Goal: Task Accomplishment & Management: Use online tool/utility

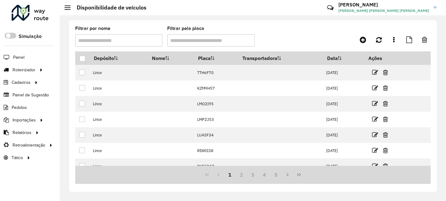
click at [216, 43] on input "Filtrar pela placa" at bounding box center [210, 40] width 87 height 12
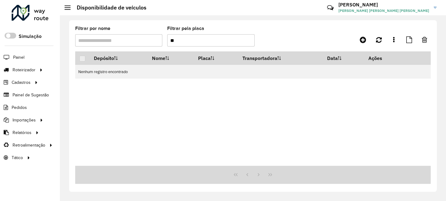
type input "*"
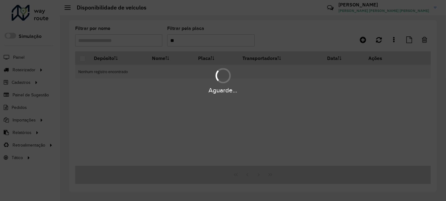
type input "*"
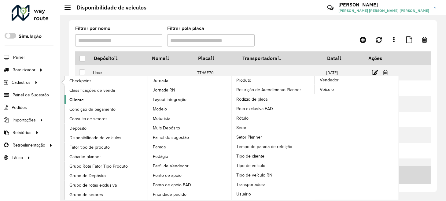
click at [72, 98] on span "Cliente" at bounding box center [76, 100] width 14 height 6
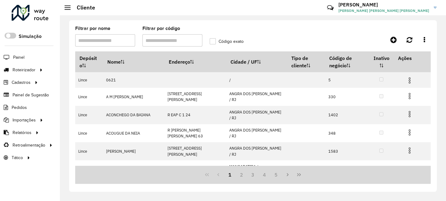
click at [176, 40] on input "Filtrar por código" at bounding box center [173, 40] width 60 height 12
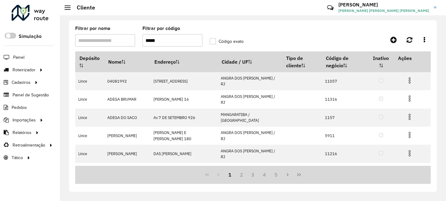
click at [108, 40] on input "Filtrar por nome" at bounding box center [105, 40] width 60 height 12
drag, startPoint x: 166, startPoint y: 38, endPoint x: 143, endPoint y: 43, distance: 24.1
click at [143, 43] on input "*****" at bounding box center [173, 40] width 60 height 12
drag, startPoint x: 143, startPoint y: 43, endPoint x: 141, endPoint y: 47, distance: 3.7
click at [143, 43] on input "*****" at bounding box center [173, 40] width 60 height 12
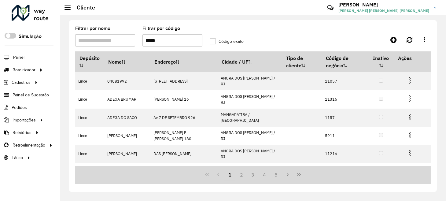
drag, startPoint x: 160, startPoint y: 43, endPoint x: 148, endPoint y: 46, distance: 12.0
click at [149, 46] on input "*****" at bounding box center [173, 40] width 60 height 12
click at [148, 46] on input "*****" at bounding box center [173, 40] width 60 height 12
type input "****"
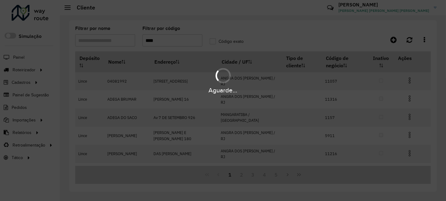
drag, startPoint x: 169, startPoint y: 41, endPoint x: 122, endPoint y: 48, distance: 47.3
click at [122, 48] on div "Aguarde..." at bounding box center [223, 100] width 446 height 201
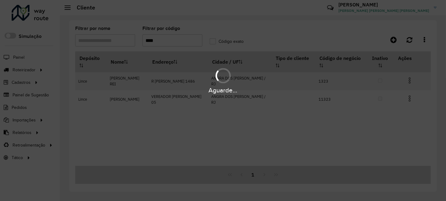
click at [160, 42] on div "Aguarde..." at bounding box center [223, 100] width 446 height 201
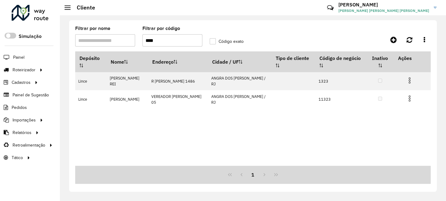
click at [160, 42] on input "****" at bounding box center [173, 40] width 60 height 12
click at [0, 0] on div "Aguarde..." at bounding box center [0, 0] width 0 height 0
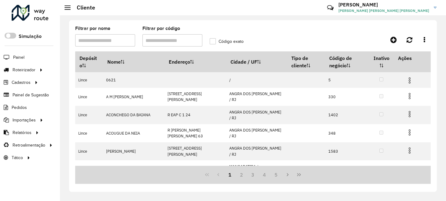
click at [108, 41] on input "Filtrar por nome" at bounding box center [105, 40] width 60 height 12
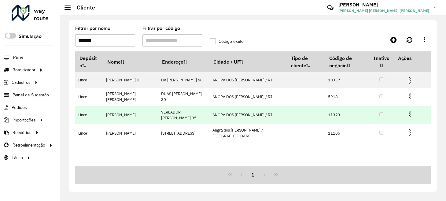
type input "*******"
click at [409, 118] on img at bounding box center [409, 113] width 7 height 7
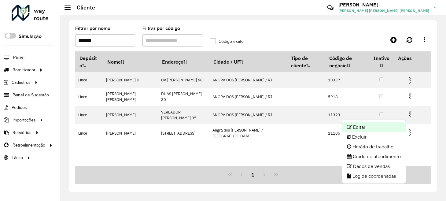
click at [370, 128] on li "Editar" at bounding box center [374, 127] width 64 height 10
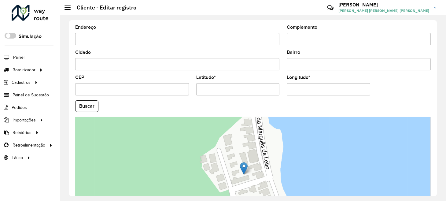
scroll to position [225, 0]
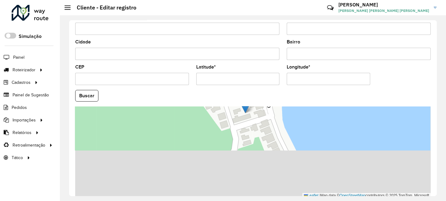
drag, startPoint x: 257, startPoint y: 170, endPoint x: 272, endPoint y: 88, distance: 83.3
click at [272, 88] on formly-group "País Selecione uma opção × Brasil × Estado Selecione uma opção × Rio de Janeiro…" at bounding box center [253, 94] width 363 height 209
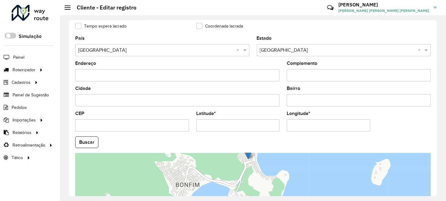
scroll to position [102, 0]
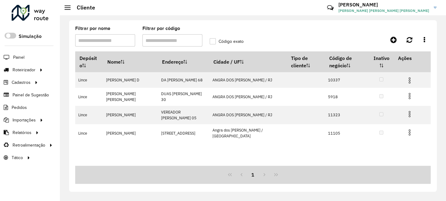
click at [158, 39] on input "Filtrar por código" at bounding box center [173, 40] width 60 height 12
drag, startPoint x: 113, startPoint y: 41, endPoint x: 65, endPoint y: 49, distance: 49.0
click at [65, 49] on div "Filtrar por nome Filtrar por código Código exato Depósito Nome Endereço Cidade …" at bounding box center [253, 108] width 386 height 186
type input "*******"
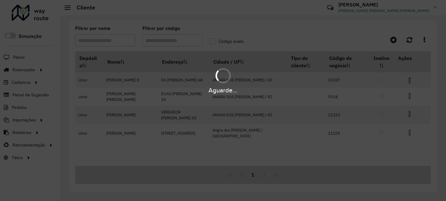
click at [144, 41] on div "Aguarde..." at bounding box center [223, 100] width 446 height 201
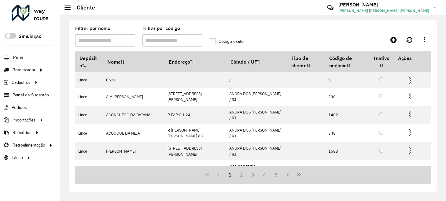
click at [159, 40] on input "Filtrar por código" at bounding box center [173, 40] width 60 height 12
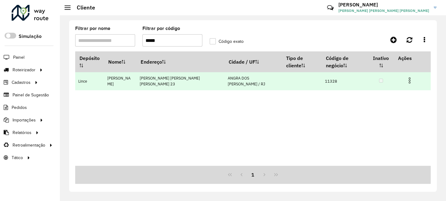
type input "*****"
click at [410, 77] on img at bounding box center [409, 80] width 7 height 7
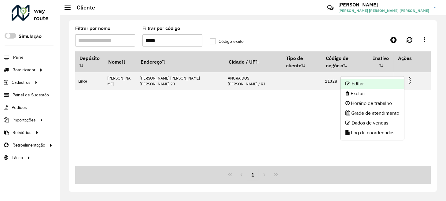
click at [371, 84] on li "Editar" at bounding box center [373, 84] width 64 height 10
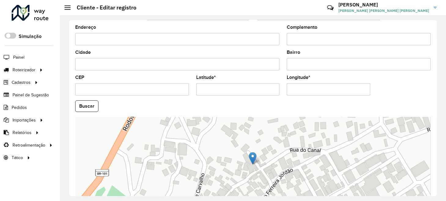
scroll to position [225, 0]
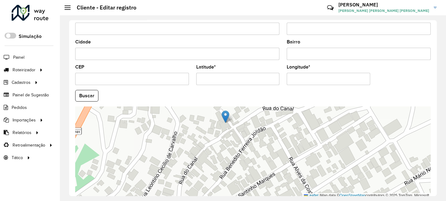
drag, startPoint x: 266, startPoint y: 156, endPoint x: 239, endPoint y: 125, distance: 41.4
click at [239, 125] on div "Leaflet | Map data © OpenStreetMap contributors,© 2025 TomTom, Microsoft" at bounding box center [253, 152] width 356 height 92
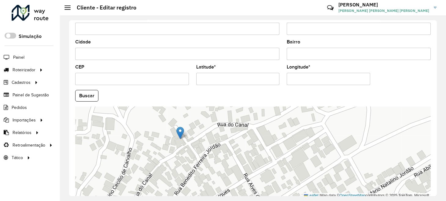
drag, startPoint x: 202, startPoint y: 130, endPoint x: 158, endPoint y: 158, distance: 52.6
click at [158, 158] on div "Leaflet | Map data © OpenStreetMap contributors,© 2025 TomTom, Microsoft" at bounding box center [253, 152] width 356 height 92
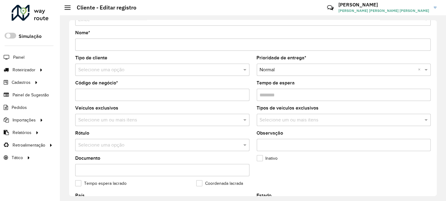
scroll to position [10, 0]
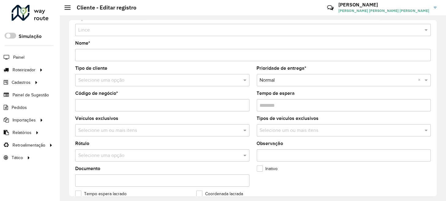
click at [235, 81] on div at bounding box center [162, 81] width 174 height 8
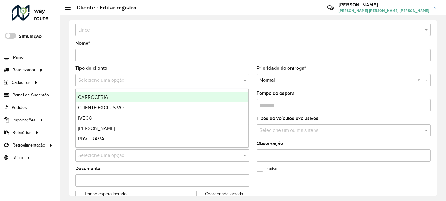
click at [119, 100] on div "CARROCERIA" at bounding box center [162, 97] width 173 height 10
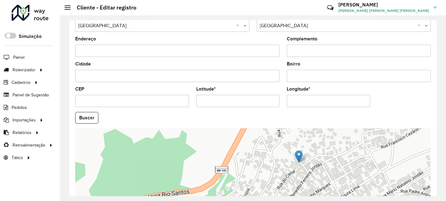
scroll to position [252, 0]
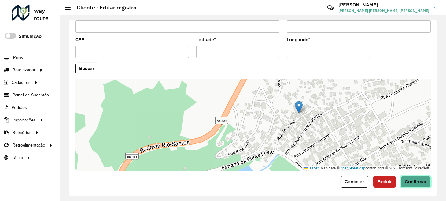
click at [417, 182] on button "Confirmar" at bounding box center [416, 182] width 30 height 12
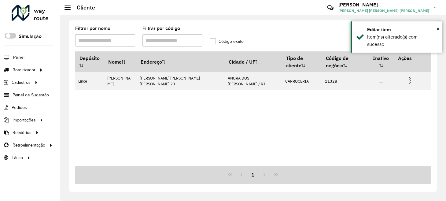
drag, startPoint x: 167, startPoint y: 41, endPoint x: 138, endPoint y: 51, distance: 30.3
click at [138, 51] on formly-group "Filtrar por nome Filtrar por código Código exato" at bounding box center [206, 38] width 269 height 25
type input "*****"
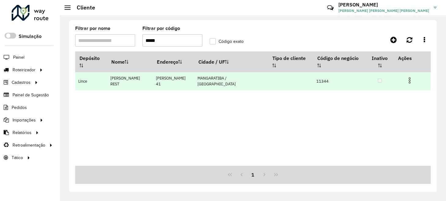
type input "*****"
click at [409, 77] on img at bounding box center [409, 80] width 7 height 7
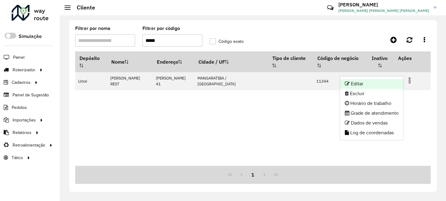
click at [377, 80] on li "Editar" at bounding box center [372, 84] width 64 height 10
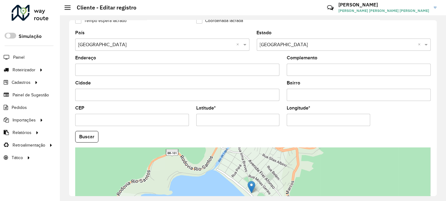
scroll to position [225, 0]
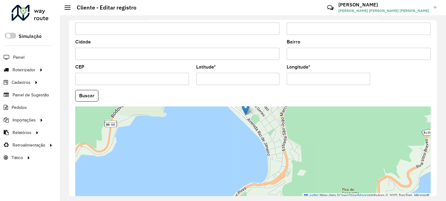
drag, startPoint x: 334, startPoint y: 173, endPoint x: 318, endPoint y: 140, distance: 37.1
click at [327, 142] on div "Leaflet | Map data © OpenStreetMap contributors,© 2025 TomTom, Microsoft" at bounding box center [253, 152] width 356 height 92
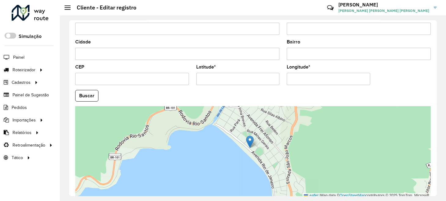
drag, startPoint x: 250, startPoint y: 128, endPoint x: 257, endPoint y: 168, distance: 40.9
click at [257, 168] on div "Leaflet | Map data © OpenStreetMap contributors,© 2025 TomTom, Microsoft" at bounding box center [253, 152] width 356 height 92
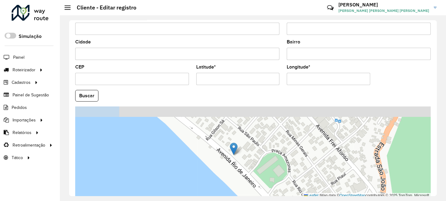
drag, startPoint x: 215, startPoint y: 150, endPoint x: 214, endPoint y: 169, distance: 18.7
click at [214, 169] on div "Leaflet | Map data © OpenStreetMap contributors,© 2025 TomTom, Microsoft" at bounding box center [253, 152] width 356 height 92
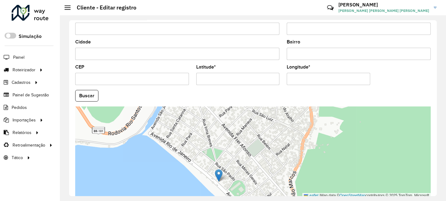
drag, startPoint x: 210, startPoint y: 145, endPoint x: 188, endPoint y: 175, distance: 37.0
click at [188, 175] on div "Leaflet | Map data © OpenStreetMap contributors,© 2025 TomTom, Microsoft" at bounding box center [253, 152] width 356 height 92
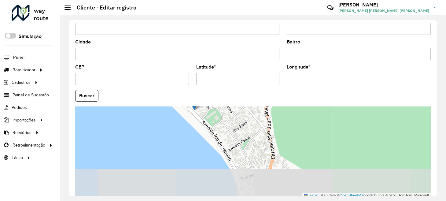
drag, startPoint x: 248, startPoint y: 170, endPoint x: 226, endPoint y: 111, distance: 63.7
click at [226, 111] on div "Leaflet | Map data © OpenStreetMap contributors,© 2025 TomTom, Microsoft" at bounding box center [253, 152] width 356 height 92
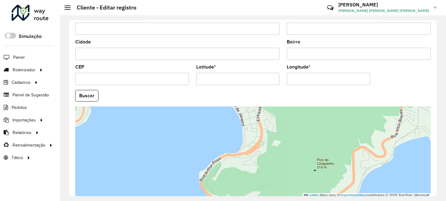
drag, startPoint x: 250, startPoint y: 171, endPoint x: 214, endPoint y: 43, distance: 132.4
click at [214, 43] on formly-group "País Selecione uma opção × Brasil × Estado Selecione uma opção × Rio de Janeiro…" at bounding box center [253, 94] width 363 height 209
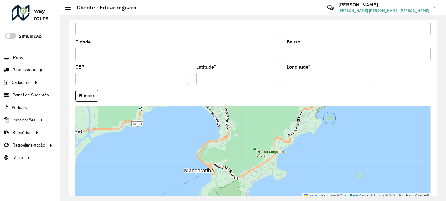
drag, startPoint x: 183, startPoint y: 127, endPoint x: 187, endPoint y: 170, distance: 43.6
click at [187, 170] on div "Leaflet | Map data © OpenStreetMap contributors,© 2025 TomTom, Microsoft" at bounding box center [253, 152] width 356 height 92
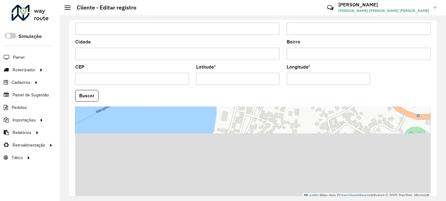
drag, startPoint x: 247, startPoint y: 174, endPoint x: 267, endPoint y: 97, distance: 79.6
click at [267, 97] on formly-group "País Selecione uma opção × Brasil × Estado Selecione uma opção × Rio de Janeiro…" at bounding box center [253, 94] width 363 height 209
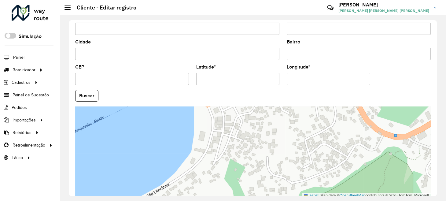
drag, startPoint x: 273, startPoint y: 127, endPoint x: 217, endPoint y: 203, distance: 95.0
click at [217, 201] on html "Aguarde... Pop-up bloqueado! Seu navegador bloqueou automáticamente a abertura …" at bounding box center [223, 100] width 446 height 201
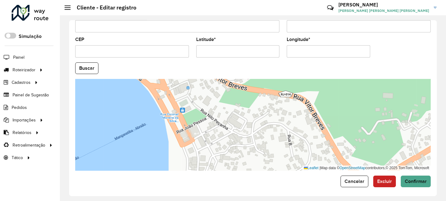
drag, startPoint x: 213, startPoint y: 132, endPoint x: 220, endPoint y: 154, distance: 22.8
click at [218, 154] on div "Leaflet | Map data © OpenStreetMap contributors,© 2025 TomTom, Microsoft" at bounding box center [253, 125] width 356 height 92
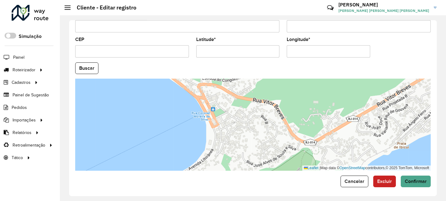
drag, startPoint x: 245, startPoint y: 145, endPoint x: 268, endPoint y: 123, distance: 31.6
click at [267, 123] on div "Leaflet | Map data © OpenStreetMap contributors,© 2025 TomTom, Microsoft" at bounding box center [253, 125] width 356 height 92
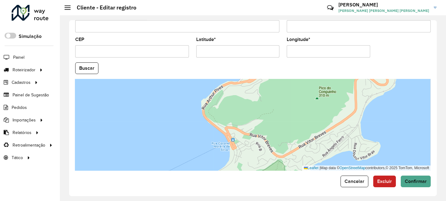
drag, startPoint x: 207, startPoint y: 99, endPoint x: 217, endPoint y: 151, distance: 53.4
click at [217, 151] on div "Leaflet | Map data © OpenStreetMap contributors,© 2025 TomTom, Microsoft" at bounding box center [253, 125] width 356 height 92
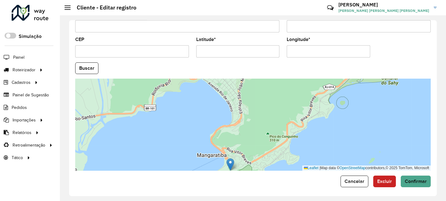
drag, startPoint x: 221, startPoint y: 82, endPoint x: 230, endPoint y: 162, distance: 79.8
click at [230, 162] on img at bounding box center [231, 164] width 8 height 13
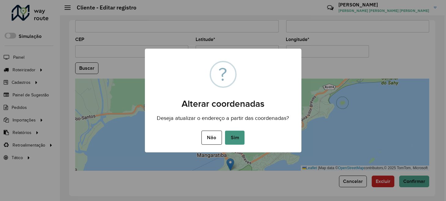
click at [237, 141] on button "Sim" at bounding box center [235, 138] width 20 height 14
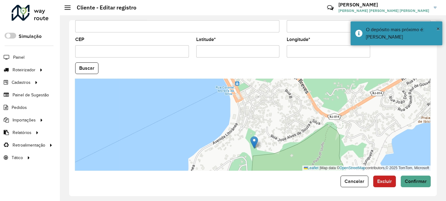
drag, startPoint x: 231, startPoint y: 108, endPoint x: 233, endPoint y: 146, distance: 38.0
click at [233, 141] on div "Leaflet | Map data © OpenStreetMap contributors,© 2025 TomTom, Microsoft" at bounding box center [253, 125] width 356 height 92
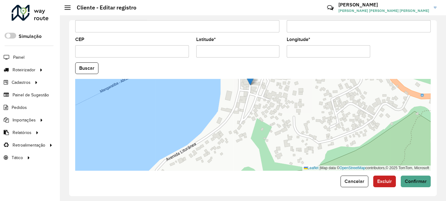
drag, startPoint x: 268, startPoint y: 150, endPoint x: 250, endPoint y: 76, distance: 76.5
click at [250, 76] on formly-group "País Selecione uma opção × Brasil × Estado Selecione uma opção × Rio de Janeiro…" at bounding box center [253, 66] width 363 height 209
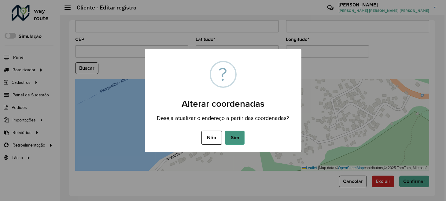
click at [233, 140] on button "Sim" at bounding box center [235, 138] width 20 height 14
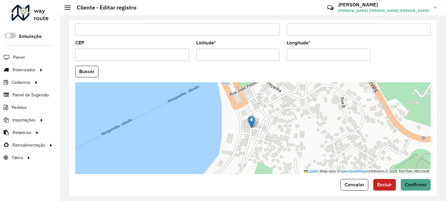
scroll to position [252, 0]
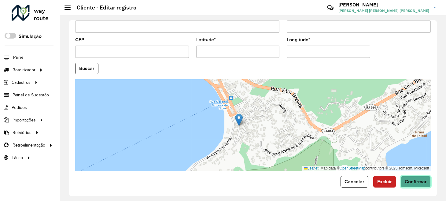
click at [407, 181] on span "Confirmar" at bounding box center [416, 181] width 22 height 5
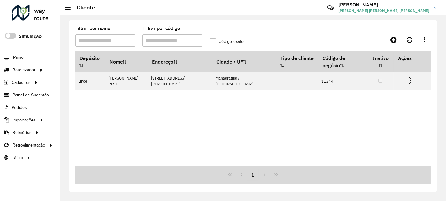
click at [185, 43] on input "Filtrar por código" at bounding box center [173, 40] width 60 height 12
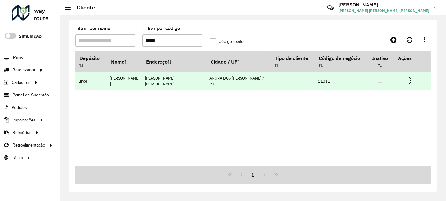
type input "*****"
click at [408, 77] on img at bounding box center [409, 80] width 7 height 7
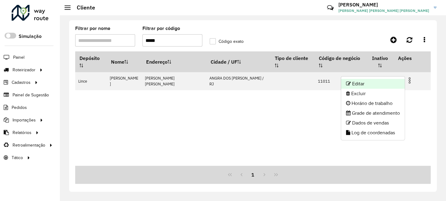
click at [371, 80] on li "Editar" at bounding box center [373, 84] width 64 height 10
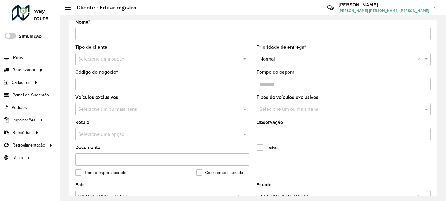
scroll to position [30, 0]
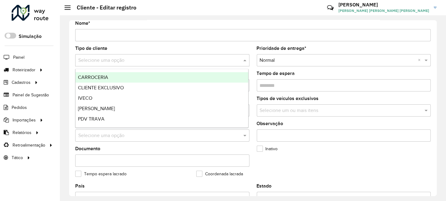
click at [246, 59] on span at bounding box center [246, 60] width 8 height 7
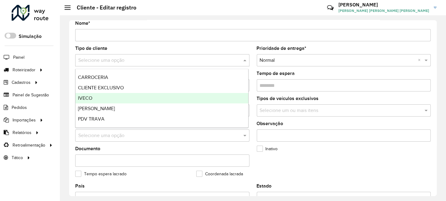
click at [169, 102] on div "IVECO" at bounding box center [162, 98] width 173 height 10
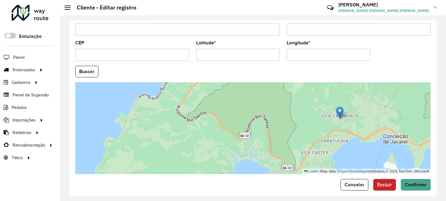
scroll to position [252, 0]
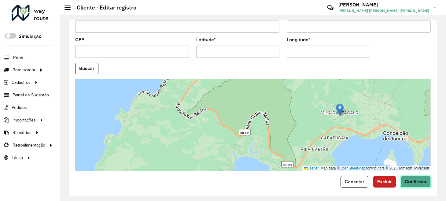
click at [421, 179] on span "Confirmar" at bounding box center [416, 181] width 22 height 5
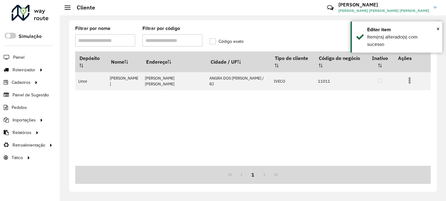
drag, startPoint x: 151, startPoint y: 40, endPoint x: 134, endPoint y: 45, distance: 17.9
click at [134, 45] on formly-group "Filtrar por nome Filtrar por código Código exato" at bounding box center [206, 38] width 269 height 25
type input "*****"
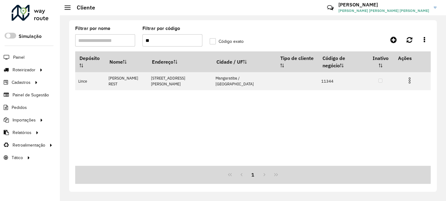
type input "*"
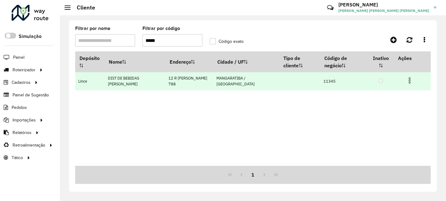
type input "*****"
click at [411, 77] on img at bounding box center [409, 80] width 7 height 7
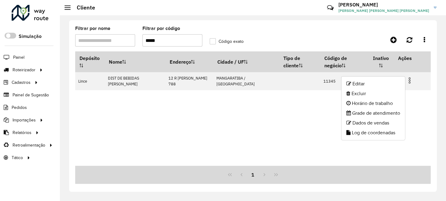
drag, startPoint x: 372, startPoint y: 82, endPoint x: 366, endPoint y: 83, distance: 6.2
click at [372, 82] on li "Editar" at bounding box center [374, 84] width 64 height 10
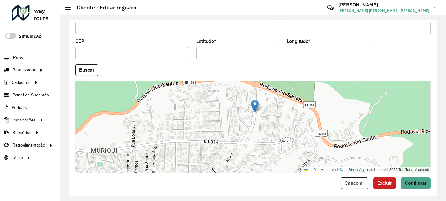
scroll to position [252, 0]
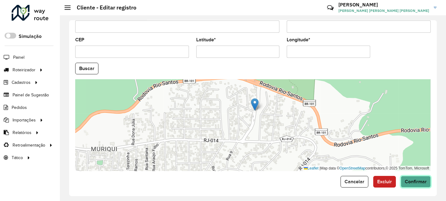
click at [419, 181] on span "Confirmar" at bounding box center [416, 181] width 22 height 5
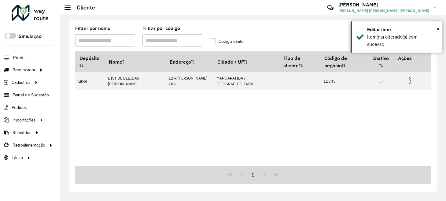
click at [167, 38] on input "Filtrar por código" at bounding box center [173, 40] width 60 height 12
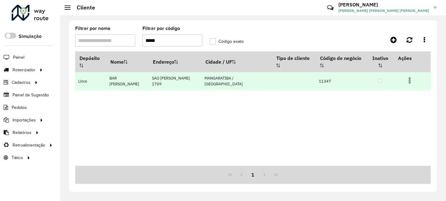
type input "*****"
click at [407, 77] on img at bounding box center [409, 80] width 7 height 7
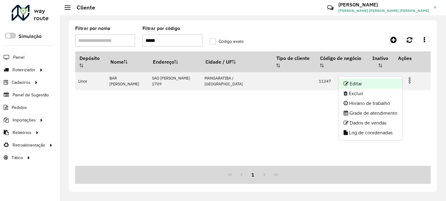
click at [361, 82] on li "Editar" at bounding box center [371, 84] width 64 height 10
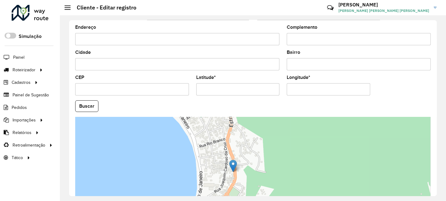
scroll to position [225, 0]
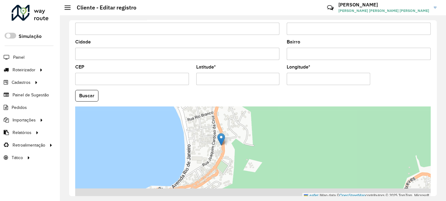
drag, startPoint x: 201, startPoint y: 131, endPoint x: 187, endPoint y: 110, distance: 25.2
click at [187, 110] on div "Leaflet | Map data © OpenStreetMap contributors,© 2025 TomTom, Microsoft" at bounding box center [253, 152] width 356 height 92
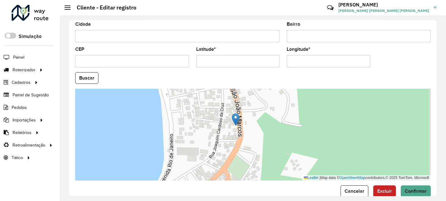
scroll to position [252, 0]
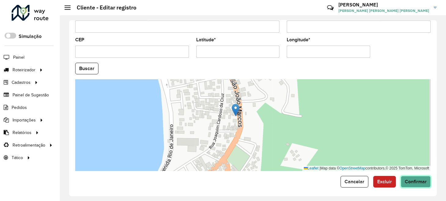
click at [420, 179] on span "Confirmar" at bounding box center [416, 181] width 22 height 5
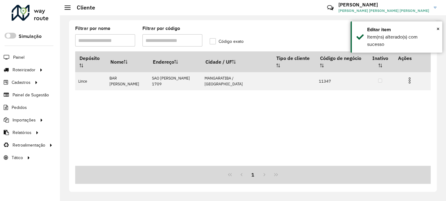
click at [179, 42] on input "Filtrar por código" at bounding box center [173, 40] width 60 height 12
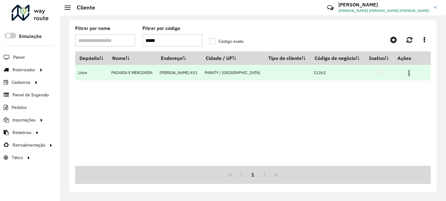
type input "*****"
click at [409, 74] on img at bounding box center [409, 72] width 7 height 7
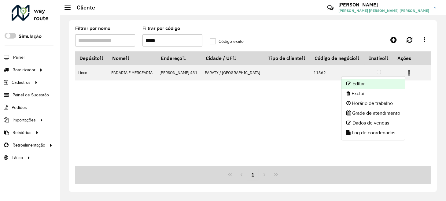
click at [377, 80] on li "Editar" at bounding box center [374, 84] width 64 height 10
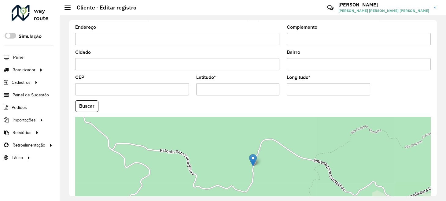
scroll to position [225, 0]
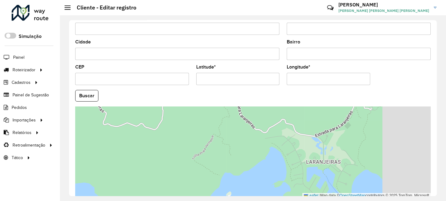
drag, startPoint x: 277, startPoint y: 167, endPoint x: 188, endPoint y: 117, distance: 101.8
click at [183, 112] on div "Leaflet | Map data © OpenStreetMap contributors,© 2025 TomTom, Microsoft" at bounding box center [253, 152] width 356 height 92
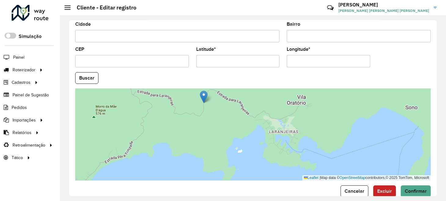
scroll to position [252, 0]
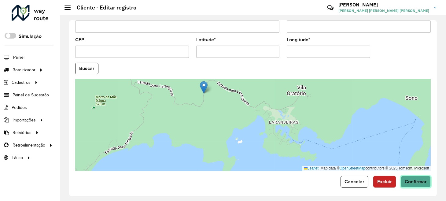
click at [423, 179] on span "Confirmar" at bounding box center [416, 181] width 22 height 5
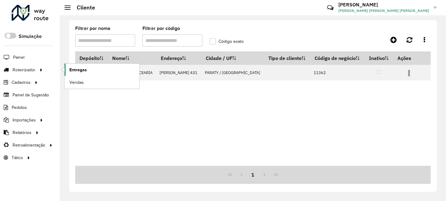
click at [76, 71] on span "Entregas" at bounding box center [77, 70] width 17 height 6
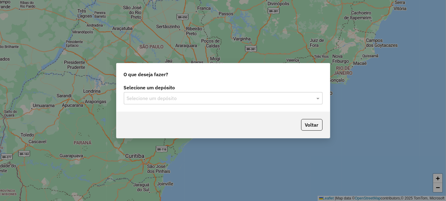
click at [192, 94] on div "Selecione um depósito" at bounding box center [223, 98] width 199 height 12
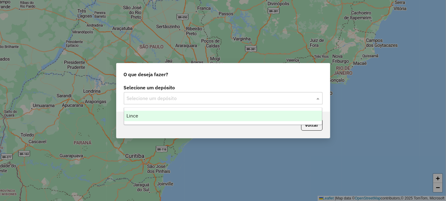
click at [192, 117] on div "Lince" at bounding box center [223, 116] width 198 height 10
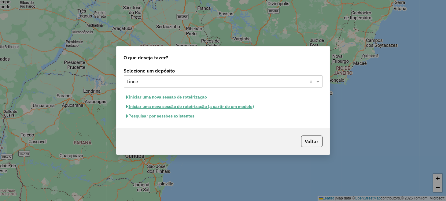
click at [191, 99] on button "Iniciar uma nova sessão de roteirização" at bounding box center [167, 96] width 86 height 9
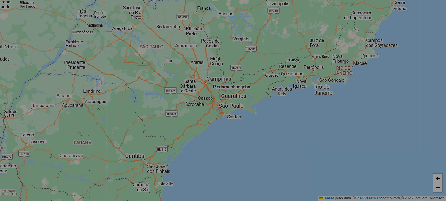
select select "*"
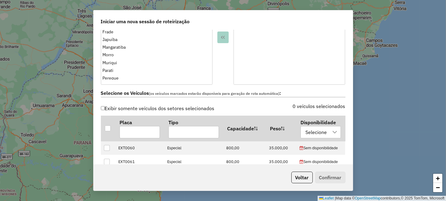
scroll to position [153, 0]
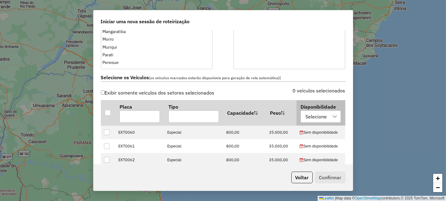
click at [333, 116] on icon at bounding box center [335, 116] width 5 height 5
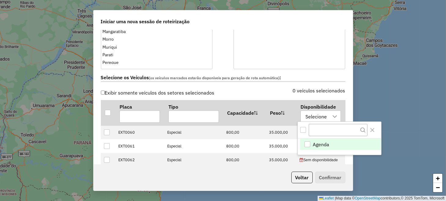
click at [331, 142] on li "Agenda" at bounding box center [340, 145] width 81 height 12
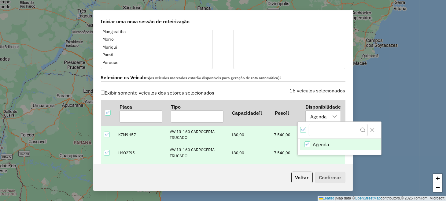
click at [348, 84] on div "**********" at bounding box center [223, 97] width 259 height 134
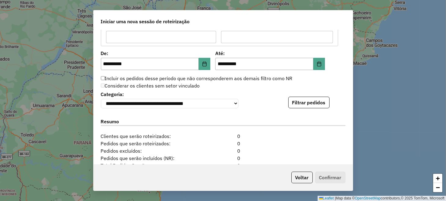
scroll to position [581, 0]
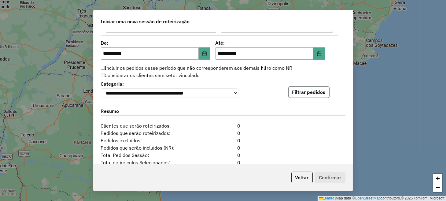
click at [319, 95] on button "Filtrar pedidos" at bounding box center [309, 92] width 41 height 12
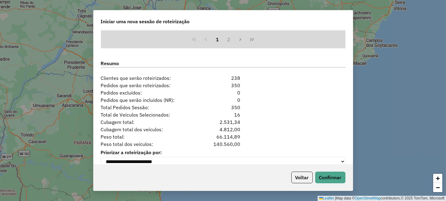
scroll to position [766, 0]
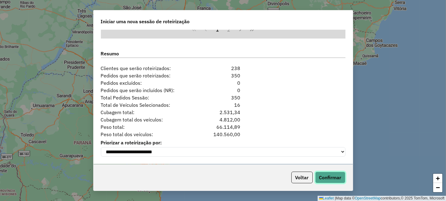
click at [339, 175] on button "Confirmar" at bounding box center [330, 178] width 30 height 12
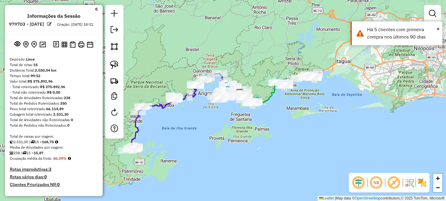
drag, startPoint x: 157, startPoint y: 152, endPoint x: 173, endPoint y: 144, distance: 18.3
click at [173, 144] on div "Janela de atendimento Grade de atendimento Capacidade Transportadoras Veículos …" at bounding box center [223, 100] width 446 height 201
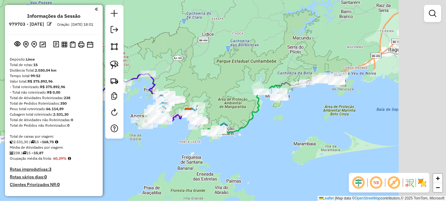
drag, startPoint x: 361, startPoint y: 98, endPoint x: 236, endPoint y: 149, distance: 135.1
click at [244, 144] on div "Janela de atendimento Grade de atendimento Capacidade Transportadoras Veículos …" at bounding box center [223, 100] width 446 height 201
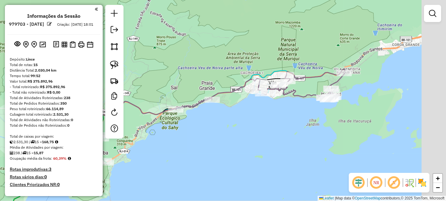
drag, startPoint x: 291, startPoint y: 110, endPoint x: 237, endPoint y: 128, distance: 56.4
click at [240, 126] on div "Janela de atendimento Grade de atendimento Capacidade Transportadoras Veículos …" at bounding box center [223, 100] width 446 height 201
click at [238, 127] on div "Janela de atendimento Grade de atendimento Capacidade Transportadoras Veículos …" at bounding box center [223, 100] width 446 height 201
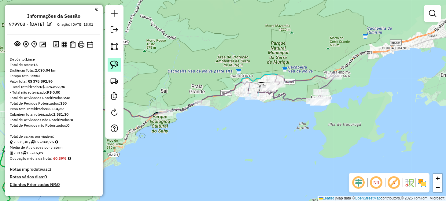
click at [113, 65] on img at bounding box center [114, 65] width 9 height 9
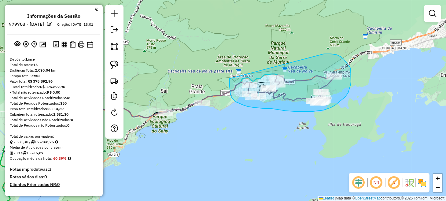
drag, startPoint x: 230, startPoint y: 79, endPoint x: 318, endPoint y: 55, distance: 91.6
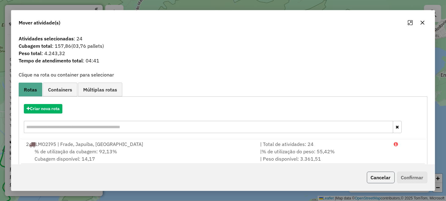
click at [386, 176] on button "Cancelar" at bounding box center [381, 178] width 28 height 12
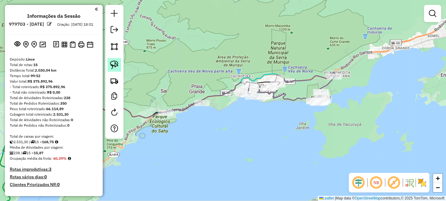
click at [118, 65] on img at bounding box center [114, 65] width 9 height 9
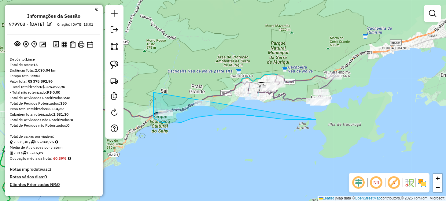
drag, startPoint x: 154, startPoint y: 109, endPoint x: 351, endPoint y: 98, distance: 197.4
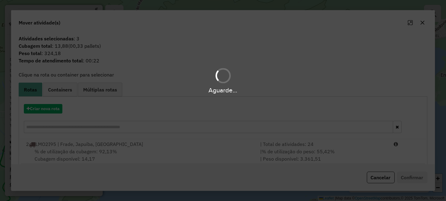
drag, startPoint x: 354, startPoint y: 76, endPoint x: 344, endPoint y: 58, distance: 20.4
click at [344, 58] on div "Aguarde..." at bounding box center [223, 100] width 446 height 201
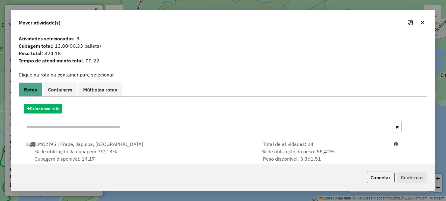
click at [379, 177] on button "Cancelar" at bounding box center [381, 178] width 28 height 12
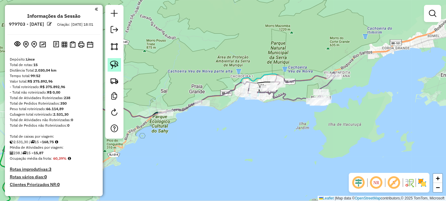
click at [114, 64] on img at bounding box center [114, 65] width 9 height 9
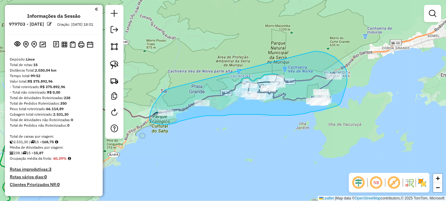
drag, startPoint x: 165, startPoint y: 90, endPoint x: 296, endPoint y: 51, distance: 136.5
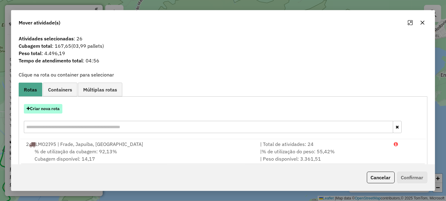
click at [48, 110] on button "Criar nova rota" at bounding box center [43, 108] width 39 height 9
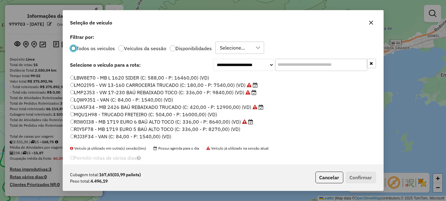
scroll to position [131, 0]
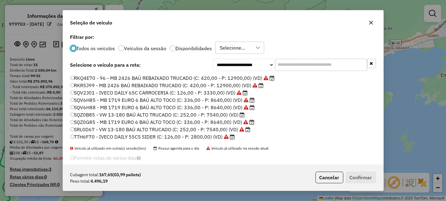
click at [98, 109] on label "SQV6H88 - MB 1719 EURO 6 BAÚ ALTO TOCO (C: 336,00 - P: 8640,00) (VD)" at bounding box center [162, 107] width 185 height 7
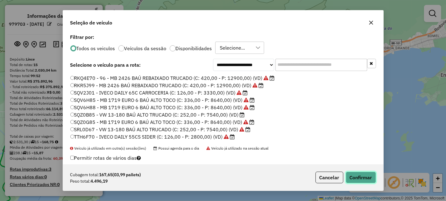
click at [360, 173] on button "Confirmar" at bounding box center [361, 178] width 30 height 12
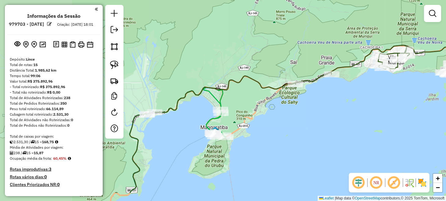
drag, startPoint x: 192, startPoint y: 141, endPoint x: 316, endPoint y: 105, distance: 128.9
click at [311, 110] on div "Janela de atendimento Grade de atendimento Capacidade Transportadoras Veículos …" at bounding box center [223, 100] width 446 height 201
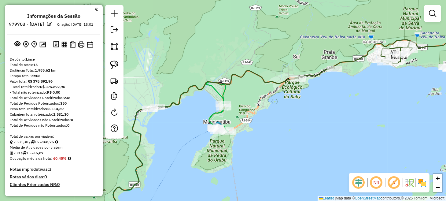
click at [375, 186] on em at bounding box center [376, 182] width 15 height 15
click at [376, 184] on em at bounding box center [376, 182] width 15 height 15
click at [358, 182] on em at bounding box center [359, 182] width 15 height 15
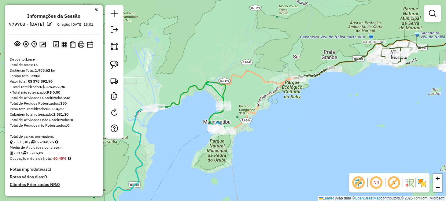
drag, startPoint x: 286, startPoint y: 156, endPoint x: 323, endPoint y: 120, distance: 51.1
click at [322, 121] on div "Janela de atendimento Grade de atendimento Capacidade Transportadoras Veículos …" at bounding box center [223, 100] width 446 height 201
click at [323, 120] on div "Janela de atendimento Grade de atendimento Capacidade Transportadoras Veículos …" at bounding box center [223, 100] width 446 height 201
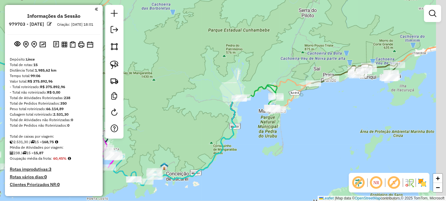
drag, startPoint x: 286, startPoint y: 141, endPoint x: 257, endPoint y: 151, distance: 30.2
click at [257, 151] on div "Janela de atendimento Grade de atendimento Capacidade Transportadoras Veículos …" at bounding box center [223, 100] width 446 height 201
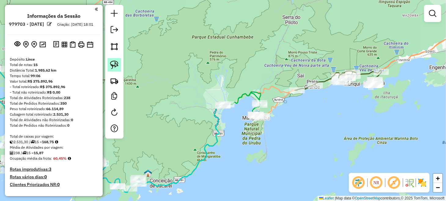
click at [119, 64] on link at bounding box center [114, 64] width 13 height 13
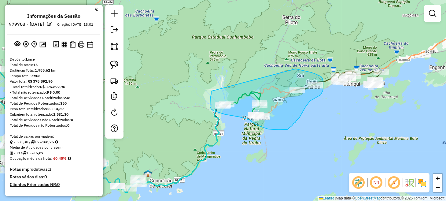
drag, startPoint x: 211, startPoint y: 96, endPoint x: 296, endPoint y: 69, distance: 89.0
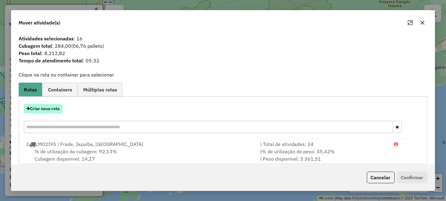
click at [45, 106] on button "Criar nova rota" at bounding box center [43, 108] width 39 height 9
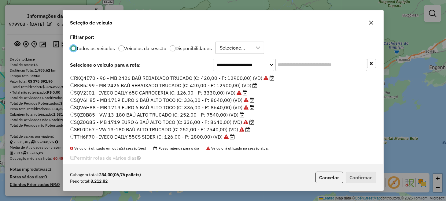
click at [96, 121] on label "SQZ0G85 - MB 1719 EURO 6 BAÚ ALTO TOCO (C: 336,00 - P: 8640,00) (VD)" at bounding box center [162, 121] width 185 height 7
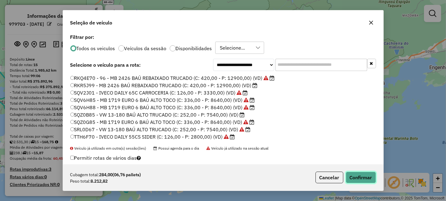
click at [364, 179] on button "Confirmar" at bounding box center [361, 178] width 30 height 12
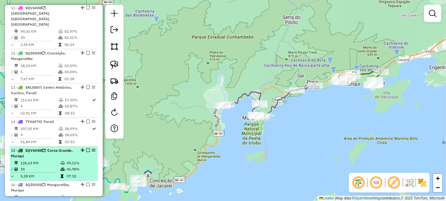
scroll to position [608, 0]
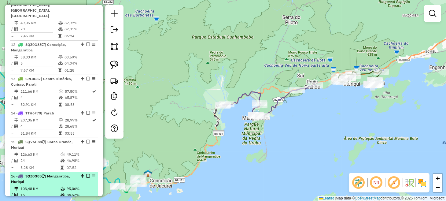
click at [86, 174] on em at bounding box center [88, 176] width 4 height 4
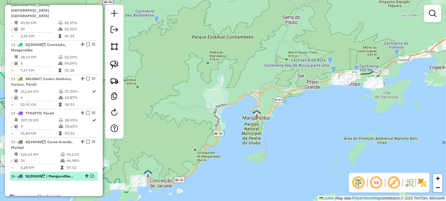
scroll to position [581, 0]
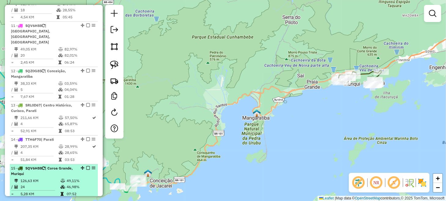
click at [86, 166] on em at bounding box center [88, 168] width 4 height 4
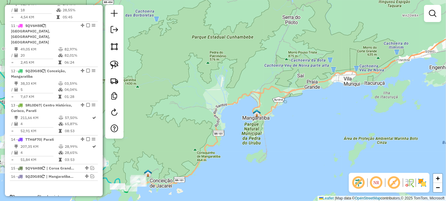
scroll to position [556, 0]
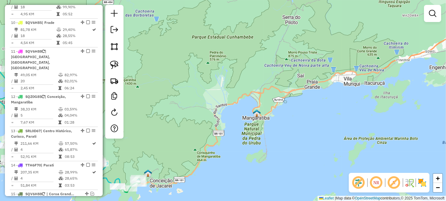
drag, startPoint x: 329, startPoint y: 125, endPoint x: 333, endPoint y: 124, distance: 3.8
click at [333, 124] on div "Janela de atendimento Grade de atendimento Capacidade Transportadoras Veículos …" at bounding box center [223, 100] width 446 height 201
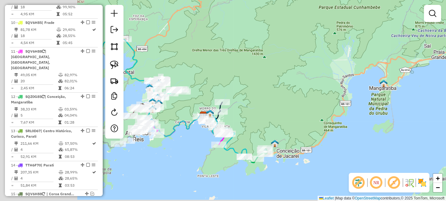
drag, startPoint x: 255, startPoint y: 145, endPoint x: 414, endPoint y: 110, distance: 163.3
click at [413, 110] on div "Janela de atendimento Grade de atendimento Capacidade Transportadoras Veículos …" at bounding box center [223, 100] width 446 height 201
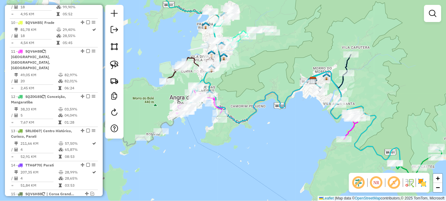
drag, startPoint x: 178, startPoint y: 134, endPoint x: 269, endPoint y: 138, distance: 90.9
click at [269, 138] on div "Janela de atendimento Grade de atendimento Capacidade Transportadoras Veículos …" at bounding box center [223, 100] width 446 height 201
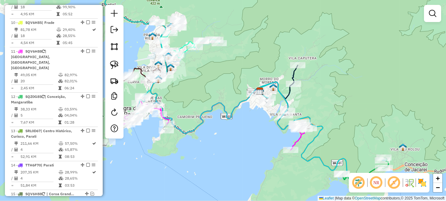
drag, startPoint x: 286, startPoint y: 133, endPoint x: 216, endPoint y: 144, distance: 70.6
click at [218, 144] on div "Janela de atendimento Grade de atendimento Capacidade Transportadoras Veículos …" at bounding box center [223, 100] width 446 height 201
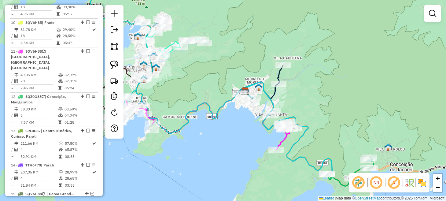
drag, startPoint x: 116, startPoint y: 65, endPoint x: 125, endPoint y: 67, distance: 9.0
click at [116, 65] on img at bounding box center [114, 65] width 9 height 9
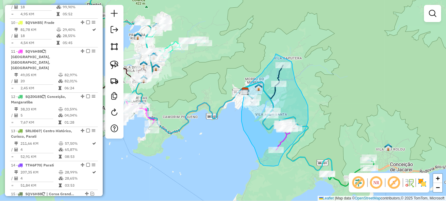
drag, startPoint x: 276, startPoint y: 54, endPoint x: 292, endPoint y: 58, distance: 16.6
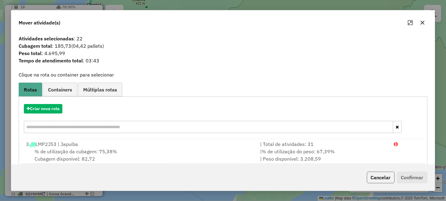
click at [387, 178] on button "Cancelar" at bounding box center [381, 178] width 28 height 12
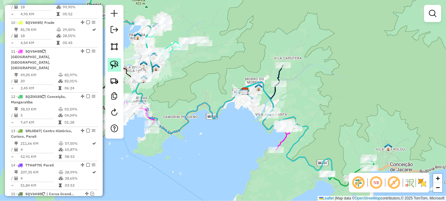
click at [116, 64] on img at bounding box center [114, 65] width 9 height 9
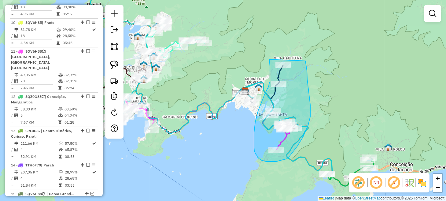
drag, startPoint x: 270, startPoint y: 59, endPoint x: 304, endPoint y: 54, distance: 35.4
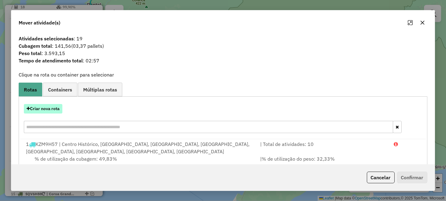
click at [50, 110] on button "Criar nova rota" at bounding box center [43, 108] width 39 height 9
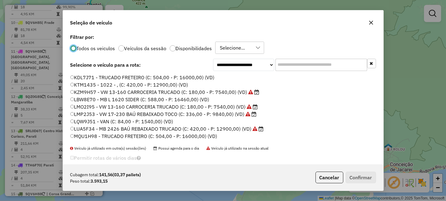
scroll to position [30, 0]
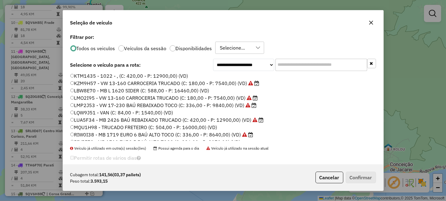
click at [105, 84] on label "KZM9H57 - VW 13-160 CARROCERIA TRUCADO (C: 180,00 - P: 7540,00) (VD)" at bounding box center [164, 83] width 189 height 7
click at [371, 177] on button "Confirmar" at bounding box center [361, 178] width 30 height 12
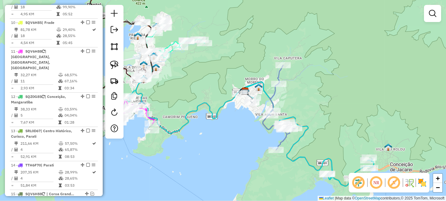
scroll to position [573, 0]
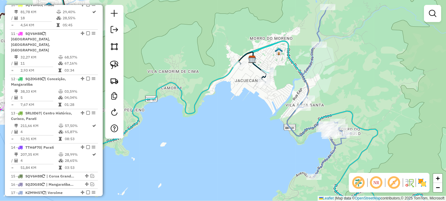
drag, startPoint x: 265, startPoint y: 106, endPoint x: 207, endPoint y: 125, distance: 61.2
click at [208, 125] on div "Janela de atendimento Grade de atendimento Capacidade Transportadoras Veículos …" at bounding box center [223, 100] width 446 height 201
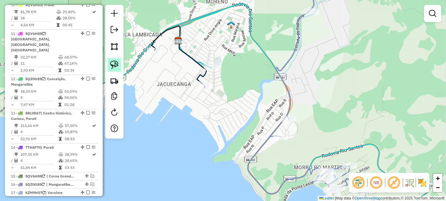
click at [114, 66] on img at bounding box center [114, 65] width 9 height 9
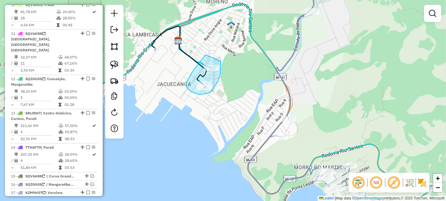
drag, startPoint x: 206, startPoint y: 55, endPoint x: 221, endPoint y: 61, distance: 16.6
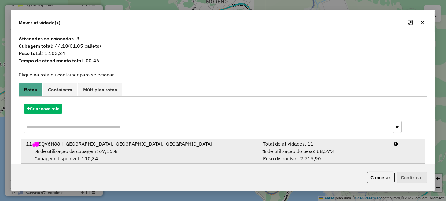
scroll to position [107, 0]
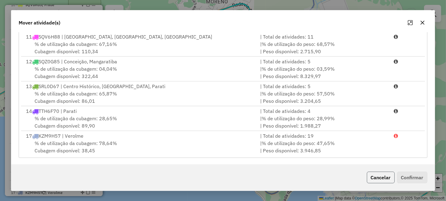
click at [377, 176] on button "Cancelar" at bounding box center [381, 178] width 28 height 12
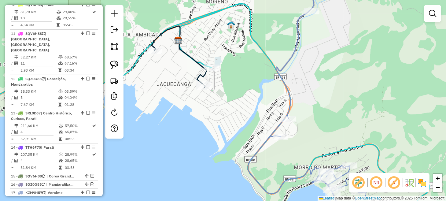
scroll to position [0, 0]
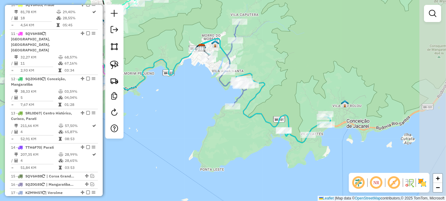
drag, startPoint x: 327, startPoint y: 99, endPoint x: 284, endPoint y: 73, distance: 50.4
click at [284, 73] on div "Janela de atendimento Grade de atendimento Capacidade Transportadoras Veículos …" at bounding box center [223, 100] width 446 height 201
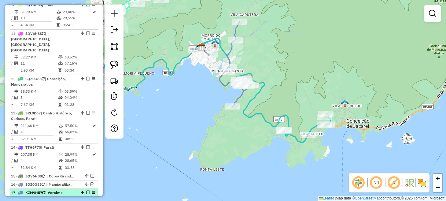
click at [87, 191] on em at bounding box center [88, 193] width 4 height 4
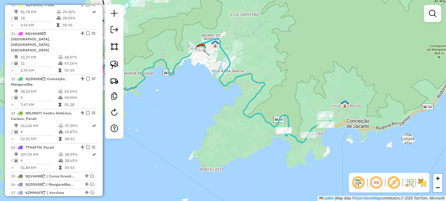
scroll to position [564, 0]
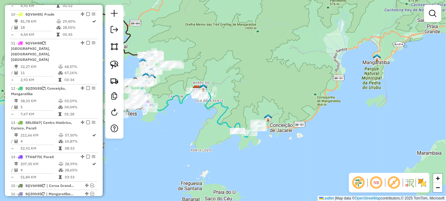
drag, startPoint x: 186, startPoint y: 132, endPoint x: 274, endPoint y: 136, distance: 88.5
click at [274, 136] on div "Janela de atendimento Grade de atendimento Capacidade Transportadoras Veículos …" at bounding box center [223, 100] width 446 height 201
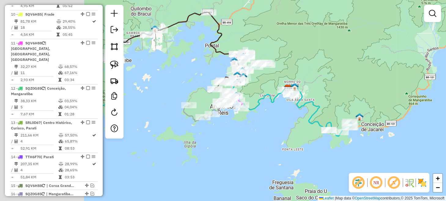
drag, startPoint x: 174, startPoint y: 137, endPoint x: 300, endPoint y: 140, distance: 126.1
click at [297, 140] on div "Janela de atendimento Grade de atendimento Capacidade Transportadoras Veículos …" at bounding box center [223, 100] width 446 height 201
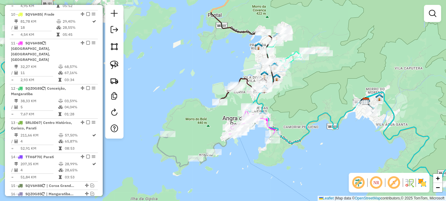
drag, startPoint x: 220, startPoint y: 131, endPoint x: 259, endPoint y: 180, distance: 62.5
click at [259, 179] on div "Janela de atendimento Grade de atendimento Capacidade Transportadoras Veículos …" at bounding box center [223, 100] width 446 height 201
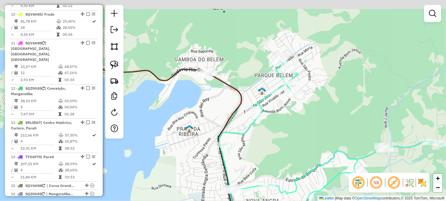
drag, startPoint x: 318, startPoint y: 56, endPoint x: 297, endPoint y: 132, distance: 78.1
click at [298, 128] on div "Janela de atendimento Grade de atendimento Capacidade Transportadoras Veículos …" at bounding box center [223, 100] width 446 height 201
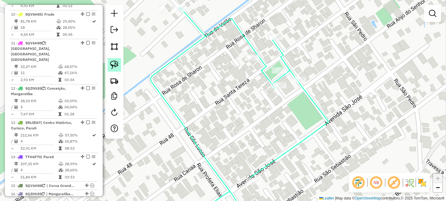
click at [117, 65] on img at bounding box center [114, 65] width 9 height 9
drag, startPoint x: 268, startPoint y: 62, endPoint x: 282, endPoint y: 57, distance: 14.9
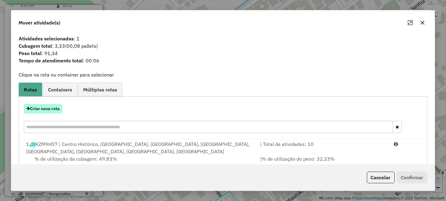
click at [56, 110] on button "Criar nova rota" at bounding box center [43, 108] width 39 height 9
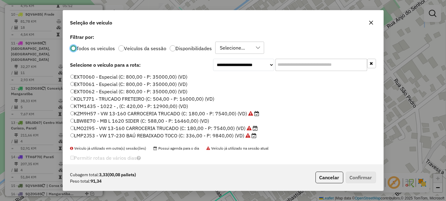
scroll to position [3, 2]
click at [94, 126] on label "LMO2I95 - VW 13-160 CARROCERIA TRUCADO (C: 180,00 - P: 7540,00) (VD)" at bounding box center [164, 128] width 188 height 7
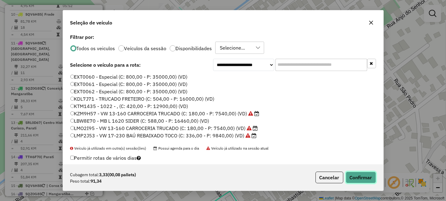
click at [357, 176] on button "Confirmar" at bounding box center [361, 178] width 30 height 12
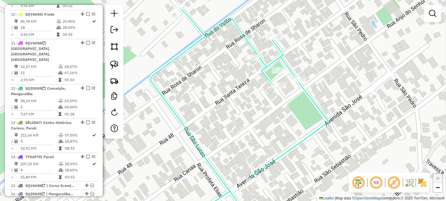
scroll to position [573, 0]
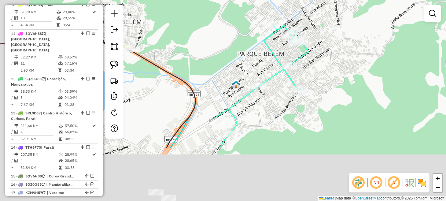
drag, startPoint x: 294, startPoint y: 149, endPoint x: 331, endPoint y: 62, distance: 94.0
click at [328, 68] on div "Janela de atendimento Grade de atendimento Capacidade Transportadoras Veículos …" at bounding box center [223, 100] width 446 height 201
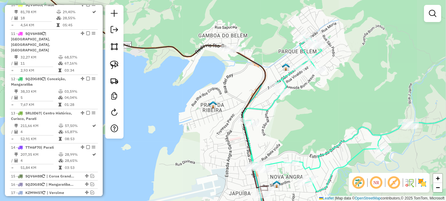
drag, startPoint x: 298, startPoint y: 125, endPoint x: 328, endPoint y: 46, distance: 84.5
click at [327, 47] on div "Janela de atendimento Grade de atendimento Capacidade Transportadoras Veículos …" at bounding box center [223, 100] width 446 height 201
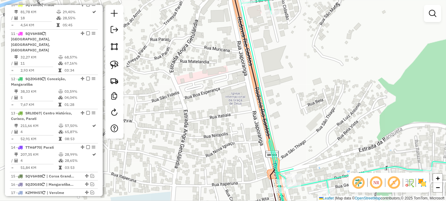
drag, startPoint x: 278, startPoint y: 86, endPoint x: 278, endPoint y: 91, distance: 5.2
click at [278, 91] on div "Janela de atendimento Grade de atendimento Capacidade Transportadoras Veículos …" at bounding box center [223, 100] width 446 height 201
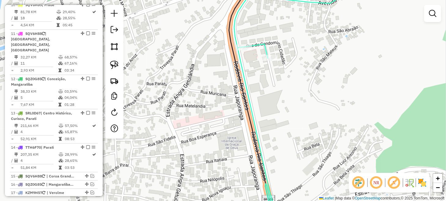
drag, startPoint x: 118, startPoint y: 65, endPoint x: 131, endPoint y: 65, distance: 13.2
click at [118, 65] on img at bounding box center [114, 65] width 9 height 9
drag, startPoint x: 278, startPoint y: 46, endPoint x: 284, endPoint y: 56, distance: 12.1
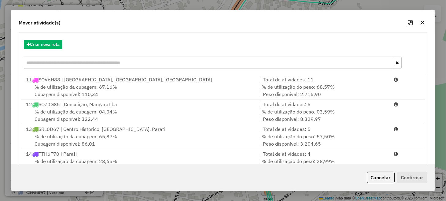
scroll to position [107, 0]
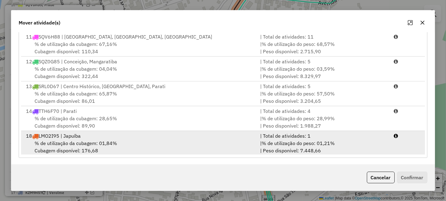
click at [335, 143] on div "| % de utilização do peso: 01,21% | Peso disponível: 7.448,66" at bounding box center [324, 147] width 134 height 15
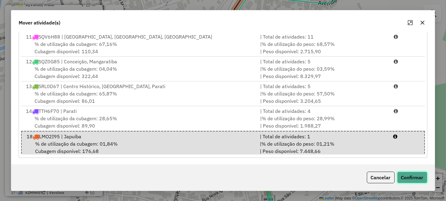
click at [411, 174] on button "Confirmar" at bounding box center [412, 178] width 30 height 12
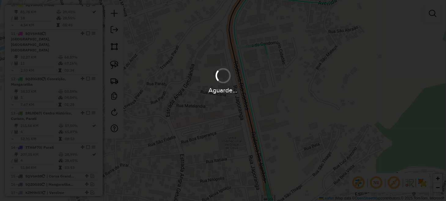
scroll to position [0, 0]
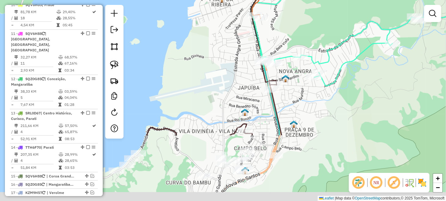
drag, startPoint x: 294, startPoint y: 118, endPoint x: 295, endPoint y: 23, distance: 95.2
click at [295, 28] on div "Janela de atendimento Grade de atendimento Capacidade Transportadoras Veículos …" at bounding box center [223, 100] width 446 height 201
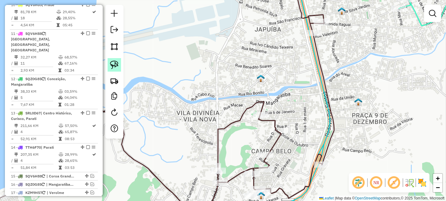
click at [115, 68] on img at bounding box center [114, 65] width 9 height 9
drag, startPoint x: 253, startPoint y: 106, endPoint x: 268, endPoint y: 106, distance: 15.3
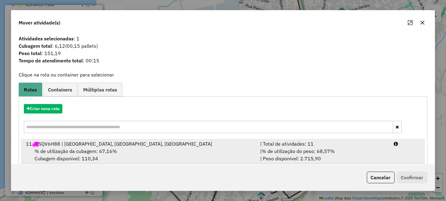
scroll to position [107, 0]
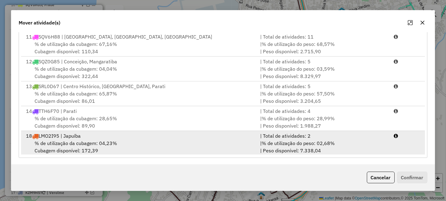
click at [285, 142] on span "% de utilização do peso: 02,68%" at bounding box center [298, 143] width 73 height 6
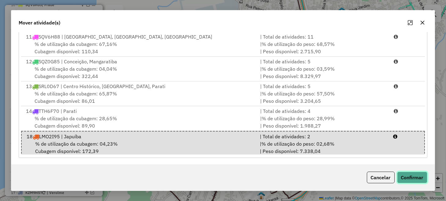
click at [419, 176] on button "Confirmar" at bounding box center [412, 178] width 30 height 12
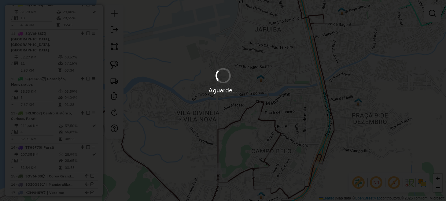
scroll to position [0, 0]
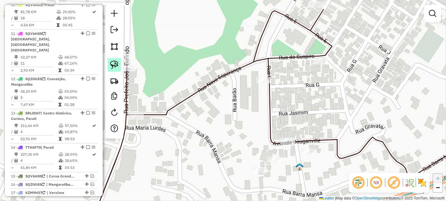
click at [117, 65] on img at bounding box center [114, 65] width 9 height 9
drag, startPoint x: 283, startPoint y: 132, endPoint x: 293, endPoint y: 130, distance: 10.6
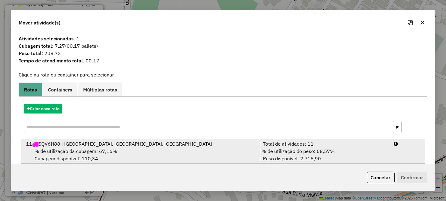
scroll to position [107, 0]
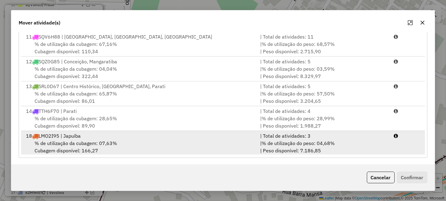
click at [301, 142] on span "% de utilização do peso: 04,68%" at bounding box center [298, 143] width 73 height 6
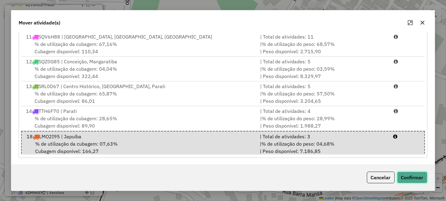
click at [408, 181] on button "Confirmar" at bounding box center [412, 178] width 30 height 12
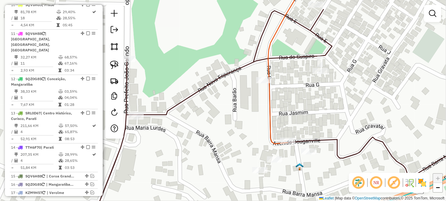
scroll to position [0, 0]
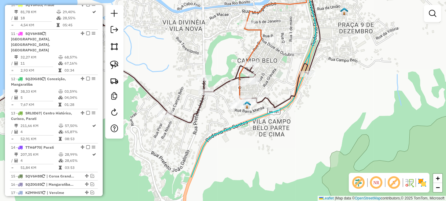
drag, startPoint x: 217, startPoint y: 166, endPoint x: 225, endPoint y: 104, distance: 63.2
click at [225, 106] on div "Janela de atendimento Grade de atendimento Capacidade Transportadoras Veículos …" at bounding box center [223, 100] width 446 height 201
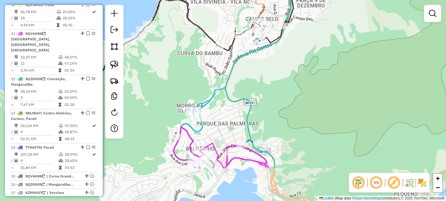
drag, startPoint x: 225, startPoint y: 141, endPoint x: 246, endPoint y: 84, distance: 61.7
click at [246, 86] on div "Janela de atendimento Grade de atendimento Capacidade Transportadoras Veículos …" at bounding box center [223, 100] width 446 height 201
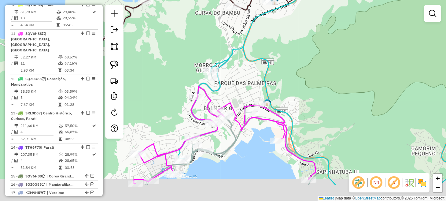
drag, startPoint x: 216, startPoint y: 139, endPoint x: 305, endPoint y: 34, distance: 138.3
click at [302, 87] on icon at bounding box center [225, 135] width 182 height 97
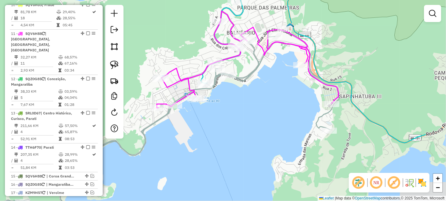
drag, startPoint x: 279, startPoint y: 126, endPoint x: 214, endPoint y: 87, distance: 76.3
click at [215, 87] on div "Janela de atendimento Grade de atendimento Capacidade Transportadoras Veículos …" at bounding box center [223, 100] width 446 height 201
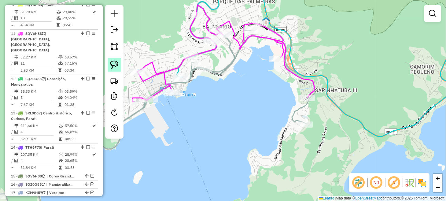
click at [114, 64] on img at bounding box center [114, 65] width 9 height 9
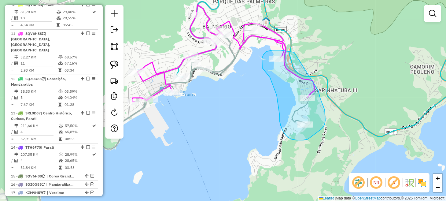
drag, startPoint x: 294, startPoint y: 52, endPoint x: 319, endPoint y: 91, distance: 45.2
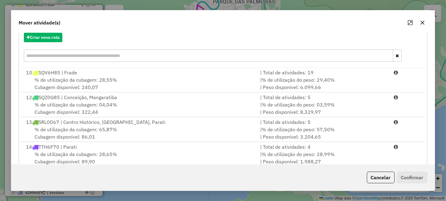
scroll to position [107, 0]
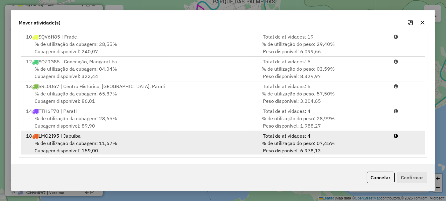
click at [312, 142] on span "% de utilização do peso: 07,45%" at bounding box center [298, 143] width 73 height 6
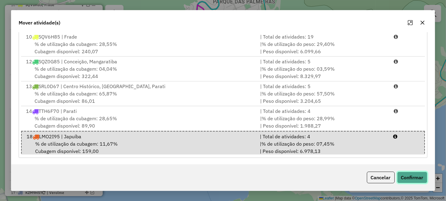
click at [408, 173] on button "Confirmar" at bounding box center [412, 178] width 30 height 12
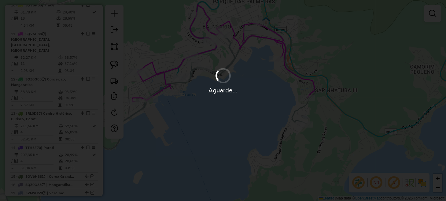
scroll to position [0, 0]
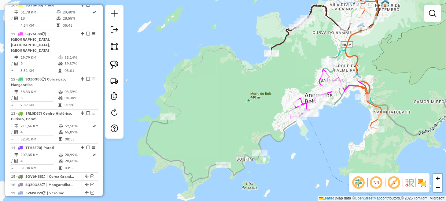
drag, startPoint x: 212, startPoint y: 149, endPoint x: 313, endPoint y: 162, distance: 102.1
click at [313, 162] on div "Janela de atendimento Grade de atendimento Capacidade Transportadoras Veículos …" at bounding box center [223, 100] width 446 height 201
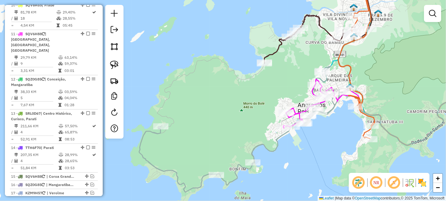
drag, startPoint x: 201, startPoint y: 136, endPoint x: 216, endPoint y: 122, distance: 19.5
click at [216, 122] on div "Janela de atendimento Grade de atendimento Capacidade Transportadoras Veículos …" at bounding box center [223, 100] width 446 height 201
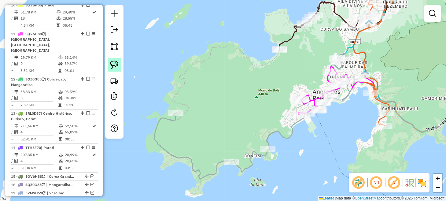
drag, startPoint x: 111, startPoint y: 62, endPoint x: 117, endPoint y: 65, distance: 6.7
click at [111, 62] on img at bounding box center [114, 65] width 9 height 9
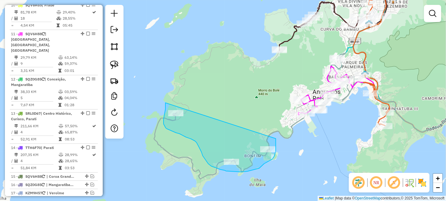
drag, startPoint x: 166, startPoint y: 103, endPoint x: 274, endPoint y: 134, distance: 113.3
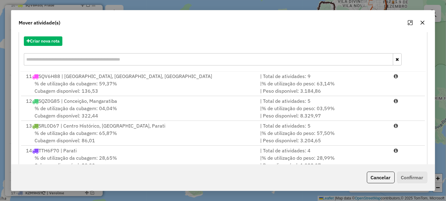
scroll to position [107, 0]
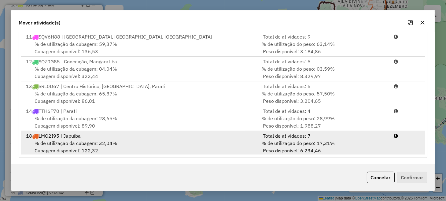
click at [356, 148] on div "| % de utilização do peso: 17,31% | Peso disponível: 6.234,46" at bounding box center [324, 147] width 134 height 15
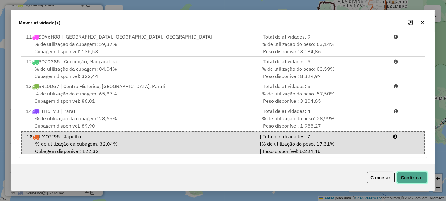
click at [404, 175] on button "Confirmar" at bounding box center [412, 178] width 30 height 12
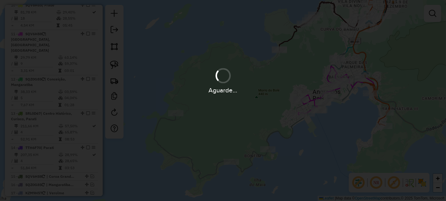
scroll to position [0, 0]
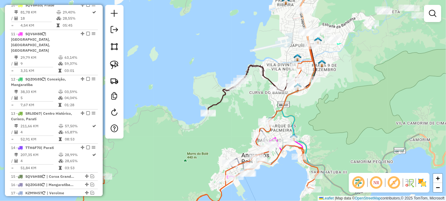
drag, startPoint x: 339, startPoint y: 123, endPoint x: 266, endPoint y: 190, distance: 99.0
click at [267, 189] on div "Janela de atendimento Grade de atendimento Capacidade Transportadoras Veículos …" at bounding box center [223, 100] width 446 height 201
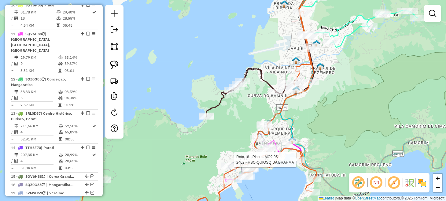
select select "**********"
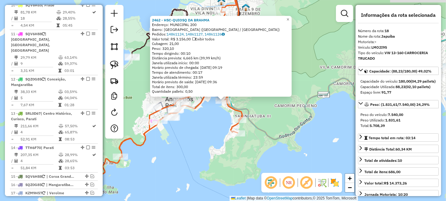
scroll to position [592, 0]
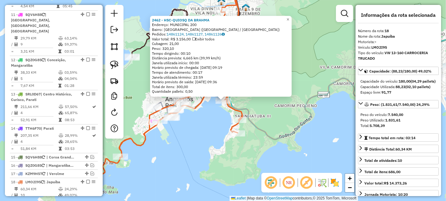
click at [225, 151] on div "2462 - HSC-QUIOSQ DA BRAHMA Endereço: MUNICIPAL 200 Bairro: PRAIA DO JARDIM (AN…" at bounding box center [223, 100] width 446 height 201
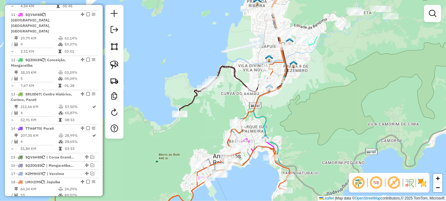
drag, startPoint x: 222, startPoint y: 130, endPoint x: 289, endPoint y: 187, distance: 87.7
click at [283, 189] on div "Janela de atendimento Grade de atendimento Capacidade Transportadoras Veículos …" at bounding box center [223, 100] width 446 height 201
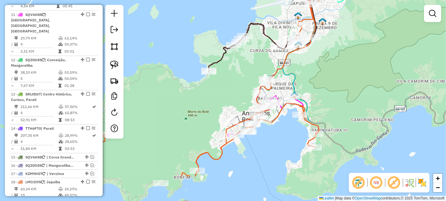
drag, startPoint x: 219, startPoint y: 140, endPoint x: 234, endPoint y: 94, distance: 48.0
click at [234, 94] on div "Janela de atendimento Grade de atendimento Capacidade Transportadoras Veículos …" at bounding box center [223, 100] width 446 height 201
click at [118, 64] on img at bounding box center [114, 65] width 9 height 9
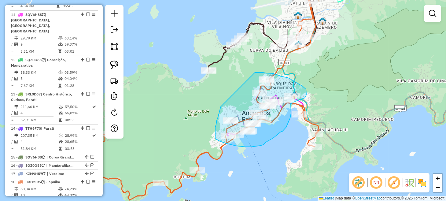
drag, startPoint x: 221, startPoint y: 107, endPoint x: 255, endPoint y: 73, distance: 48.5
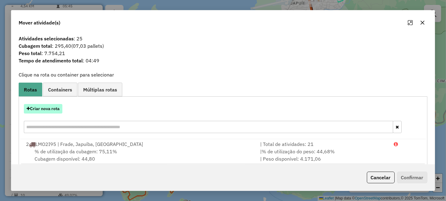
click at [55, 108] on button "Criar nova rota" at bounding box center [43, 108] width 39 height 9
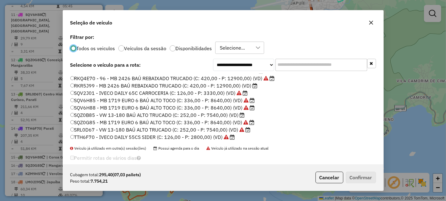
scroll to position [131, 0]
click at [99, 129] on label "SRL0D67 - VW 13-180 BAÚ ALTO TRUCADO (C: 252,00 - P: 7540,00) (VD)" at bounding box center [160, 129] width 181 height 7
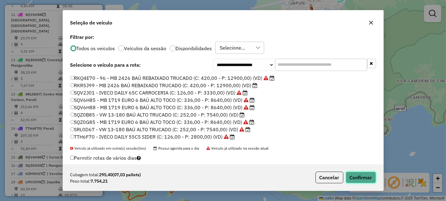
click at [359, 177] on button "Confirmar" at bounding box center [361, 178] width 30 height 12
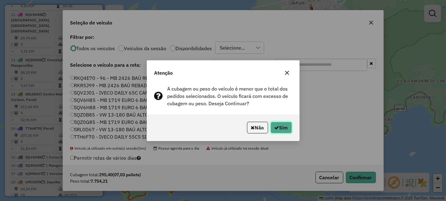
click at [280, 128] on button "Sim" at bounding box center [281, 128] width 21 height 12
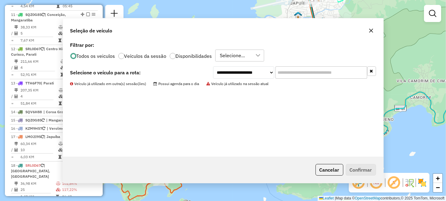
scroll to position [558, 0]
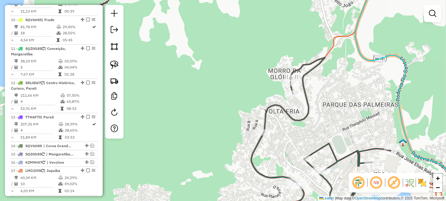
drag, startPoint x: 257, startPoint y: 83, endPoint x: 171, endPoint y: 103, distance: 88.4
click at [202, 112] on div "Janela de atendimento Grade de atendimento Capacidade Transportadoras Veículos …" at bounding box center [223, 100] width 446 height 201
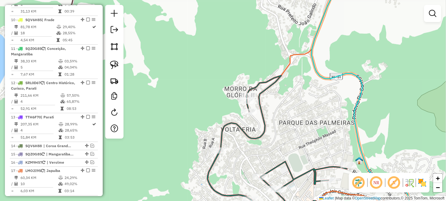
drag, startPoint x: 115, startPoint y: 66, endPoint x: 129, endPoint y: 68, distance: 14.2
click at [115, 66] on img at bounding box center [114, 65] width 9 height 9
drag, startPoint x: 233, startPoint y: 96, endPoint x: 257, endPoint y: 87, distance: 25.1
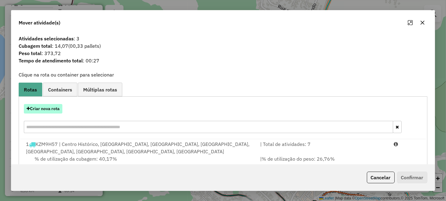
click at [44, 112] on button "Criar nova rota" at bounding box center [43, 108] width 39 height 9
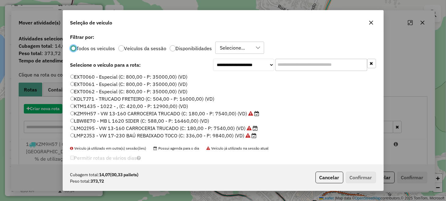
scroll to position [3, 2]
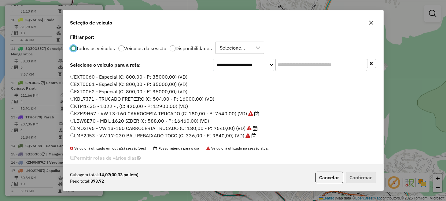
click at [106, 75] on label "EXT0060 - Especial (C: 800,00 - P: 35000,00) (VD)" at bounding box center [129, 76] width 118 height 7
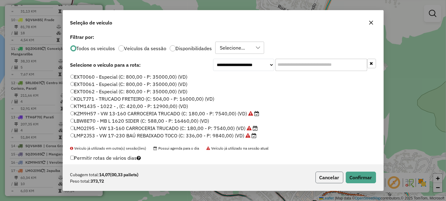
click at [318, 175] on button "Cancelar" at bounding box center [330, 178] width 28 height 12
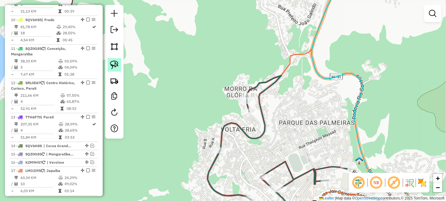
click at [114, 67] on img at bounding box center [114, 65] width 9 height 9
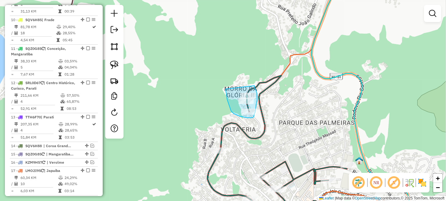
drag, startPoint x: 226, startPoint y: 89, endPoint x: 255, endPoint y: 86, distance: 29.0
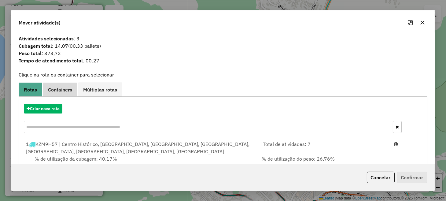
click at [60, 93] on link "Containers" at bounding box center [60, 90] width 35 height 14
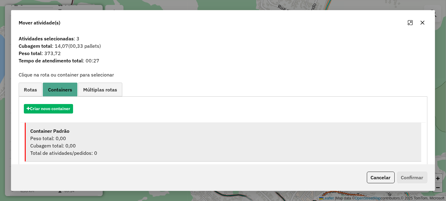
click at [65, 129] on strong "Container Padrão" at bounding box center [49, 131] width 39 height 6
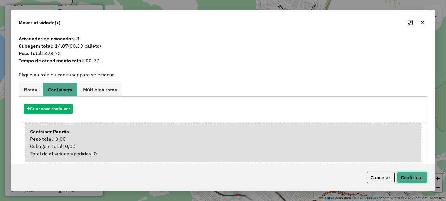
click at [399, 175] on button "Confirmar" at bounding box center [412, 178] width 30 height 12
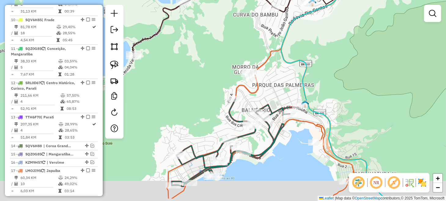
drag, startPoint x: 183, startPoint y: 119, endPoint x: 229, endPoint y: 63, distance: 72.6
click at [227, 64] on div "Janela de atendimento Grade de atendimento Capacidade Transportadoras Veículos …" at bounding box center [223, 100] width 446 height 201
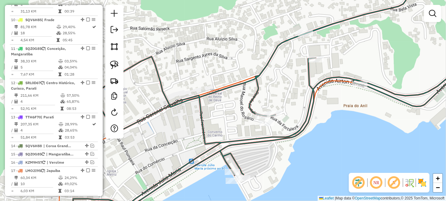
drag, startPoint x: 115, startPoint y: 62, endPoint x: 132, endPoint y: 77, distance: 22.5
click at [115, 62] on img at bounding box center [114, 65] width 9 height 9
drag, startPoint x: 275, startPoint y: 102, endPoint x: 284, endPoint y: 107, distance: 9.8
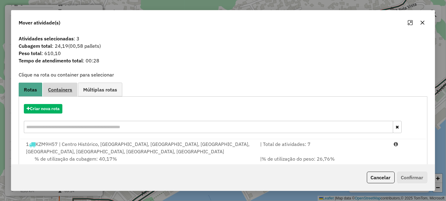
click at [52, 91] on span "Containers" at bounding box center [60, 89] width 24 height 5
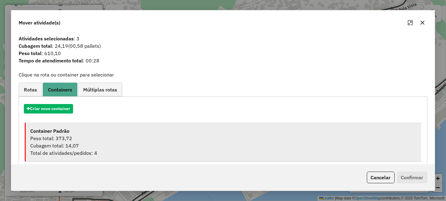
click at [92, 145] on div "Cubagem total: 14,07" at bounding box center [223, 145] width 386 height 7
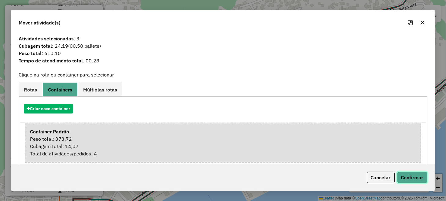
click at [405, 177] on button "Confirmar" at bounding box center [412, 178] width 30 height 12
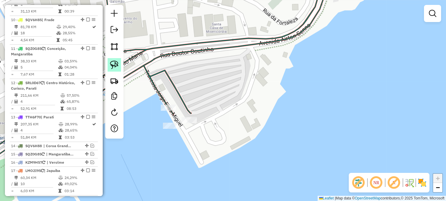
click at [115, 69] on link at bounding box center [114, 64] width 13 height 13
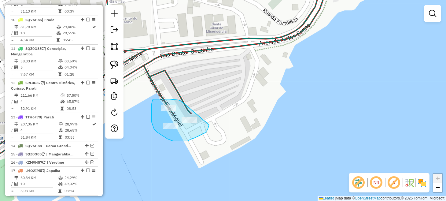
drag, startPoint x: 181, startPoint y: 101, endPoint x: 210, endPoint y: 113, distance: 31.0
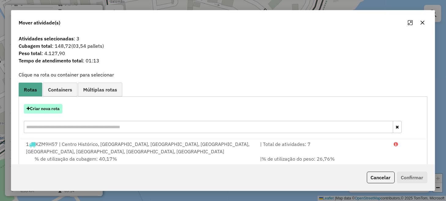
click at [55, 111] on button "Criar nova rota" at bounding box center [43, 108] width 39 height 9
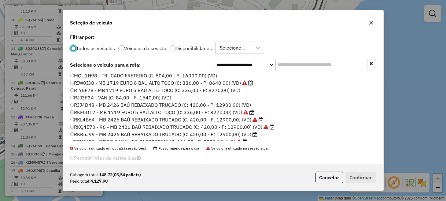
scroll to position [92, 0]
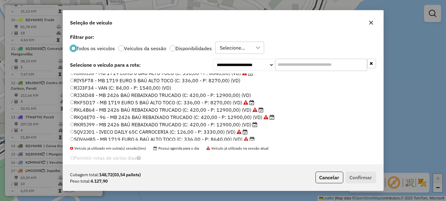
click at [98, 117] on label "RKQ4E70 - 96 - MB 2426 BAÚ REBAIXADO TRUCADO (C: 420,00 - P: 12900,00) (VD)" at bounding box center [172, 117] width 205 height 7
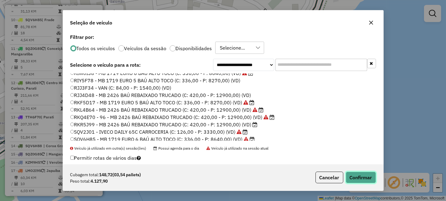
click at [372, 180] on button "Confirmar" at bounding box center [361, 178] width 30 height 12
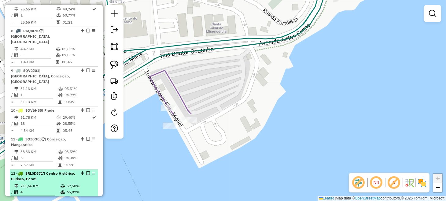
scroll to position [467, 0]
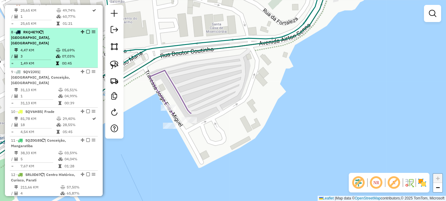
click at [87, 30] on em at bounding box center [88, 32] width 4 height 4
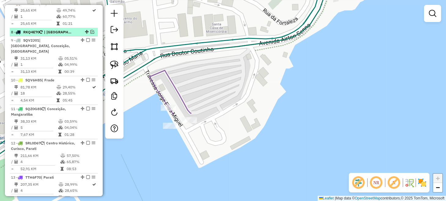
click at [91, 30] on em at bounding box center [93, 32] width 4 height 4
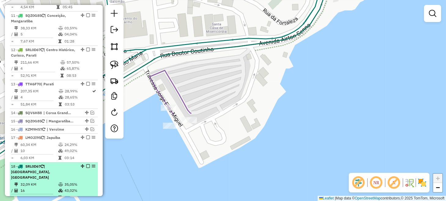
scroll to position [620, 0]
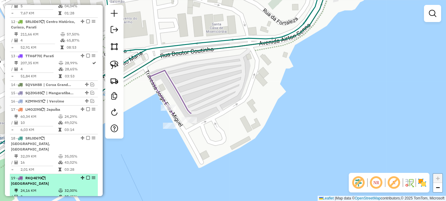
click at [86, 176] on em at bounding box center [88, 178] width 4 height 4
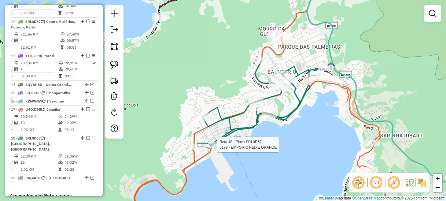
select select "**********"
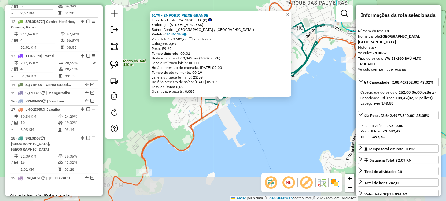
scroll to position [697, 0]
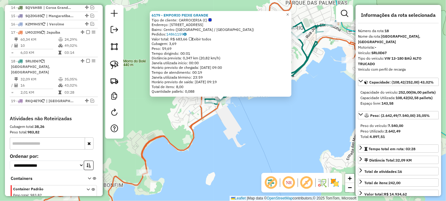
click at [262, 132] on div "6179 - EMPORIO PEIXE GRANDE Tipo de cliente: CARROCERIA (C) Endereço: Alameda I…" at bounding box center [223, 100] width 446 height 201
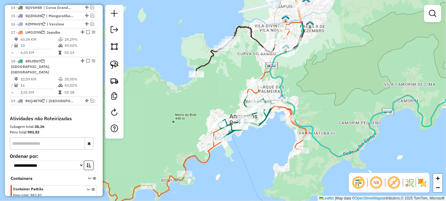
drag, startPoint x: 272, startPoint y: 108, endPoint x: 243, endPoint y: 149, distance: 50.8
click at [243, 149] on div "Janela de atendimento Grade de atendimento Capacidade Transportadoras Veículos …" at bounding box center [223, 100] width 446 height 201
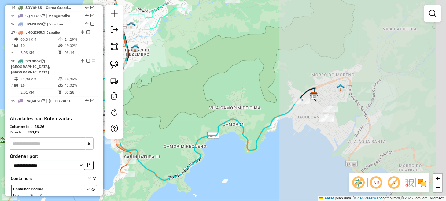
drag, startPoint x: 335, startPoint y: 83, endPoint x: 146, endPoint y: 109, distance: 190.9
click at [147, 109] on div "Janela de atendimento Grade de atendimento Capacidade Transportadoras Veículos …" at bounding box center [223, 100] width 446 height 201
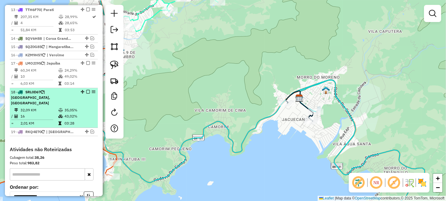
scroll to position [635, 0]
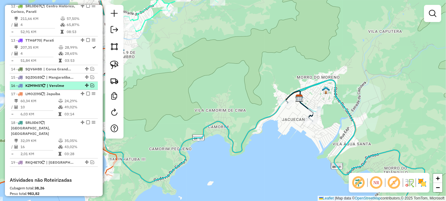
click at [91, 84] on em at bounding box center [93, 86] width 4 height 4
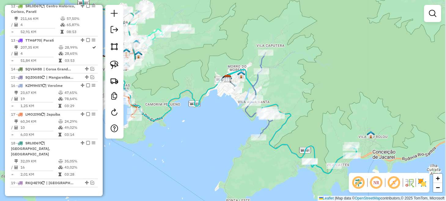
drag, startPoint x: 218, startPoint y: 103, endPoint x: 165, endPoint y: 90, distance: 54.0
click at [166, 90] on icon at bounding box center [215, 73] width 284 height 200
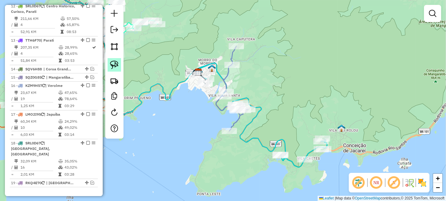
click at [118, 61] on img at bounding box center [114, 65] width 9 height 9
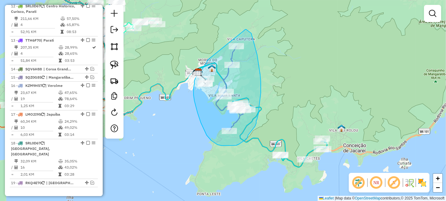
drag, startPoint x: 207, startPoint y: 60, endPoint x: 246, endPoint y: 29, distance: 49.2
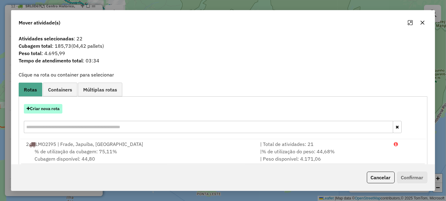
click at [53, 111] on button "Criar nova rota" at bounding box center [43, 108] width 39 height 9
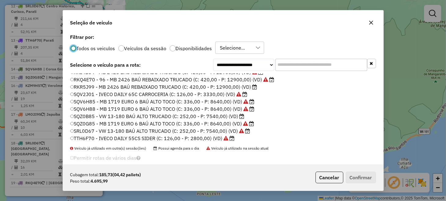
scroll to position [131, 0]
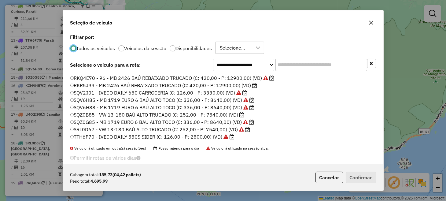
click at [88, 129] on label "SRL0D67 - VW 13-180 BAÚ ALTO TRUCADO (C: 252,00 - P: 7540,00) (VD)" at bounding box center [160, 129] width 180 height 7
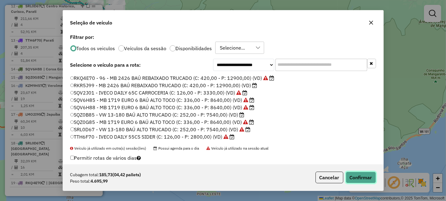
click at [370, 177] on button "Confirmar" at bounding box center [361, 178] width 30 height 12
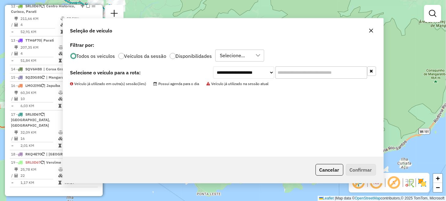
scroll to position [601, 0]
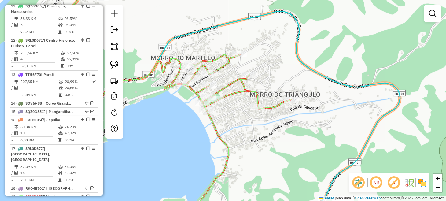
drag, startPoint x: 116, startPoint y: 66, endPoint x: 127, endPoint y: 67, distance: 11.1
click at [116, 66] on img at bounding box center [114, 65] width 9 height 9
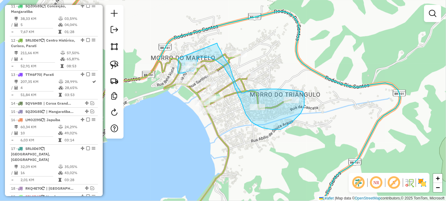
drag, startPoint x: 178, startPoint y: 58, endPoint x: 217, endPoint y: 43, distance: 41.8
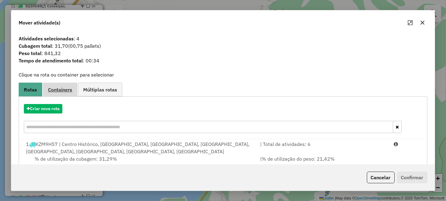
click at [63, 90] on span "Containers" at bounding box center [60, 89] width 24 height 5
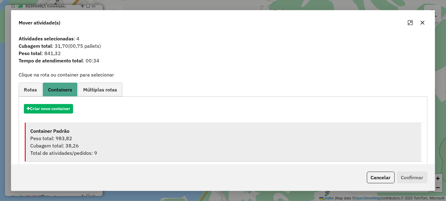
click at [128, 133] on div "Container Padrão" at bounding box center [223, 130] width 386 height 7
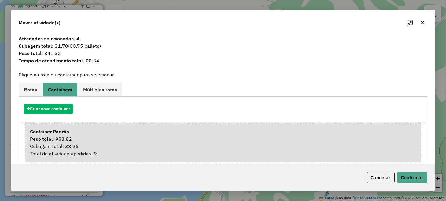
click at [411, 171] on div "Cancelar Confirmar" at bounding box center [223, 177] width 424 height 26
click at [409, 175] on button "Confirmar" at bounding box center [412, 178] width 30 height 12
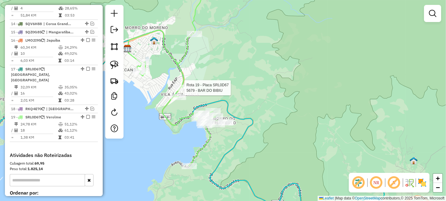
select select "**********"
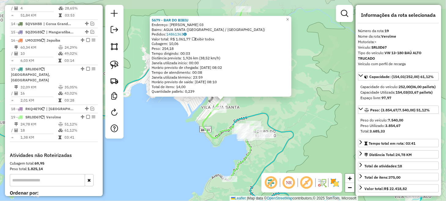
scroll to position [717, 0]
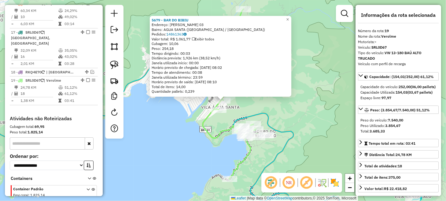
click at [181, 138] on div "5679 - BAR DO BIBIU Endereço: LEONTINO ANTONIO DE SOUZA 03 Bairro: AGUA SANTA (…" at bounding box center [223, 100] width 446 height 201
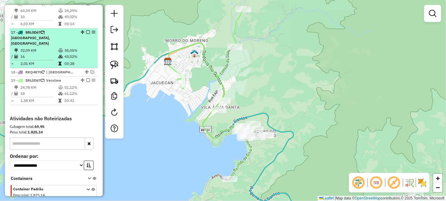
click at [87, 78] on em at bounding box center [88, 80] width 4 height 4
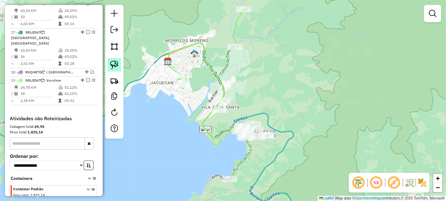
scroll to position [697, 0]
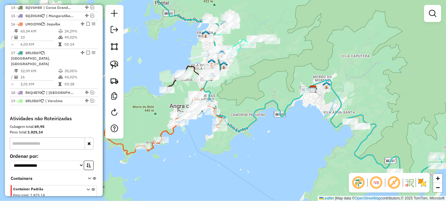
drag, startPoint x: 185, startPoint y: 122, endPoint x: 329, endPoint y: 132, distance: 143.8
click at [328, 132] on div "Janela de atendimento Grade de atendimento Capacidade Transportadoras Veículos …" at bounding box center [223, 100] width 446 height 201
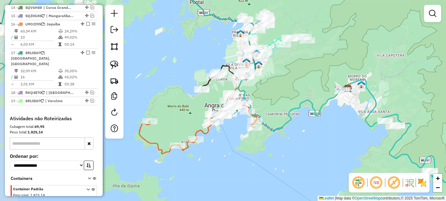
drag, startPoint x: 228, startPoint y: 151, endPoint x: 259, endPoint y: 149, distance: 31.5
click at [259, 149] on div "Janela de atendimento Grade de atendimento Capacidade Transportadoras Veículos …" at bounding box center [223, 100] width 446 height 201
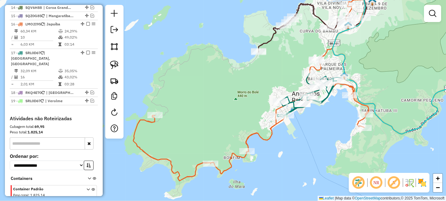
drag, startPoint x: 240, startPoint y: 127, endPoint x: 304, endPoint y: 148, distance: 67.7
click at [292, 144] on icon at bounding box center [251, 85] width 236 height 192
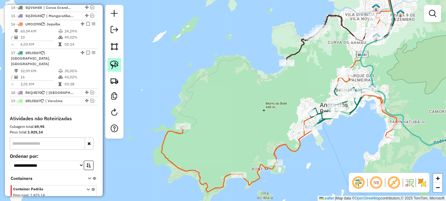
click at [116, 65] on img at bounding box center [114, 65] width 9 height 9
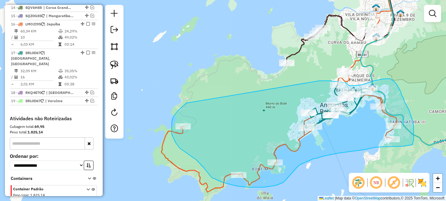
drag, startPoint x: 185, startPoint y: 104, endPoint x: 319, endPoint y: 81, distance: 136.0
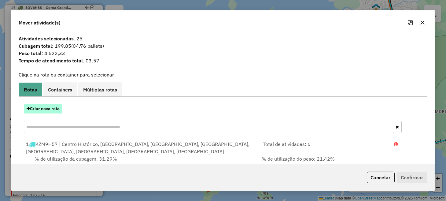
click at [50, 110] on button "Criar nova rota" at bounding box center [43, 108] width 39 height 9
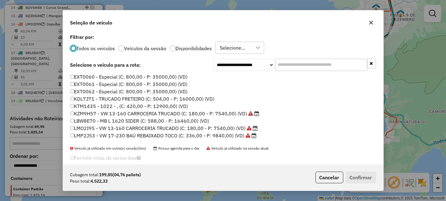
scroll to position [3, 2]
click at [97, 127] on label "LMO2I95 - VW 13-160 CARROCERIA TRUCADO (C: 180,00 - P: 7540,00) (VD)" at bounding box center [164, 128] width 188 height 7
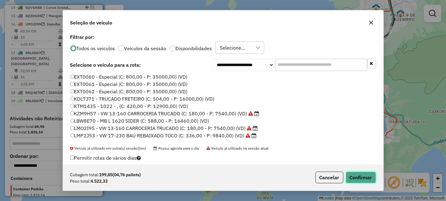
click at [360, 180] on button "Confirmar" at bounding box center [361, 178] width 30 height 12
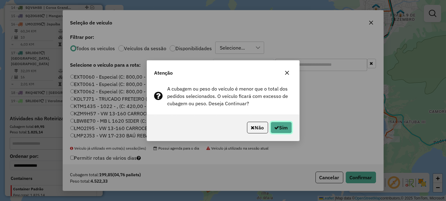
click at [283, 130] on button "Sim" at bounding box center [281, 128] width 21 height 12
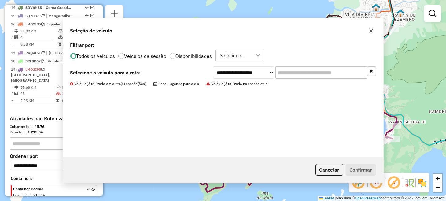
scroll to position [654, 0]
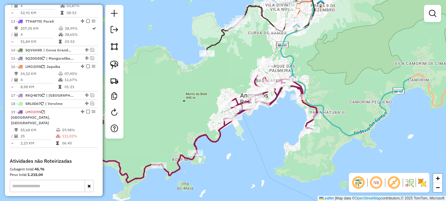
drag, startPoint x: 336, startPoint y: 146, endPoint x: 253, endPoint y: 147, distance: 83.2
click at [254, 144] on div "Janela de atendimento Grade de atendimento Capacidade Transportadoras Veículos …" at bounding box center [223, 100] width 446 height 201
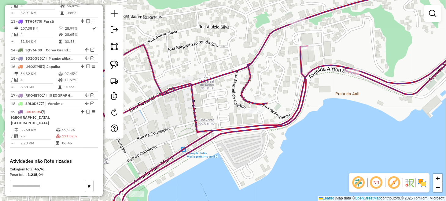
drag, startPoint x: 117, startPoint y: 65, endPoint x: 131, endPoint y: 69, distance: 14.4
click at [117, 65] on img at bounding box center [114, 65] width 9 height 9
drag, startPoint x: 259, startPoint y: 94, endPoint x: 270, endPoint y: 92, distance: 11.1
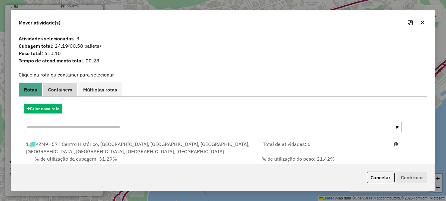
click at [62, 94] on link "Containers" at bounding box center [60, 90] width 35 height 14
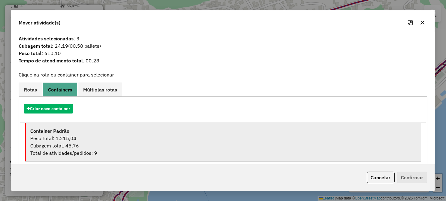
drag, startPoint x: 129, startPoint y: 140, endPoint x: 149, endPoint y: 143, distance: 19.4
click at [130, 140] on div "Peso total: 1.215,04" at bounding box center [223, 138] width 386 height 7
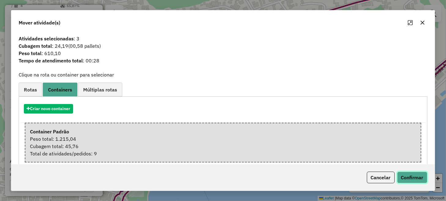
click at [418, 173] on button "Confirmar" at bounding box center [412, 178] width 30 height 12
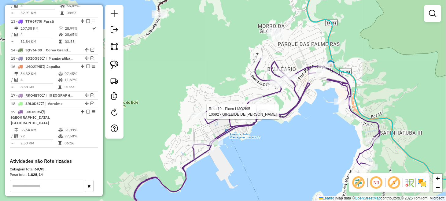
select select "**********"
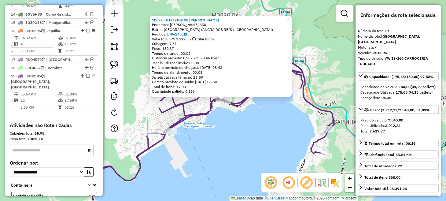
scroll to position [697, 0]
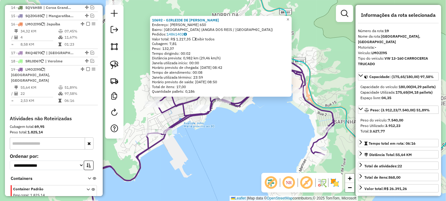
click at [257, 134] on div "10692 - GIRLEIDE DE ARRUDA S Endereço: AYRTON SENNA DA SILVA 650 Bairro: PRAIA …" at bounding box center [223, 100] width 446 height 201
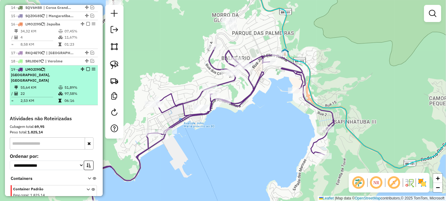
click at [87, 67] on em at bounding box center [88, 69] width 4 height 4
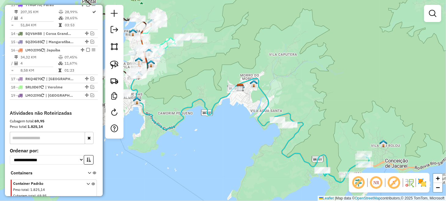
drag, startPoint x: 346, startPoint y: 106, endPoint x: 231, endPoint y: 116, distance: 115.2
click at [231, 116] on div "Janela de atendimento Grade de atendimento Capacidade Transportadoras Veículos …" at bounding box center [223, 100] width 446 height 201
select select "**********"
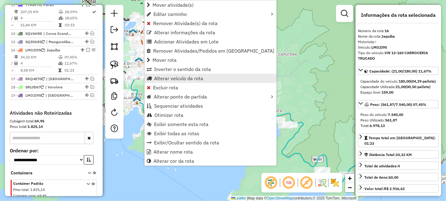
click at [182, 80] on span "Alterar veículo da rota" at bounding box center [178, 78] width 49 height 5
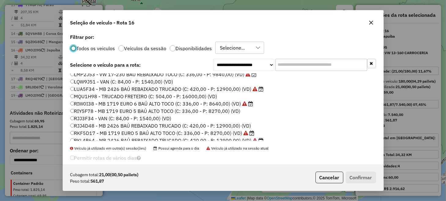
scroll to position [30, 0]
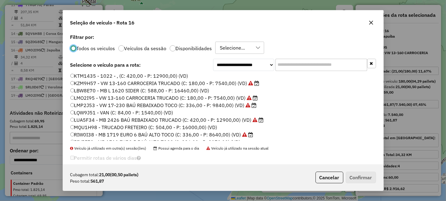
click at [102, 83] on label "KZM9H57 - VW 13-160 CARROCERIA TRUCADO (C: 180,00 - P: 7540,00) (VD)" at bounding box center [164, 83] width 189 height 7
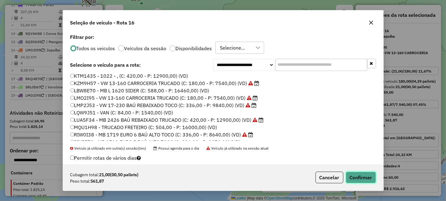
click at [363, 177] on button "Confirmar" at bounding box center [361, 178] width 30 height 12
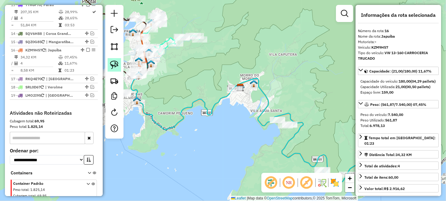
click at [118, 65] on img at bounding box center [114, 65] width 9 height 9
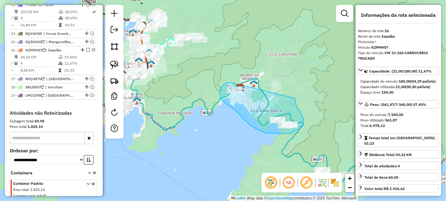
drag, startPoint x: 230, startPoint y: 82, endPoint x: 295, endPoint y: 98, distance: 66.7
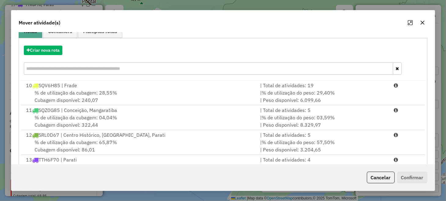
scroll to position [107, 0]
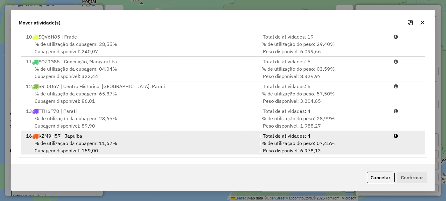
click at [265, 141] on span "% de utilização do peso: 07,45%" at bounding box center [298, 143] width 73 height 6
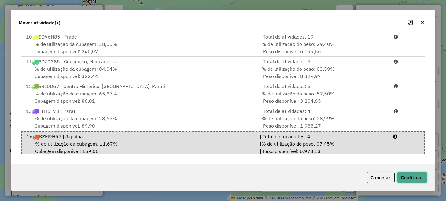
click at [414, 179] on button "Confirmar" at bounding box center [412, 178] width 30 height 12
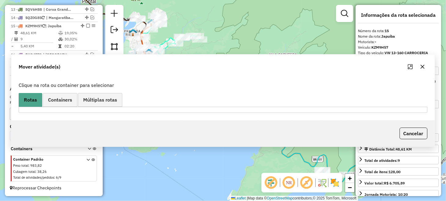
scroll to position [0, 0]
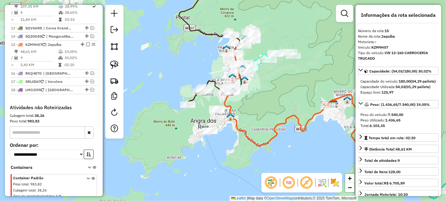
drag, startPoint x: 185, startPoint y: 75, endPoint x: 274, endPoint y: 96, distance: 92.3
click at [278, 92] on div "Janela de atendimento Grade de atendimento Capacidade Transportadoras Veículos …" at bounding box center [223, 100] width 446 height 201
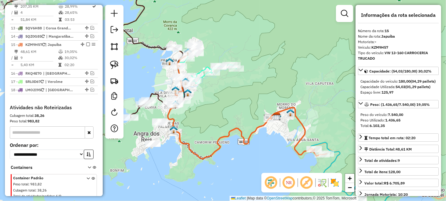
drag, startPoint x: 275, startPoint y: 102, endPoint x: 225, endPoint y: 109, distance: 51.0
click at [225, 109] on div "Janela de atendimento Grade de atendimento Capacidade Transportadoras Veículos …" at bounding box center [223, 100] width 446 height 201
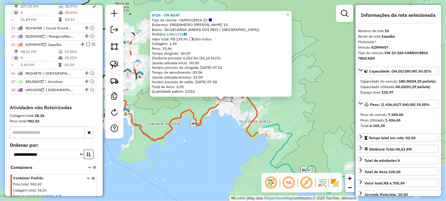
click at [230, 136] on div "6720 - ON BOAT Tipo de cliente: CARROCERIA (C) Endereço: ENGENHEIRO WINSTON MAR…" at bounding box center [223, 100] width 446 height 201
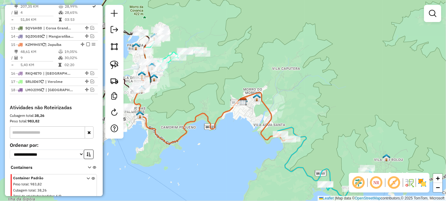
drag, startPoint x: 218, startPoint y: 135, endPoint x: 266, endPoint y: 146, distance: 49.1
click at [266, 146] on div "Janela de atendimento Grade de atendimento Capacidade Transportadoras Veículos …" at bounding box center [223, 100] width 446 height 201
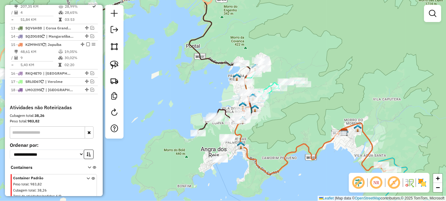
drag, startPoint x: 219, startPoint y: 111, endPoint x: 295, endPoint y: 133, distance: 78.9
click at [289, 133] on div "Janela de atendimento Grade de atendimento Capacidade Transportadoras Veículos …" at bounding box center [223, 100] width 446 height 201
click at [292, 133] on div "Janela de atendimento Grade de atendimento Capacidade Transportadoras Veículos …" at bounding box center [223, 100] width 446 height 201
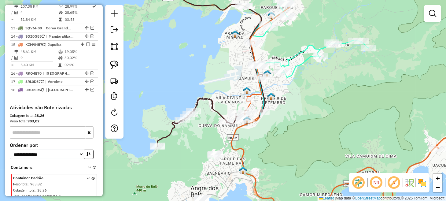
drag, startPoint x: 272, startPoint y: 116, endPoint x: 287, endPoint y: 98, distance: 23.2
click at [287, 98] on div "Janela de atendimento Grade de atendimento Capacidade Transportadoras Veículos …" at bounding box center [223, 100] width 446 height 201
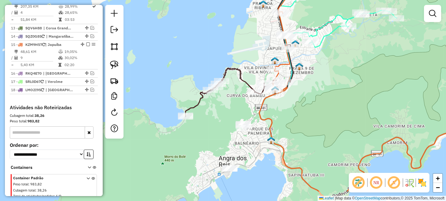
drag, startPoint x: 283, startPoint y: 121, endPoint x: 312, endPoint y: 93, distance: 40.0
click at [312, 93] on div "Janela de atendimento Grade de atendimento Capacidade Transportadoras Veículos …" at bounding box center [223, 100] width 446 height 201
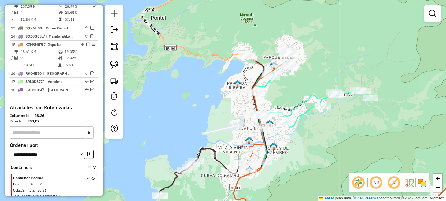
drag, startPoint x: 320, startPoint y: 72, endPoint x: 284, endPoint y: 177, distance: 111.6
click at [284, 177] on div "Janela de atendimento Grade de atendimento Capacidade Transportadoras Veículos …" at bounding box center [223, 100] width 446 height 201
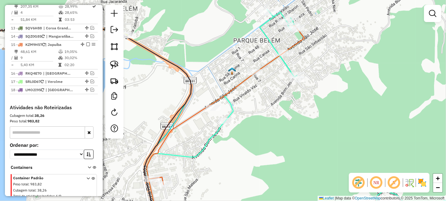
drag, startPoint x: 275, startPoint y: 90, endPoint x: 289, endPoint y: 167, distance: 78.1
click at [289, 167] on div "Janela de atendimento Grade de atendimento Capacidade Transportadoras Veículos …" at bounding box center [223, 100] width 446 height 201
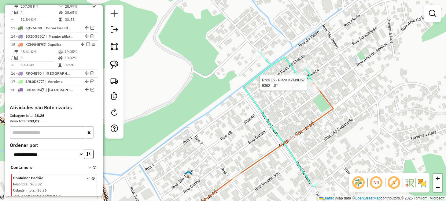
select select "**********"
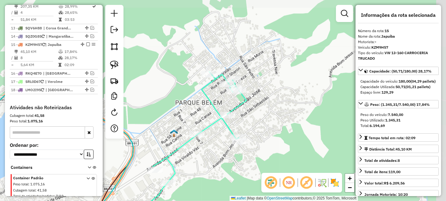
click at [271, 89] on div "Janela de atendimento Grade de atendimento Capacidade Transportadoras Veículos …" at bounding box center [223, 100] width 446 height 201
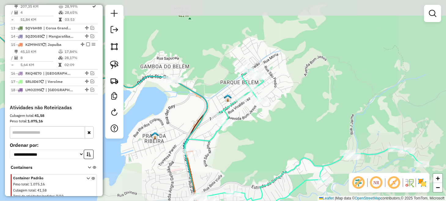
drag, startPoint x: 271, startPoint y: 107, endPoint x: 282, endPoint y: 68, distance: 41.1
click at [282, 68] on div "Janela de atendimento Grade de atendimento Capacidade Transportadoras Veículos …" at bounding box center [223, 100] width 446 height 201
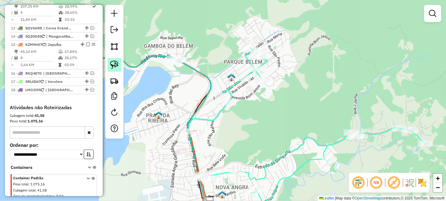
click at [113, 64] on img at bounding box center [114, 65] width 9 height 9
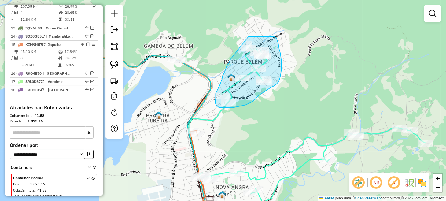
drag, startPoint x: 230, startPoint y: 60, endPoint x: 246, endPoint y: 37, distance: 27.8
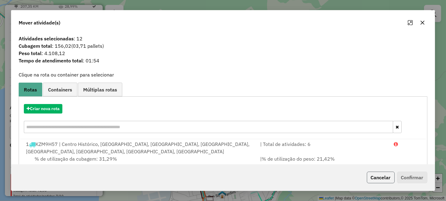
click at [381, 180] on button "Cancelar" at bounding box center [381, 178] width 28 height 12
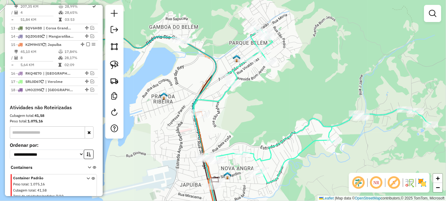
drag, startPoint x: 256, startPoint y: 102, endPoint x: 269, endPoint y: 22, distance: 81.5
click at [268, 24] on div "Janela de atendimento Grade de atendimento Capacidade Transportadoras Veículos …" at bounding box center [223, 100] width 446 height 201
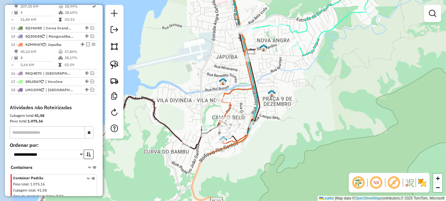
drag, startPoint x: 268, startPoint y: 139, endPoint x: 296, endPoint y: 73, distance: 72.2
click at [296, 73] on div "Janela de atendimento Grade de atendimento Capacidade Transportadoras Veículos …" at bounding box center [223, 100] width 446 height 201
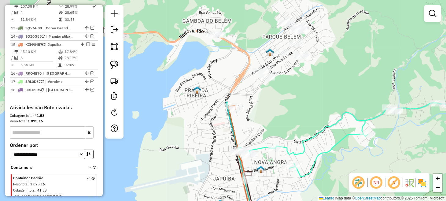
drag, startPoint x: 273, startPoint y: 16, endPoint x: 262, endPoint y: 139, distance: 123.5
click at [269, 147] on div "Rota 3 - Placa LMP2J53 3267 - MERCATUDO NOVA ANGRA Janela de atendimento Grade …" at bounding box center [223, 100] width 446 height 201
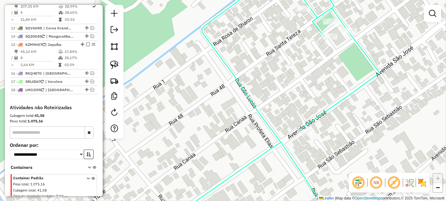
drag, startPoint x: 115, startPoint y: 63, endPoint x: 126, endPoint y: 63, distance: 10.7
click at [115, 63] on img at bounding box center [114, 65] width 9 height 9
drag, startPoint x: 319, startPoint y: 17, endPoint x: 338, endPoint y: 16, distance: 19.6
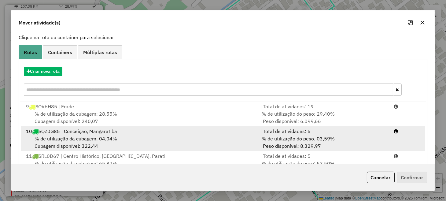
scroll to position [107, 0]
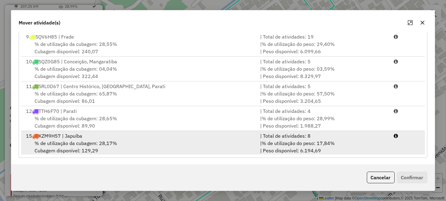
click at [171, 137] on div "15 KZM9H57 | Japuíba" at bounding box center [139, 135] width 234 height 7
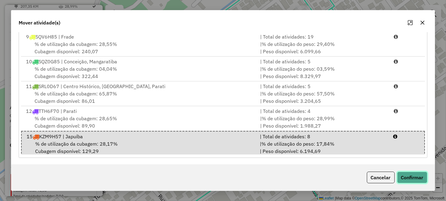
click at [415, 178] on button "Confirmar" at bounding box center [412, 178] width 30 height 12
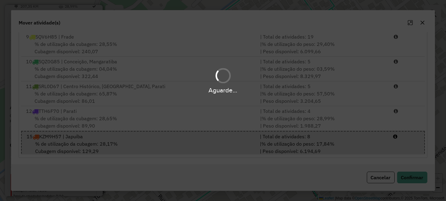
scroll to position [0, 0]
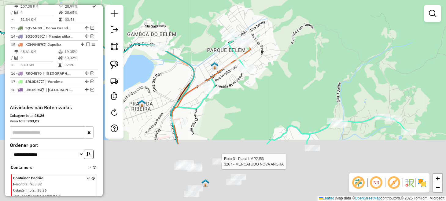
drag, startPoint x: 203, startPoint y: 161, endPoint x: 290, endPoint y: 38, distance: 150.3
click at [285, 40] on div "Rota 3 - Placa LMP2J53 3267 - MERCATUDO NOVA ANGRA Janela de atendimento Grade …" at bounding box center [223, 100] width 446 height 201
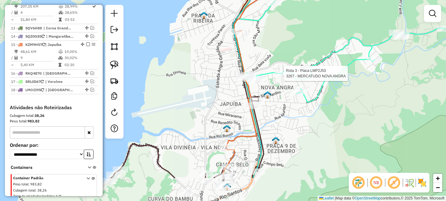
drag, startPoint x: 281, startPoint y: 86, endPoint x: 300, endPoint y: 3, distance: 84.8
click at [298, 8] on div "Rota 3 - Placa LMP2J53 3267 - MERCATUDO NOVA ANGRA Janela de atendimento Grade …" at bounding box center [223, 100] width 446 height 201
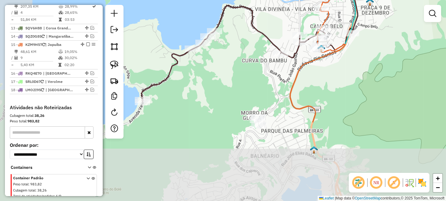
drag, startPoint x: 305, startPoint y: 108, endPoint x: 390, endPoint y: 6, distance: 133.0
click at [387, 6] on div "Janela de atendimento Grade de atendimento Capacidade Transportadoras Veículos …" at bounding box center [223, 100] width 446 height 201
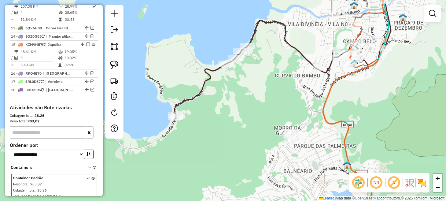
drag, startPoint x: 242, startPoint y: 67, endPoint x: 268, endPoint y: 92, distance: 36.4
click at [268, 92] on div "Janela de atendimento Grade de atendimento Capacidade Transportadoras Veículos …" at bounding box center [223, 100] width 446 height 201
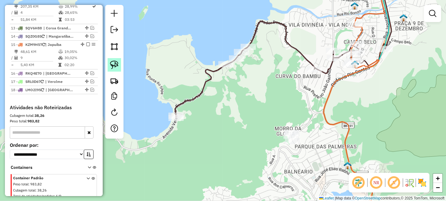
click at [109, 63] on link at bounding box center [114, 64] width 13 height 13
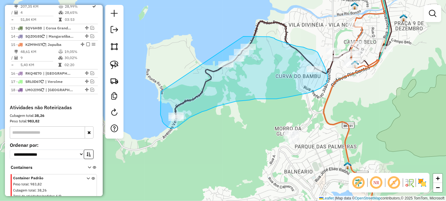
drag, startPoint x: 161, startPoint y: 92, endPoint x: 243, endPoint y: 36, distance: 98.7
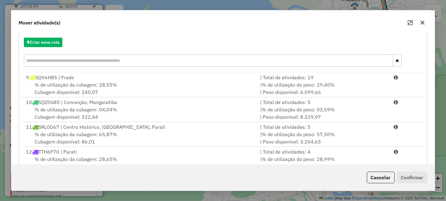
scroll to position [107, 0]
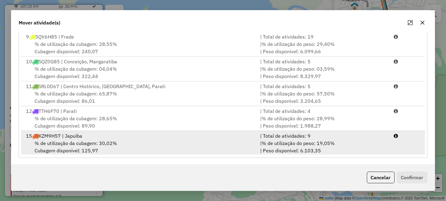
click at [215, 141] on div "% de utilização da cubagem: 30,02% Cubagem disponível: 125,97" at bounding box center [139, 147] width 234 height 15
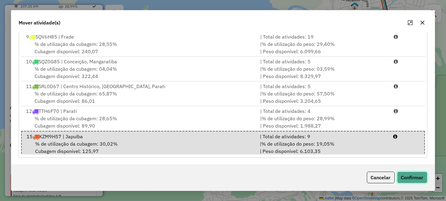
click at [410, 174] on button "Confirmar" at bounding box center [412, 178] width 30 height 12
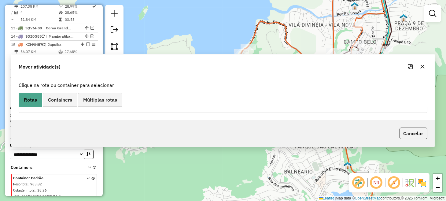
scroll to position [0, 0]
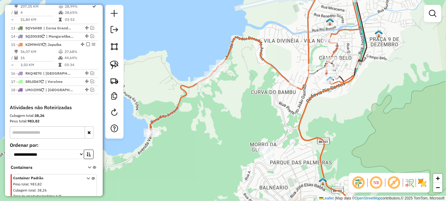
drag, startPoint x: 258, startPoint y: 110, endPoint x: 185, endPoint y: 156, distance: 86.9
click at [185, 156] on div "Janela de atendimento Grade de atendimento Capacidade Transportadoras Veículos …" at bounding box center [223, 100] width 446 height 201
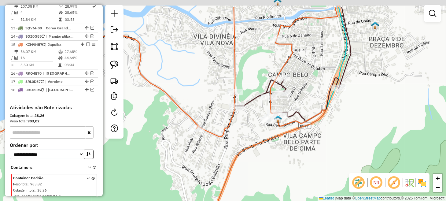
drag, startPoint x: 280, startPoint y: 129, endPoint x: 273, endPoint y: 170, distance: 40.9
click at [273, 170] on div "Janela de atendimento Grade de atendimento Capacidade Transportadoras Veículos …" at bounding box center [223, 100] width 446 height 201
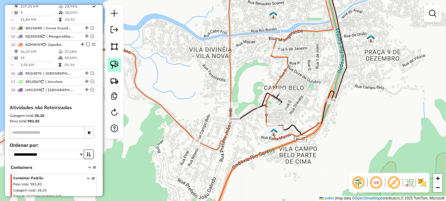
click at [118, 65] on img at bounding box center [114, 65] width 9 height 9
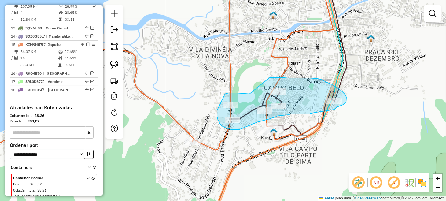
drag, startPoint x: 249, startPoint y: 94, endPoint x: 270, endPoint y: 77, distance: 26.8
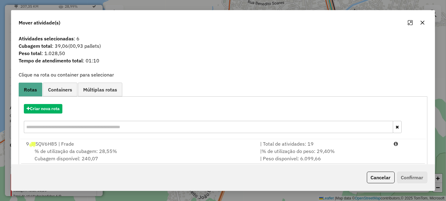
scroll to position [107, 0]
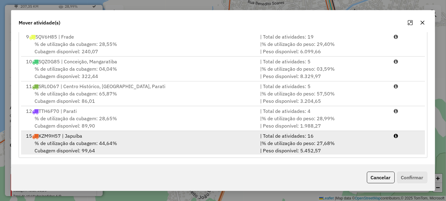
click at [274, 143] on span "% de utilização do peso: 27,68%" at bounding box center [298, 143] width 73 height 6
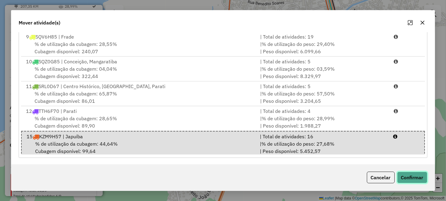
click at [414, 180] on button "Confirmar" at bounding box center [412, 178] width 30 height 12
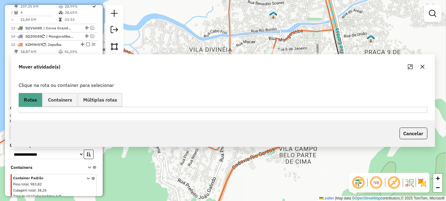
scroll to position [0, 0]
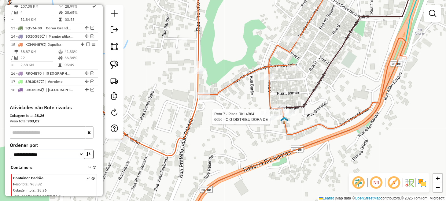
select select "**********"
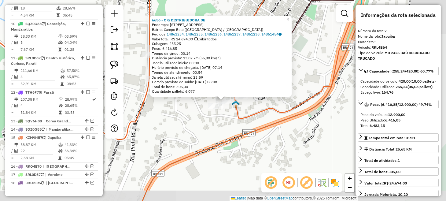
scroll to position [449, 0]
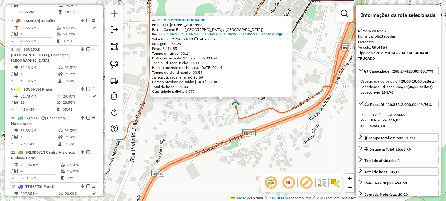
click at [196, 122] on div "6656 - C G DISTRIBUIDORA DE Endereço: Rua Nova Esperança, 221 Bairro: Campo Bel…" at bounding box center [223, 100] width 446 height 201
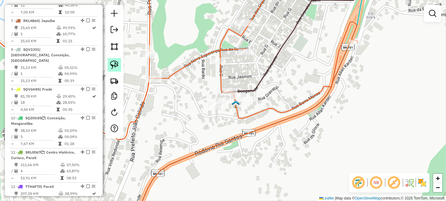
click at [117, 66] on img at bounding box center [114, 65] width 9 height 9
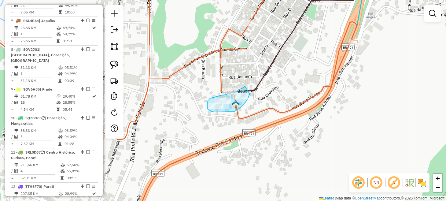
drag, startPoint x: 245, startPoint y: 86, endPoint x: 250, endPoint y: 94, distance: 9.5
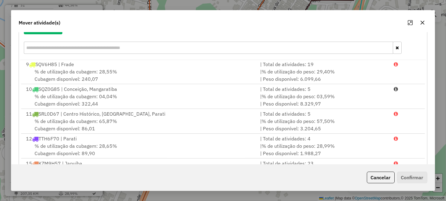
scroll to position [107, 0]
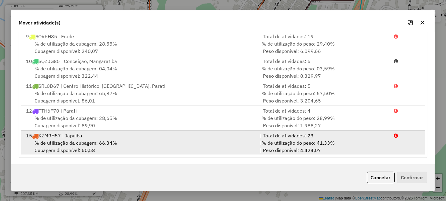
click at [271, 144] on span "% de utilização do peso: 41,33%" at bounding box center [298, 143] width 73 height 6
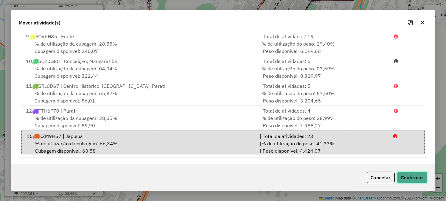
click at [410, 180] on button "Confirmar" at bounding box center [412, 178] width 30 height 12
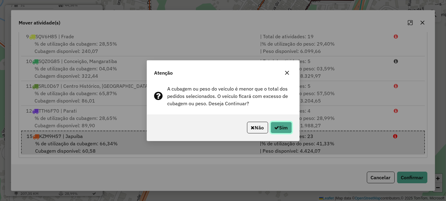
click at [282, 132] on button "Sim" at bounding box center [281, 128] width 21 height 12
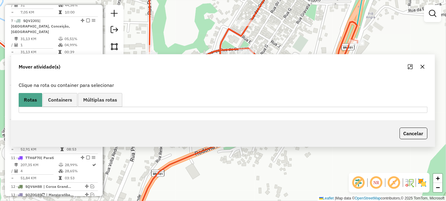
scroll to position [0, 0]
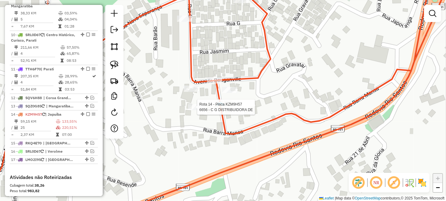
select select "**********"
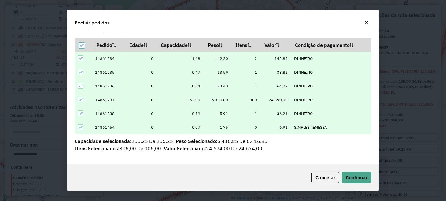
scroll to position [16, 0]
click at [352, 176] on span "Continuar" at bounding box center [357, 177] width 22 height 6
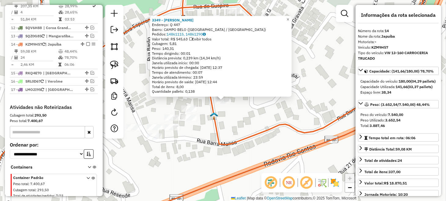
click at [293, 131] on icon at bounding box center [206, 101] width 503 height 242
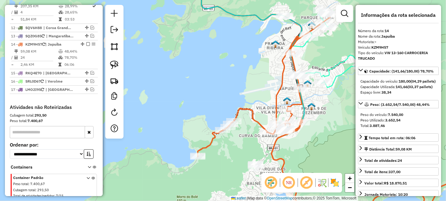
drag, startPoint x: 317, startPoint y: 147, endPoint x: 290, endPoint y: 102, distance: 52.7
click at [298, 115] on div "Janela de atendimento Grade de atendimento Capacidade Transportadoras Veículos …" at bounding box center [223, 100] width 446 height 201
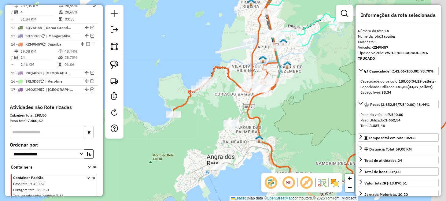
drag, startPoint x: 288, startPoint y: 99, endPoint x: 278, endPoint y: 88, distance: 14.8
click at [283, 92] on div "Janela de atendimento Grade de atendimento Capacidade Transportadoras Veículos …" at bounding box center [223, 100] width 446 height 201
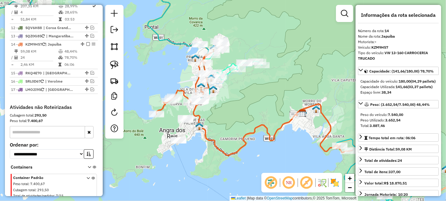
drag, startPoint x: 293, startPoint y: 114, endPoint x: 219, endPoint y: 118, distance: 73.5
click at [219, 118] on div "Janela de atendimento Grade de atendimento Capacidade Transportadoras Veículos …" at bounding box center [223, 100] width 446 height 201
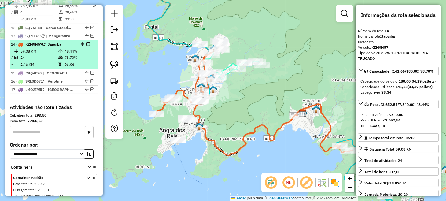
click at [87, 42] on em at bounding box center [88, 44] width 4 height 4
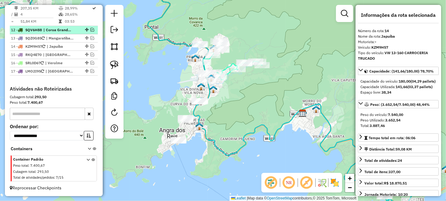
scroll to position [588, 0]
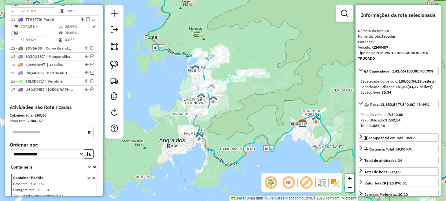
drag, startPoint x: 222, startPoint y: 105, endPoint x: 222, endPoint y: 123, distance: 18.7
click at [222, 123] on div "Janela de atendimento Grade de atendimento Capacidade Transportadoras Veículos …" at bounding box center [223, 100] width 446 height 201
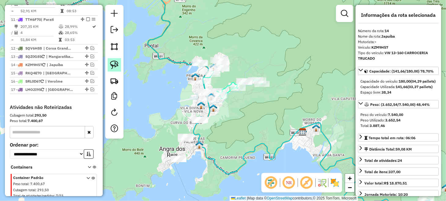
drag, startPoint x: 115, startPoint y: 67, endPoint x: 131, endPoint y: 72, distance: 16.6
click at [115, 67] on img at bounding box center [114, 65] width 9 height 9
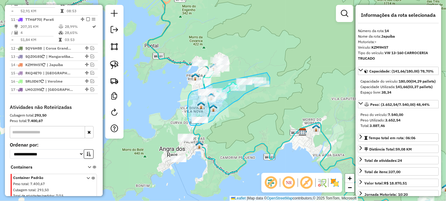
drag, startPoint x: 215, startPoint y: 83, endPoint x: 267, endPoint y: 72, distance: 52.7
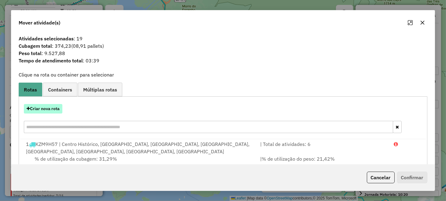
click at [56, 107] on button "Criar nova rota" at bounding box center [43, 108] width 39 height 9
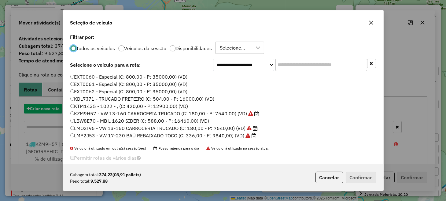
scroll to position [3, 2]
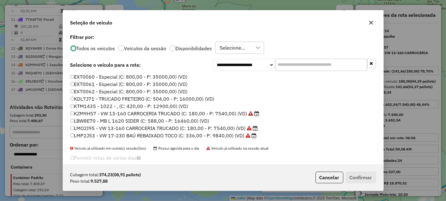
click at [98, 135] on label "LMP2J53 - VW 17-230 BAÚ REBAIXADO TOCO (C: 336,00 - P: 9840,00) (VD)" at bounding box center [163, 135] width 187 height 7
click at [355, 177] on button "Confirmar" at bounding box center [361, 178] width 30 height 12
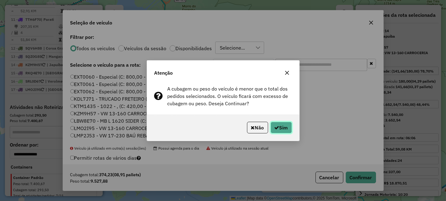
click at [272, 126] on button "Sim" at bounding box center [281, 128] width 21 height 12
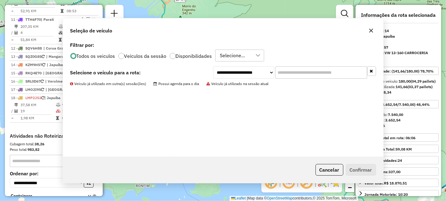
scroll to position [616, 0]
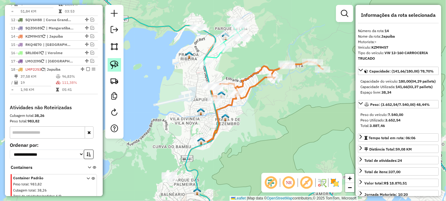
click at [117, 65] on img at bounding box center [114, 65] width 9 height 9
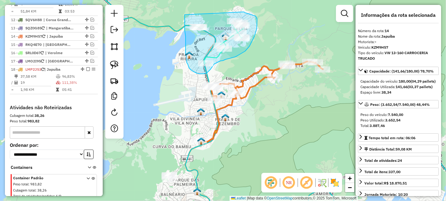
drag, startPoint x: 185, startPoint y: 15, endPoint x: 241, endPoint y: 11, distance: 56.4
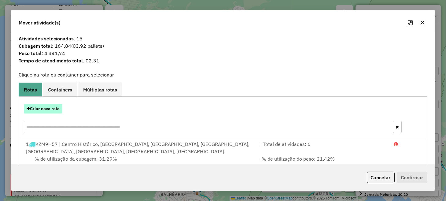
click at [54, 108] on button "Criar nova rota" at bounding box center [43, 108] width 39 height 9
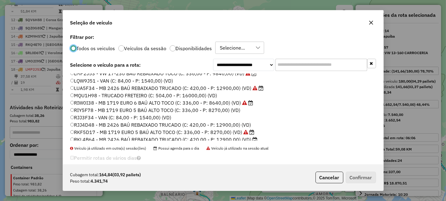
scroll to position [131, 0]
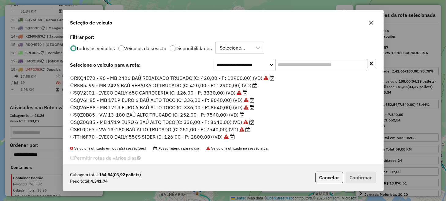
click at [107, 129] on label "SRL0D67 - VW 13-180 BAÚ ALTO TRUCADO (C: 252,00 - P: 7540,00) (VD)" at bounding box center [160, 129] width 181 height 7
click at [359, 178] on button "Confirmar" at bounding box center [361, 178] width 30 height 12
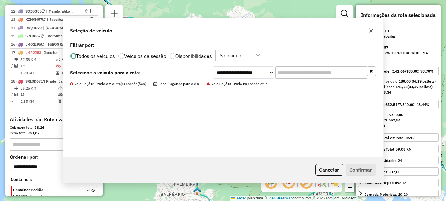
scroll to position [621, 0]
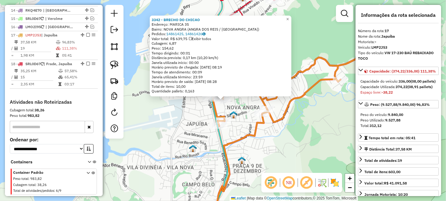
click at [193, 118] on div "3342 - BRECHO DO CHICAO Endereço: MARICA 35 Bairro: NOVA ANGRA (ANGRA DOS REIS …" at bounding box center [223, 100] width 446 height 201
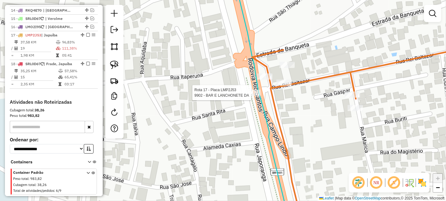
select select "**********"
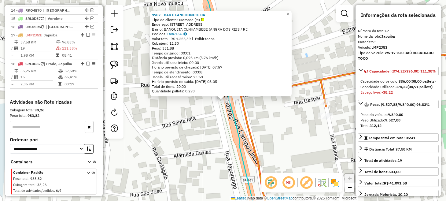
click at [213, 114] on div "9902 - BAR E LANCHONETE DA Tipo de cliente: Mercado (M) Endereço: ESTRADA DA BA…" at bounding box center [223, 100] width 446 height 201
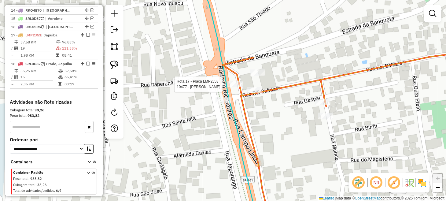
select select "**********"
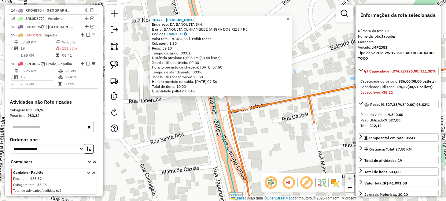
click at [175, 113] on div "10477 - DIMAS DIAS DE SOUSA Endereço: DA BANQUETA S/N Bairro: BANQUETA CUNHAMBE…" at bounding box center [223, 100] width 446 height 201
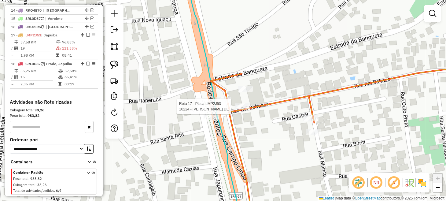
select select "**********"
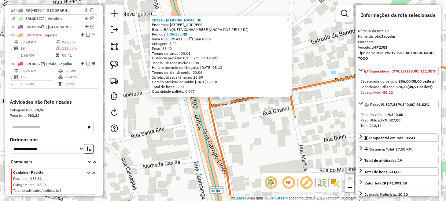
click at [184, 129] on div "10224 - FERNANDA MACHADO DE Endereço: ESTRADA DA BANQUETA 2150 Bairro: BANQUETA…" at bounding box center [223, 100] width 446 height 201
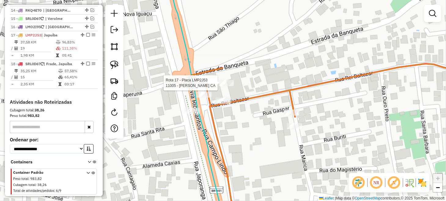
select select "**********"
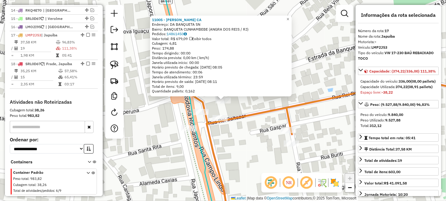
click at [163, 133] on div "11005 - MARIA LUIZA GOMES CA Endereço: DA BANQUETA SN Bairro: BANQUETA CUNHAMBE…" at bounding box center [223, 100] width 446 height 201
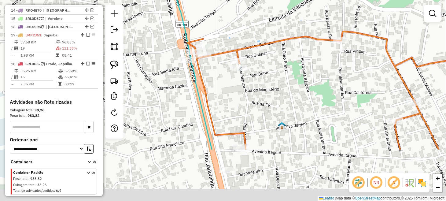
drag, startPoint x: 187, startPoint y: 156, endPoint x: 191, endPoint y: 77, distance: 79.4
click at [190, 69] on div "Janela de atendimento Grade de atendimento Capacidade Transportadoras Veículos …" at bounding box center [223, 100] width 446 height 201
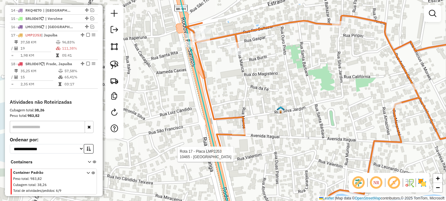
select select "**********"
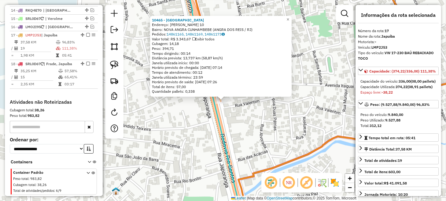
click at [183, 132] on div "10465 - PLAZA WILLIAN Endereço: FRANCELINO ALVES DE LIMA 10 Bairro: NOVA ANGRA …" at bounding box center [223, 100] width 446 height 201
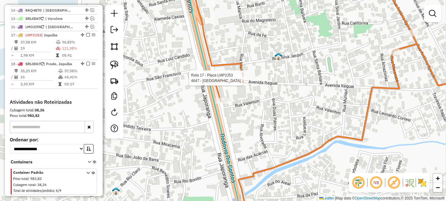
select select "**********"
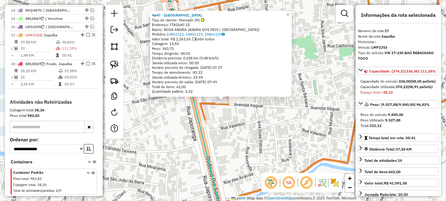
click at [165, 118] on div "4647 - ESQUINA DO PAO Tipo de cliente: Mercado (M) Endereço: ITAGUAI 15 Bairro:…" at bounding box center [223, 100] width 446 height 201
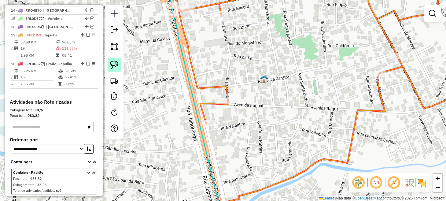
click at [117, 64] on img at bounding box center [114, 65] width 9 height 9
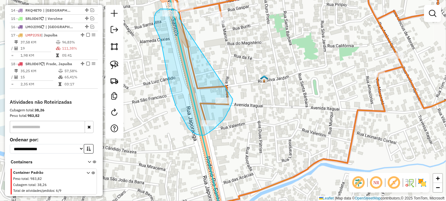
drag, startPoint x: 180, startPoint y: 19, endPoint x: 233, endPoint y: 92, distance: 90.2
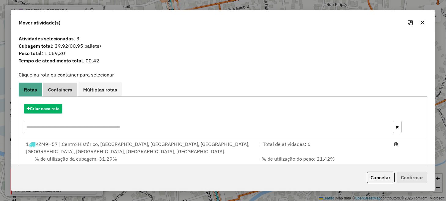
click at [60, 89] on span "Containers" at bounding box center [60, 89] width 24 height 5
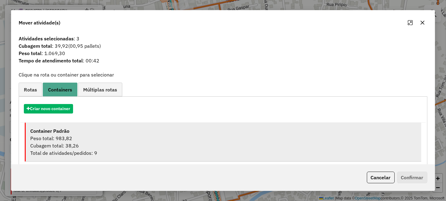
click at [84, 137] on div "Peso total: 983,82" at bounding box center [223, 138] width 386 height 7
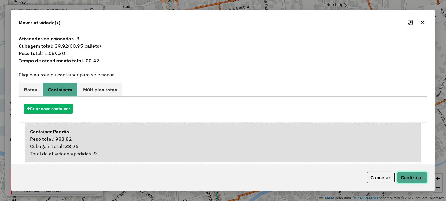
click at [413, 178] on button "Confirmar" at bounding box center [412, 178] width 30 height 12
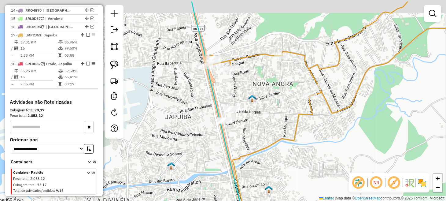
drag, startPoint x: 227, startPoint y: 69, endPoint x: 229, endPoint y: 109, distance: 40.4
click at [229, 109] on div "Janela de atendimento Grade de atendimento Capacidade Transportadoras Veículos …" at bounding box center [223, 100] width 446 height 201
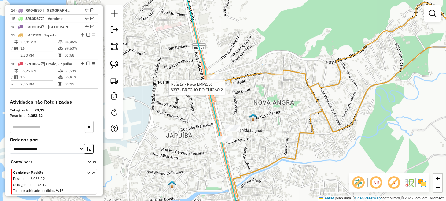
select select "**********"
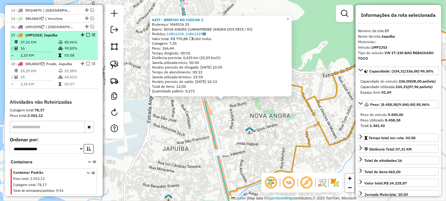
click at [88, 33] on em at bounding box center [88, 35] width 4 height 4
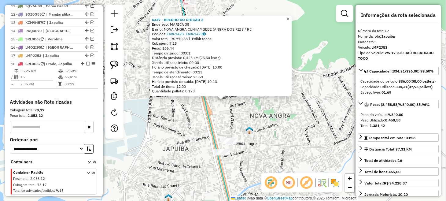
click at [157, 110] on div "6337 - BRECHO DO CHICAO 2 Endereço: MARICA 35 Bairro: NOVA ANGRA CUNHAMBEBE (AN…" at bounding box center [223, 100] width 446 height 201
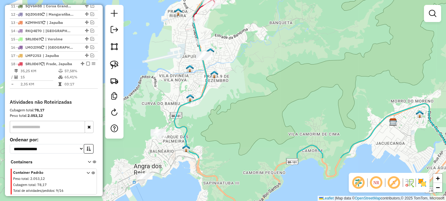
drag, startPoint x: 205, startPoint y: 154, endPoint x: 236, endPoint y: 90, distance: 70.9
click at [236, 90] on div "Janela de atendimento Grade de atendimento Capacidade Transportadoras Veículos …" at bounding box center [223, 100] width 446 height 201
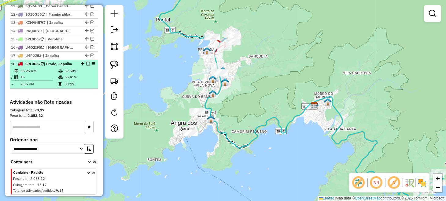
scroll to position [570, 0]
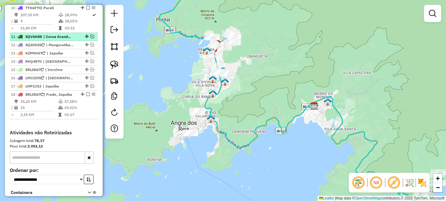
click at [91, 35] on em at bounding box center [93, 37] width 4 height 4
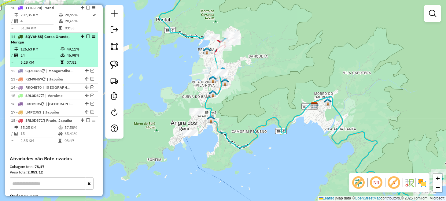
click at [57, 34] on div "11 - SQV6H88 | Coroa Grande, Muriqui" at bounding box center [43, 39] width 65 height 11
select select "**********"
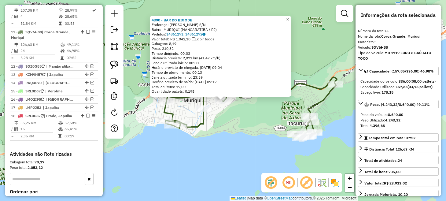
scroll to position [580, 0]
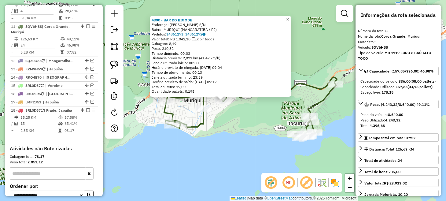
click at [242, 135] on div "4390 - BAR DO BIGODE Endereço: ROBERT SIMOES S/N Bairro: MURIQUI (MANGARATIBA /…" at bounding box center [223, 100] width 446 height 201
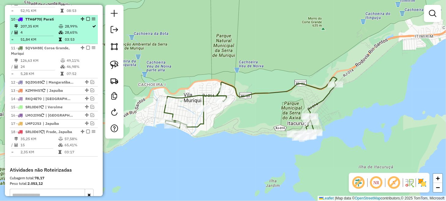
scroll to position [550, 0]
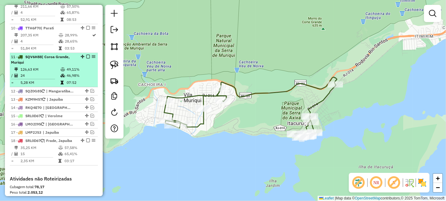
click at [87, 55] on em at bounding box center [88, 57] width 4 height 4
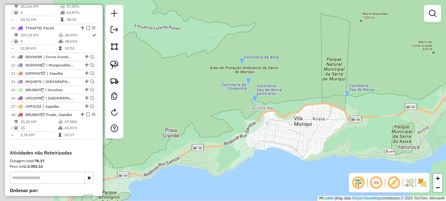
drag, startPoint x: 182, startPoint y: 87, endPoint x: 352, endPoint y: 121, distance: 173.1
click at [349, 121] on div "Janela de atendimento Grade de atendimento Capacidade Transportadoras Veículos …" at bounding box center [223, 100] width 446 height 201
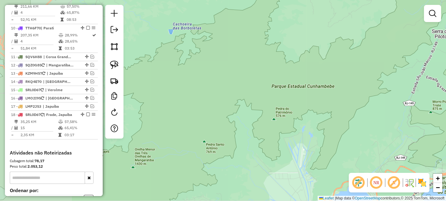
drag, startPoint x: 196, startPoint y: 90, endPoint x: 433, endPoint y: 121, distance: 239.5
click at [433, 124] on div "Janela de atendimento Grade de atendimento Capacidade Transportadoras Veículos …" at bounding box center [223, 100] width 446 height 201
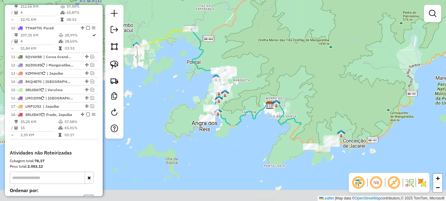
drag, startPoint x: 262, startPoint y: 152, endPoint x: 373, endPoint y: 49, distance: 151.2
click at [373, 49] on div "Janela de atendimento Grade de atendimento Capacidade Transportadoras Veículos …" at bounding box center [223, 100] width 446 height 201
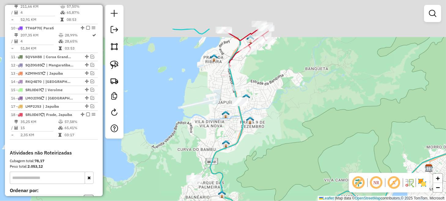
drag, startPoint x: 227, startPoint y: 77, endPoint x: 214, endPoint y: 144, distance: 68.2
click at [214, 144] on div "Janela de atendimento Grade de atendimento Capacidade Transportadoras Veículos …" at bounding box center [223, 100] width 446 height 201
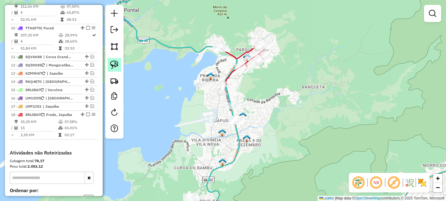
click at [114, 65] on img at bounding box center [114, 65] width 9 height 9
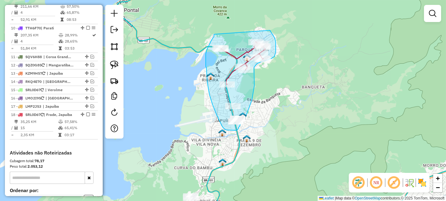
drag, startPoint x: 214, startPoint y: 34, endPoint x: 265, endPoint y: 28, distance: 51.5
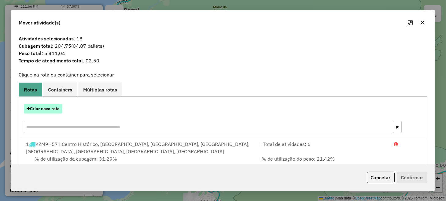
click at [55, 108] on button "Criar nova rota" at bounding box center [43, 108] width 39 height 9
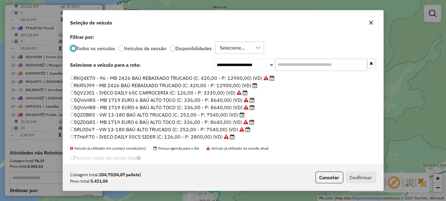
scroll to position [100, 0]
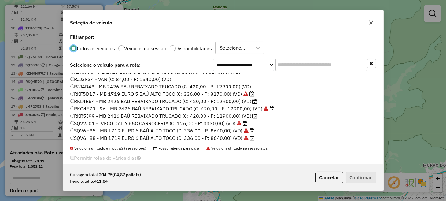
click at [95, 95] on label "RKF5D17 - MB 1719 EURO 5 BAÚ ALTO TOCO (C: 336,00 - P: 8270,00) (VD)" at bounding box center [162, 93] width 185 height 7
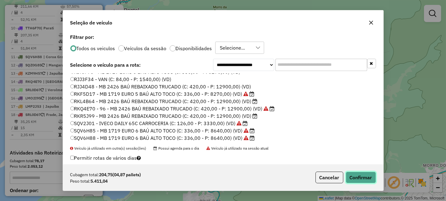
click at [357, 181] on button "Confirmar" at bounding box center [361, 178] width 30 height 12
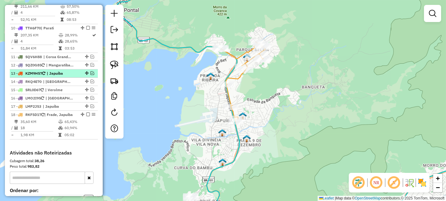
click at [91, 71] on em at bounding box center [93, 73] width 4 height 4
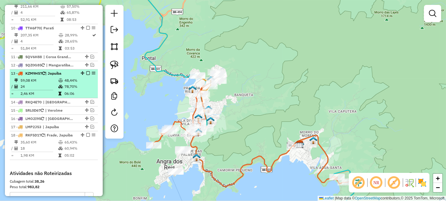
click at [87, 71] on em at bounding box center [88, 73] width 4 height 4
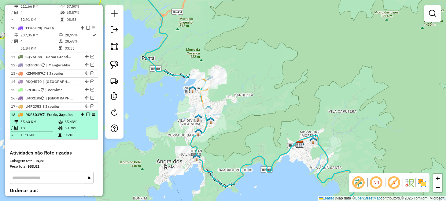
click at [86, 113] on em at bounding box center [88, 115] width 4 height 4
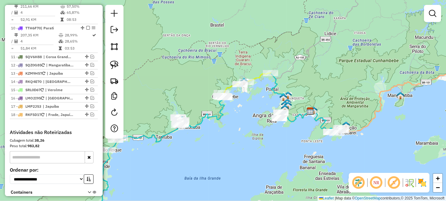
drag, startPoint x: 143, startPoint y: 116, endPoint x: 233, endPoint y: 120, distance: 90.1
click at [233, 120] on div "Janela de atendimento Grade de atendimento Capacidade Transportadoras Veículos …" at bounding box center [223, 100] width 446 height 201
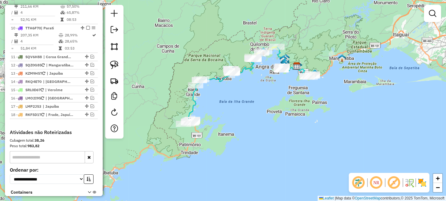
drag, startPoint x: 192, startPoint y: 154, endPoint x: 250, endPoint y: 83, distance: 92.0
click at [250, 83] on div "Janela de atendimento Grade de atendimento Capacidade Transportadoras Veículos …" at bounding box center [223, 100] width 446 height 201
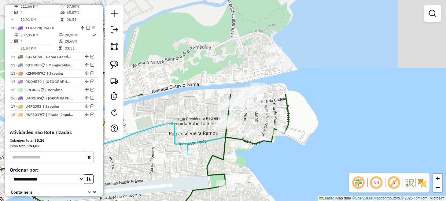
drag, startPoint x: 271, startPoint y: 62, endPoint x: 262, endPoint y: 176, distance: 114.8
click at [262, 176] on div "Janela de atendimento Grade de atendimento Capacidade Transportadoras Veículos …" at bounding box center [223, 100] width 446 height 201
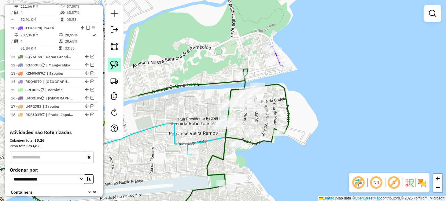
click at [114, 64] on img at bounding box center [114, 65] width 9 height 9
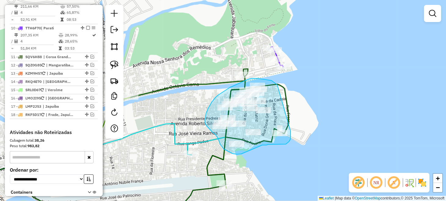
drag, startPoint x: 278, startPoint y: 86, endPoint x: 291, endPoint y: 131, distance: 46.5
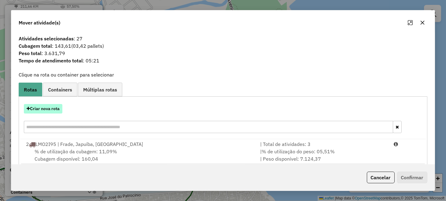
click at [49, 106] on button "Criar nova rota" at bounding box center [43, 108] width 39 height 9
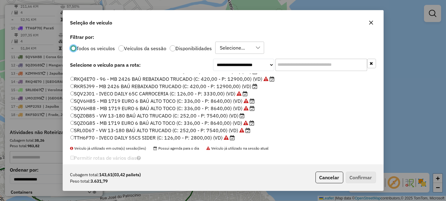
scroll to position [131, 0]
click at [103, 129] on label "SRL0D67 - VW 13-180 BAÚ ALTO TRUCADO (C: 252,00 - P: 7540,00) (VD)" at bounding box center [160, 129] width 181 height 7
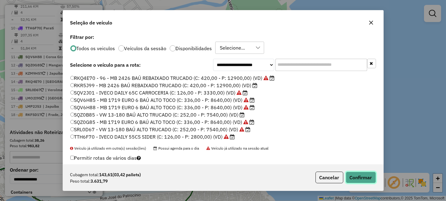
click at [363, 175] on button "Confirmar" at bounding box center [361, 178] width 30 height 12
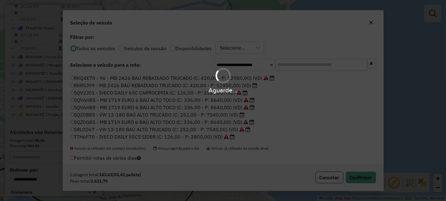
scroll to position [516, 0]
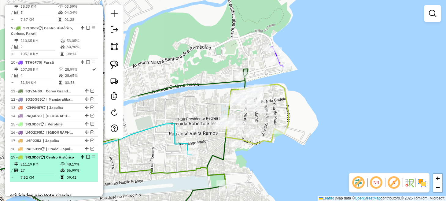
click at [87, 155] on em at bounding box center [88, 157] width 4 height 4
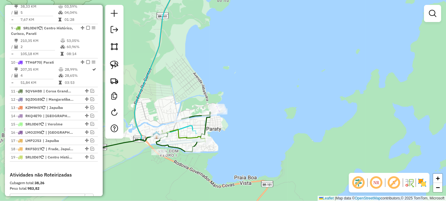
drag, startPoint x: 220, startPoint y: 133, endPoint x: 278, endPoint y: 131, distance: 57.9
click at [278, 132] on div "Janela de atendimento Grade de atendimento Capacidade Transportadoras Veículos …" at bounding box center [223, 100] width 446 height 201
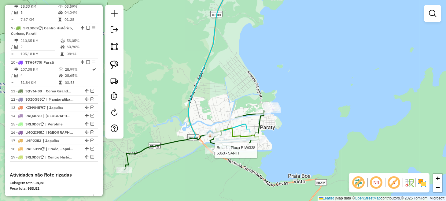
select select "**********"
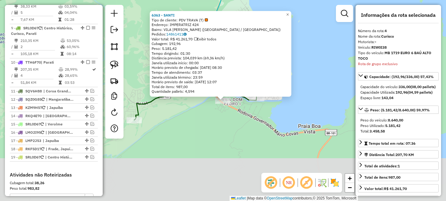
scroll to position [358, 0]
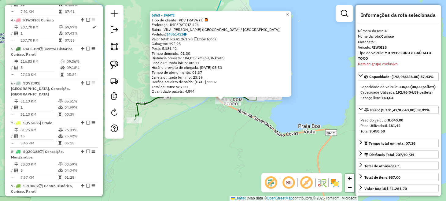
click at [223, 132] on div "6363 - SANTI Tipo de cliente: PDV TRAVA (T) Endereço: IMPERATRIZ 424 Bairro: VI…" at bounding box center [223, 100] width 446 height 201
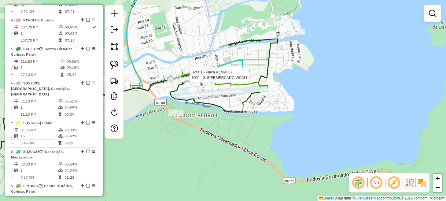
select select "**********"
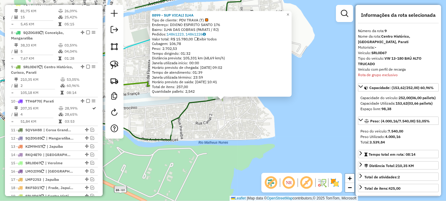
scroll to position [518, 0]
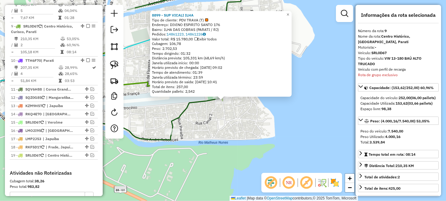
click at [222, 127] on div "8899 - SUP VICALI ILHA Tipo de cliente: PDV TRAVA (T) Endereço: DIVINO ESPiRITO…" at bounding box center [223, 100] width 446 height 201
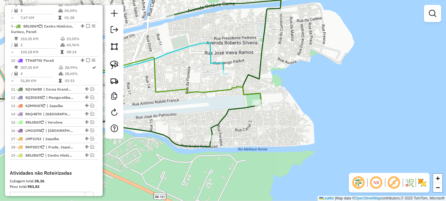
drag, startPoint x: 174, startPoint y: 100, endPoint x: 296, endPoint y: 127, distance: 125.7
click at [296, 127] on div "Janela de atendimento Grade de atendimento Capacidade Transportadoras Veículos …" at bounding box center [223, 100] width 446 height 201
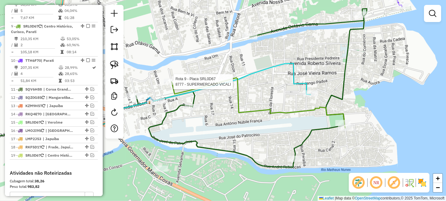
click at [170, 85] on div at bounding box center [171, 82] width 15 height 6
select select "**********"
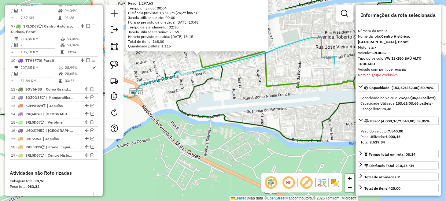
drag, startPoint x: 234, startPoint y: 146, endPoint x: 210, endPoint y: 99, distance: 53.0
click at [210, 99] on div "8777 - SUPERMERCADO VICALI Tipo de cliente: PDV TRAVA (T) Endereço: ROBERTO SIL…" at bounding box center [223, 100] width 446 height 201
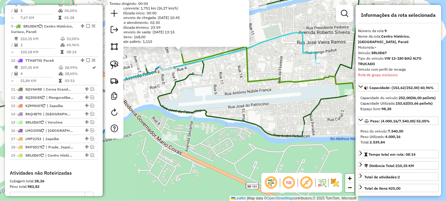
drag, startPoint x: 249, startPoint y: 95, endPoint x: 203, endPoint y: 90, distance: 46.5
click at [204, 89] on div "8777 - SUPERMERCADO VICALI Tipo de cliente: PDV TRAVA (T) Endereço: ROBERTO SIL…" at bounding box center [223, 100] width 446 height 201
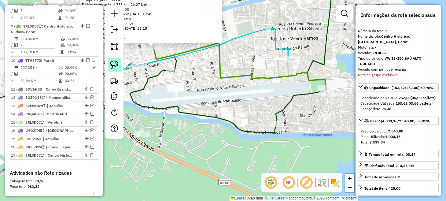
click at [115, 66] on img at bounding box center [114, 65] width 9 height 9
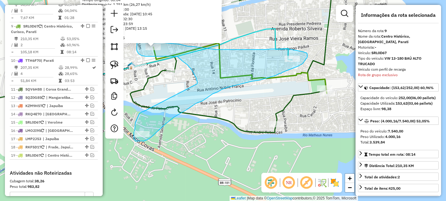
drag, startPoint x: 142, startPoint y: 112, endPoint x: 197, endPoint y: 84, distance: 61.7
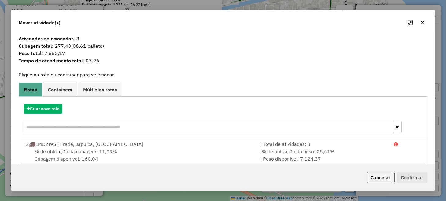
click at [374, 181] on button "Cancelar" at bounding box center [381, 178] width 28 height 12
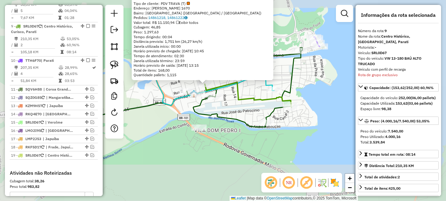
click at [237, 137] on div "8777 - SUPERMERCADO VICALI Tipo de cliente: PDV TRAVA (T) Endereço: ROBERTO SIL…" at bounding box center [223, 100] width 446 height 201
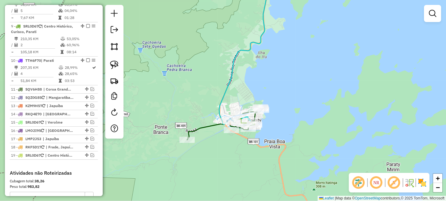
drag, startPoint x: 118, startPoint y: 66, endPoint x: 134, endPoint y: 81, distance: 21.7
click at [118, 66] on img at bounding box center [114, 65] width 9 height 9
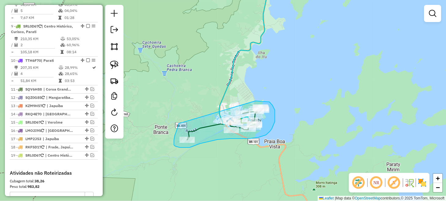
drag, startPoint x: 179, startPoint y: 124, endPoint x: 256, endPoint y: 101, distance: 80.1
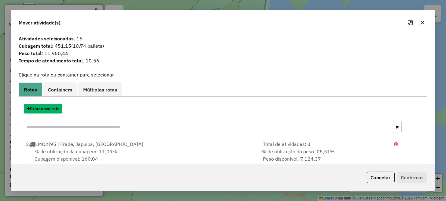
click at [51, 109] on button "Criar nova rota" at bounding box center [43, 108] width 39 height 9
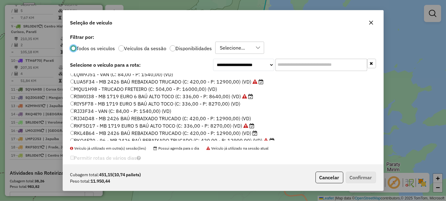
scroll to position [61, 0]
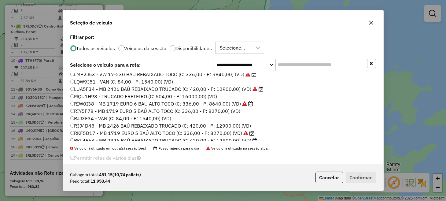
click at [88, 103] on label "RIW0I38 - MB 1719 EURO 6 BAÚ ALTO TOCO (C: 336,00 - P: 8640,00) (VD)" at bounding box center [161, 103] width 183 height 7
click at [361, 177] on button "Confirmar" at bounding box center [361, 178] width 30 height 12
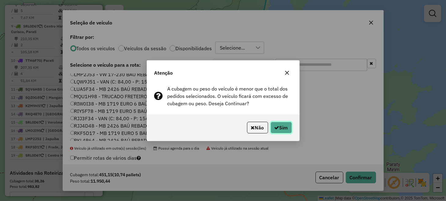
click at [282, 128] on button "Sim" at bounding box center [281, 128] width 21 height 12
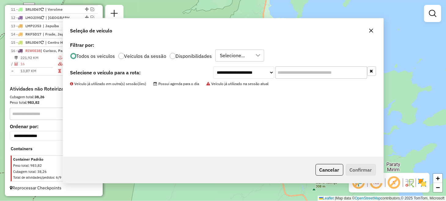
scroll to position [392, 0]
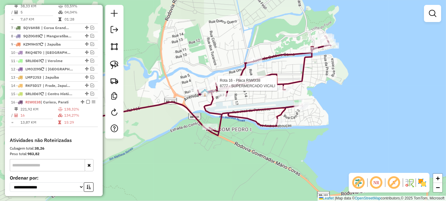
select select "**********"
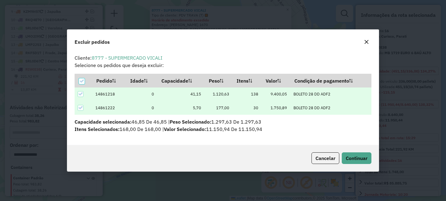
scroll to position [0, 0]
click at [365, 157] on span "Continuar" at bounding box center [357, 158] width 22 height 6
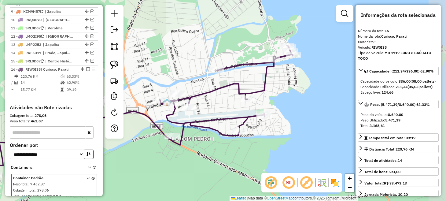
drag, startPoint x: 299, startPoint y: 123, endPoint x: 245, endPoint y: 160, distance: 65.4
click at [246, 160] on div "Janela de atendimento Grade de atendimento Capacidade Transportadoras Veículos …" at bounding box center [223, 100] width 446 height 201
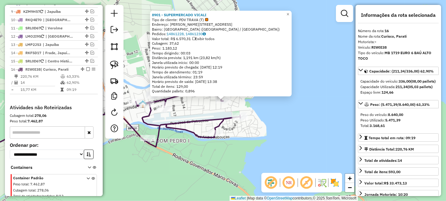
drag, startPoint x: 268, startPoint y: 156, endPoint x: 252, endPoint y: 147, distance: 18.2
click at [267, 155] on div "8901 - SUPERMERCADO VICALI Tipo de cliente: PDV TRAVA (T) Endereço: [PERSON_NAM…" at bounding box center [223, 100] width 446 height 201
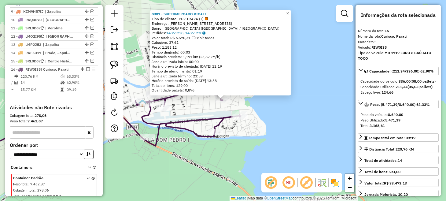
click at [225, 145] on div "8901 - SUPERMERCADO VICALI Tipo de cliente: PDV TRAVA (T) Endereço: [PERSON_NAM…" at bounding box center [223, 100] width 446 height 201
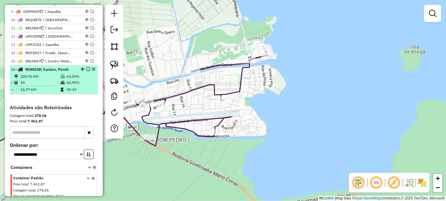
click at [87, 67] on em at bounding box center [88, 69] width 4 height 4
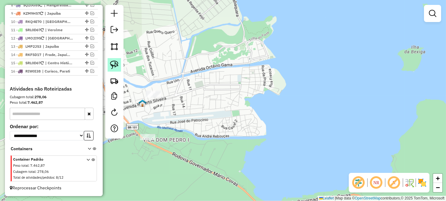
scroll to position [466, 0]
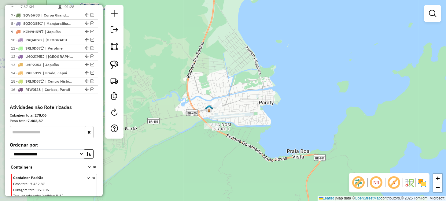
drag, startPoint x: 187, startPoint y: 122, endPoint x: 236, endPoint y: 128, distance: 48.9
click at [236, 128] on div "Janela de atendimento Grade de atendimento Capacidade Transportadoras Veículos …" at bounding box center [223, 100] width 446 height 201
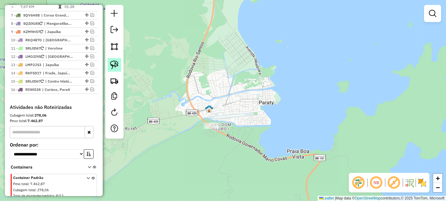
click at [113, 67] on img at bounding box center [114, 65] width 9 height 9
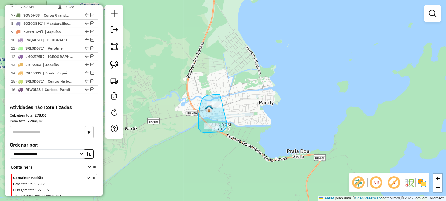
drag, startPoint x: 220, startPoint y: 94, endPoint x: 228, endPoint y: 117, distance: 23.7
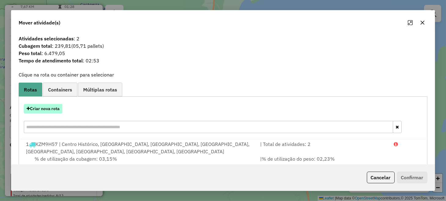
click at [48, 110] on button "Criar nova rota" at bounding box center [43, 108] width 39 height 9
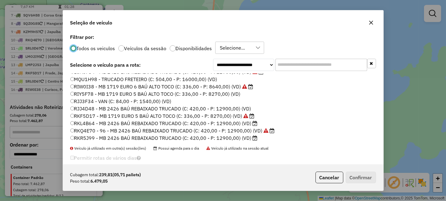
scroll to position [70, 0]
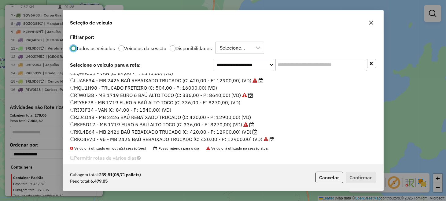
click at [94, 117] on label "RJJ4D48 - MB 2426 BAÚ REBAIXADO TRUCADO (C: 420,00 - P: 12900,00) (VD)" at bounding box center [160, 117] width 181 height 7
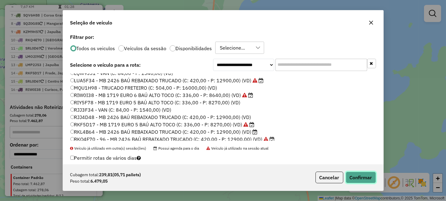
click at [359, 180] on button "Confirmar" at bounding box center [361, 178] width 30 height 12
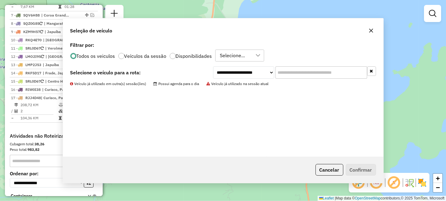
scroll to position [486, 0]
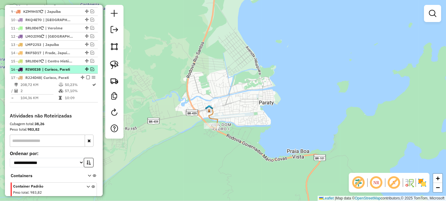
click at [91, 67] on em at bounding box center [93, 69] width 4 height 4
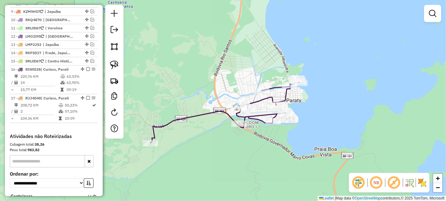
drag, startPoint x: 168, startPoint y: 152, endPoint x: 205, endPoint y: 149, distance: 37.1
click at [204, 149] on div "Janela de atendimento Grade de atendimento Capacidade Transportadoras Veículos …" at bounding box center [223, 100] width 446 height 201
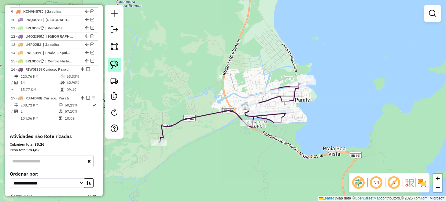
click at [116, 63] on img at bounding box center [114, 65] width 9 height 9
drag, startPoint x: 173, startPoint y: 134, endPoint x: 174, endPoint y: 142, distance: 8.0
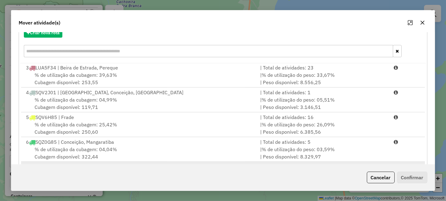
scroll to position [107, 0]
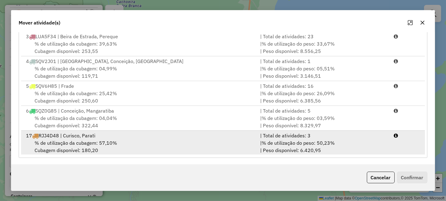
click at [239, 144] on div "% de utilização da cubagem: 57,10% Cubagem disponível: 180,20" at bounding box center [139, 146] width 234 height 15
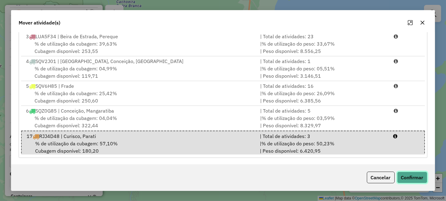
click at [409, 176] on button "Confirmar" at bounding box center [412, 178] width 30 height 12
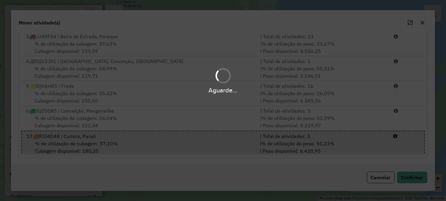
scroll to position [0, 0]
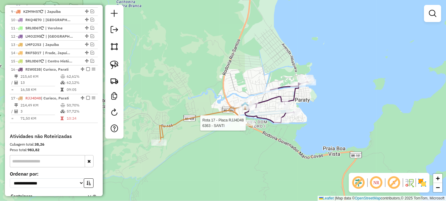
select select "**********"
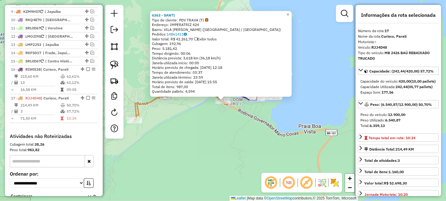
scroll to position [515, 0]
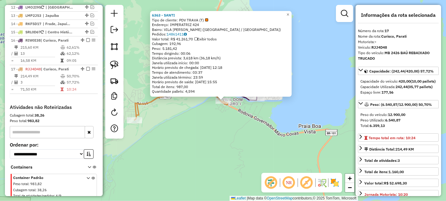
drag, startPoint x: 249, startPoint y: 130, endPoint x: 246, endPoint y: 127, distance: 4.3
click at [248, 130] on div "6363 - SANTI Tipo de cliente: PDV TRAVA (T) Endereço: IMPERATRIZ 424 Bairro: VI…" at bounding box center [223, 100] width 446 height 201
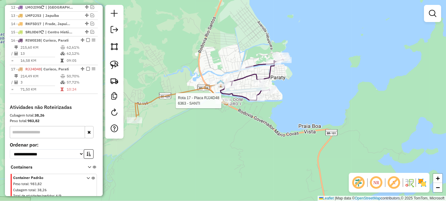
select select "**********"
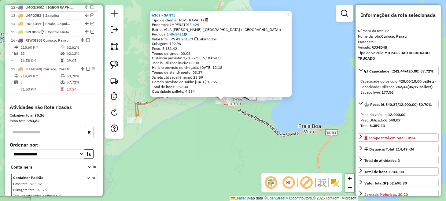
click at [222, 130] on div "6363 - SANTI Tipo de cliente: PDV TRAVA (T) Endereço: IMPERATRIZ 424 Bairro: VI…" at bounding box center [223, 100] width 446 height 201
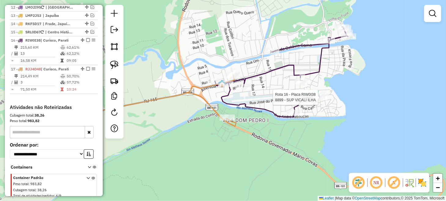
select select "**********"
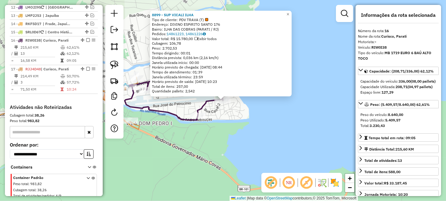
click at [293, 137] on div "8899 - SUP VICALI ILHA Tipo de cliente: PDV TRAVA (T) Endereço: DIVINO ESPiRITO…" at bounding box center [223, 100] width 446 height 201
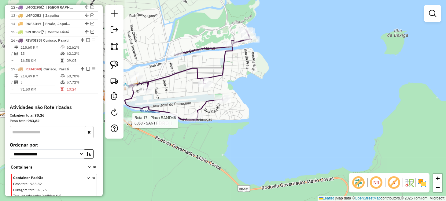
select select "**********"
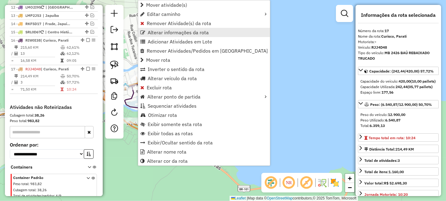
click at [177, 30] on span "Alterar informações da rota" at bounding box center [178, 32] width 61 height 5
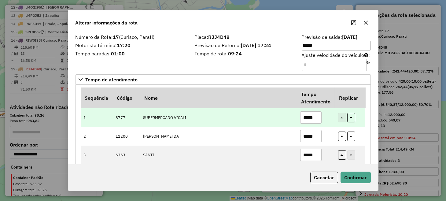
drag, startPoint x: 318, startPoint y: 116, endPoint x: 304, endPoint y: 124, distance: 16.1
click at [304, 124] on td "*****" at bounding box center [316, 117] width 38 height 19
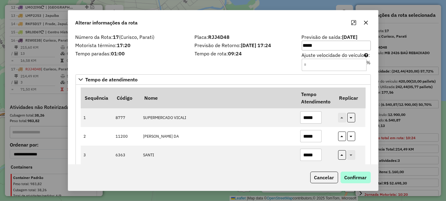
type input "*****"
click at [366, 176] on button "Confirmar" at bounding box center [356, 178] width 30 height 12
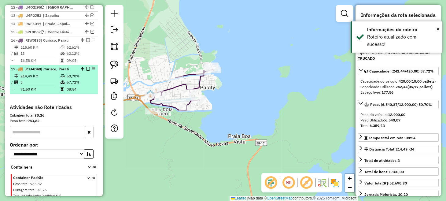
click at [86, 67] on em at bounding box center [88, 69] width 4 height 4
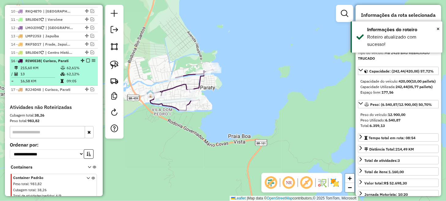
click at [88, 59] on em at bounding box center [88, 61] width 4 height 4
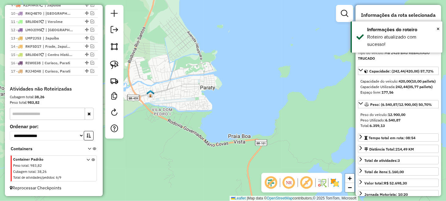
scroll to position [474, 0]
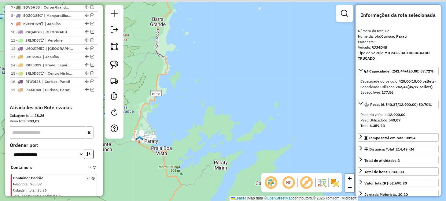
drag, startPoint x: 200, startPoint y: 89, endPoint x: 173, endPoint y: 140, distance: 57.2
click at [171, 144] on div "Janela de atendimento Grade de atendimento Capacidade Transportadoras Veículos …" at bounding box center [223, 100] width 446 height 201
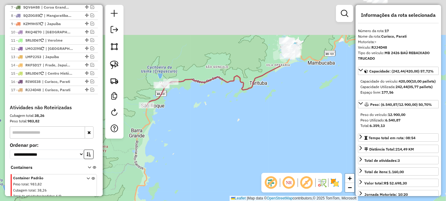
drag, startPoint x: 204, startPoint y: 77, endPoint x: 195, endPoint y: 164, distance: 87.2
click at [195, 164] on div "Janela de atendimento Grade de atendimento Capacidade Transportadoras Veículos …" at bounding box center [223, 100] width 446 height 201
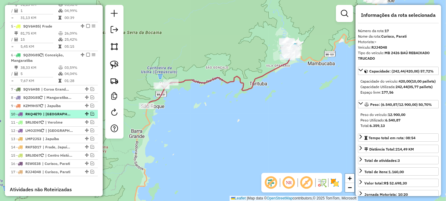
scroll to position [382, 0]
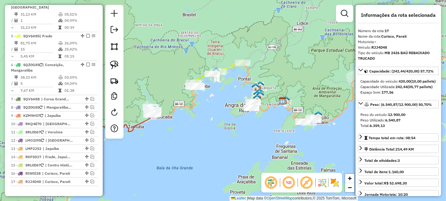
drag, startPoint x: 242, startPoint y: 109, endPoint x: 189, endPoint y: 152, distance: 68.5
click at [189, 152] on div "Janela de atendimento Grade de atendimento Capacidade Transportadoras Veículos …" at bounding box center [223, 100] width 446 height 201
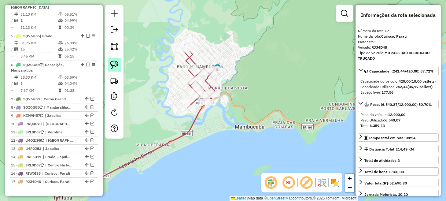
click at [116, 65] on img at bounding box center [114, 65] width 9 height 9
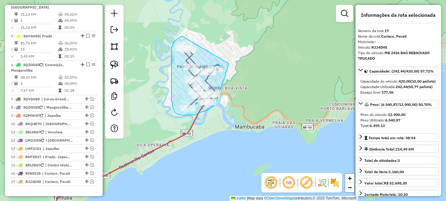
drag, startPoint x: 179, startPoint y: 38, endPoint x: 230, endPoint y: 56, distance: 54.4
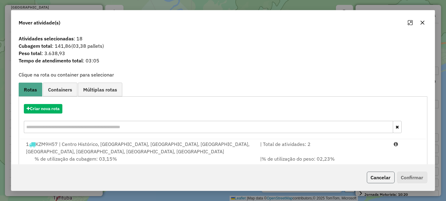
click at [381, 175] on button "Cancelar" at bounding box center [381, 178] width 28 height 12
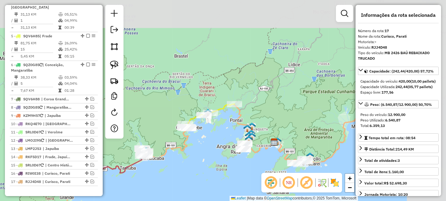
drag, startPoint x: 258, startPoint y: 105, endPoint x: 179, endPoint y: 147, distance: 89.8
click at [175, 159] on div "Janela de atendimento Grade de atendimento Capacidade Transportadoras Veículos …" at bounding box center [223, 100] width 446 height 201
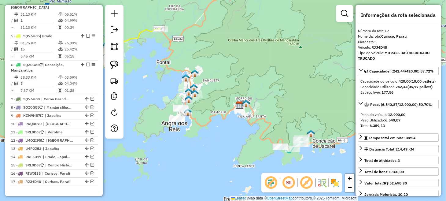
drag, startPoint x: 231, startPoint y: 155, endPoint x: 134, endPoint y: 108, distance: 107.7
click at [136, 109] on div "Janela de atendimento Grade de atendimento Capacidade Transportadoras Veículos …" at bounding box center [223, 100] width 446 height 201
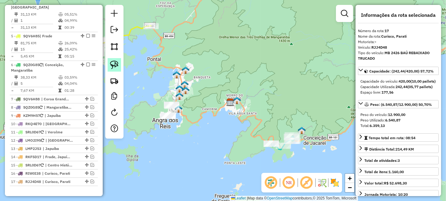
click at [112, 67] on img at bounding box center [114, 65] width 9 height 9
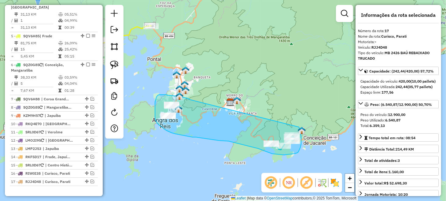
drag, startPoint x: 190, startPoint y: 99, endPoint x: 299, endPoint y: 127, distance: 113.0
click at [299, 127] on div "Janela de atendimento Grade de atendimento Capacidade Transportadoras Veículos …" at bounding box center [223, 100] width 446 height 201
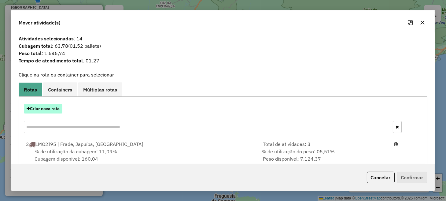
click at [49, 104] on div "Criar nova rota" at bounding box center [223, 119] width 406 height 40
click at [55, 109] on button "Criar nova rota" at bounding box center [43, 108] width 39 height 9
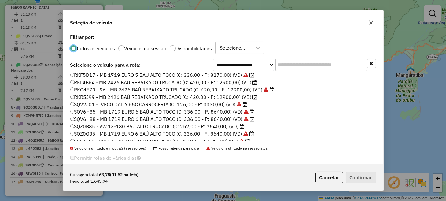
scroll to position [122, 0]
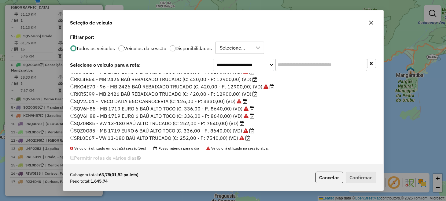
click at [98, 104] on label "SQV2J01 - IVECO DAILY 65C CARROCERIA (C: 126,00 - P: 3330,00) (VD)" at bounding box center [159, 101] width 178 height 7
click at [367, 176] on button "Confirmar" at bounding box center [361, 178] width 30 height 12
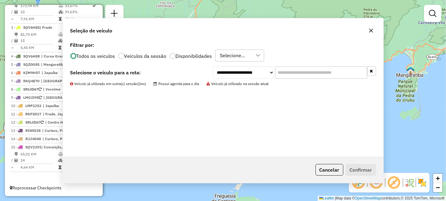
scroll to position [298, 0]
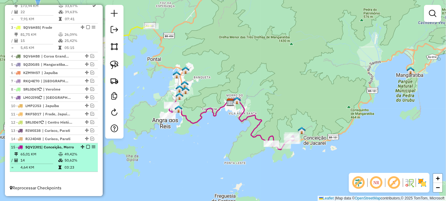
click at [87, 145] on em at bounding box center [88, 147] width 4 height 4
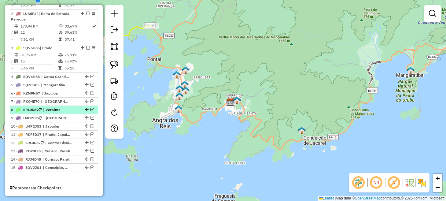
click at [91, 110] on em at bounding box center [93, 110] width 4 height 4
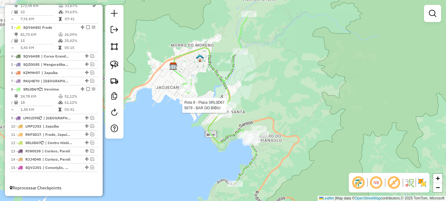
select select "**********"
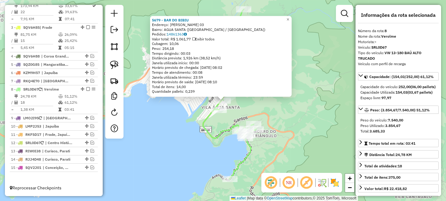
click at [185, 123] on div "5679 - BAR DO BIBIU Endereço: LEONTINO ANTONIO DE SOUZA 03 Bairro: AGUA SANTA (…" at bounding box center [223, 100] width 446 height 201
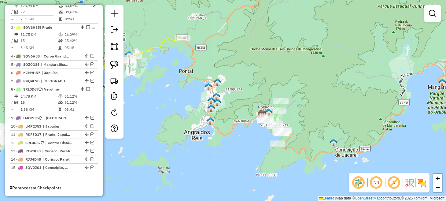
drag, startPoint x: 162, startPoint y: 124, endPoint x: 244, endPoint y: 131, distance: 82.0
click at [244, 131] on div "Janela de atendimento Grade de atendimento Capacidade Transportadoras Veículos …" at bounding box center [223, 100] width 446 height 201
click at [92, 75] on div "6 - KZM9H57 | Japuíba" at bounding box center [54, 73] width 86 height 6
select select "**********"
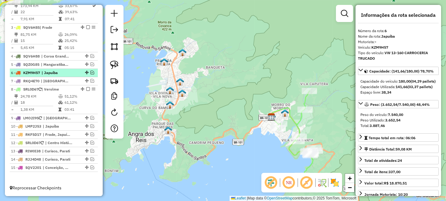
click at [91, 72] on em at bounding box center [93, 73] width 4 height 4
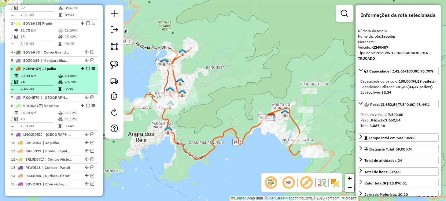
scroll to position [302, 0]
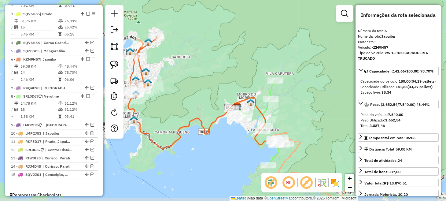
drag, startPoint x: 248, startPoint y: 115, endPoint x: 213, endPoint y: 104, distance: 37.2
click at [213, 104] on div "Janela de atendimento Grade de atendimento Capacidade Transportadoras Veículos …" at bounding box center [223, 100] width 446 height 201
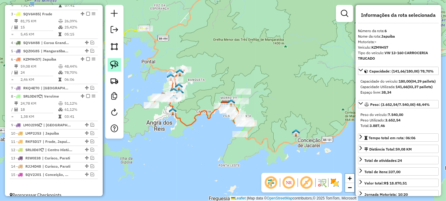
click at [118, 64] on img at bounding box center [114, 65] width 9 height 9
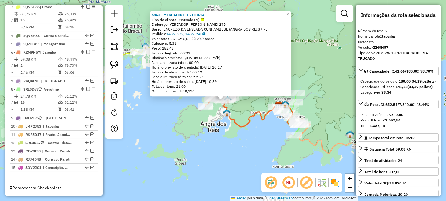
click at [184, 142] on div "6863 - MERCADINHO VITORIA Tipo de cliente: Mercado (M) Endereço: VEREADOR BENED…" at bounding box center [223, 100] width 446 height 201
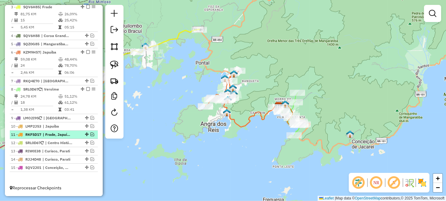
click at [91, 134] on em at bounding box center [93, 134] width 4 height 4
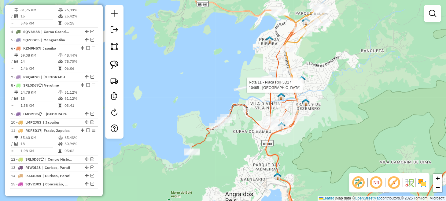
scroll to position [334, 0]
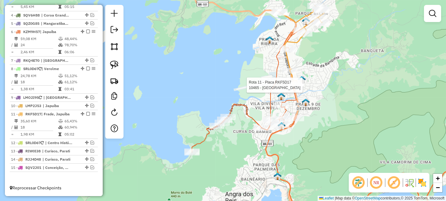
select select "**********"
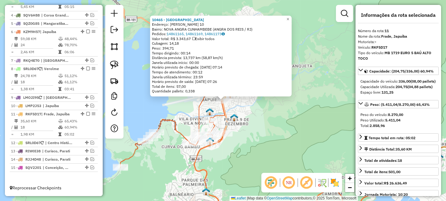
click at [294, 120] on div "10465 - PLAZA WILLIAN Endereço: FRANCELINO ALVES DE LIMA 10 Bairro: NOVA ANGRA …" at bounding box center [223, 100] width 446 height 201
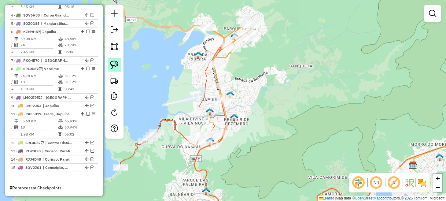
click at [117, 64] on img at bounding box center [114, 65] width 9 height 9
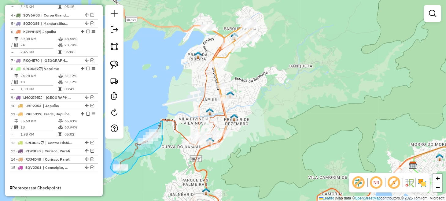
drag, startPoint x: 140, startPoint y: 131, endPoint x: 162, endPoint y: 121, distance: 24.9
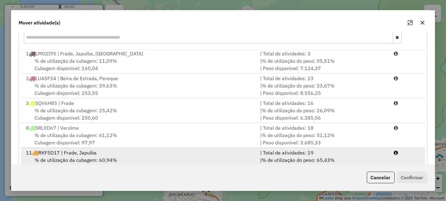
scroll to position [107, 0]
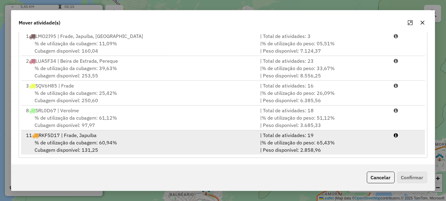
click at [228, 140] on div "% de utilização da cubagem: 60,94% Cubagem disponível: 131,25" at bounding box center [139, 146] width 234 height 15
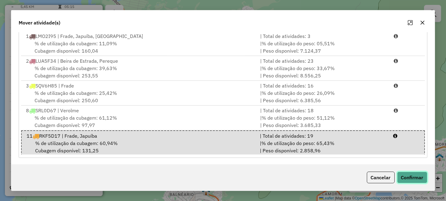
click at [418, 176] on button "Confirmar" at bounding box center [412, 178] width 30 height 12
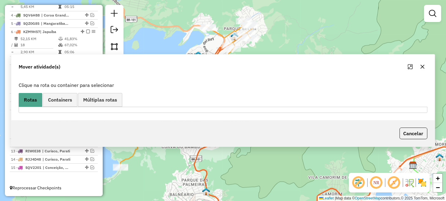
scroll to position [0, 0]
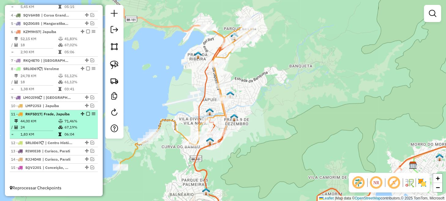
click at [87, 114] on em at bounding box center [88, 114] width 4 height 4
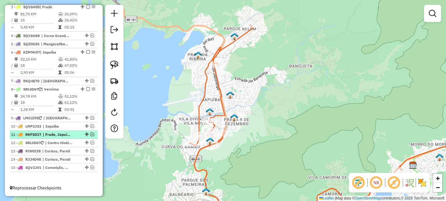
scroll to position [313, 0]
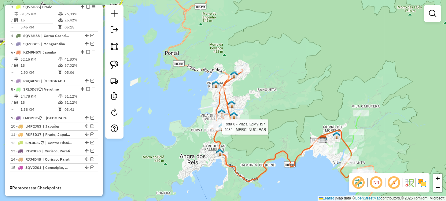
select select "**********"
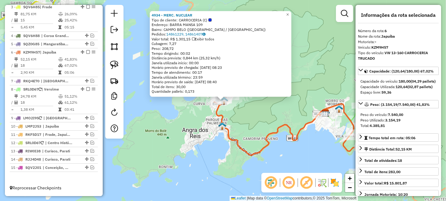
click at [258, 125] on div "4934 - MERC. NUCLEAR Tipo de cliente: CARROCERIA (C) Endereço: BARRA MANSA 109 …" at bounding box center [223, 100] width 446 height 201
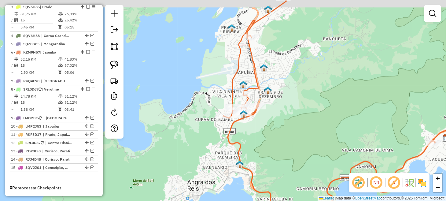
drag, startPoint x: 289, startPoint y: 77, endPoint x: 263, endPoint y: 145, distance: 73.3
click at [263, 145] on div "Janela de atendimento Grade de atendimento Capacidade Transportadoras Veículos …" at bounding box center [223, 100] width 446 height 201
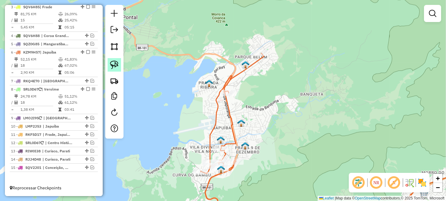
drag, startPoint x: 114, startPoint y: 65, endPoint x: 125, endPoint y: 71, distance: 12.5
click at [114, 66] on img at bounding box center [114, 65] width 9 height 9
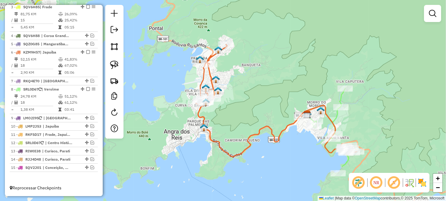
drag, startPoint x: 297, startPoint y: 162, endPoint x: 222, endPoint y: 109, distance: 91.5
click at [222, 106] on div "Janela de atendimento Grade de atendimento Capacidade Transportadoras Veículos …" at bounding box center [223, 100] width 446 height 201
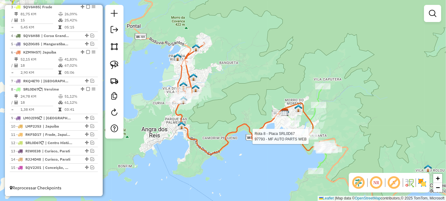
select select "**********"
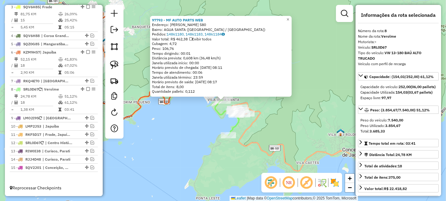
click at [184, 144] on div "97793 - MF AUTO PARTS WEB Endereço: LEONTINO ANTONIO DE SOUZA 580 Bairro: AGUA …" at bounding box center [223, 100] width 446 height 201
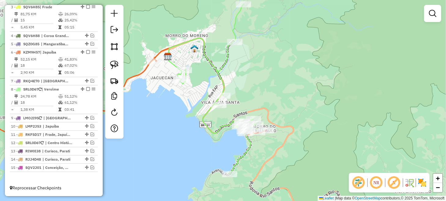
drag, startPoint x: 166, startPoint y: 138, endPoint x: 167, endPoint y: 105, distance: 33.7
click at [167, 106] on div "Janela de atendimento Grade de atendimento Capacidade Transportadoras Veículos …" at bounding box center [223, 100] width 446 height 201
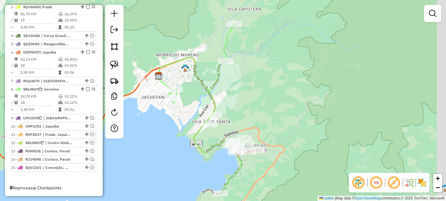
drag, startPoint x: 167, startPoint y: 106, endPoint x: 161, endPoint y: 120, distance: 15.5
click at [161, 120] on div "Janela de atendimento Grade de atendimento Capacidade Transportadoras Veículos …" at bounding box center [223, 100] width 446 height 201
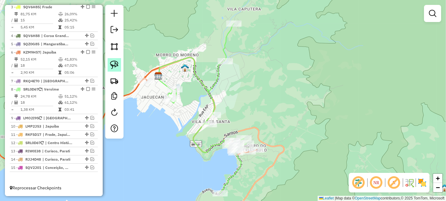
click at [118, 65] on img at bounding box center [114, 65] width 9 height 9
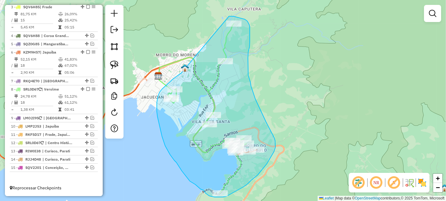
drag, startPoint x: 181, startPoint y: 74, endPoint x: 229, endPoint y: 16, distance: 75.1
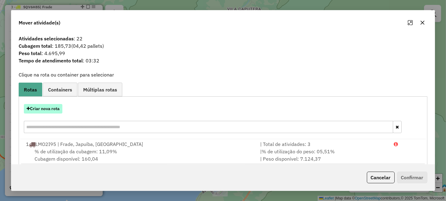
click at [46, 108] on button "Criar nova rota" at bounding box center [43, 108] width 39 height 9
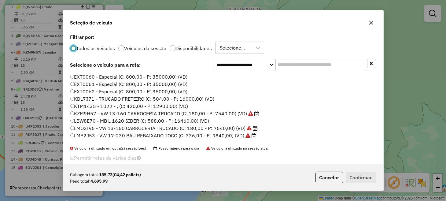
scroll to position [3, 2]
click at [90, 111] on label "KZM9H57 - VW 13-160 CARROCERIA TRUCADO (C: 180,00 - P: 7540,00) (VD)" at bounding box center [164, 113] width 189 height 7
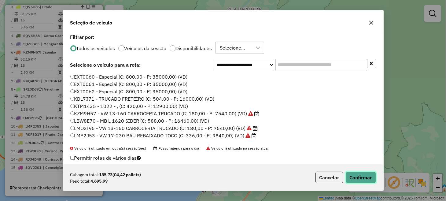
click at [364, 180] on button "Confirmar" at bounding box center [361, 178] width 30 height 12
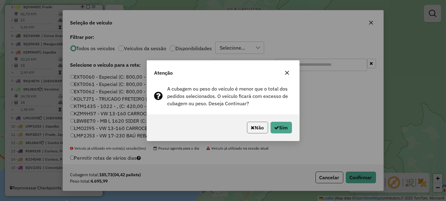
click at [251, 132] on button "Não" at bounding box center [257, 128] width 21 height 12
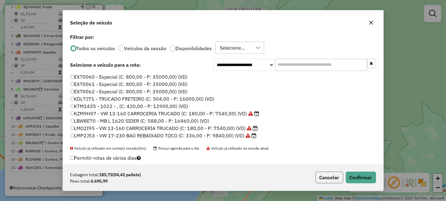
click at [322, 177] on button "Cancelar" at bounding box center [330, 178] width 28 height 12
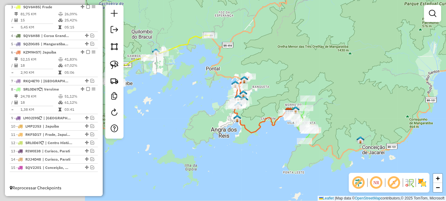
drag, startPoint x: 162, startPoint y: 125, endPoint x: 351, endPoint y: 155, distance: 191.1
click at [350, 155] on div "Janela de atendimento Grade de atendimento Capacidade Transportadoras Veículos …" at bounding box center [223, 100] width 446 height 201
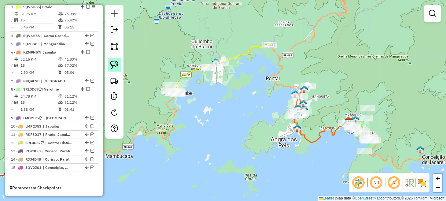
click at [118, 68] on img at bounding box center [114, 65] width 9 height 9
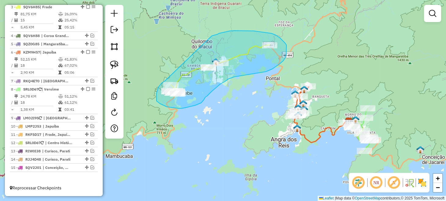
drag, startPoint x: 165, startPoint y: 81, endPoint x: 197, endPoint y: 40, distance: 51.5
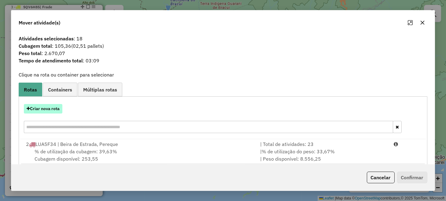
click at [51, 110] on button "Criar nova rota" at bounding box center [43, 108] width 39 height 9
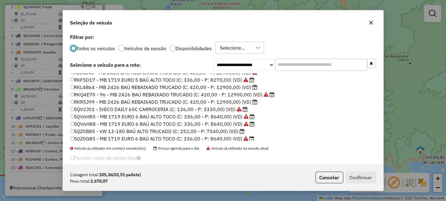
scroll to position [131, 0]
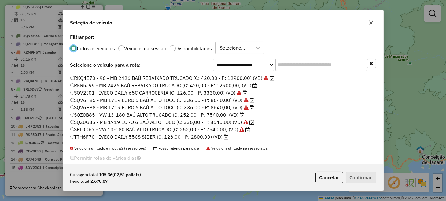
click at [101, 135] on label "TTH6F70 - IVECO DAILY 55CS SIDER (C: 126,00 - P: 2800,00) (VD)" at bounding box center [149, 136] width 159 height 7
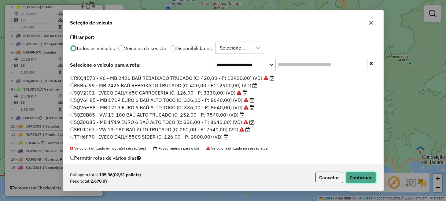
click at [360, 180] on button "Confirmar" at bounding box center [361, 178] width 30 height 12
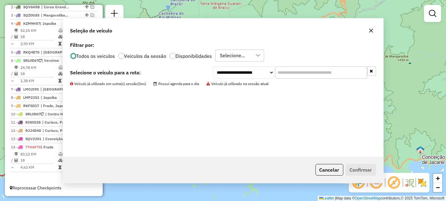
scroll to position [271, 0]
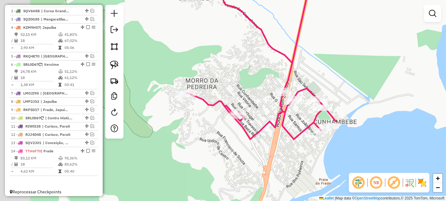
drag, startPoint x: 166, startPoint y: 65, endPoint x: 237, endPoint y: 79, distance: 71.7
click at [234, 79] on div "Janela de atendimento Grade de atendimento Capacidade Transportadoras Veículos …" at bounding box center [223, 100] width 446 height 201
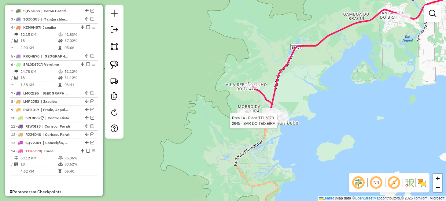
scroll to position [279, 0]
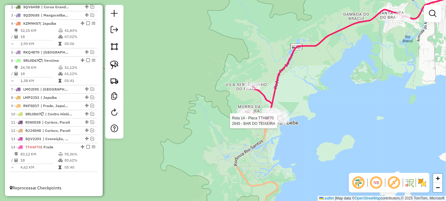
select select "**********"
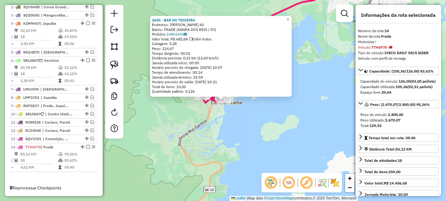
click at [260, 136] on div "2645 - BAR DO TEIXEIRA Endereço: SILVA TRAVASSOS 60 Bairro: FRADE (ANGRA DOS RE…" at bounding box center [223, 100] width 446 height 201
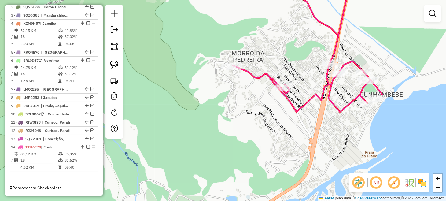
drag, startPoint x: 115, startPoint y: 63, endPoint x: 130, endPoint y: 64, distance: 15.0
click at [115, 63] on img at bounding box center [114, 65] width 9 height 9
drag, startPoint x: 219, startPoint y: 61, endPoint x: 230, endPoint y: 58, distance: 11.7
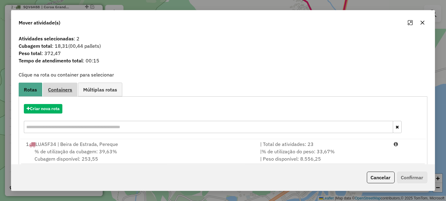
click at [70, 89] on span "Containers" at bounding box center [60, 89] width 24 height 5
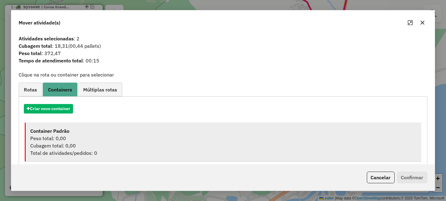
click at [98, 131] on div "Container Padrão" at bounding box center [223, 130] width 386 height 7
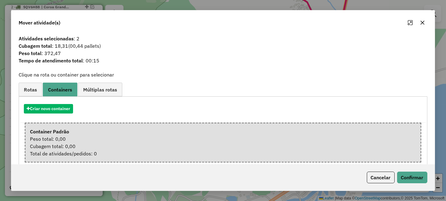
click at [414, 185] on div "Cancelar Confirmar" at bounding box center [223, 177] width 424 height 26
click at [414, 178] on button "Confirmar" at bounding box center [412, 178] width 30 height 12
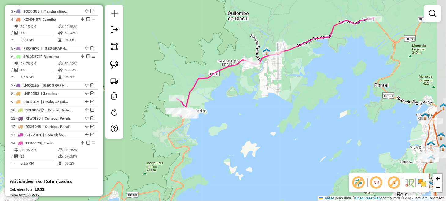
drag, startPoint x: 303, startPoint y: 117, endPoint x: 256, endPoint y: 127, distance: 48.5
click at [256, 127] on div "Janela de atendimento Grade de atendimento Capacidade Transportadoras Veículos …" at bounding box center [223, 100] width 446 height 201
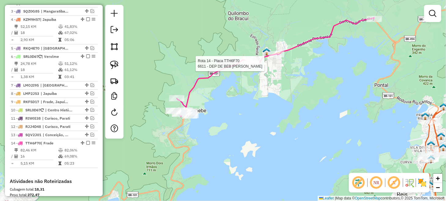
select select "**********"
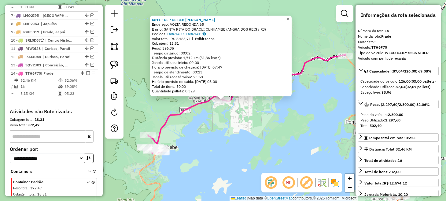
scroll to position [375, 0]
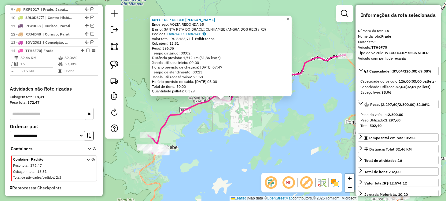
click at [293, 133] on div "6611 - DEP DE BEB ADRIANA Endereço: VOLTA REDONDA 65 Bairro: SANTA RITA DO BRAC…" at bounding box center [223, 100] width 446 height 201
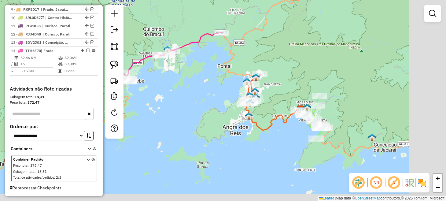
drag, startPoint x: 265, startPoint y: 133, endPoint x: 174, endPoint y: 75, distance: 108.2
click at [176, 76] on div "Janela de atendimento Grade de atendimento Capacidade Transportadoras Veículos …" at bounding box center [223, 100] width 446 height 201
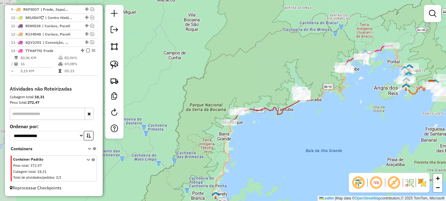
drag, startPoint x: 190, startPoint y: 136, endPoint x: 398, endPoint y: 115, distance: 208.9
click at [398, 115] on div "Janela de atendimento Grade de atendimento Capacidade Transportadoras Veículos …" at bounding box center [223, 100] width 446 height 201
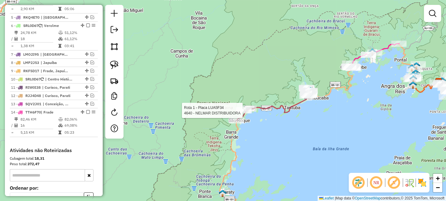
select select "**********"
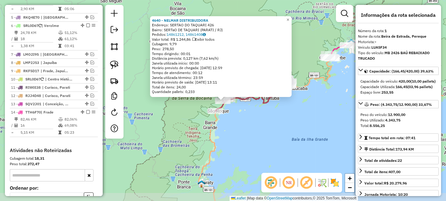
scroll to position [244, 0]
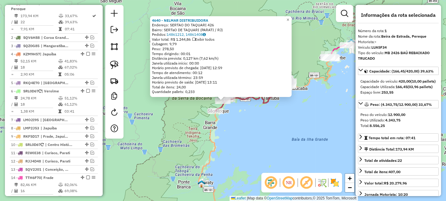
click at [274, 129] on div "4640 - NELMAR DISTRIBUIDORA Endereço: SERTAO DO TAQUARI 426 Bairro: SERTaO DE T…" at bounding box center [223, 100] width 446 height 201
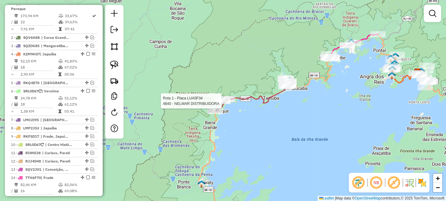
select select "**********"
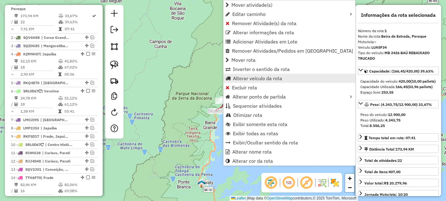
click at [249, 77] on span "Alterar veículo da rota" at bounding box center [257, 78] width 49 height 5
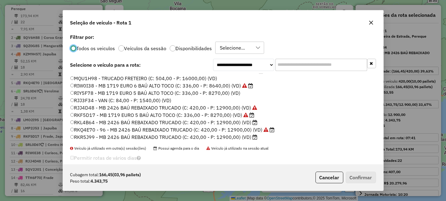
scroll to position [70, 0]
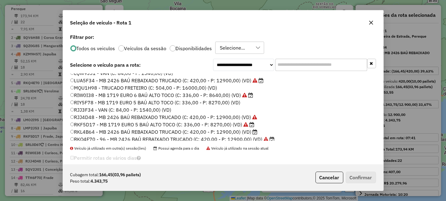
click at [95, 122] on label "RKF5D17 - MB 1719 EURO 5 BAÚ ALTO TOCO (C: 336,00 - P: 8270,00) (VD)" at bounding box center [162, 124] width 185 height 7
click at [357, 174] on button "Confirmar" at bounding box center [361, 178] width 30 height 12
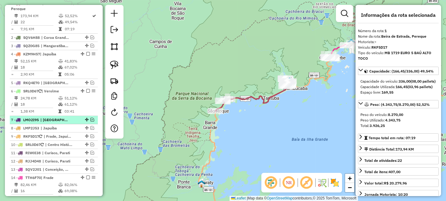
scroll to position [306, 0]
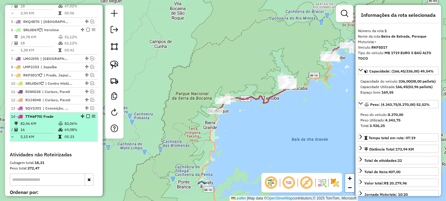
click at [86, 118] on em at bounding box center [88, 116] width 4 height 4
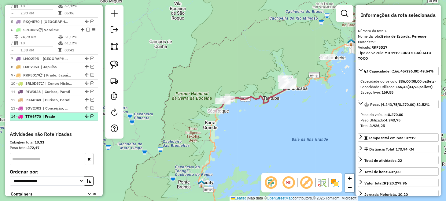
click at [91, 118] on em at bounding box center [93, 116] width 4 height 4
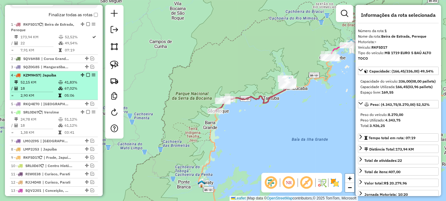
scroll to position [214, 0]
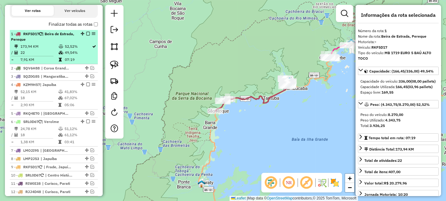
click at [87, 35] on em at bounding box center [88, 34] width 4 height 4
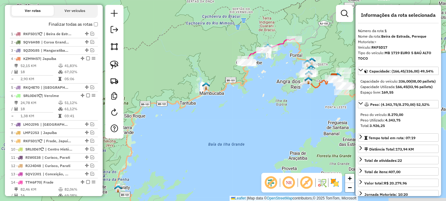
drag, startPoint x: 261, startPoint y: 119, endPoint x: 136, endPoint y: 132, distance: 126.2
click at [137, 131] on div "Janela de atendimento Grade de atendimento Capacidade Transportadoras Veículos …" at bounding box center [223, 100] width 446 height 201
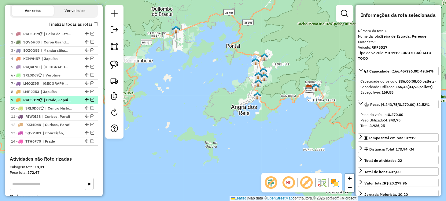
click at [91, 102] on em at bounding box center [93, 100] width 4 height 4
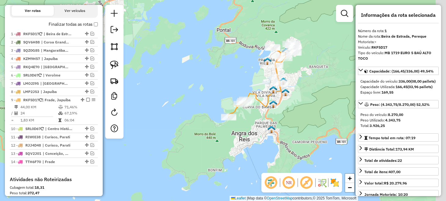
drag, startPoint x: 264, startPoint y: 88, endPoint x: 228, endPoint y: 100, distance: 38.1
click at [229, 99] on div "Janela de atendimento Grade de atendimento Capacidade Transportadoras Veículos …" at bounding box center [223, 100] width 446 height 201
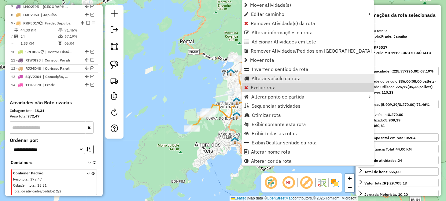
scroll to position [308, 0]
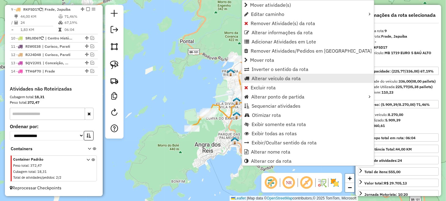
click at [275, 79] on span "Alterar veículo da rota" at bounding box center [276, 78] width 49 height 5
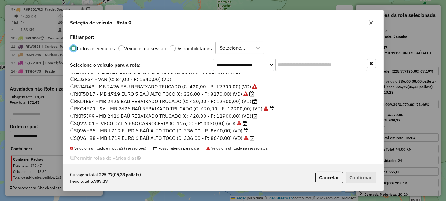
scroll to position [70, 0]
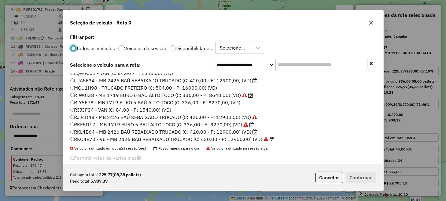
click at [95, 95] on label "RIW0I38 - MB 1719 EURO 6 BAÚ ALTO TOCO (C: 336,00 - P: 8640,00) (VD)" at bounding box center [161, 94] width 183 height 7
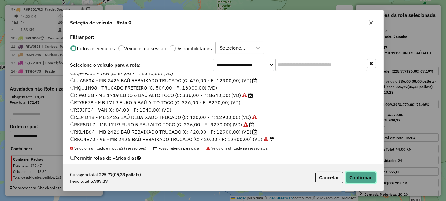
click at [359, 178] on button "Confirmar" at bounding box center [361, 178] width 30 height 12
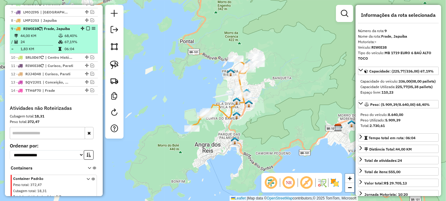
scroll to position [278, 0]
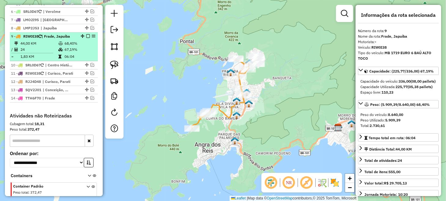
click at [86, 38] on em at bounding box center [88, 36] width 4 height 4
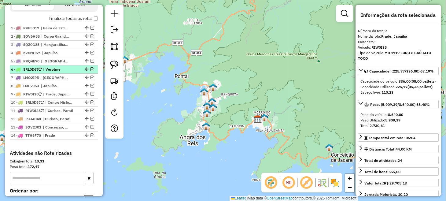
scroll to position [216, 0]
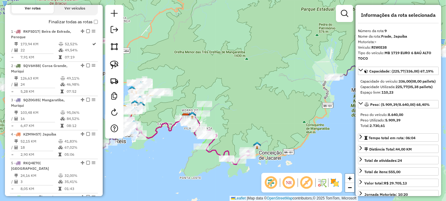
drag, startPoint x: 244, startPoint y: 148, endPoint x: 170, endPoint y: 148, distance: 73.7
click at [170, 148] on div "Janela de atendimento Grade de atendimento Capacidade Transportadoras Veículos …" at bounding box center [223, 100] width 446 height 201
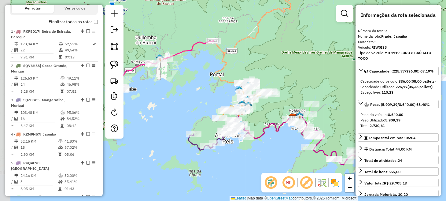
drag, startPoint x: 142, startPoint y: 149, endPoint x: 271, endPoint y: 153, distance: 129.2
click at [271, 153] on div "Janela de atendimento Grade de atendimento Capacidade Transportadoras Veículos …" at bounding box center [223, 100] width 446 height 201
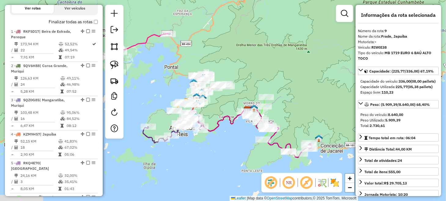
drag, startPoint x: 197, startPoint y: 88, endPoint x: 139, endPoint y: 81, distance: 58.6
click at [139, 81] on div "Janela de atendimento Grade de atendimento Capacidade Transportadoras Veículos …" at bounding box center [223, 100] width 446 height 201
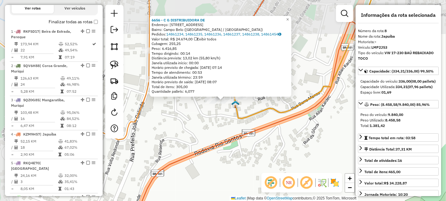
scroll to position [467, 0]
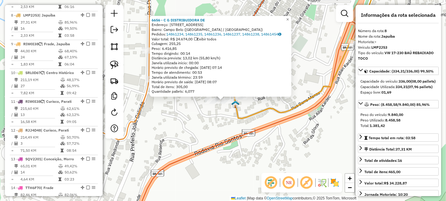
click at [176, 111] on div "6656 - C G DISTRIBUIDORA DE Endereço: Rua Nova Esperança, 221 Bairro: Campo Bel…" at bounding box center [223, 100] width 446 height 201
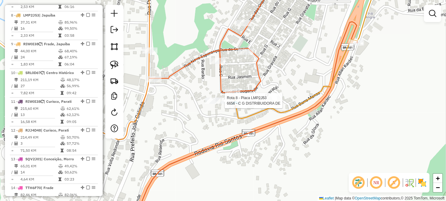
select select "**********"
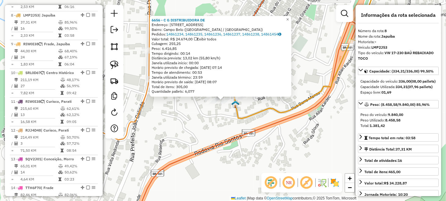
click at [207, 115] on div "6656 - C G DISTRIBUIDORA DE Endereço: Rua Nova Esperança, 221 Bairro: Campo Bel…" at bounding box center [223, 100] width 446 height 201
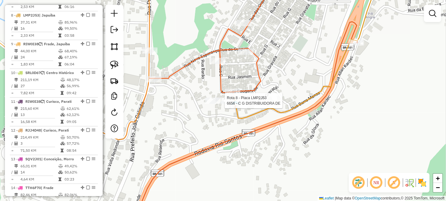
select select "**********"
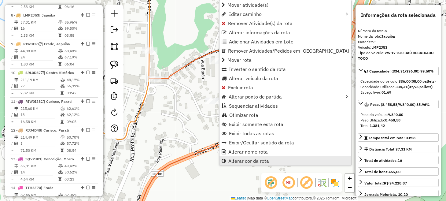
click at [244, 162] on span "Alterar cor da rota" at bounding box center [249, 161] width 41 height 5
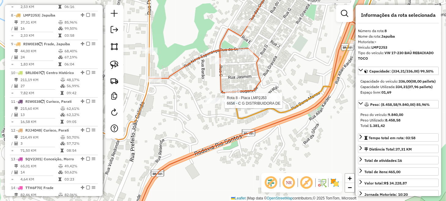
select select "**********"
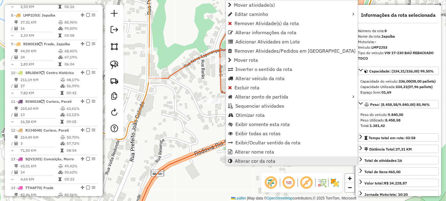
click at [257, 159] on span "Alterar cor da rota" at bounding box center [255, 161] width 41 height 5
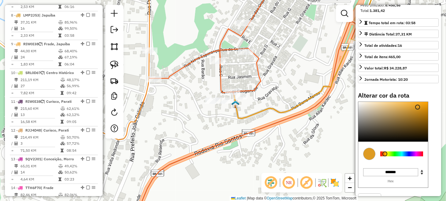
scroll to position [122, 0]
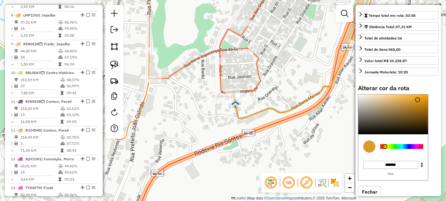
type input "*******"
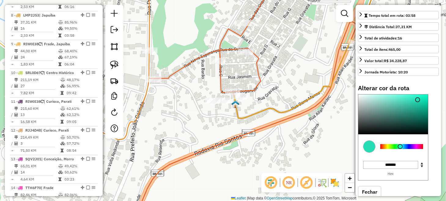
click at [401, 149] on div at bounding box center [402, 146] width 43 height 5
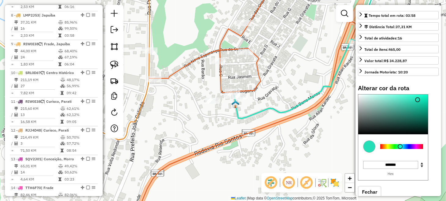
click at [281, 79] on div "Janela de atendimento Grade de atendimento Capacidade Transportadoras Veículos …" at bounding box center [223, 100] width 446 height 201
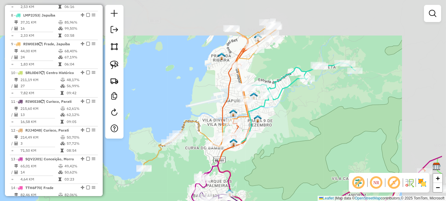
drag, startPoint x: 326, startPoint y: 83, endPoint x: 271, endPoint y: 128, distance: 70.2
click at [272, 127] on div "Janela de atendimento Grade de atendimento Capacidade Transportadoras Veículos …" at bounding box center [223, 100] width 446 height 201
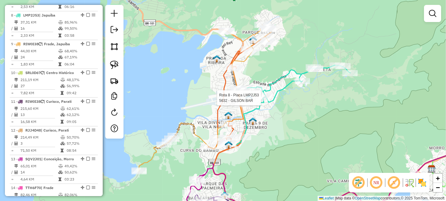
select select "**********"
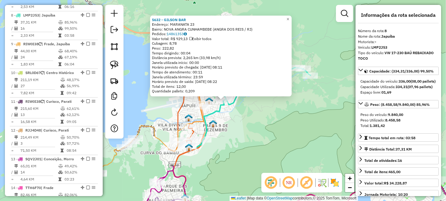
click at [241, 149] on div "5632 - GILSON BAR Endereço: MARANATA 23 Bairro: NOVA ANGRA CUNHAMBEBE (ANGRA DO…" at bounding box center [223, 100] width 446 height 201
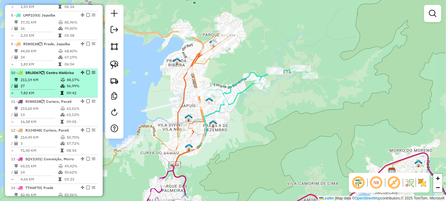
scroll to position [437, 0]
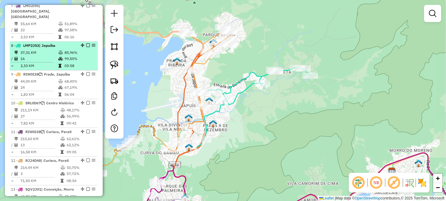
click at [86, 43] on em at bounding box center [88, 45] width 4 height 4
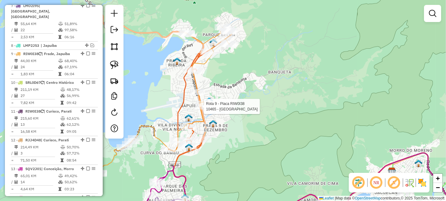
select select "**********"
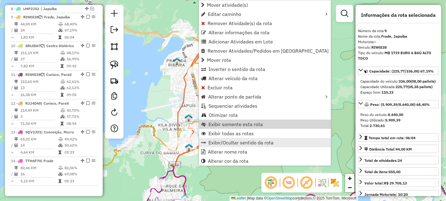
scroll to position [476, 0]
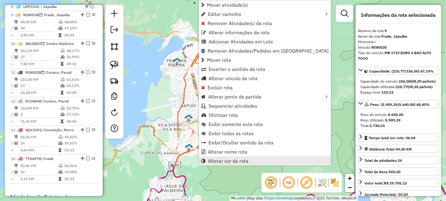
click at [237, 163] on span "Alterar cor da rota" at bounding box center [228, 161] width 41 height 5
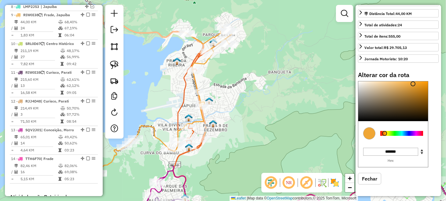
scroll to position [145, 0]
type input "*******"
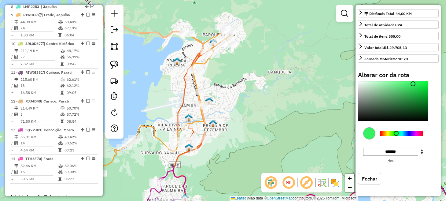
click at [397, 135] on div at bounding box center [402, 133] width 43 height 5
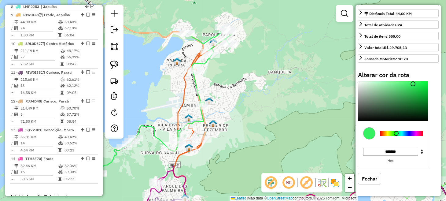
click at [158, 98] on div "Janela de atendimento Grade de atendimento Capacidade Transportadoras Veículos …" at bounding box center [223, 100] width 446 height 201
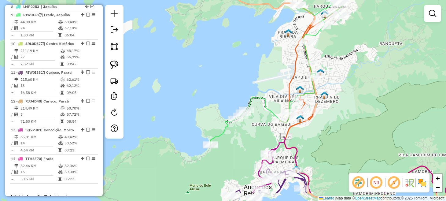
drag, startPoint x: 158, startPoint y: 98, endPoint x: 277, endPoint y: 67, distance: 123.1
click at [277, 67] on div "Janela de atendimento Grade de atendimento Capacidade Transportadoras Veículos …" at bounding box center [223, 100] width 446 height 201
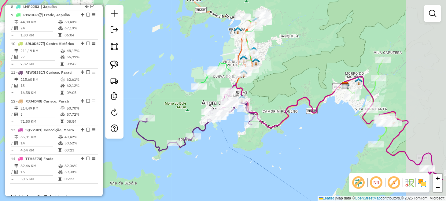
drag, startPoint x: 381, startPoint y: 139, endPoint x: 334, endPoint y: 121, distance: 50.8
click at [334, 121] on div "Janela de atendimento Grade de atendimento Capacidade Transportadoras Veículos …" at bounding box center [223, 100] width 446 height 201
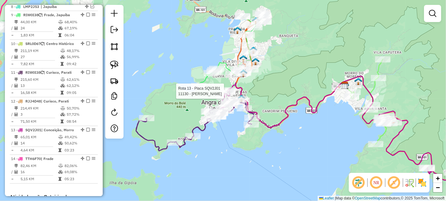
select select "**********"
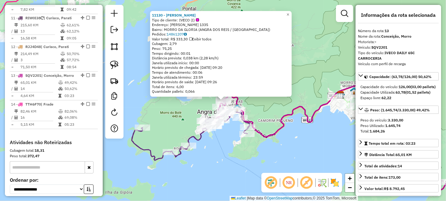
scroll to position [587, 0]
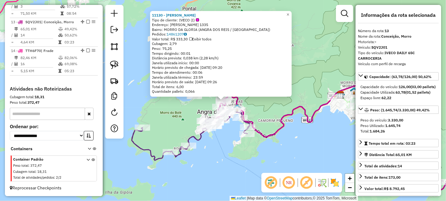
click at [226, 146] on div "11130 - MICHEL DE PAULA Tipo de cliente: IVECO (I) Endereço: JOSE CANDIDO DE OL…" at bounding box center [223, 100] width 446 height 201
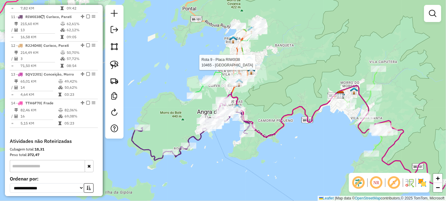
select select "**********"
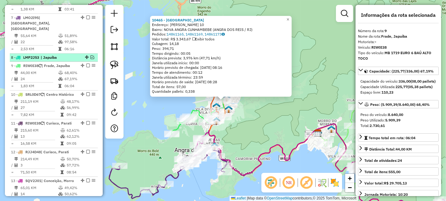
scroll to position [414, 0]
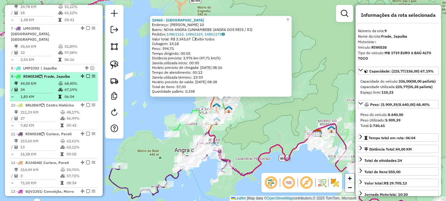
click at [87, 74] on em at bounding box center [88, 76] width 4 height 4
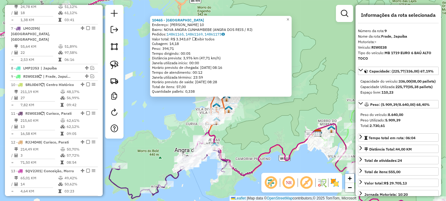
drag, startPoint x: 154, startPoint y: 109, endPoint x: 159, endPoint y: 109, distance: 4.9
click at [154, 109] on div "10465 - PLAZA WILLIAN Endereço: FRANCELINO ALVES DE LIMA 10 Bairro: NOVA ANGRA …" at bounding box center [223, 100] width 446 height 201
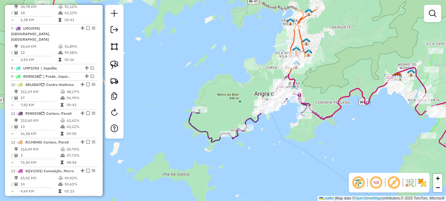
drag, startPoint x: 238, startPoint y: 82, endPoint x: 251, endPoint y: 56, distance: 29.4
click at [251, 56] on div "Janela de atendimento Grade de atendimento Capacidade Transportadoras Veículos …" at bounding box center [223, 100] width 446 height 201
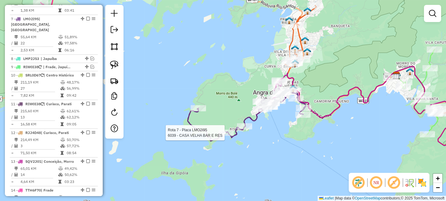
select select "**********"
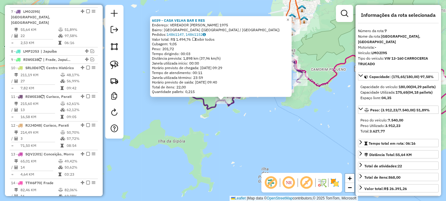
scroll to position [433, 0]
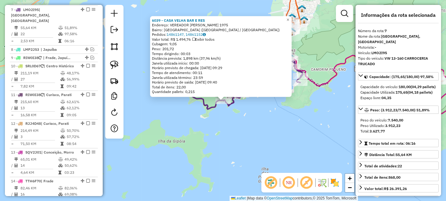
click at [287, 140] on div "6039 - CASA VELHA BAR E RES Endereço: VEREADOR BENEDITO ADELINO 1975 Bairro: PR…" at bounding box center [223, 100] width 446 height 201
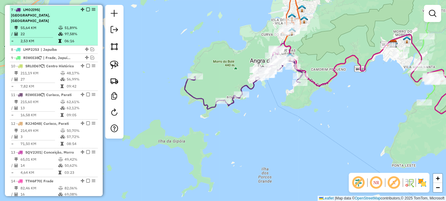
click at [87, 8] on em at bounding box center [88, 10] width 4 height 4
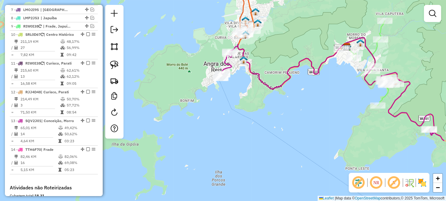
drag, startPoint x: 294, startPoint y: 95, endPoint x: 235, endPoint y: 98, distance: 59.1
click at [247, 98] on div "Janela de atendimento Grade de atendimento Capacidade Transportadoras Veículos …" at bounding box center [223, 100] width 446 height 201
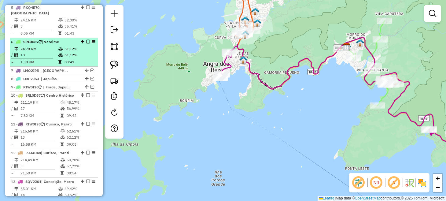
scroll to position [341, 0]
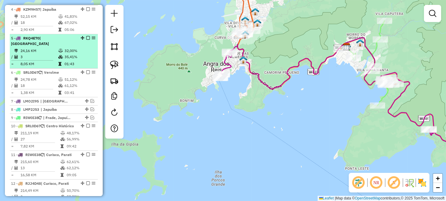
click at [86, 40] on em at bounding box center [88, 38] width 4 height 4
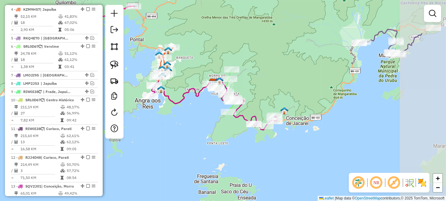
drag, startPoint x: 214, startPoint y: 126, endPoint x: 157, endPoint y: 135, distance: 58.3
click at [157, 135] on div "Janela de atendimento Grade de atendimento Capacidade Transportadoras Veículos …" at bounding box center [223, 100] width 446 height 201
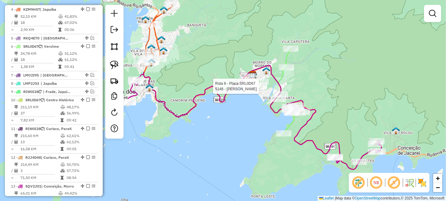
select select "**********"
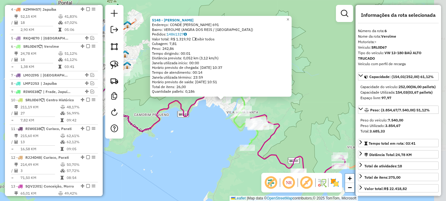
scroll to position [384, 0]
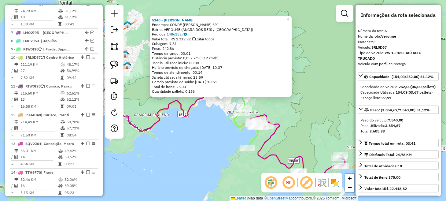
click at [206, 120] on div "5148 - DONAANNA BAR Endereço: CONDE MAURICIO DE NASSAU 691 Bairro: VEROLME (ANG…" at bounding box center [223, 100] width 446 height 201
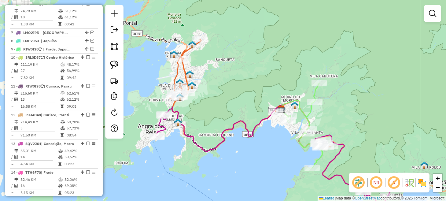
drag, startPoint x: 201, startPoint y: 138, endPoint x: 266, endPoint y: 159, distance: 68.0
click at [266, 159] on div "Janela de atendimento Grade de atendimento Capacidade Transportadoras Veículos …" at bounding box center [223, 100] width 446 height 201
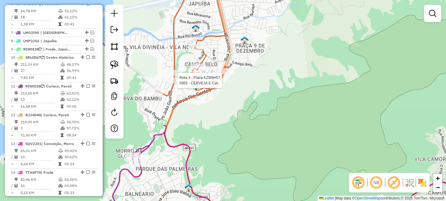
select select "**********"
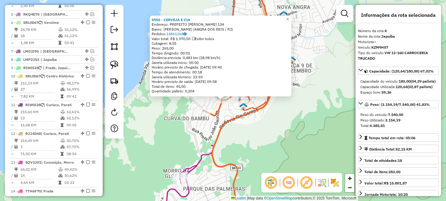
scroll to position [347, 0]
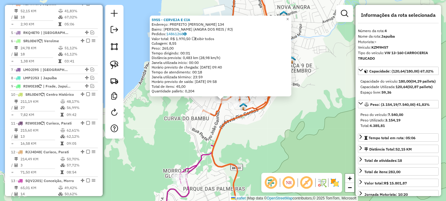
click at [297, 139] on div "5955 - CERVEJA E CIA Endereço: PREFEITO JOAO GREGORIO GALINDO 134 Bairro: JAPUI…" at bounding box center [223, 100] width 446 height 201
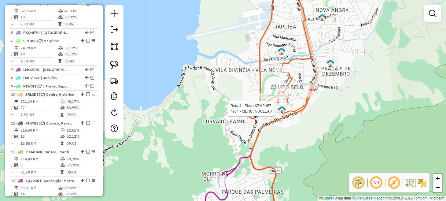
select select "**********"
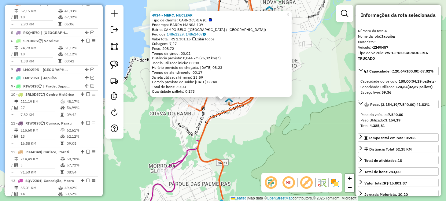
click at [271, 132] on div "4934 - MERC. NUCLEAR Tipo de cliente: CARROCERIA (C) Endereço: BARRA MANSA 109 …" at bounding box center [223, 100] width 446 height 201
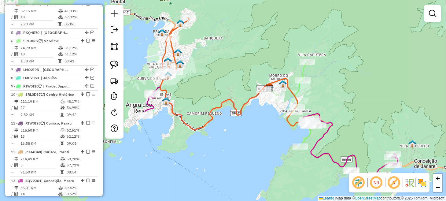
drag, startPoint x: 281, startPoint y: 136, endPoint x: 179, endPoint y: 83, distance: 115.2
click at [179, 83] on div "Janela de atendimento Grade de atendimento Capacidade Transportadoras Veículos …" at bounding box center [223, 100] width 446 height 201
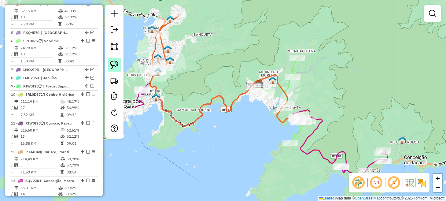
click at [116, 68] on img at bounding box center [114, 65] width 9 height 9
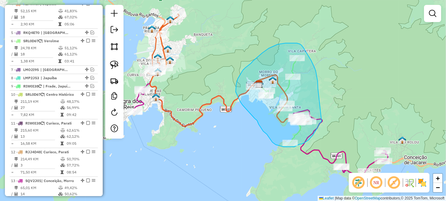
drag, startPoint x: 318, startPoint y: 89, endPoint x: 324, endPoint y: 113, distance: 24.6
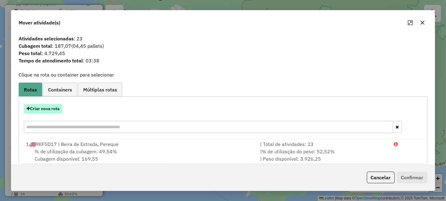
click at [46, 109] on button "Criar nova rota" at bounding box center [43, 108] width 39 height 9
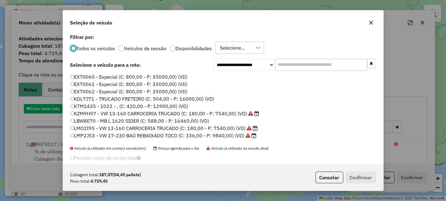
scroll to position [3, 2]
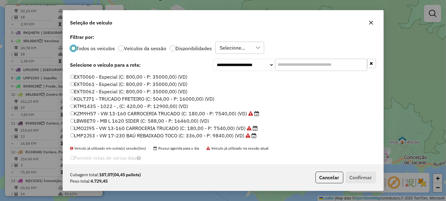
click at [102, 113] on label "KZM9H57 - VW 13-160 CARROCERIA TRUCADO (C: 180,00 - P: 7540,00) (VD)" at bounding box center [164, 113] width 189 height 7
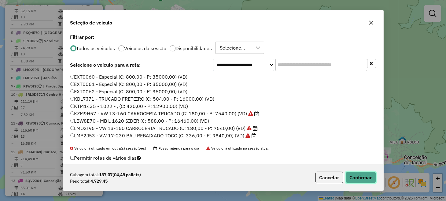
click at [362, 179] on button "Confirmar" at bounding box center [361, 178] width 30 height 12
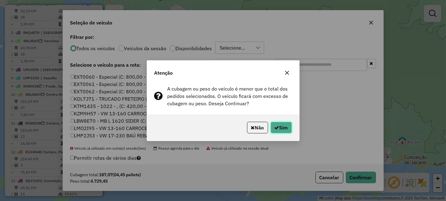
click at [287, 128] on button "Sim" at bounding box center [281, 128] width 21 height 12
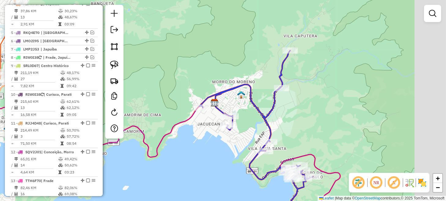
drag, startPoint x: 331, startPoint y: 74, endPoint x: 277, endPoint y: 116, distance: 68.5
click at [279, 116] on div "Janela de atendimento Grade de atendimento Capacidade Transportadoras Veículos …" at bounding box center [223, 100] width 446 height 201
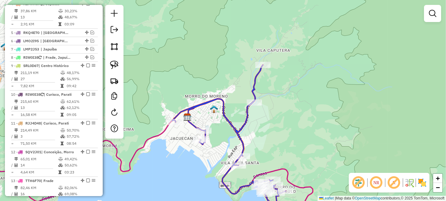
drag, startPoint x: 253, startPoint y: 87, endPoint x: 224, endPoint y: 85, distance: 29.4
click at [226, 88] on div "Janela de atendimento Grade de atendimento Capacidade Transportadoras Veículos …" at bounding box center [223, 100] width 446 height 201
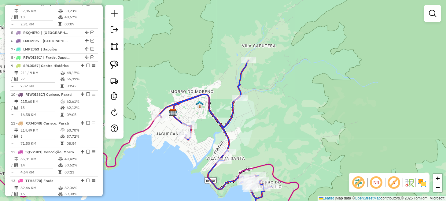
click at [132, 65] on div "Janela de atendimento Grade de atendimento Capacidade Transportadoras Veículos …" at bounding box center [223, 100] width 446 height 201
click at [118, 63] on img at bounding box center [114, 65] width 9 height 9
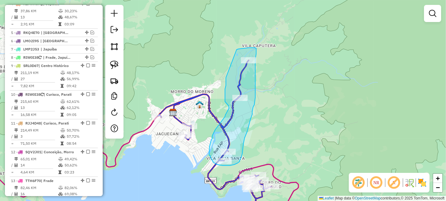
drag, startPoint x: 226, startPoint y: 78, endPoint x: 236, endPoint y: 50, distance: 29.5
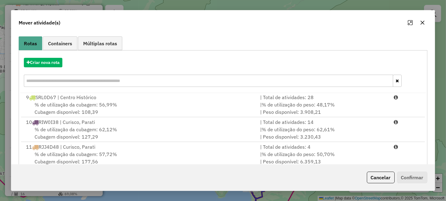
scroll to position [107, 0]
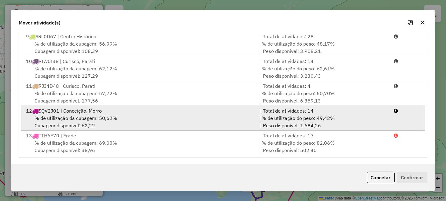
click at [208, 120] on div "% de utilização da cubagem: 50,62% Cubagem disponível: 62,22" at bounding box center [139, 121] width 234 height 15
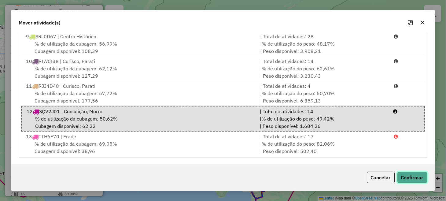
click at [419, 178] on button "Confirmar" at bounding box center [412, 178] width 30 height 12
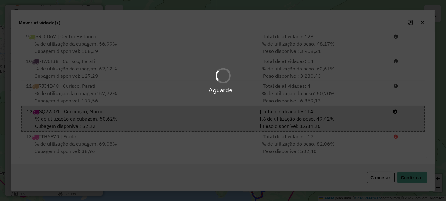
scroll to position [0, 0]
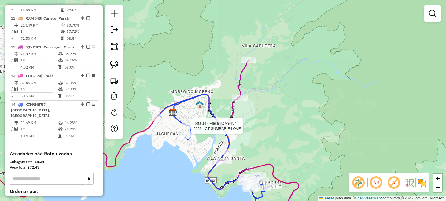
select select "**********"
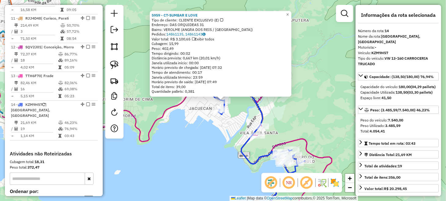
scroll to position [520, 0]
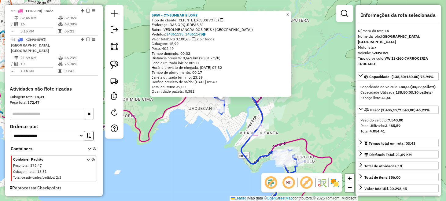
click at [200, 150] on div "5959 - CT-SUMBAR E LOVE Tipo de cliente: CLIENTE EXCLUSIVO (E) Endereço: DAS OR…" at bounding box center [223, 100] width 446 height 201
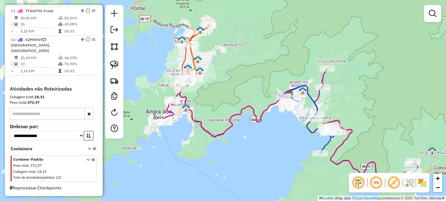
drag, startPoint x: 201, startPoint y: 162, endPoint x: 290, endPoint y: 140, distance: 92.5
click at [290, 140] on div "Janela de atendimento Grade de atendimento Capacidade Transportadoras Veículos …" at bounding box center [223, 100] width 446 height 201
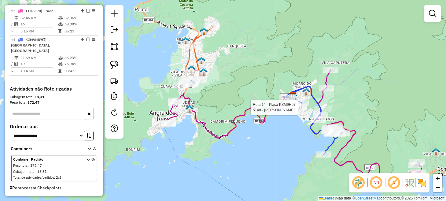
select select "**********"
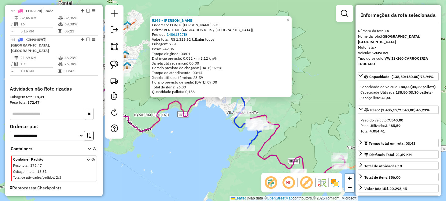
click at [203, 141] on div "5148 - DONAANNA BAR Endereço: CONDE MAURICIO DE NASSAU 691 Bairro: VEROLME (ANG…" at bounding box center [223, 100] width 446 height 201
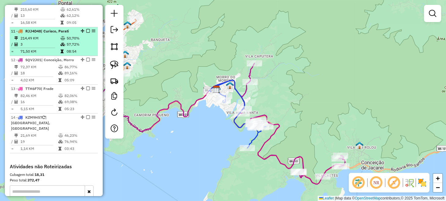
scroll to position [428, 0]
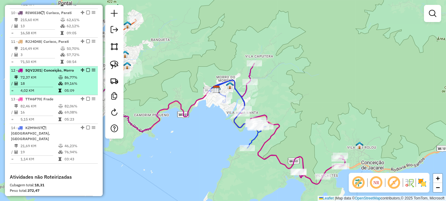
click at [87, 72] on em at bounding box center [88, 70] width 4 height 4
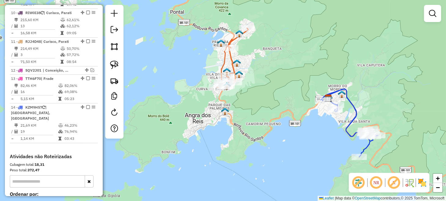
drag, startPoint x: 140, startPoint y: 141, endPoint x: 256, endPoint y: 151, distance: 115.8
click at [255, 151] on div "Janela de atendimento Grade de atendimento Capacidade Transportadoras Veículos …" at bounding box center [223, 100] width 446 height 201
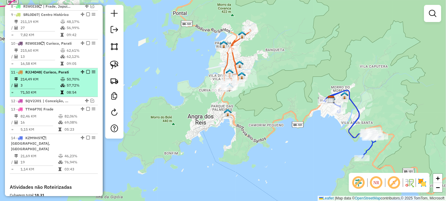
scroll to position [367, 0]
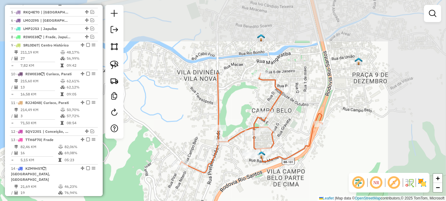
drag, startPoint x: 326, startPoint y: 104, endPoint x: 259, endPoint y: 169, distance: 92.8
click at [260, 179] on div "Janela de atendimento Grade de atendimento Capacidade Transportadoras Veículos …" at bounding box center [223, 100] width 446 height 201
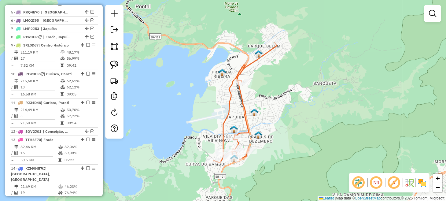
drag, startPoint x: 353, startPoint y: 72, endPoint x: 280, endPoint y: 126, distance: 91.6
click at [280, 126] on div "Janela de atendimento Grade de atendimento Capacidade Transportadoras Veículos …" at bounding box center [223, 100] width 446 height 201
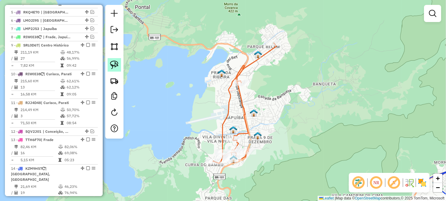
click at [114, 64] on img at bounding box center [114, 65] width 9 height 9
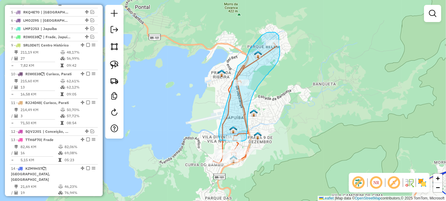
drag, startPoint x: 219, startPoint y: 129, endPoint x: 235, endPoint y: 69, distance: 63.0
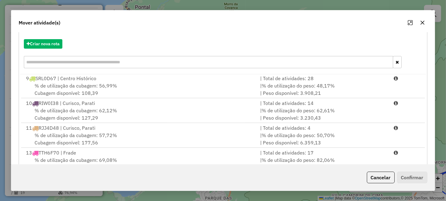
scroll to position [107, 0]
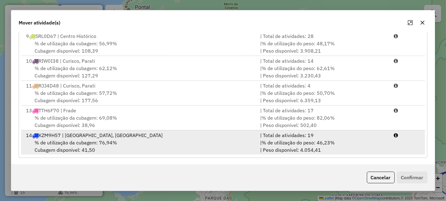
click at [309, 143] on span "% de utilização do peso: 46,23%" at bounding box center [298, 143] width 73 height 6
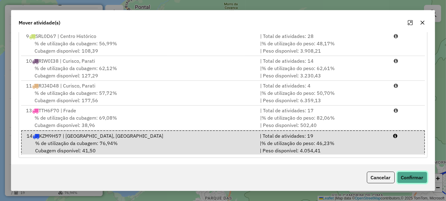
click at [413, 177] on button "Confirmar" at bounding box center [412, 178] width 30 height 12
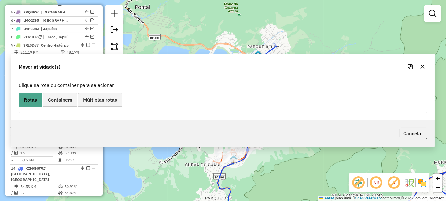
scroll to position [338, 0]
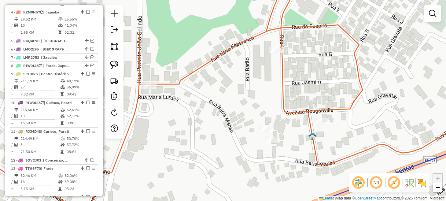
drag, startPoint x: 110, startPoint y: 63, endPoint x: 141, endPoint y: 79, distance: 34.6
click at [110, 63] on img at bounding box center [114, 65] width 9 height 9
drag, startPoint x: 251, startPoint y: 124, endPoint x: 256, endPoint y: 120, distance: 6.9
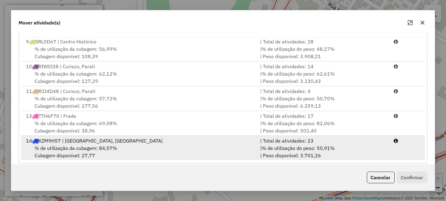
scroll to position [107, 0]
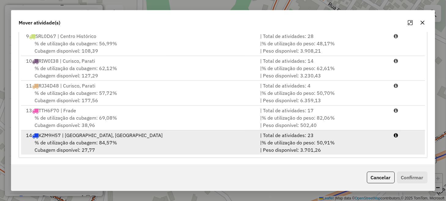
click at [285, 140] on span "% de utilização do peso: 50,91%" at bounding box center [298, 143] width 73 height 6
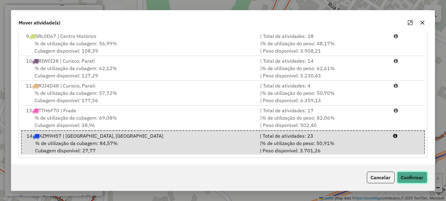
click at [405, 174] on button "Confirmar" at bounding box center [412, 178] width 30 height 12
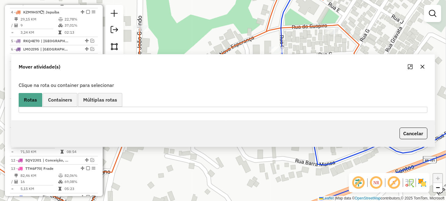
scroll to position [0, 0]
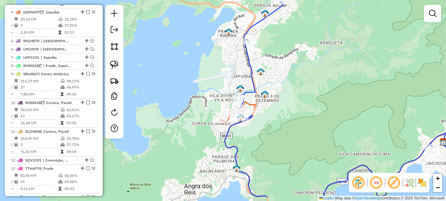
drag, startPoint x: 288, startPoint y: 158, endPoint x: 259, endPoint y: 116, distance: 51.0
click at [260, 116] on div "Janela de atendimento Grade de atendimento Capacidade Transportadoras Veículos …" at bounding box center [223, 100] width 446 height 201
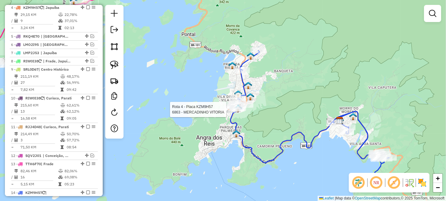
select select "**********"
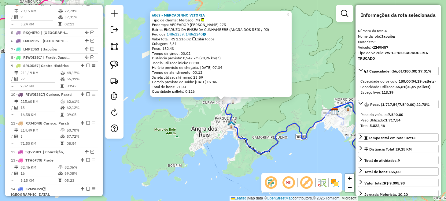
scroll to position [347, 0]
click at [205, 136] on div "6863 - MERCADINHO VITORIA Tipo de cliente: Mercado (M) Endereço: VEREADOR BENED…" at bounding box center [223, 100] width 446 height 201
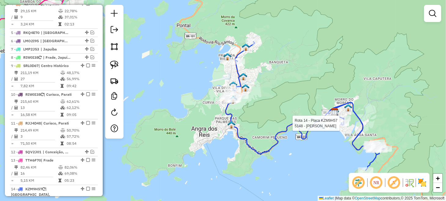
select select "**********"
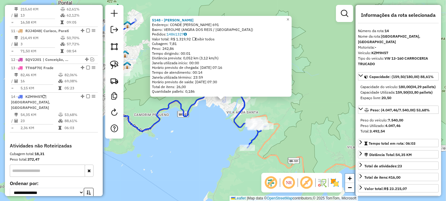
scroll to position [494, 0]
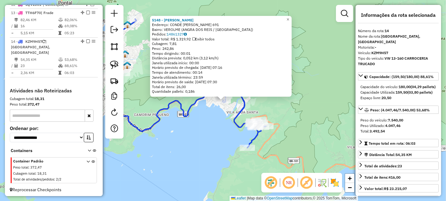
click at [205, 153] on div "5148 - DONAANNA BAR Endereço: CONDE MAURICIO DE NASSAU 691 Bairro: VEROLME (ANG…" at bounding box center [223, 100] width 446 height 201
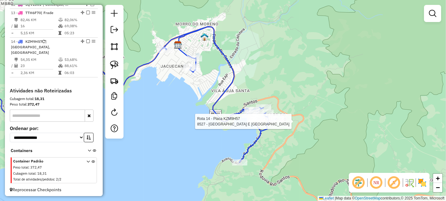
select select "**********"
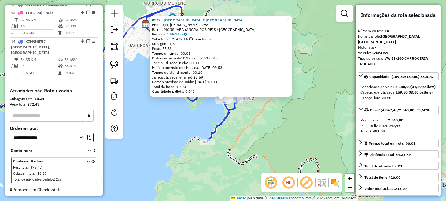
click at [178, 136] on div "8527 - PONTA LESTE BAR E RE Endereço: ANTONIO BERTHOLDO DA SILVA JOR 1798 Bairr…" at bounding box center [223, 100] width 446 height 201
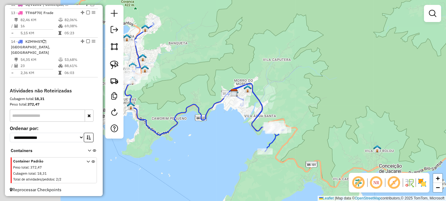
drag, startPoint x: 167, startPoint y: 133, endPoint x: 337, endPoint y: 162, distance: 172.1
click at [337, 162] on div "Janela de atendimento Grade de atendimento Capacidade Transportadoras Veículos …" at bounding box center [223, 100] width 446 height 201
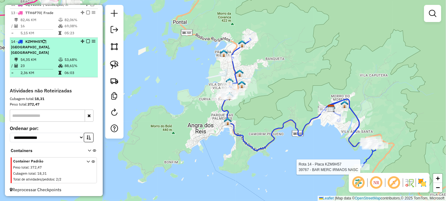
click at [86, 43] on em at bounding box center [88, 41] width 4 height 4
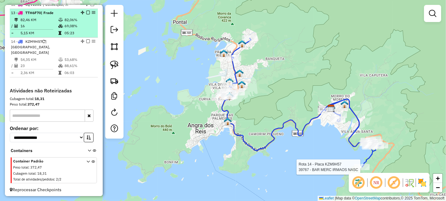
scroll to position [468, 0]
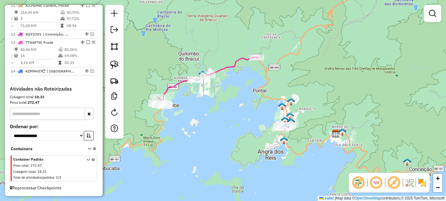
drag, startPoint x: 182, startPoint y: 103, endPoint x: 247, endPoint y: 131, distance: 70.6
click at [247, 131] on div "Janela de atendimento Grade de atendimento Capacidade Transportadoras Veículos …" at bounding box center [223, 100] width 446 height 201
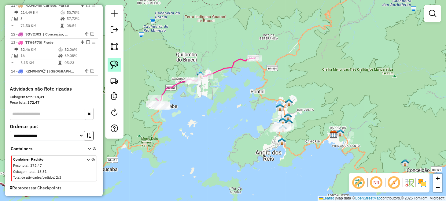
click at [114, 64] on img at bounding box center [114, 65] width 9 height 9
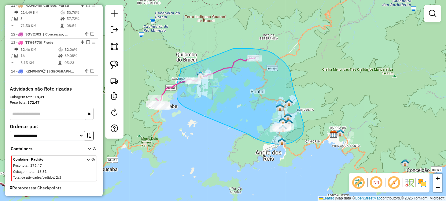
drag, startPoint x: 181, startPoint y: 69, endPoint x: 222, endPoint y: 51, distance: 45.0
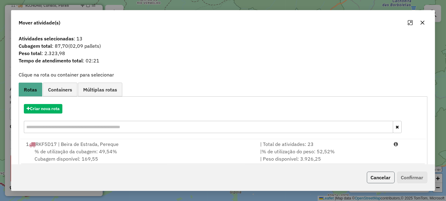
click at [375, 172] on button "Cancelar" at bounding box center [381, 178] width 28 height 12
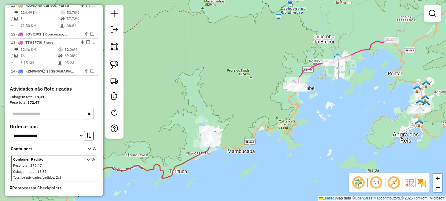
drag, startPoint x: 192, startPoint y: 143, endPoint x: 315, endPoint y: 123, distance: 124.9
click at [315, 123] on div "Janela de atendimento Grade de atendimento Capacidade Transportadoras Veículos …" at bounding box center [223, 100] width 446 height 201
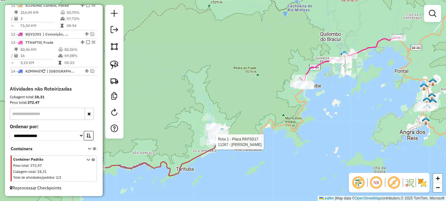
select select "**********"
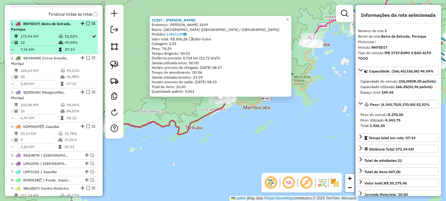
scroll to position [214, 0]
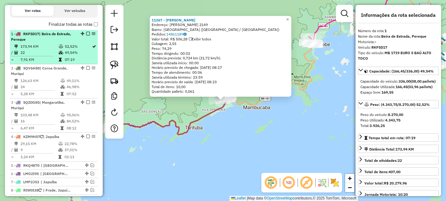
click at [87, 35] on em at bounding box center [88, 34] width 4 height 4
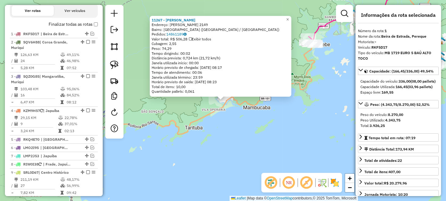
click at [198, 144] on div "11267 - LUIS FERNANDO BENITE Endereço: FRANCISCO GUEDES DA SILVA 2149 Bairro: P…" at bounding box center [223, 100] width 446 height 201
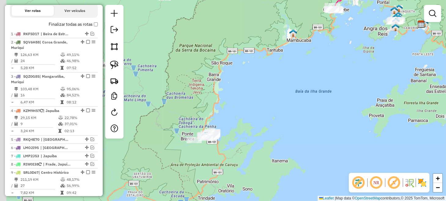
drag, startPoint x: 185, startPoint y: 167, endPoint x: 264, endPoint y: 83, distance: 115.4
click at [264, 83] on div "Janela de atendimento Grade de atendimento Capacidade Transportadoras Veículos …" at bounding box center [223, 100] width 446 height 201
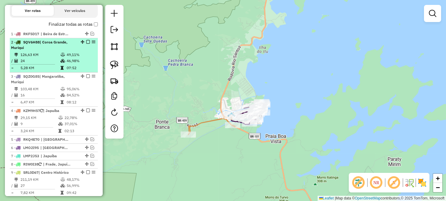
click at [87, 44] on em at bounding box center [88, 42] width 4 height 4
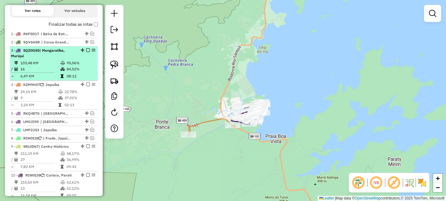
click at [86, 52] on em at bounding box center [88, 50] width 4 height 4
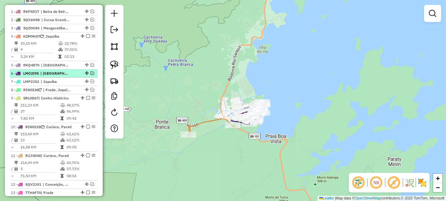
scroll to position [244, 0]
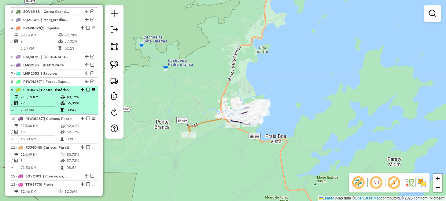
click at [88, 91] on em at bounding box center [88, 90] width 4 height 4
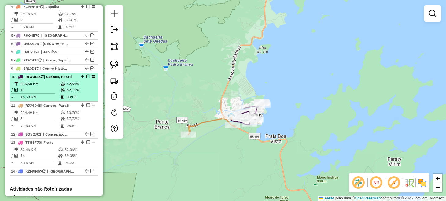
scroll to position [275, 0]
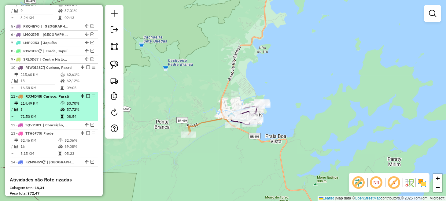
click at [87, 98] on em at bounding box center [88, 96] width 4 height 4
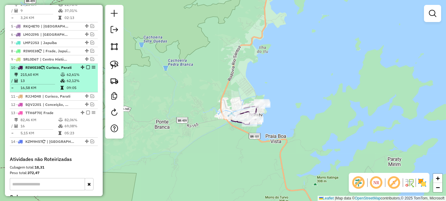
click at [86, 69] on em at bounding box center [88, 67] width 4 height 4
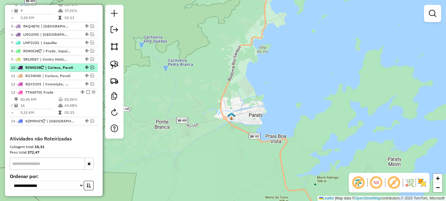
click at [91, 69] on em at bounding box center [93, 67] width 4 height 4
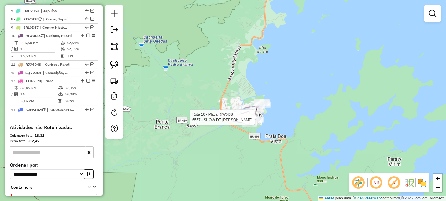
select select "**********"
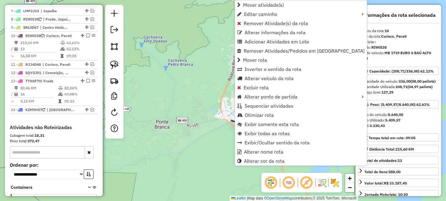
scroll to position [338, 0]
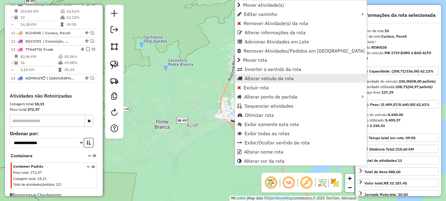
click at [269, 78] on span "Alterar veículo da rota" at bounding box center [269, 78] width 49 height 5
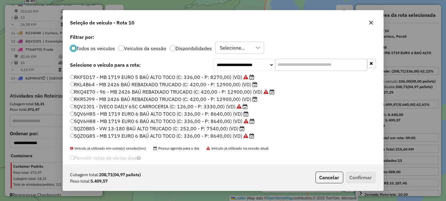
scroll to position [122, 0]
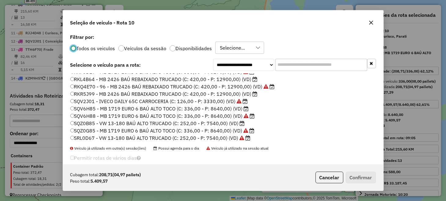
click at [90, 110] on label "SQV6H85 - MB 1719 EURO 6 BAÚ ALTO TOCO (C: 336,00 - P: 8640,00) (VD)" at bounding box center [159, 108] width 179 height 7
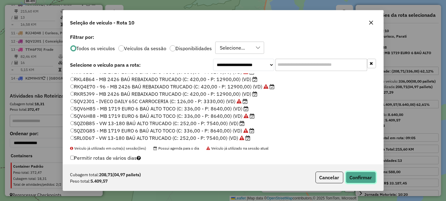
click at [358, 179] on button "Confirmar" at bounding box center [361, 178] width 30 height 12
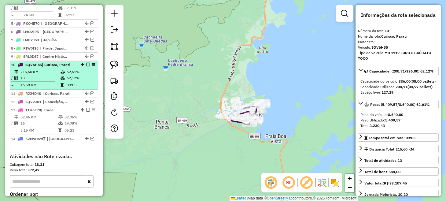
scroll to position [277, 0]
click at [86, 67] on em at bounding box center [88, 66] width 4 height 4
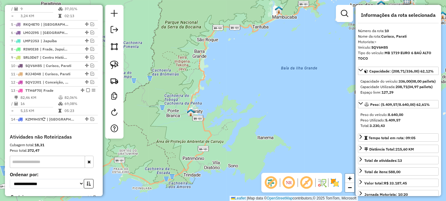
drag, startPoint x: 243, startPoint y: 93, endPoint x: 173, endPoint y: 150, distance: 89.8
click at [173, 150] on div "Janela de atendimento Grade de atendimento Capacidade Transportadoras Veículos …" at bounding box center [223, 100] width 446 height 201
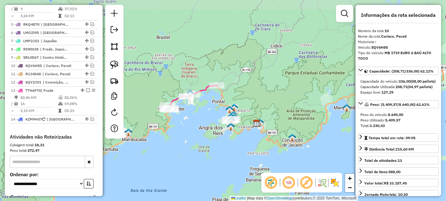
drag, startPoint x: 230, startPoint y: 110, endPoint x: 148, endPoint y: 184, distance: 110.7
click at [148, 184] on div "Janela de atendimento Grade de atendimento Capacidade Transportadoras Veículos …" at bounding box center [223, 100] width 446 height 201
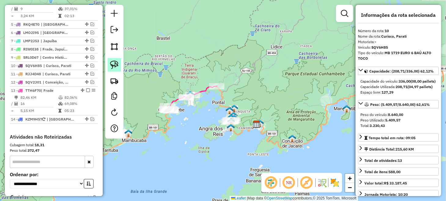
drag, startPoint x: 116, startPoint y: 66, endPoint x: 140, endPoint y: 69, distance: 24.8
click at [116, 66] on img at bounding box center [114, 65] width 9 height 9
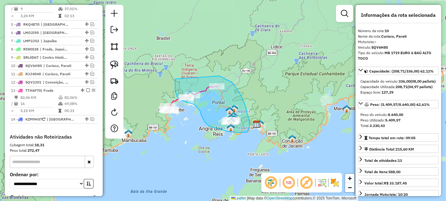
drag, startPoint x: 175, startPoint y: 81, endPoint x: 215, endPoint y: 75, distance: 39.7
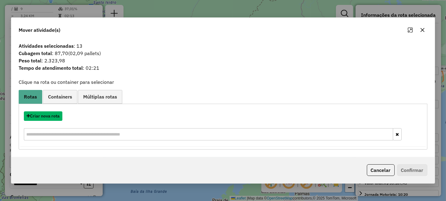
click at [51, 115] on button "Criar nova rota" at bounding box center [43, 115] width 39 height 9
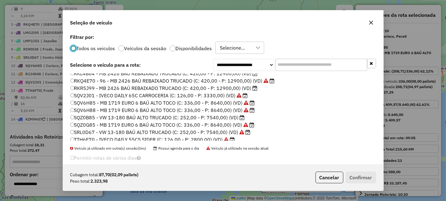
scroll to position [131, 0]
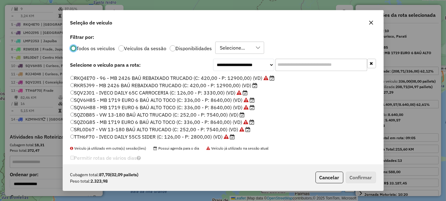
click at [111, 138] on label "TTH6F70 - IVECO DAILY 55CS SIDER (C: 126,00 - P: 2800,00) (VD)" at bounding box center [152, 136] width 165 height 7
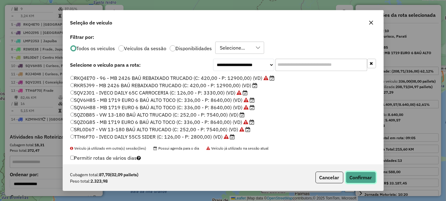
click at [361, 177] on button "Confirmar" at bounding box center [361, 178] width 30 height 12
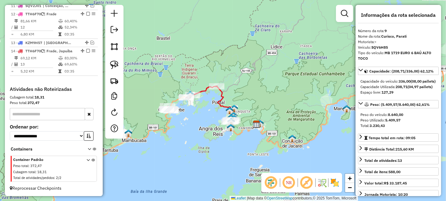
scroll to position [329, 0]
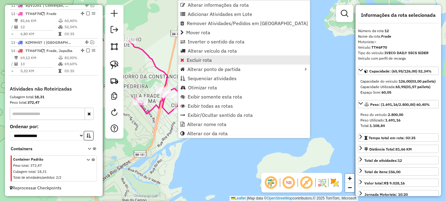
click at [219, 59] on link "Excluir rota" at bounding box center [244, 59] width 132 height 9
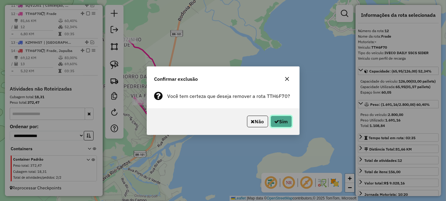
click at [284, 123] on button "Sim" at bounding box center [281, 122] width 21 height 12
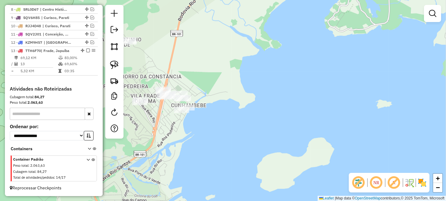
scroll to position [300, 0]
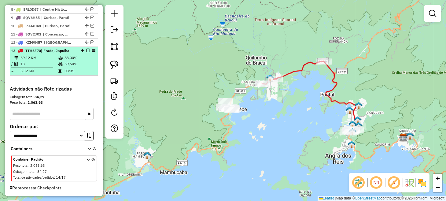
click at [86, 50] on em at bounding box center [88, 51] width 4 height 4
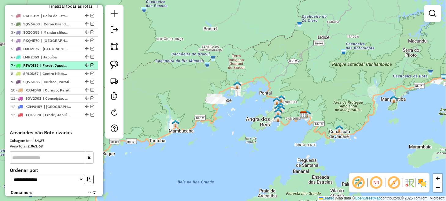
scroll to position [218, 0]
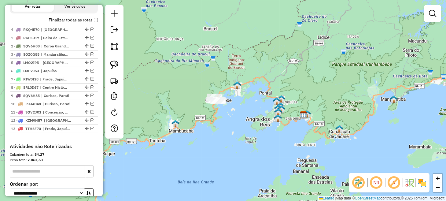
drag, startPoint x: 85, startPoint y: 58, endPoint x: 81, endPoint y: 28, distance: 30.2
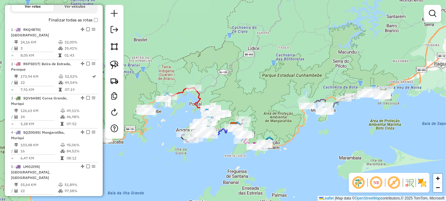
drag, startPoint x: 379, startPoint y: 145, endPoint x: 312, endPoint y: 154, distance: 67.9
click at [312, 154] on div "Janela de atendimento Grade de atendimento Capacidade Transportadoras Veículos …" at bounding box center [223, 100] width 446 height 201
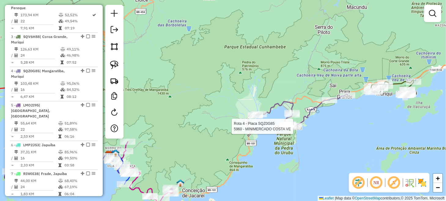
select select "**********"
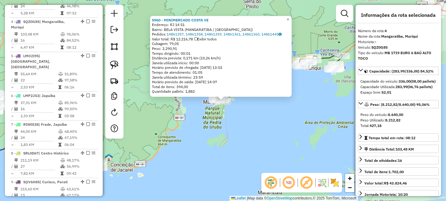
scroll to position [341, 0]
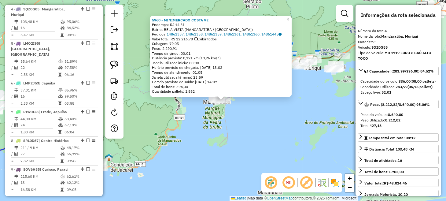
click at [293, 142] on div "5960 - MINIMERCADO COSTA VE Endereço: RJ 14 51 Bairro: BELA VISTA (MANGARATIBA …" at bounding box center [223, 100] width 446 height 201
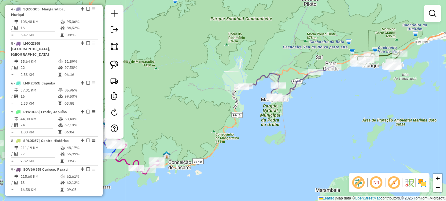
drag, startPoint x: 194, startPoint y: 148, endPoint x: 310, endPoint y: 137, distance: 117.1
click at [309, 138] on div "Janela de atendimento Grade de atendimento Capacidade Transportadoras Veículos …" at bounding box center [223, 100] width 446 height 201
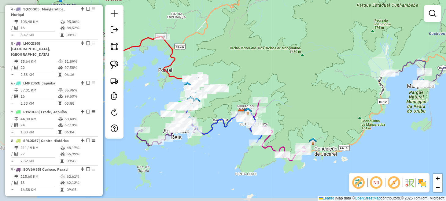
drag, startPoint x: 209, startPoint y: 133, endPoint x: 300, endPoint y: 126, distance: 91.5
click at [299, 127] on div "Janela de atendimento Grade de atendimento Capacidade Transportadoras Veículos …" at bounding box center [223, 100] width 446 height 201
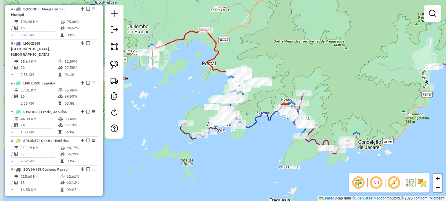
drag, startPoint x: 221, startPoint y: 140, endPoint x: 297, endPoint y: 144, distance: 75.7
click at [296, 144] on div "Janela de atendimento Grade de atendimento Capacidade Transportadoras Veículos …" at bounding box center [223, 100] width 446 height 201
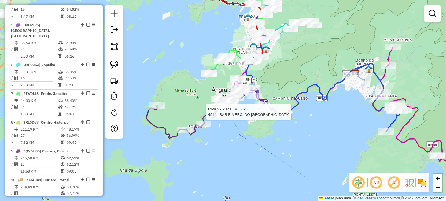
select select "**********"
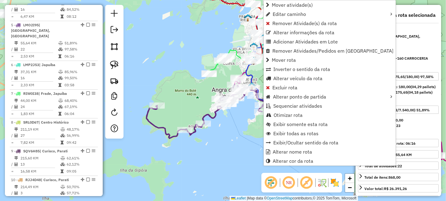
scroll to position [376, 0]
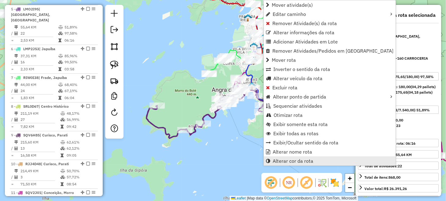
click at [291, 162] on span "Alterar cor da rota" at bounding box center [293, 161] width 41 height 5
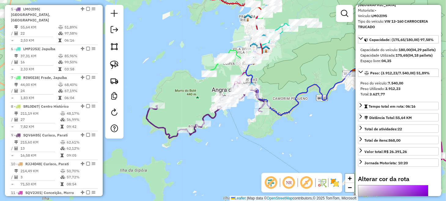
scroll to position [92, 0]
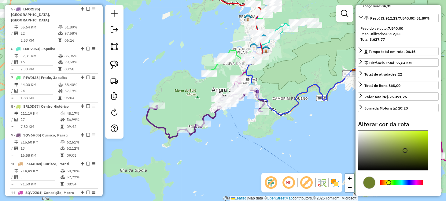
click at [389, 185] on div at bounding box center [402, 182] width 43 height 5
type input "*******"
drag, startPoint x: 405, startPoint y: 153, endPoint x: 423, endPoint y: 125, distance: 32.8
click at [423, 125] on div "Alterar cor da rota C M Y K ** *** ** H S L *** *** ** R G B ******* Hex Fechar" at bounding box center [398, 182] width 81 height 122
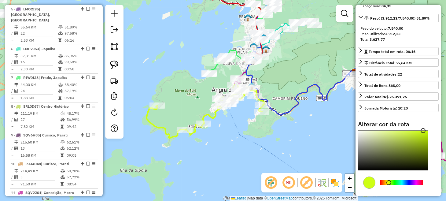
click at [241, 144] on div "Janela de atendimento Grade de atendimento Capacidade Transportadoras Veículos …" at bounding box center [223, 100] width 446 height 201
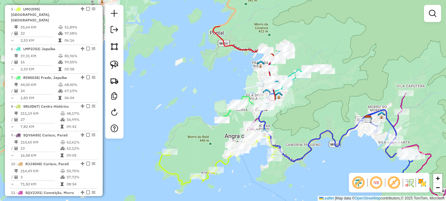
drag, startPoint x: 282, startPoint y: 89, endPoint x: 290, endPoint y: 119, distance: 31.6
click at [290, 119] on div "Janela de atendimento Grade de atendimento Capacidade Transportadoras Veículos …" at bounding box center [223, 100] width 446 height 201
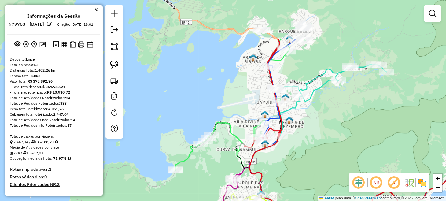
drag, startPoint x: 313, startPoint y: 87, endPoint x: 308, endPoint y: 147, distance: 60.5
click at [308, 147] on div "Janela de atendimento Grade de atendimento Capacidade Transportadoras Veículos …" at bounding box center [223, 100] width 446 height 201
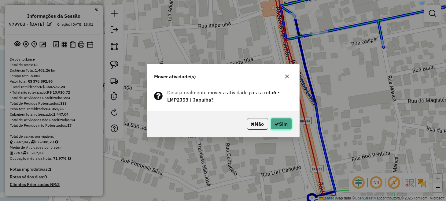
click at [291, 124] on button "Sim" at bounding box center [281, 124] width 21 height 12
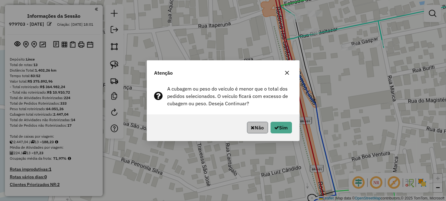
click at [251, 133] on div "Não Sim" at bounding box center [223, 127] width 152 height 26
click at [253, 128] on button "Não" at bounding box center [257, 128] width 21 height 12
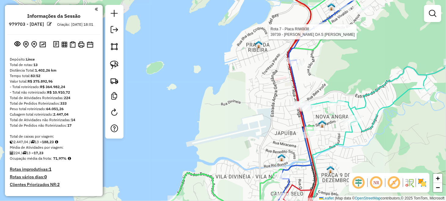
select select "**********"
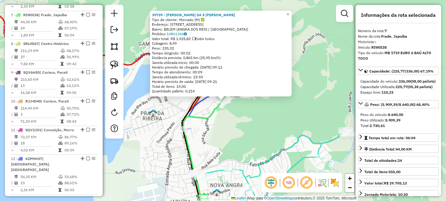
scroll to position [438, 0]
drag, startPoint x: 270, startPoint y: 127, endPoint x: 260, endPoint y: 130, distance: 10.3
click at [269, 127] on div "39739 - MARILDA DA S FELIX M Tipo de cliente: Mercado (M) Endereço: Av BOM JESU…" at bounding box center [223, 100] width 446 height 201
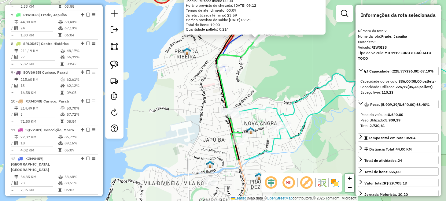
drag, startPoint x: 232, startPoint y: 139, endPoint x: 269, endPoint y: 74, distance: 75.0
click at [267, 76] on div "39739 - MARILDA DA S FELIX M Tipo de cliente: Mercado (M) Endereço: Av BOM JESU…" at bounding box center [223, 100] width 446 height 201
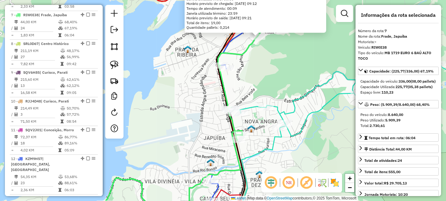
click at [269, 74] on div "39739 - MARILDA DA S FELIX M Tipo de cliente: Mercado (M) Endereço: Av BOM JESU…" at bounding box center [223, 100] width 446 height 201
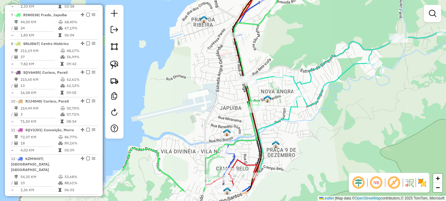
drag, startPoint x: 265, startPoint y: 87, endPoint x: 313, endPoint y: -9, distance: 107.3
click at [313, 0] on html "Aguarde... Pop-up bloqueado! Seu navegador bloqueou automáticamente a abertura …" at bounding box center [223, 100] width 446 height 201
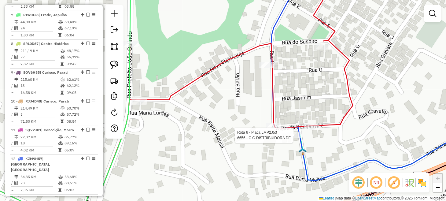
select select "**********"
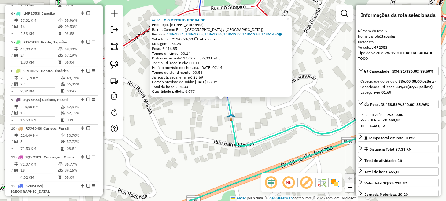
scroll to position [409, 0]
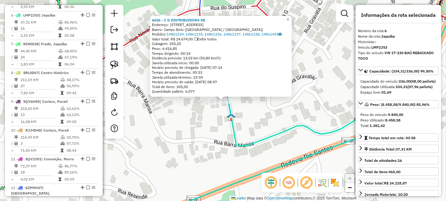
click at [206, 132] on div "6656 - C G DISTRIBUIDORA DE Endereço: [STREET_ADDRESS] Pedidos: 14861234, 14861…" at bounding box center [223, 100] width 446 height 201
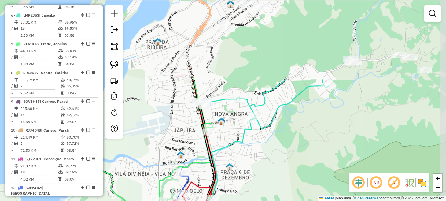
drag, startPoint x: 336, startPoint y: 99, endPoint x: 252, endPoint y: 202, distance: 133.1
click at [252, 201] on html "Aguarde... Pop-up bloqueado! Seu navegador bloqueou automáticamente a abertura …" at bounding box center [223, 100] width 446 height 201
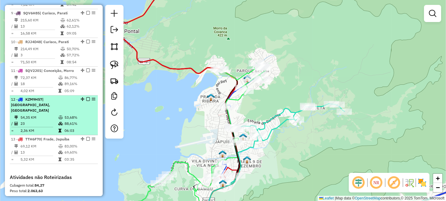
scroll to position [501, 0]
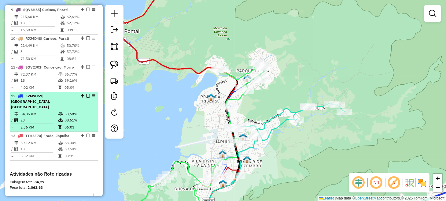
click at [88, 95] on em at bounding box center [88, 96] width 4 height 4
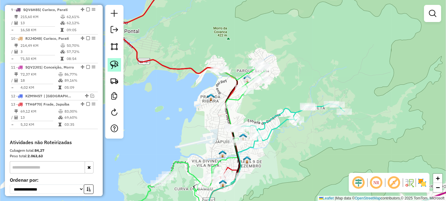
click at [115, 63] on img at bounding box center [114, 65] width 9 height 9
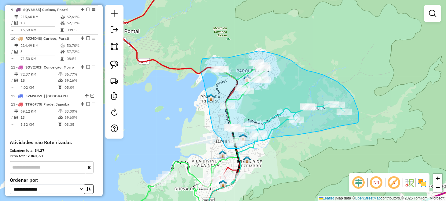
drag, startPoint x: 228, startPoint y: 58, endPoint x: 258, endPoint y: 51, distance: 31.0
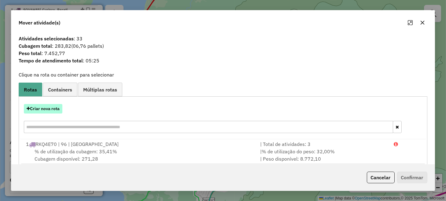
click at [52, 108] on button "Criar nova rota" at bounding box center [43, 108] width 39 height 9
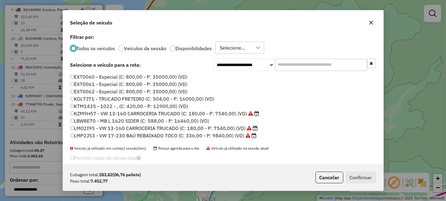
scroll to position [3, 2]
drag, startPoint x: 108, startPoint y: 136, endPoint x: 129, endPoint y: 134, distance: 21.5
click at [108, 136] on label "LMP2J53 - VW 17-230 BAÚ REBAIXADO TOCO (C: 336,00 - P: 9840,00) (VD)" at bounding box center [163, 135] width 187 height 7
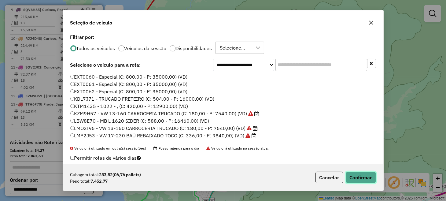
click at [353, 174] on button "Confirmar" at bounding box center [361, 178] width 30 height 12
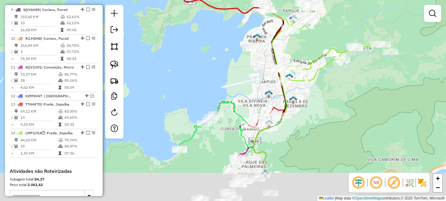
drag, startPoint x: 246, startPoint y: 111, endPoint x: 300, endPoint y: 36, distance: 92.0
click at [300, 34] on div "Janela de atendimento Grade de atendimento Capacidade Transportadoras Veículos …" at bounding box center [223, 100] width 446 height 201
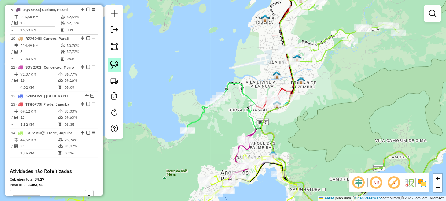
click at [116, 66] on img at bounding box center [114, 65] width 9 height 9
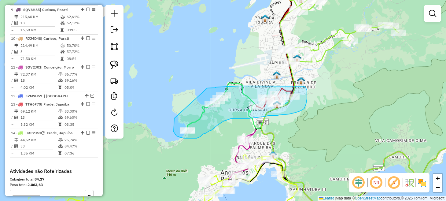
drag, startPoint x: 174, startPoint y: 118, endPoint x: 207, endPoint y: 88, distance: 44.8
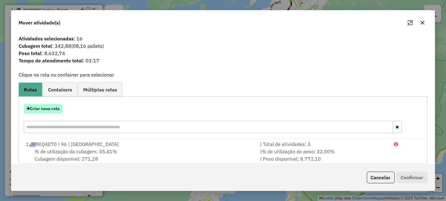
click at [46, 105] on button "Criar nova rota" at bounding box center [43, 108] width 39 height 9
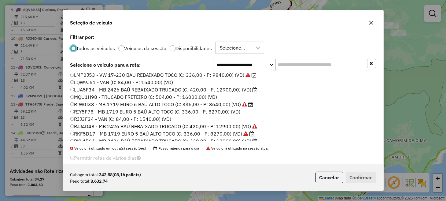
scroll to position [61, 0]
click at [111, 101] on label "RIW0I38 - MB 1719 EURO 6 BAÚ ALTO TOCO (C: 336,00 - P: 8640,00) (VD)" at bounding box center [161, 103] width 183 height 7
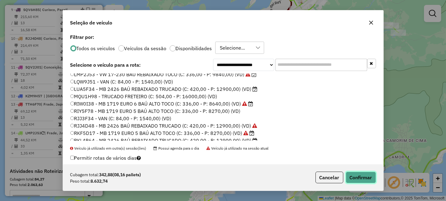
click at [353, 174] on button "Confirmar" at bounding box center [361, 178] width 30 height 12
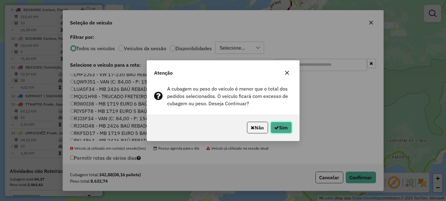
click at [275, 129] on icon "button" at bounding box center [277, 127] width 5 height 5
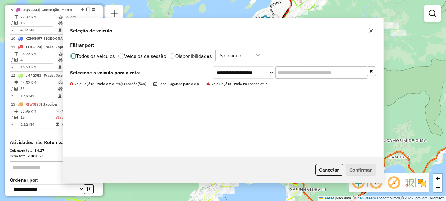
scroll to position [444, 0]
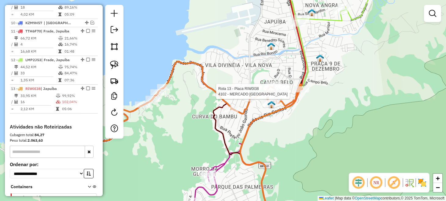
select select "**********"
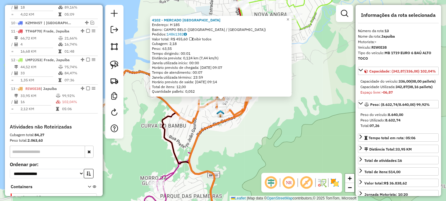
scroll to position [547, 0]
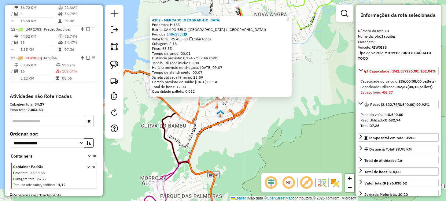
click at [293, 134] on div "4102 - MERCADO SANTA RITA Endereço: H 185 Bairro: CAMPO BELO (ANGRA DOS REIS / …" at bounding box center [223, 100] width 446 height 201
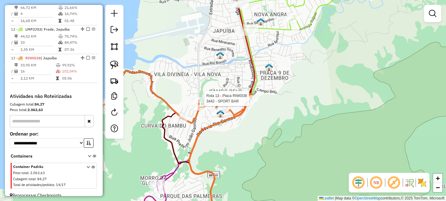
select select "**********"
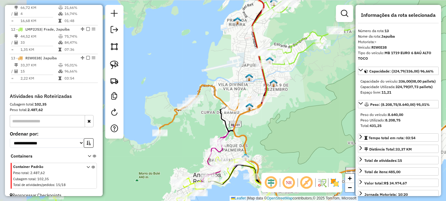
drag, startPoint x: 219, startPoint y: 133, endPoint x: 254, endPoint y: 121, distance: 36.7
click at [254, 121] on div "Janela de atendimento Grade de atendimento Capacidade Transportadoras Veículos …" at bounding box center [223, 100] width 446 height 201
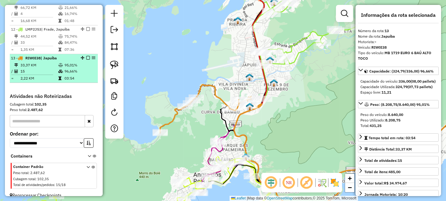
click at [86, 56] on em at bounding box center [88, 58] width 4 height 4
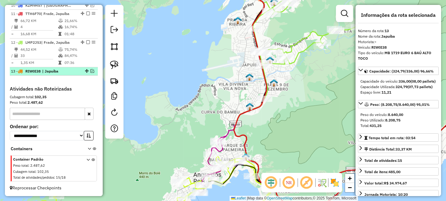
scroll to position [527, 0]
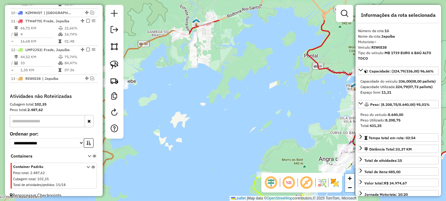
drag, startPoint x: 204, startPoint y: 71, endPoint x: 328, endPoint y: 111, distance: 130.1
click at [329, 112] on div "Janela de atendimento Grade de atendimento Capacidade Transportadoras Veículos …" at bounding box center [223, 100] width 446 height 201
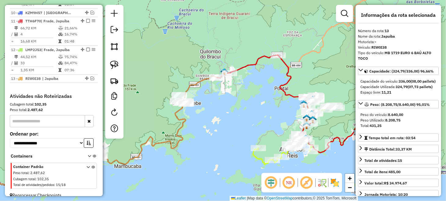
drag, startPoint x: 171, startPoint y: 69, endPoint x: 169, endPoint y: 86, distance: 16.4
click at [169, 86] on div "Janela de atendimento Grade de atendimento Capacidade Transportadoras Veículos …" at bounding box center [223, 100] width 446 height 201
drag, startPoint x: 114, startPoint y: 65, endPoint x: 126, endPoint y: 70, distance: 12.5
click at [115, 65] on img at bounding box center [114, 65] width 9 height 9
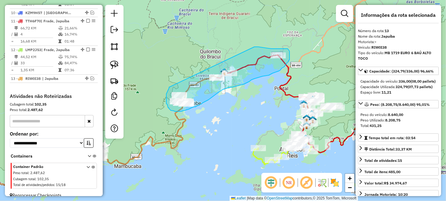
drag, startPoint x: 169, startPoint y: 87, endPoint x: 252, endPoint y: 46, distance: 92.0
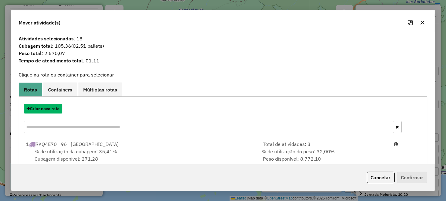
click at [55, 111] on button "Criar nova rota" at bounding box center [43, 108] width 39 height 9
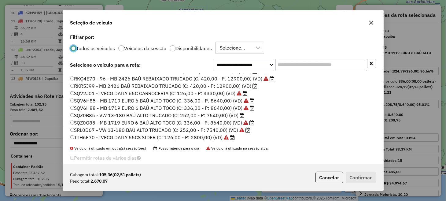
scroll to position [131, 0]
click at [101, 137] on label "TTH6F70 - IVECO DAILY 55CS SIDER (C: 126,00 - P: 2800,00) (VD)" at bounding box center [152, 136] width 165 height 7
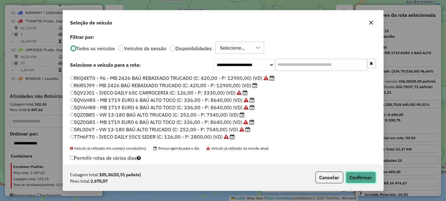
click at [360, 175] on button "Confirmar" at bounding box center [361, 178] width 30 height 12
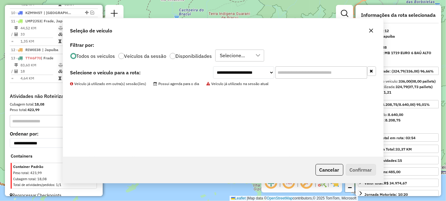
scroll to position [527, 0]
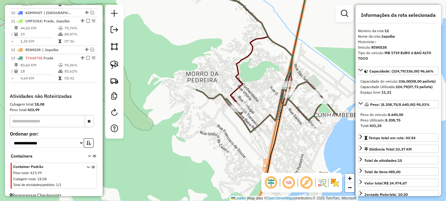
drag, startPoint x: 117, startPoint y: 66, endPoint x: 134, endPoint y: 69, distance: 16.9
click at [117, 66] on img at bounding box center [114, 65] width 9 height 9
click at [181, 87] on div "Rota 13 - Placa TTH6F70 10800 - CAMILLA VITORIA Rota 13 - Placa TTH6F70 2824 - …" at bounding box center [223, 100] width 446 height 201
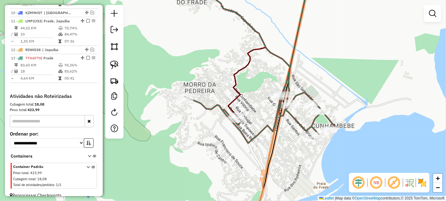
drag, startPoint x: 178, startPoint y: 79, endPoint x: 175, endPoint y: 90, distance: 11.6
click at [175, 90] on div "Janela de atendimento Grade de atendimento Capacidade Transportadoras Veículos …" at bounding box center [223, 100] width 446 height 201
drag, startPoint x: 115, startPoint y: 65, endPoint x: 150, endPoint y: 85, distance: 40.2
click at [115, 65] on img at bounding box center [114, 65] width 9 height 9
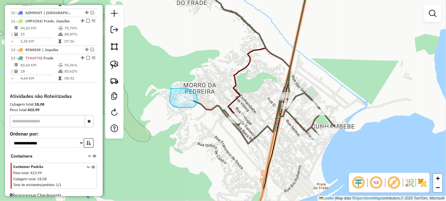
drag, startPoint x: 171, startPoint y: 88, endPoint x: 177, endPoint y: 88, distance: 5.6
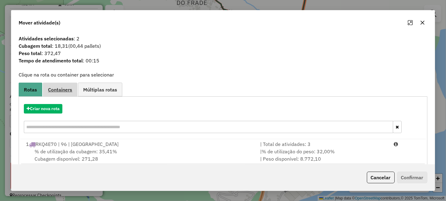
click at [67, 91] on span "Containers" at bounding box center [60, 89] width 24 height 5
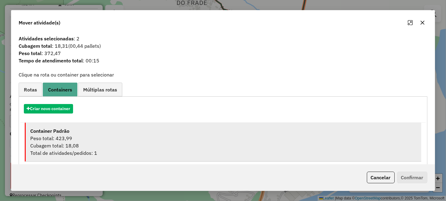
drag, startPoint x: 118, startPoint y: 137, endPoint x: 158, endPoint y: 148, distance: 40.6
click at [119, 137] on div "Peso total: 423,99" at bounding box center [223, 138] width 386 height 7
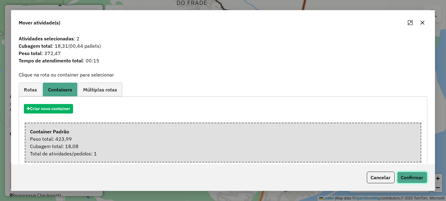
click at [412, 176] on button "Confirmar" at bounding box center [412, 178] width 30 height 12
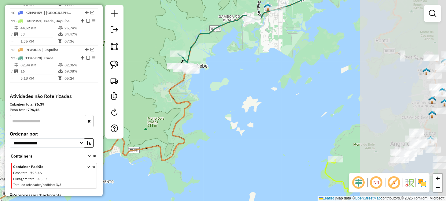
drag, startPoint x: 354, startPoint y: 91, endPoint x: 194, endPoint y: 69, distance: 162.2
click at [177, 63] on div "Janela de atendimento Grade de atendimento Capacidade Transportadoras Veículos …" at bounding box center [223, 100] width 446 height 201
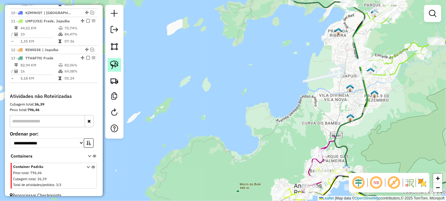
click at [116, 64] on img at bounding box center [114, 65] width 9 height 9
drag, startPoint x: 353, startPoint y: 112, endPoint x: 368, endPoint y: 102, distance: 17.9
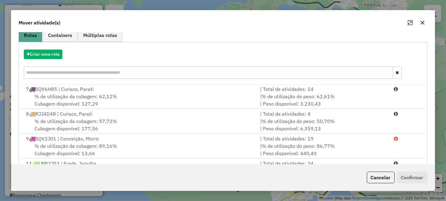
scroll to position [107, 0]
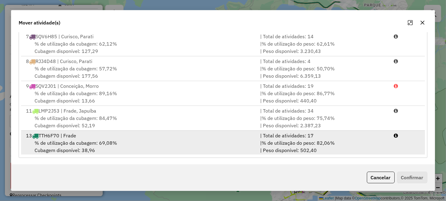
click at [315, 140] on span "% de utilização do peso: 82,06%" at bounding box center [298, 143] width 73 height 6
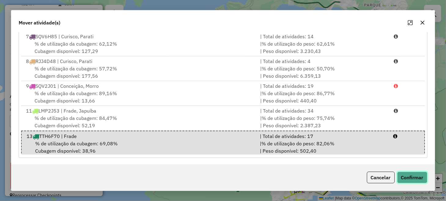
click at [406, 178] on button "Confirmar" at bounding box center [412, 178] width 30 height 12
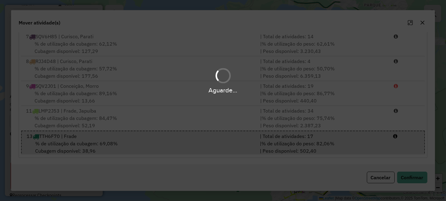
scroll to position [0, 0]
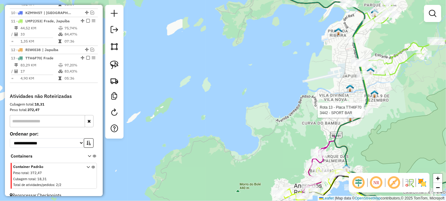
select select "**********"
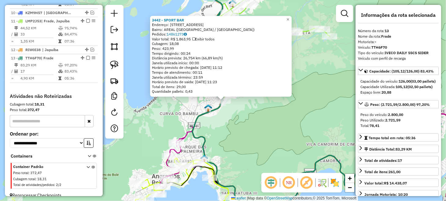
click at [281, 131] on div "3442 - SPORT BAR Endereço: R DOS COQUERAIS 124 Bairro: AREAL (ANGRA DOS REIS / …" at bounding box center [223, 100] width 446 height 201
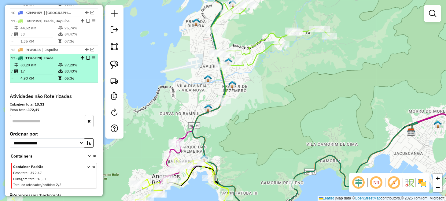
click at [86, 56] on em at bounding box center [88, 58] width 4 height 4
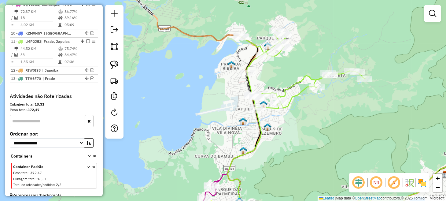
drag, startPoint x: 176, startPoint y: 84, endPoint x: 212, endPoint y: 129, distance: 57.0
click at [212, 129] on div "Janela de atendimento Grade de atendimento Capacidade Transportadoras Veículos …" at bounding box center [223, 100] width 446 height 201
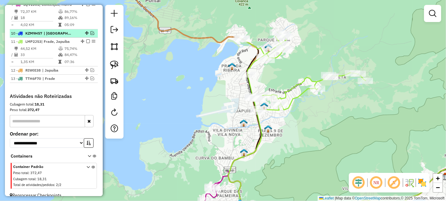
click at [91, 31] on em at bounding box center [93, 33] width 4 height 4
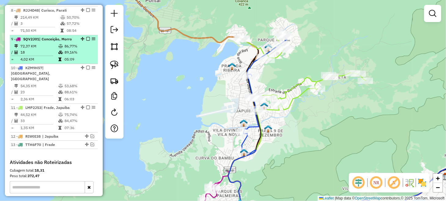
scroll to position [466, 0]
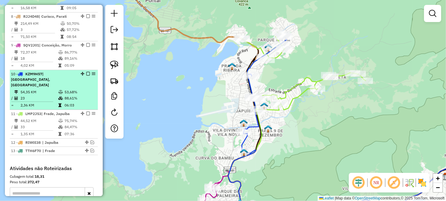
click at [87, 72] on em at bounding box center [88, 74] width 4 height 4
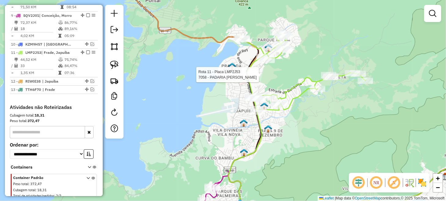
select select "**********"
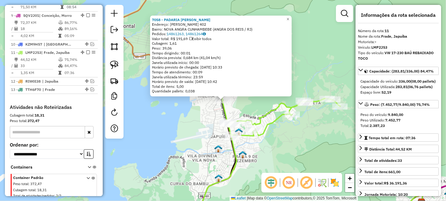
scroll to position [506, 0]
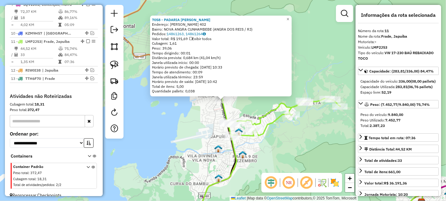
click at [182, 106] on div "7058 - PADARIA ANA JULIA Endereço: FRANCELINO ALVES DE LIMA 402 Bairro: NOVA AN…" at bounding box center [223, 100] width 446 height 201
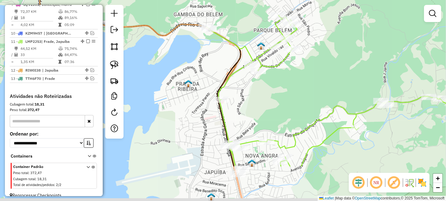
drag, startPoint x: 214, startPoint y: 105, endPoint x: 211, endPoint y: 38, distance: 67.1
click at [210, 40] on div "Janela de atendimento Grade de atendimento Capacidade Transportadoras Veículos …" at bounding box center [223, 100] width 446 height 201
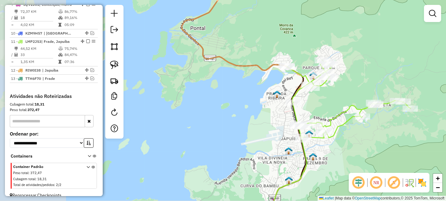
drag, startPoint x: 183, startPoint y: 69, endPoint x: 295, endPoint y: 91, distance: 113.7
click at [295, 91] on div "Janela de atendimento Grade de atendimento Capacidade Transportadoras Veículos …" at bounding box center [223, 100] width 446 height 201
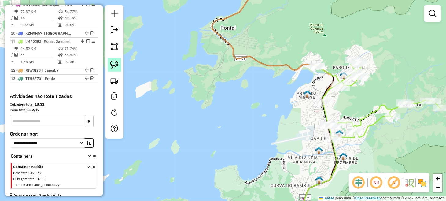
drag, startPoint x: 113, startPoint y: 62, endPoint x: 127, endPoint y: 65, distance: 14.9
click at [114, 62] on img at bounding box center [114, 65] width 9 height 9
drag, startPoint x: 309, startPoint y: 54, endPoint x: 322, endPoint y: 54, distance: 13.2
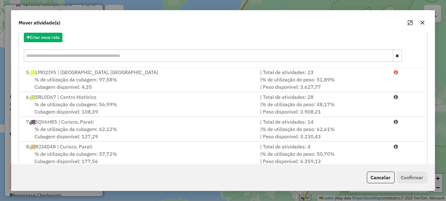
scroll to position [107, 0]
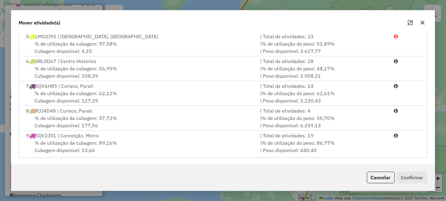
click at [349, 174] on div "Cancelar Confirmar" at bounding box center [223, 177] width 424 height 26
click at [373, 170] on div "Cancelar Confirmar" at bounding box center [223, 177] width 424 height 26
click at [373, 174] on button "Cancelar" at bounding box center [381, 178] width 28 height 12
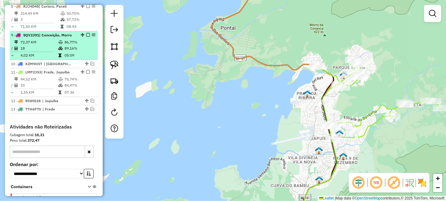
scroll to position [446, 0]
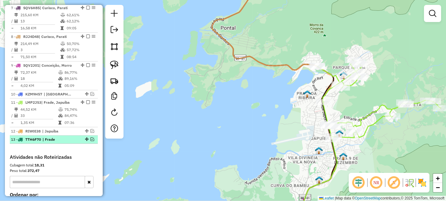
click at [91, 137] on em at bounding box center [93, 139] width 4 height 4
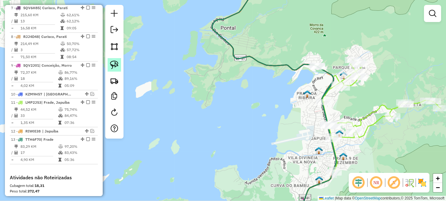
click at [114, 64] on img at bounding box center [114, 65] width 9 height 9
drag, startPoint x: 303, startPoint y: 59, endPoint x: 322, endPoint y: 57, distance: 18.8
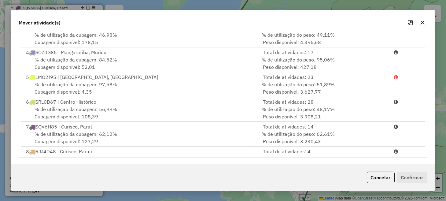
scroll to position [125, 0]
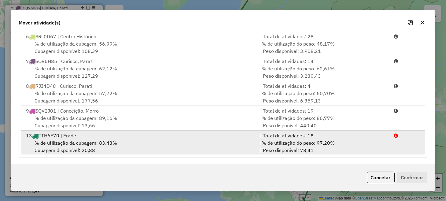
drag, startPoint x: 207, startPoint y: 145, endPoint x: 229, endPoint y: 150, distance: 22.8
click at [207, 145] on div "% de utilização da cubagem: 83,43% Cubagem disponível: 20,88" at bounding box center [139, 146] width 234 height 15
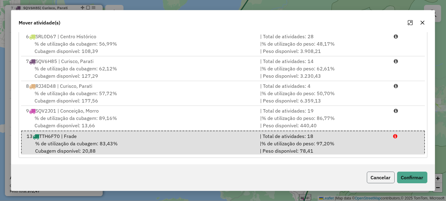
click at [382, 178] on button "Cancelar" at bounding box center [381, 178] width 28 height 12
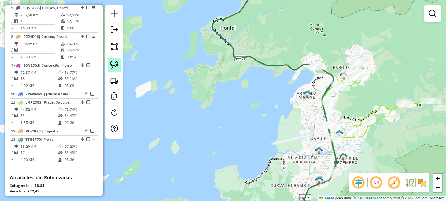
click at [114, 69] on img at bounding box center [114, 65] width 9 height 9
drag, startPoint x: 304, startPoint y: 56, endPoint x: 316, endPoint y: 59, distance: 12.6
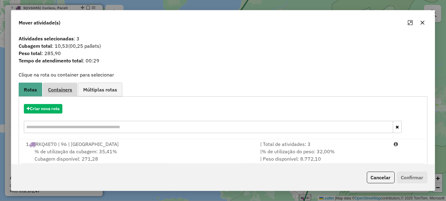
click at [67, 95] on link "Containers" at bounding box center [60, 90] width 35 height 14
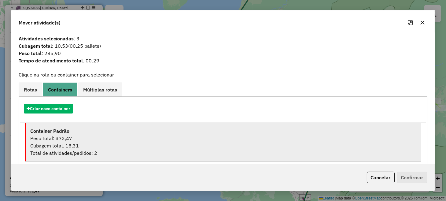
click at [148, 137] on div "Peso total: 372,47" at bounding box center [223, 138] width 386 height 7
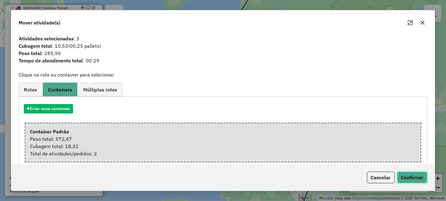
click at [412, 175] on button "Confirmar" at bounding box center [412, 178] width 30 height 12
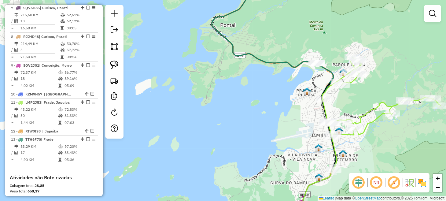
drag, startPoint x: 274, startPoint y: 107, endPoint x: 251, endPoint y: 90, distance: 28.7
click at [252, 91] on div "Janela de atendimento Grade de atendimento Capacidade Transportadoras Veículos …" at bounding box center [223, 100] width 446 height 201
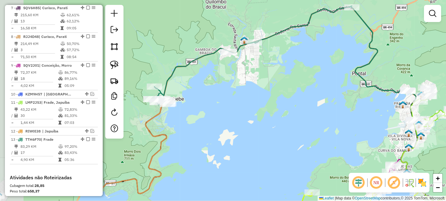
drag, startPoint x: 209, startPoint y: 117, endPoint x: 361, endPoint y: 124, distance: 152.0
click at [360, 124] on div "Janela de atendimento Grade de atendimento Capacidade Transportadoras Veículos …" at bounding box center [223, 100] width 446 height 201
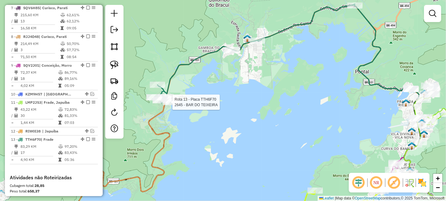
select select "**********"
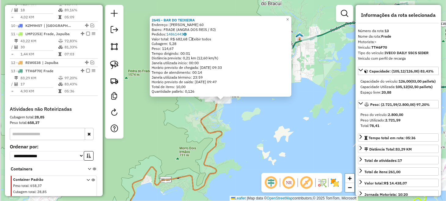
scroll to position [527, 0]
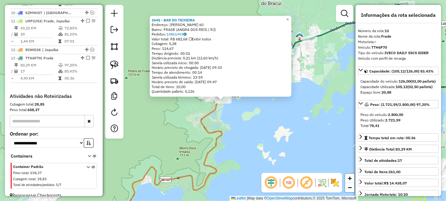
click at [293, 129] on div "2645 - BAR DO TEIXEIRA Endereço: SILVA TRAVASSOS 60 Bairro: FRADE (ANGRA DOS RE…" at bounding box center [223, 100] width 446 height 201
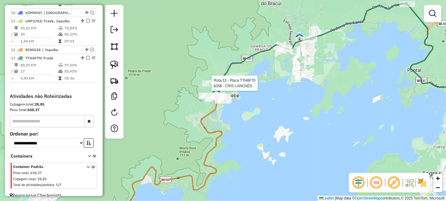
select select "**********"
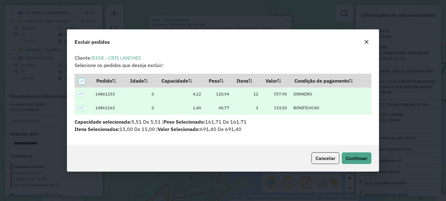
scroll to position [0, 0]
click at [360, 160] on span "Continuar" at bounding box center [357, 158] width 22 height 6
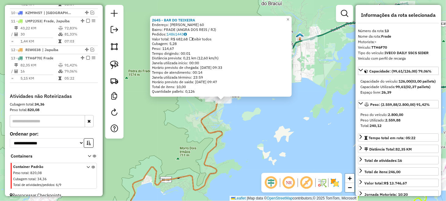
click at [306, 144] on div "2645 - BAR DO TEIXEIRA Endereço: SILVA TRAVASSOS 60 Bairro: FRADE (ANGRA DOS RE…" at bounding box center [223, 100] width 446 height 201
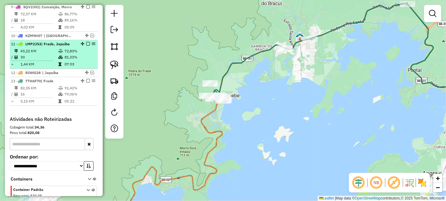
scroll to position [496, 0]
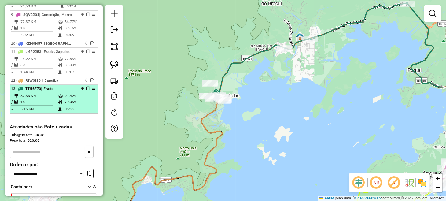
click at [86, 87] on em at bounding box center [88, 89] width 4 height 4
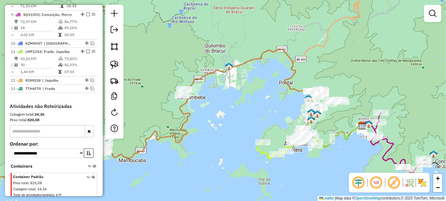
drag, startPoint x: 299, startPoint y: 119, endPoint x: 217, endPoint y: 108, distance: 83.1
click at [217, 108] on div "Janela de atendimento Grade de atendimento Capacidade Transportadoras Veículos …" at bounding box center [223, 100] width 446 height 201
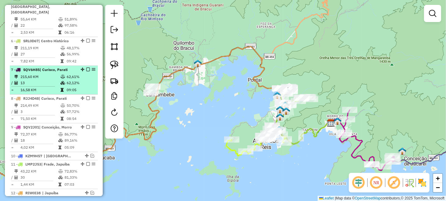
scroll to position [374, 0]
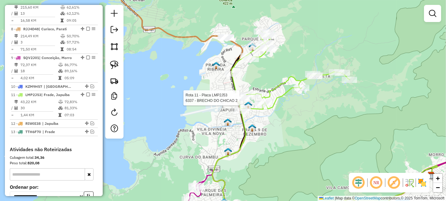
select select "**********"
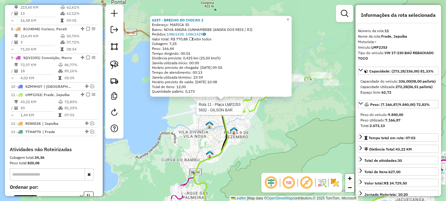
scroll to position [506, 0]
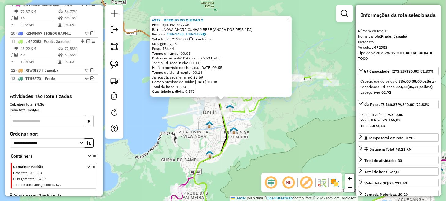
click at [267, 139] on div "6337 - BRECHO DO CHICAO 2 Endereço: MARICA 35 Bairro: NOVA ANGRA CUNHAMBEBE (AN…" at bounding box center [223, 100] width 446 height 201
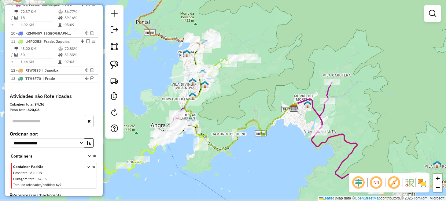
drag, startPoint x: 264, startPoint y: 129, endPoint x: 230, endPoint y: 88, distance: 52.7
click at [230, 88] on div "Janela de atendimento Grade de atendimento Capacidade Transportadoras Veículos …" at bounding box center [223, 100] width 446 height 201
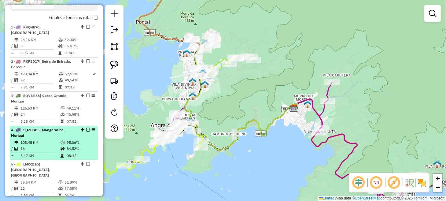
scroll to position [200, 0]
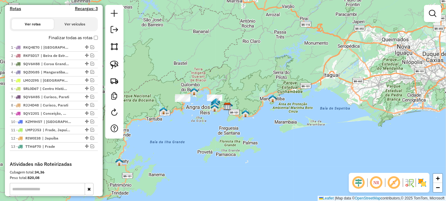
drag, startPoint x: 185, startPoint y: 151, endPoint x: 186, endPoint y: 144, distance: 7.8
click at [186, 144] on div "Janela de atendimento Grade de atendimento Capacidade Transportadoras Veículos …" at bounding box center [223, 100] width 446 height 201
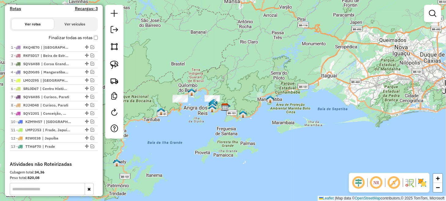
click at [374, 182] on em at bounding box center [376, 182] width 15 height 15
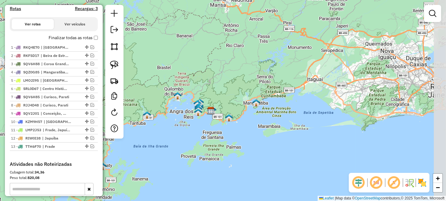
drag, startPoint x: 234, startPoint y: 157, endPoint x: 188, endPoint y: 172, distance: 48.6
click at [188, 172] on div "Janela de atendimento Grade de atendimento Capacidade Transportadoras Veículos …" at bounding box center [223, 100] width 446 height 201
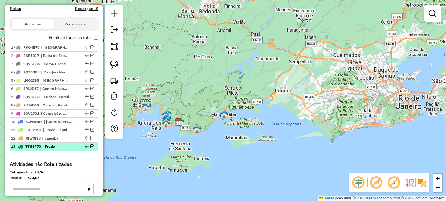
click at [91, 148] on em at bounding box center [93, 146] width 4 height 4
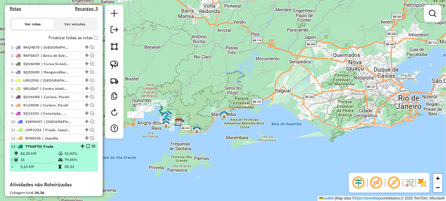
click at [86, 148] on em at bounding box center [88, 146] width 4 height 4
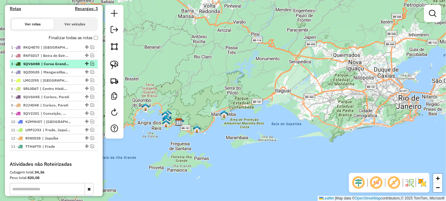
click at [91, 65] on em at bounding box center [93, 64] width 4 height 4
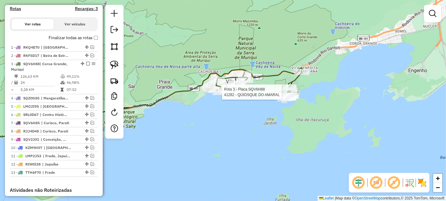
select select "**********"
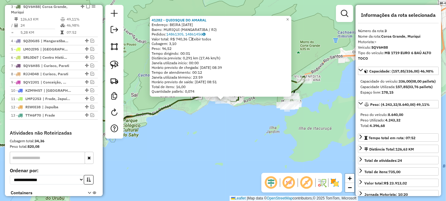
scroll to position [260, 0]
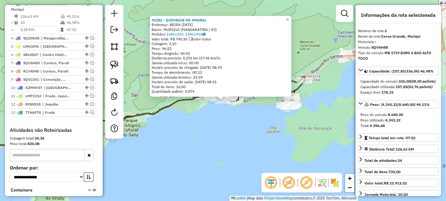
click at [233, 125] on div "41282 - QUIOSQUE DO AMARAL Endereço: BEIRA MAR 5 Bairro: MURIQUI (MANGARATIBA /…" at bounding box center [223, 100] width 446 height 201
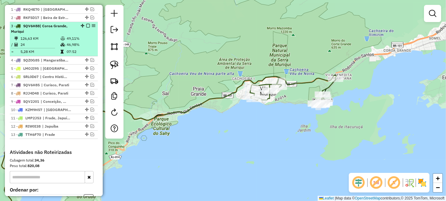
scroll to position [230, 0]
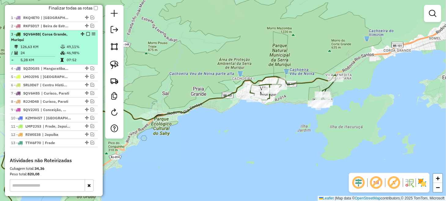
click at [87, 36] on em at bounding box center [88, 34] width 4 height 4
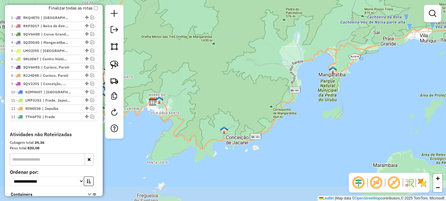
drag, startPoint x: 198, startPoint y: 91, endPoint x: 383, endPoint y: 46, distance: 189.6
click at [383, 46] on div "Janela de atendimento Grade de atendimento Capacidade Transportadoras Veículos …" at bounding box center [223, 100] width 446 height 201
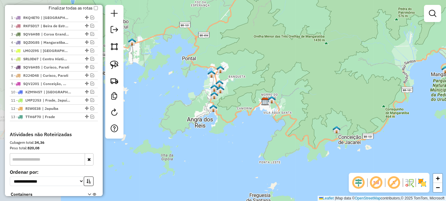
drag, startPoint x: 263, startPoint y: 80, endPoint x: 376, endPoint y: 80, distance: 112.6
click at [376, 80] on div "Janela de atendimento Grade de atendimento Capacidade Transportadoras Veículos …" at bounding box center [223, 100] width 446 height 201
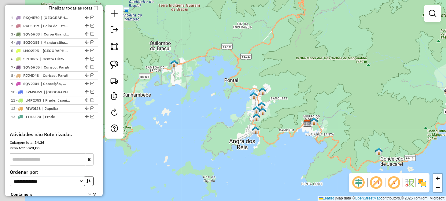
drag, startPoint x: 201, startPoint y: 106, endPoint x: 251, endPoint y: 127, distance: 53.5
click at [244, 128] on div "Janela de atendimento Grade de atendimento Capacidade Transportadoras Veículos …" at bounding box center [223, 100] width 446 height 201
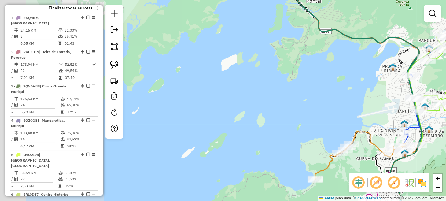
drag, startPoint x: 145, startPoint y: 68, endPoint x: 303, endPoint y: 65, distance: 158.5
click at [302, 65] on div "Janela de atendimento Grade de atendimento Capacidade Transportadoras Veículos …" at bounding box center [223, 100] width 446 height 201
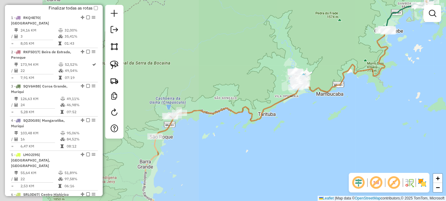
drag, startPoint x: 190, startPoint y: 134, endPoint x: 399, endPoint y: 80, distance: 216.6
click at [399, 80] on div "Janela de atendimento Grade de atendimento Capacidade Transportadoras Veículos …" at bounding box center [223, 100] width 446 height 201
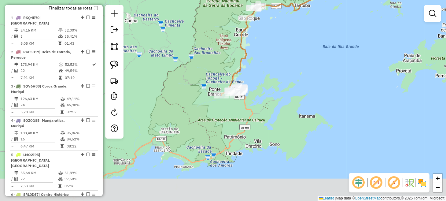
drag, startPoint x: 257, startPoint y: 144, endPoint x: 282, endPoint y: 42, distance: 105.5
click at [282, 42] on div "Janela de atendimento Grade de atendimento Capacidade Transportadoras Veículos …" at bounding box center [223, 100] width 446 height 201
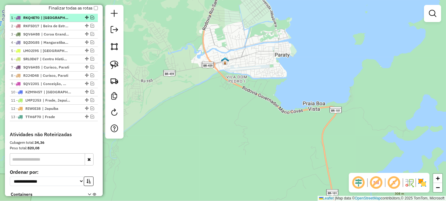
click at [91, 19] on em at bounding box center [93, 18] width 4 height 4
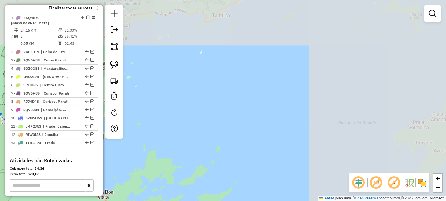
drag, startPoint x: 371, startPoint y: 28, endPoint x: 127, endPoint y: 174, distance: 283.5
click at [132, 167] on div "Janela de atendimento Grade de atendimento Capacidade Transportadoras Veículos …" at bounding box center [223, 100] width 446 height 201
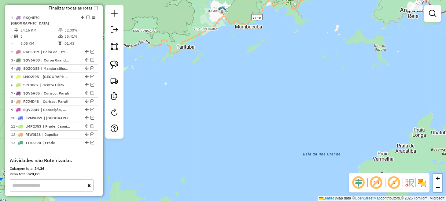
drag, startPoint x: 176, startPoint y: 118, endPoint x: 127, endPoint y: 215, distance: 108.0
click at [127, 201] on html "Aguarde... Pop-up bloqueado! Seu navegador bloqueou automáticamente a abertura …" at bounding box center [223, 100] width 446 height 201
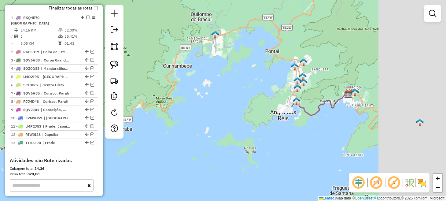
drag, startPoint x: 327, startPoint y: 147, endPoint x: 211, endPoint y: 150, distance: 116.0
click at [204, 164] on div "Janela de atendimento Grade de atendimento Capacidade Transportadoras Veículos …" at bounding box center [223, 100] width 446 height 201
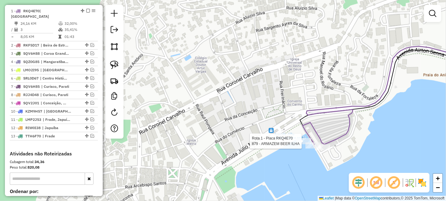
select select "**********"
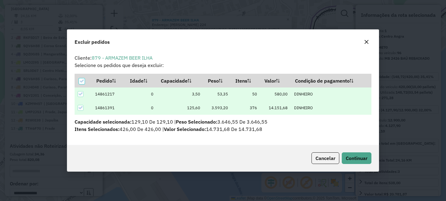
scroll to position [0, 0]
click at [81, 108] on icon at bounding box center [81, 107] width 4 height 3
click at [354, 160] on span "Continuar" at bounding box center [357, 158] width 22 height 6
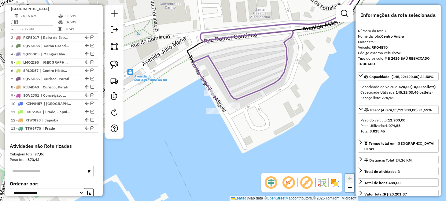
click at [288, 181] on em at bounding box center [289, 182] width 15 height 15
click at [118, 64] on img at bounding box center [114, 65] width 9 height 9
drag, startPoint x: 181, startPoint y: 100, endPoint x: 189, endPoint y: 93, distance: 11.0
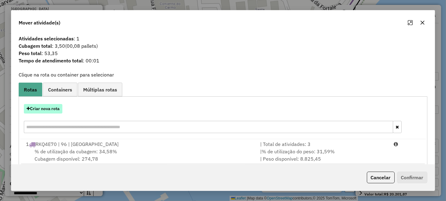
click at [53, 106] on button "Criar nova rota" at bounding box center [43, 108] width 39 height 9
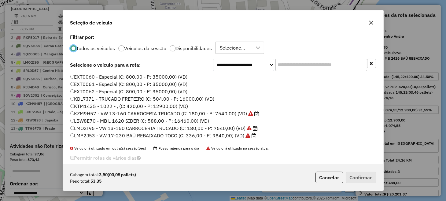
scroll to position [3, 2]
click at [104, 77] on label "EXT0060 - Especial (C: 800,00 - P: 35000,00) (VD)" at bounding box center [129, 76] width 118 height 7
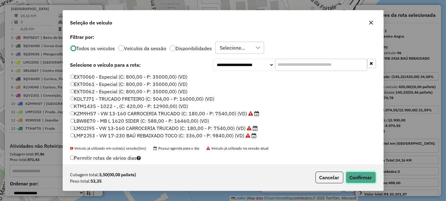
click at [365, 177] on button "Confirmar" at bounding box center [361, 178] width 30 height 12
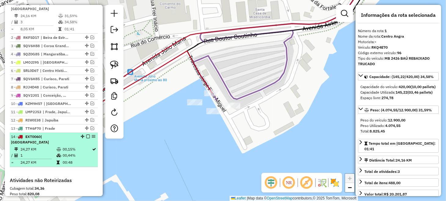
click at [88, 136] on em at bounding box center [88, 137] width 4 height 4
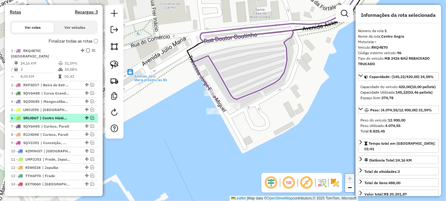
scroll to position [183, 0]
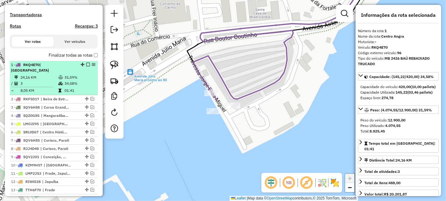
click at [86, 66] on em at bounding box center [88, 65] width 4 height 4
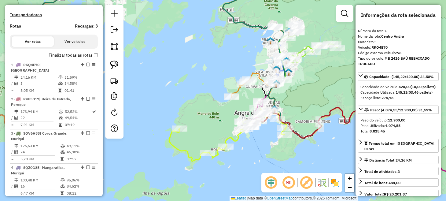
drag, startPoint x: 191, startPoint y: 96, endPoint x: 251, endPoint y: 101, distance: 60.2
click at [248, 102] on div "Janela de atendimento Grade de atendimento Capacidade Transportadoras Veículos …" at bounding box center [223, 100] width 446 height 201
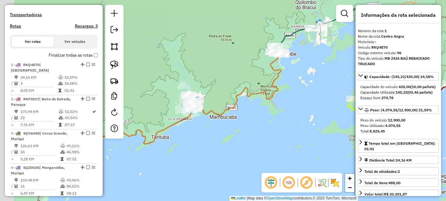
drag, startPoint x: 210, startPoint y: 98, endPoint x: 356, endPoint y: 75, distance: 148.1
click at [356, 75] on hb-router-mapa "Informações da Sessão 979703 - 15/08/2025 Criação: 14/08/2025 18:01 Depósito: L…" at bounding box center [223, 100] width 446 height 201
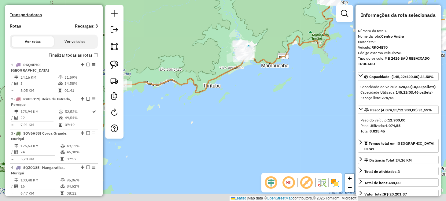
drag, startPoint x: 262, startPoint y: 124, endPoint x: 325, endPoint y: 49, distance: 98.0
click at [320, 59] on div "Janela de atendimento Grade de atendimento Capacidade Transportadoras Veículos …" at bounding box center [223, 100] width 446 height 201
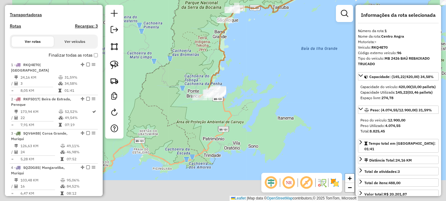
drag, startPoint x: 207, startPoint y: 129, endPoint x: 243, endPoint y: 63, distance: 74.4
click at [252, 44] on div "Janela de atendimento Grade de atendimento Capacidade Transportadoras Veículos …" at bounding box center [223, 100] width 446 height 201
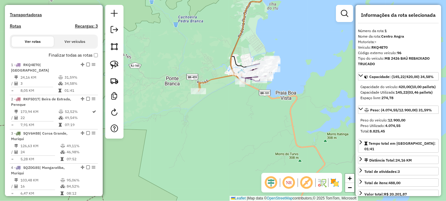
drag, startPoint x: 246, startPoint y: 73, endPoint x: 236, endPoint y: 102, distance: 31.3
click at [236, 102] on div "Janela de atendimento Grade de atendimento Capacidade Transportadoras Veículos …" at bounding box center [223, 100] width 446 height 201
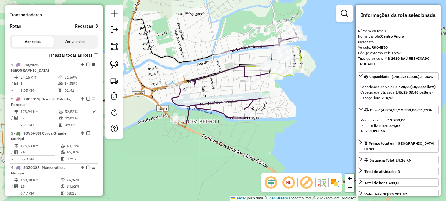
drag, startPoint x: 290, startPoint y: 59, endPoint x: 286, endPoint y: 89, distance: 30.6
click at [287, 77] on icon at bounding box center [286, 62] width 32 height 30
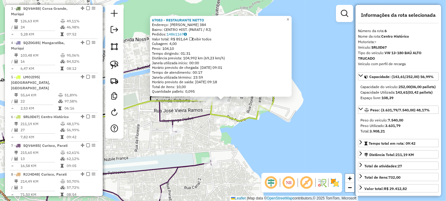
scroll to position [409, 0]
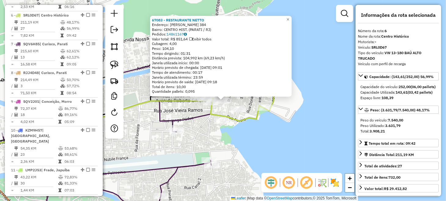
click at [260, 134] on div "67083 - RESTAURANTE NETTO Endereço: MARIA JACOME DE MELLO 384 Bairro: CENTRO HI…" at bounding box center [223, 100] width 446 height 201
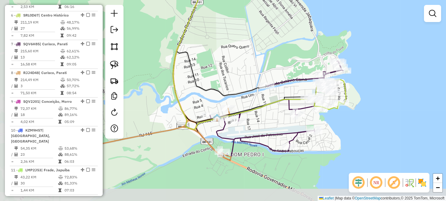
drag, startPoint x: 294, startPoint y: 162, endPoint x: 333, endPoint y: 109, distance: 65.0
click at [333, 109] on div "Janela de atendimento Grade de atendimento Capacidade Transportadoras Veículos …" at bounding box center [223, 100] width 446 height 201
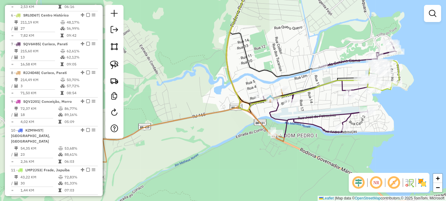
drag, startPoint x: 261, startPoint y: 131, endPoint x: 320, endPoint y: 139, distance: 59.0
click at [320, 139] on div "Janela de atendimento Grade de atendimento Capacidade Transportadoras Veículos …" at bounding box center [223, 100] width 446 height 201
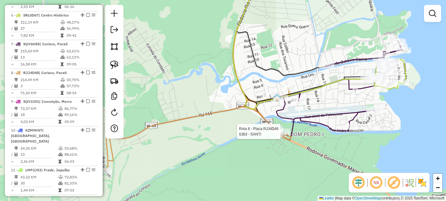
select select "**********"
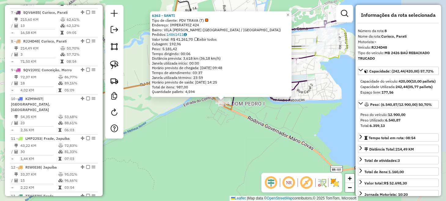
scroll to position [467, 0]
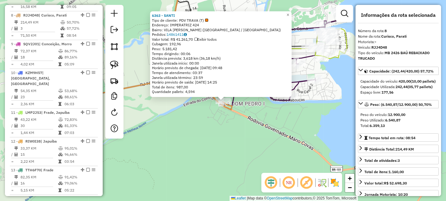
click at [256, 140] on div "6363 - SANTI Tipo de cliente: PDV TRAVA (T) Endereço: IMPERATRIZ 424 Bairro: VI…" at bounding box center [223, 100] width 446 height 201
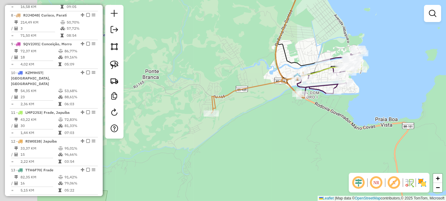
drag, startPoint x: 194, startPoint y: 116, endPoint x: 268, endPoint y: 112, distance: 74.8
click at [277, 112] on div "Janela de atendimento Grade de atendimento Capacidade Transportadoras Veículos …" at bounding box center [223, 100] width 446 height 201
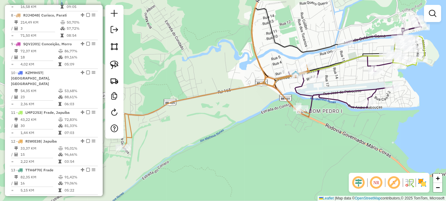
drag, startPoint x: 304, startPoint y: 132, endPoint x: 302, endPoint y: 136, distance: 4.7
click at [302, 136] on div "Janela de atendimento Grade de atendimento Capacidade Transportadoras Veículos …" at bounding box center [223, 100] width 446 height 201
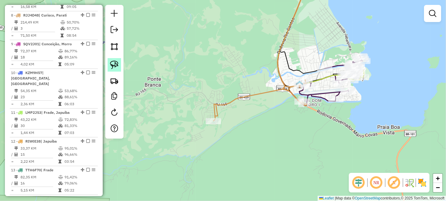
click at [120, 65] on link at bounding box center [114, 64] width 13 height 13
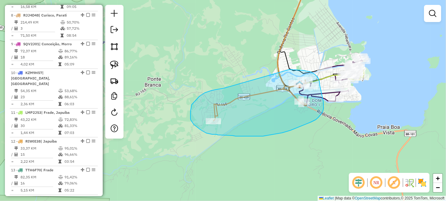
drag, startPoint x: 224, startPoint y: 88, endPoint x: 276, endPoint y: 68, distance: 55.1
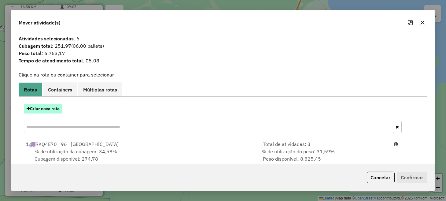
click at [57, 110] on button "Criar nova rota" at bounding box center [43, 108] width 39 height 9
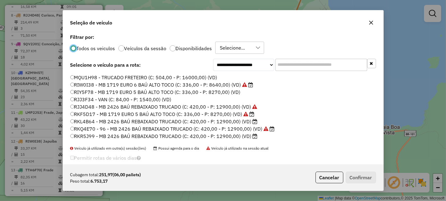
scroll to position [92, 0]
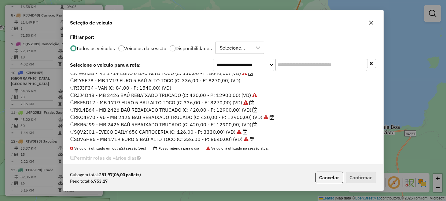
click at [97, 93] on label "RJJ4D48 - MB 2426 BAÚ REBAIXADO TRUCADO (C: 420,00 - P: 12900,00) (VD)" at bounding box center [163, 94] width 187 height 7
click at [352, 176] on button "Confirmar" at bounding box center [361, 178] width 30 height 12
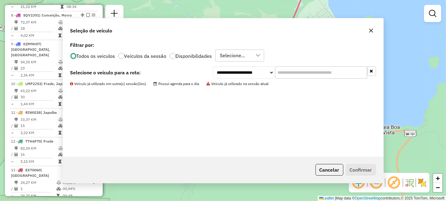
scroll to position [410, 0]
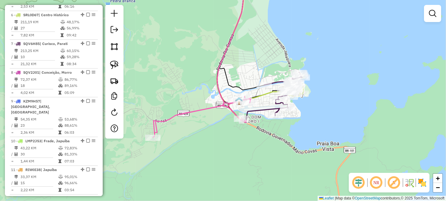
drag, startPoint x: 308, startPoint y: 130, endPoint x: 229, endPoint y: 156, distance: 83.7
click at [229, 156] on div "Janela de atendimento Grade de atendimento Capacidade Transportadoras Veículos …" at bounding box center [223, 100] width 446 height 201
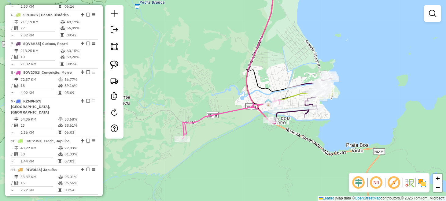
drag, startPoint x: 211, startPoint y: 141, endPoint x: 261, endPoint y: 133, distance: 50.5
click at [261, 133] on div "Janela de atendimento Grade de atendimento Capacidade Transportadoras Veículos …" at bounding box center [223, 100] width 446 height 201
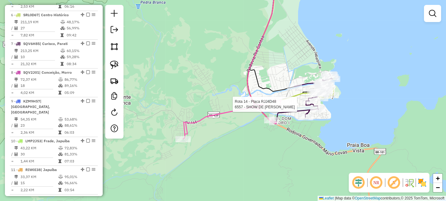
select select "**********"
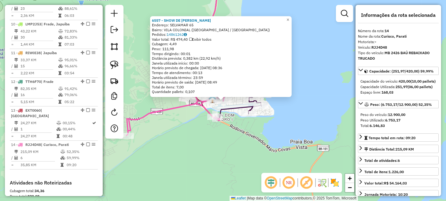
scroll to position [602, 0]
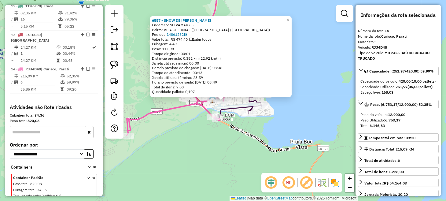
click at [306, 121] on div "6557 - SHOW DE BOLA Endereço: SELVAMAR 65 Bairro: VILA COLONIAL (PARATI / RJ) P…" at bounding box center [223, 100] width 446 height 201
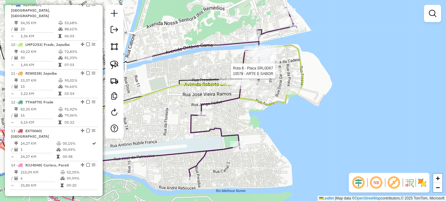
select select "**********"
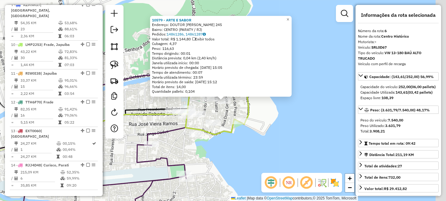
scroll to position [409, 0]
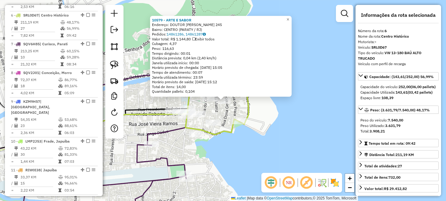
click at [249, 108] on icon at bounding box center [217, 105] width 63 height 60
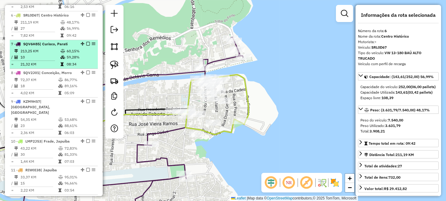
scroll to position [379, 0]
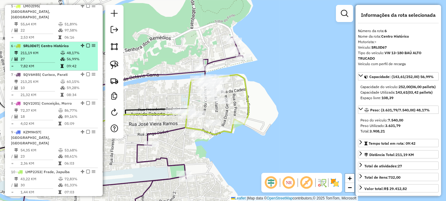
click at [86, 44] on em at bounding box center [88, 46] width 4 height 4
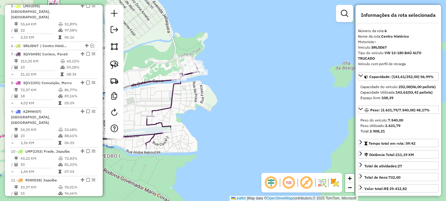
drag, startPoint x: 194, startPoint y: 130, endPoint x: 230, endPoint y: 130, distance: 36.4
click at [230, 130] on div "Janela de atendimento Grade de atendimento Capacidade Transportadoras Veículos …" at bounding box center [223, 100] width 446 height 201
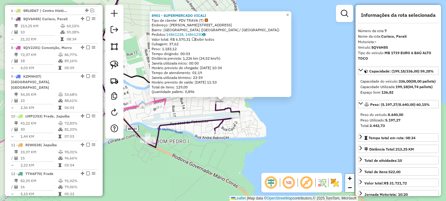
scroll to position [418, 0]
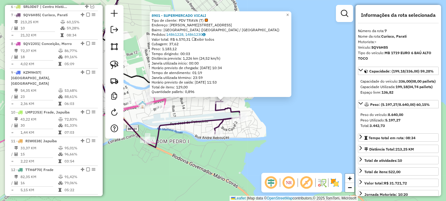
click at [265, 139] on div "8901 - SUPERMERCADO VICALI Tipo de cliente: PDV TRAVA (T) Endereço: MANOEL TORR…" at bounding box center [223, 100] width 446 height 201
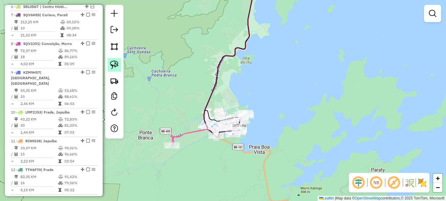
click at [114, 65] on img at bounding box center [114, 65] width 9 height 9
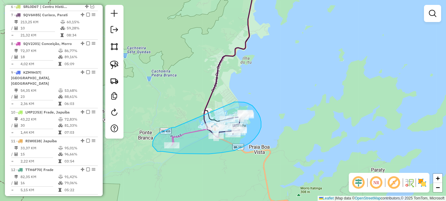
drag, startPoint x: 175, startPoint y: 127, endPoint x: 233, endPoint y: 102, distance: 63.7
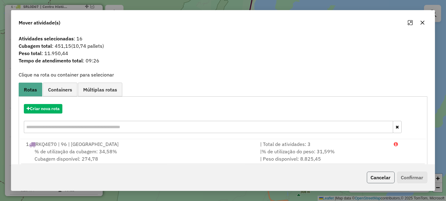
click at [372, 178] on button "Cancelar" at bounding box center [381, 178] width 28 height 12
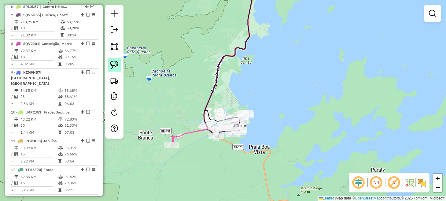
click at [114, 63] on img at bounding box center [114, 65] width 9 height 9
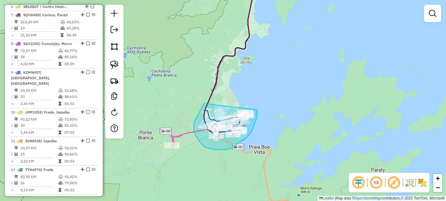
drag, startPoint x: 204, startPoint y: 103, endPoint x: 254, endPoint y: 100, distance: 49.7
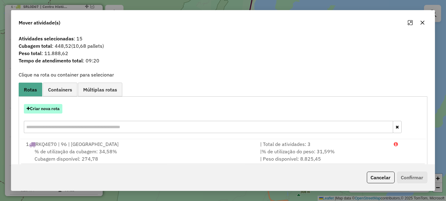
click at [43, 112] on button "Criar nova rota" at bounding box center [43, 108] width 39 height 9
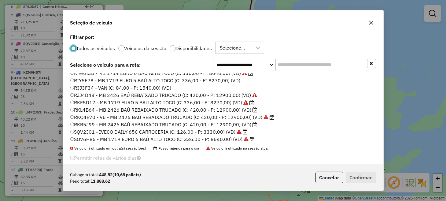
scroll to position [61, 0]
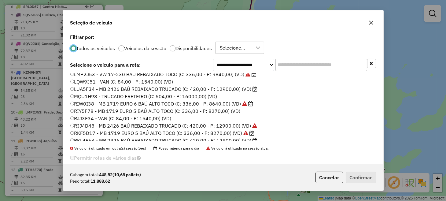
click at [94, 125] on label "RJJ4D48 - MB 2426 BAÚ REBAIXADO TRUCADO (C: 420,00 - P: 12900,00) (VD)" at bounding box center [163, 125] width 187 height 7
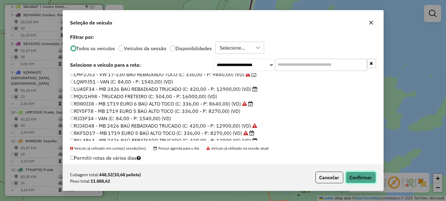
click at [351, 179] on button "Confirmar" at bounding box center [361, 178] width 30 height 12
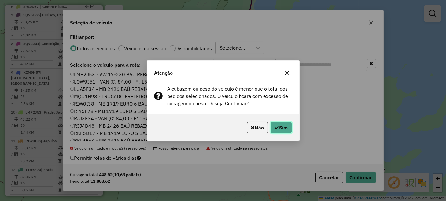
click at [290, 127] on button "Sim" at bounding box center [281, 128] width 21 height 12
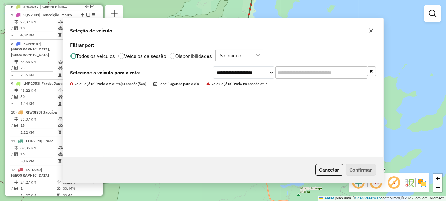
scroll to position [389, 0]
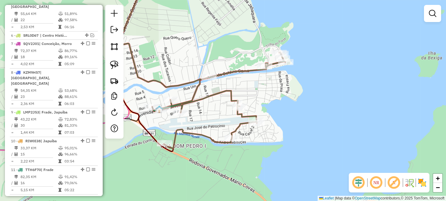
drag, startPoint x: 209, startPoint y: 114, endPoint x: 223, endPoint y: 107, distance: 15.9
click at [221, 108] on div "Janela de atendimento Grade de atendimento Capacidade Transportadoras Veículos …" at bounding box center [223, 100] width 446 height 201
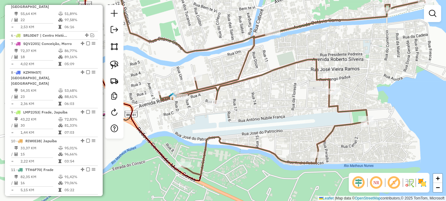
drag, startPoint x: 232, startPoint y: 113, endPoint x: 315, endPoint y: 113, distance: 82.6
click at [315, 113] on div "Janela de atendimento Grade de atendimento Capacidade Transportadoras Veículos …" at bounding box center [223, 100] width 446 height 201
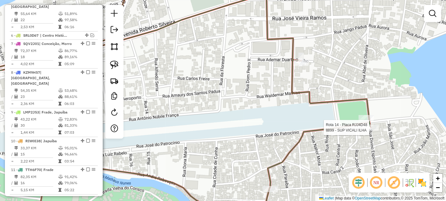
select select "**********"
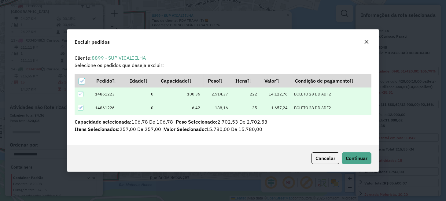
scroll to position [0, 0]
click at [368, 159] on button "Continuar" at bounding box center [357, 158] width 30 height 12
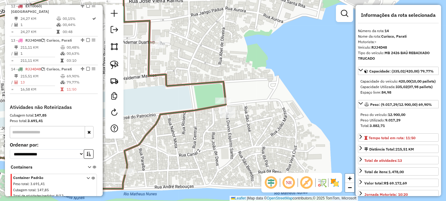
click at [241, 138] on div "Janela de atendimento Grade de atendimento Capacidade Transportadoras Veículos …" at bounding box center [223, 100] width 446 height 201
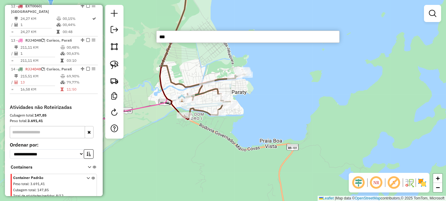
type input "****"
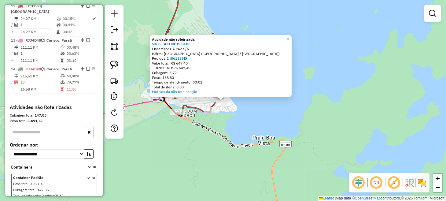
click at [265, 126] on div "Atividade não roteirizada 5366 - AKI NOIS BEBE Endereço: DA PAZ S/N Bairro: PAR…" at bounding box center [223, 100] width 446 height 201
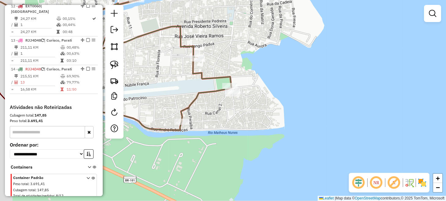
drag, startPoint x: 202, startPoint y: 106, endPoint x: 278, endPoint y: 129, distance: 80.0
click at [270, 133] on div "Janela de atendimento Grade de atendimento Capacidade Transportadoras Veículos …" at bounding box center [223, 100] width 446 height 201
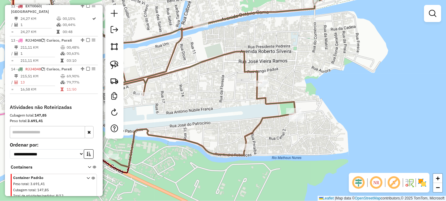
drag, startPoint x: 227, startPoint y: 96, endPoint x: 265, endPoint y: 112, distance: 40.9
click at [260, 113] on div "Janela de atendimento Grade de atendimento Capacidade Transportadoras Veículos …" at bounding box center [223, 100] width 446 height 201
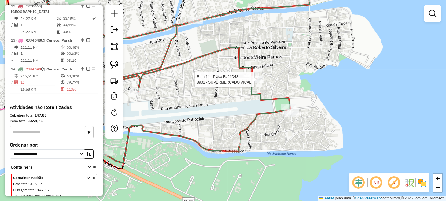
select select "**********"
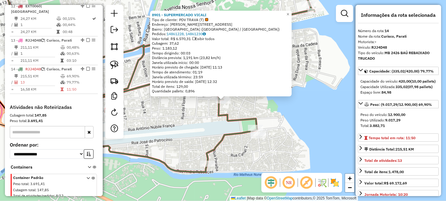
click at [234, 128] on div "8901 - SUPERMERCADO VICALI Tipo de cliente: PDV TRAVA (T) Endereço: MANOEL TORR…" at bounding box center [223, 100] width 446 height 201
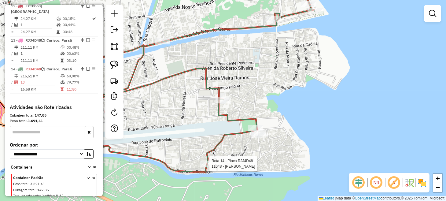
select select "**********"
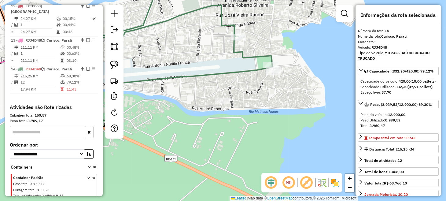
click at [237, 148] on div "Janela de atendimento Grade de atendimento Capacidade Transportadoras Veículos …" at bounding box center [223, 100] width 446 height 201
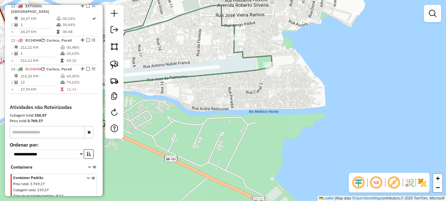
drag, startPoint x: 257, startPoint y: 166, endPoint x: 270, endPoint y: 185, distance: 22.5
click at [270, 185] on div "Janela de atendimento Grade de atendimento Capacidade Transportadoras Veículos …" at bounding box center [223, 100] width 446 height 201
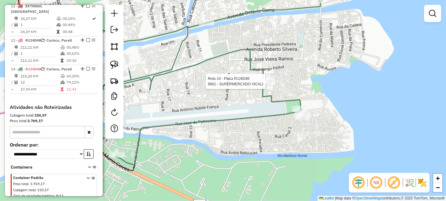
select select "**********"
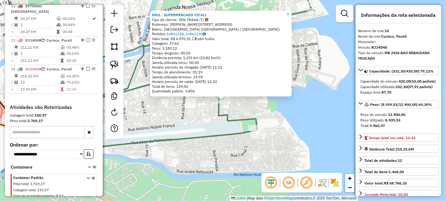
click at [285, 113] on div "8901 - SUPERMERCADO VICALI Tipo de cliente: PDV TRAVA (T) Endereço: MANOEL TORR…" at bounding box center [223, 100] width 446 height 201
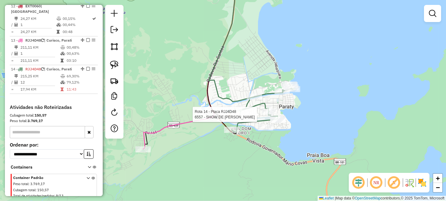
select select "**********"
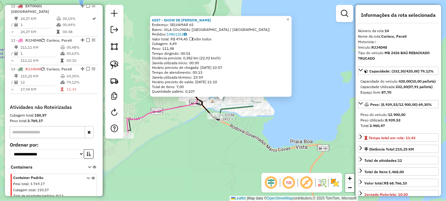
click at [207, 148] on div "6557 - SHOW DE BOLA Endereço: SELVAMAR 65 Bairro: VILA COLONIAL (PARATI / RJ) P…" at bounding box center [223, 100] width 446 height 201
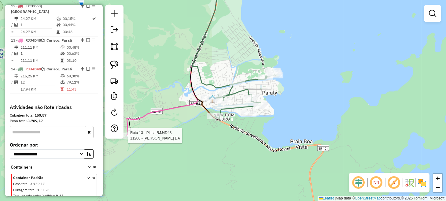
select select "**********"
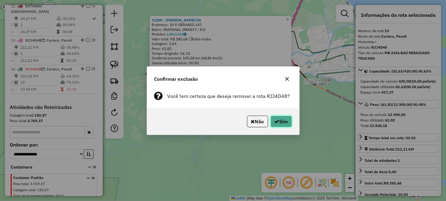
click at [282, 126] on button "Sim" at bounding box center [281, 122] width 21 height 12
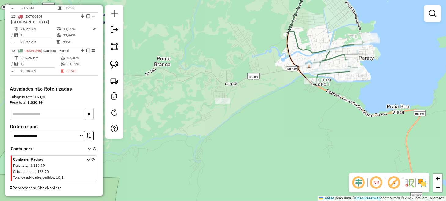
scroll to position [553, 0]
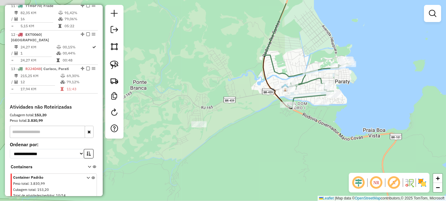
drag, startPoint x: 299, startPoint y: 118, endPoint x: 275, endPoint y: 141, distance: 34.2
click at [275, 141] on div "Janela de atendimento Grade de atendimento Capacidade Transportadoras Veículos …" at bounding box center [223, 100] width 446 height 201
select select "**********"
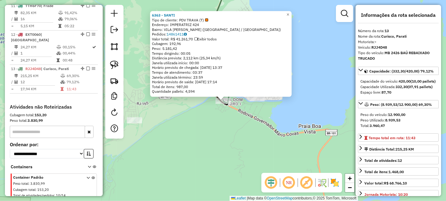
click at [218, 139] on div "6363 - SANTI Tipo de cliente: PDV TRAVA (T) Endereço: IMPERATRIZ 424 Bairro: VI…" at bounding box center [223, 100] width 446 height 201
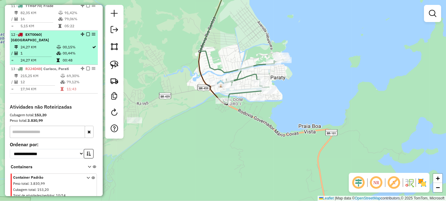
click at [86, 67] on em at bounding box center [88, 69] width 4 height 4
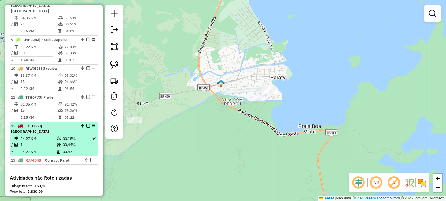
scroll to position [472, 0]
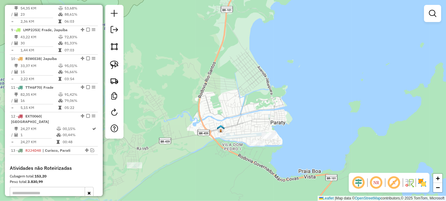
drag, startPoint x: 208, startPoint y: 77, endPoint x: 207, endPoint y: 130, distance: 52.3
click at [207, 130] on div "Janela de atendimento Grade de atendimento Capacidade Transportadoras Veículos …" at bounding box center [223, 100] width 446 height 201
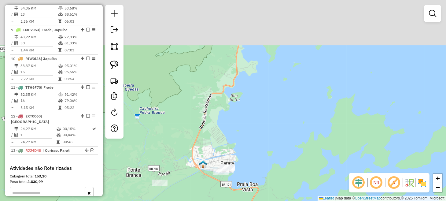
drag, startPoint x: 286, startPoint y: 49, endPoint x: 216, endPoint y: 204, distance: 170.0
click at [216, 201] on html "Aguarde... Pop-up bloqueado! Seu navegador bloqueou automáticamente a abertura …" at bounding box center [223, 100] width 446 height 201
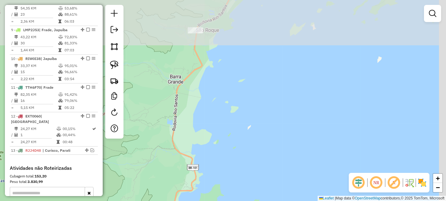
drag, startPoint x: 231, startPoint y: 114, endPoint x: 221, endPoint y: 154, distance: 41.6
click at [216, 177] on div "Janela de atendimento Grade de atendimento Capacidade Transportadoras Veículos …" at bounding box center [223, 100] width 446 height 201
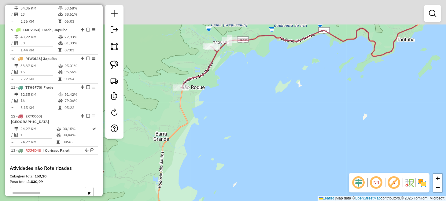
drag, startPoint x: 253, startPoint y: 49, endPoint x: 239, endPoint y: 125, distance: 76.7
click at [239, 125] on div "Janela de atendimento Grade de atendimento Capacidade Transportadoras Veículos …" at bounding box center [223, 100] width 446 height 201
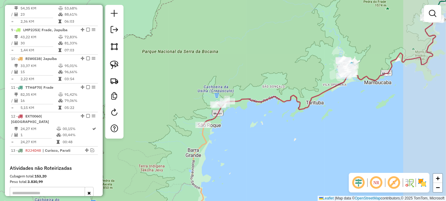
drag, startPoint x: 280, startPoint y: 122, endPoint x: 264, endPoint y: 129, distance: 17.8
click at [264, 129] on div "Janela de atendimento Grade de atendimento Capacidade Transportadoras Veículos …" at bounding box center [223, 100] width 446 height 201
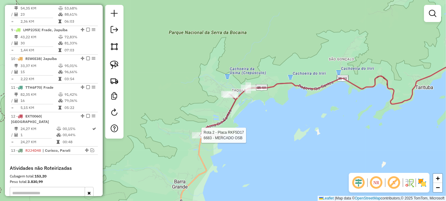
select select "**********"
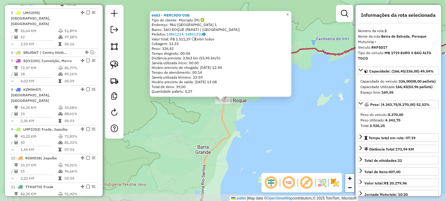
scroll to position [273, 0]
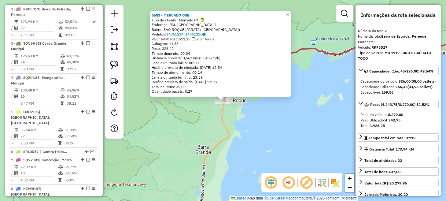
click at [256, 131] on div "6683 - MERCADO OSB Tipo de cliente: Mercado (M) Endereço: PAU BRASIL 1 Bairro: …" at bounding box center [223, 100] width 446 height 201
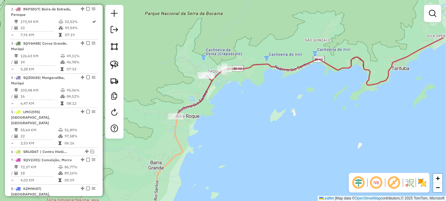
drag, startPoint x: 300, startPoint y: 80, endPoint x: 208, endPoint y: 119, distance: 99.7
click at [208, 119] on div "Janela de atendimento Grade de atendimento Capacidade Transportadoras Veículos …" at bounding box center [223, 100] width 446 height 201
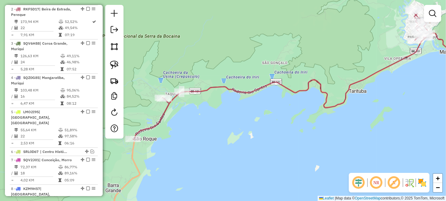
drag, startPoint x: 179, startPoint y: 115, endPoint x: 220, endPoint y: 108, distance: 41.9
click at [218, 114] on div "Janela de atendimento Grade de atendimento Capacidade Transportadoras Veículos …" at bounding box center [223, 100] width 446 height 201
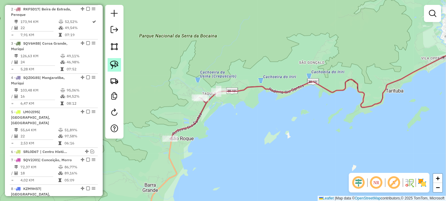
click at [111, 65] on img at bounding box center [114, 65] width 9 height 9
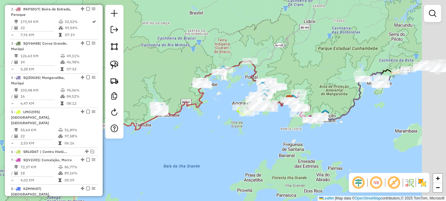
drag, startPoint x: 319, startPoint y: 147, endPoint x: 185, endPoint y: 150, distance: 133.8
click at [185, 150] on div "Janela de atendimento Grade de atendimento Capacidade Transportadoras Veículos …" at bounding box center [223, 100] width 446 height 201
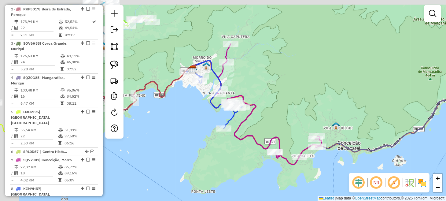
drag, startPoint x: 259, startPoint y: 86, endPoint x: 295, endPoint y: 122, distance: 50.9
click at [297, 125] on div "Janela de atendimento Grade de atendimento Capacidade Transportadoras Veículos …" at bounding box center [223, 100] width 446 height 201
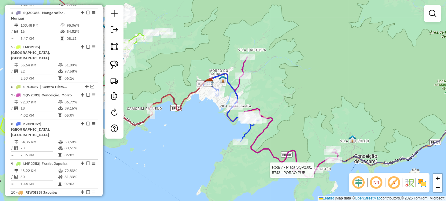
select select "**********"
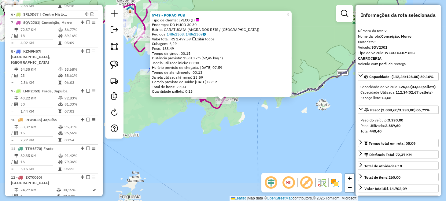
scroll to position [418, 0]
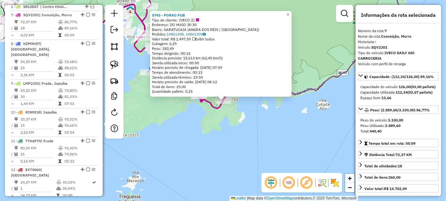
click at [220, 131] on div "5743 - PORAO PUB Tipo de cliente: IVECO (I) Endereço: DO HUGO 30 30 Bairro: GAR…" at bounding box center [223, 100] width 446 height 201
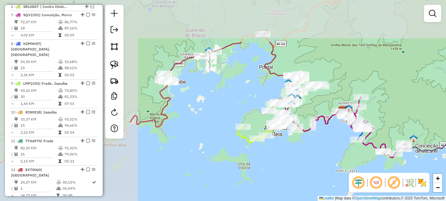
drag, startPoint x: 179, startPoint y: 107, endPoint x: 356, endPoint y: 167, distance: 186.2
click at [355, 170] on div "Janela de atendimento Grade de atendimento Capacidade Transportadoras Veículos …" at bounding box center [223, 100] width 446 height 201
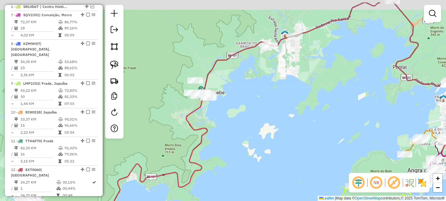
drag, startPoint x: 173, startPoint y: 102, endPoint x: 291, endPoint y: 132, distance: 121.2
click at [289, 133] on div "Janela de atendimento Grade de atendimento Capacidade Transportadoras Veículos …" at bounding box center [223, 100] width 446 height 201
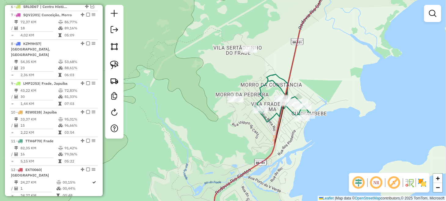
drag, startPoint x: 252, startPoint y: 78, endPoint x: 190, endPoint y: 43, distance: 70.9
click at [190, 43] on div "Janela de atendimento Grade de atendimento Capacidade Transportadoras Veículos …" at bounding box center [223, 100] width 446 height 201
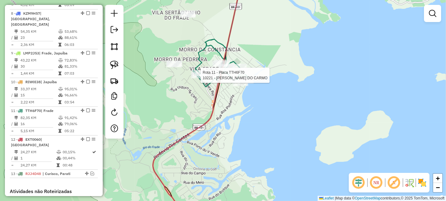
select select "**********"
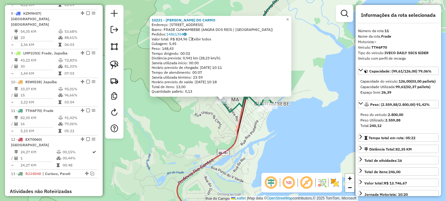
scroll to position [532, 0]
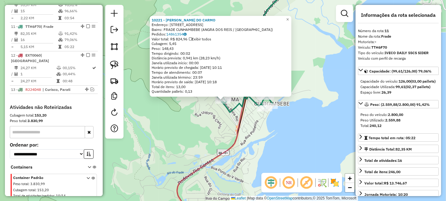
click at [309, 104] on div "10221 - [PERSON_NAME] DO CARMO Endereço: [STREET_ADDRESS] Pedidos: 14861354 Val…" at bounding box center [223, 100] width 446 height 201
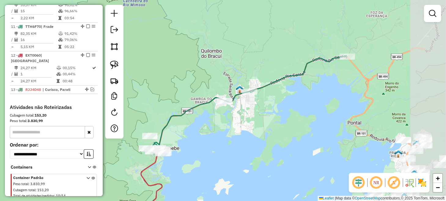
drag, startPoint x: 279, startPoint y: 101, endPoint x: 184, endPoint y: 145, distance: 105.0
click at [183, 147] on div "Janela de atendimento Grade de atendimento Capacidade Transportadoras Veículos …" at bounding box center [223, 100] width 446 height 201
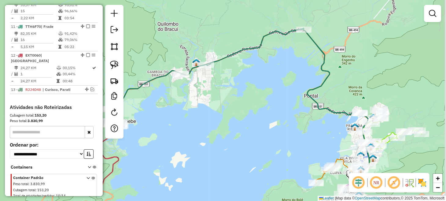
drag, startPoint x: 282, startPoint y: 117, endPoint x: 197, endPoint y: 51, distance: 106.9
click at [197, 51] on div "Janela de atendimento Grade de atendimento Capacidade Transportadoras Veículos …" at bounding box center [223, 100] width 446 height 201
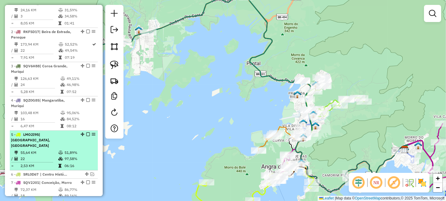
scroll to position [226, 0]
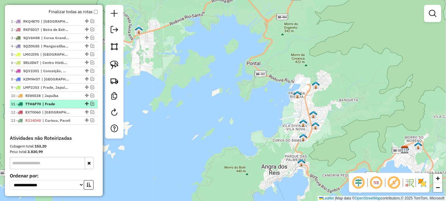
click at [91, 106] on em at bounding box center [93, 104] width 4 height 4
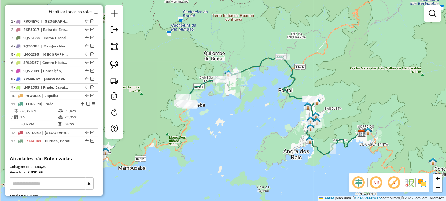
drag, startPoint x: 222, startPoint y: 125, endPoint x: 269, endPoint y: 122, distance: 46.9
click at [267, 123] on div "Janela de atendimento Grade de atendimento Capacidade Transportadoras Veículos …" at bounding box center [223, 100] width 446 height 201
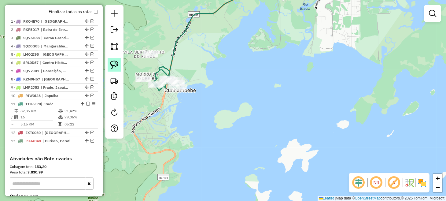
drag, startPoint x: 112, startPoint y: 62, endPoint x: 124, endPoint y: 59, distance: 12.6
click at [112, 62] on img at bounding box center [114, 65] width 9 height 9
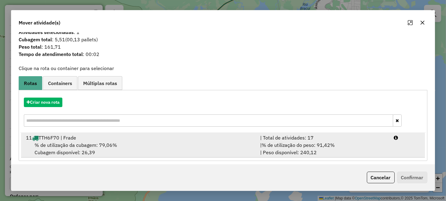
scroll to position [9, 0]
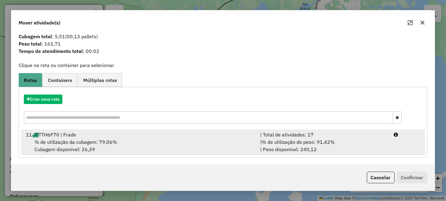
click at [232, 142] on div "% de utilização da cubagem: 79,06% Cubagem disponível: 26,39" at bounding box center [139, 145] width 234 height 15
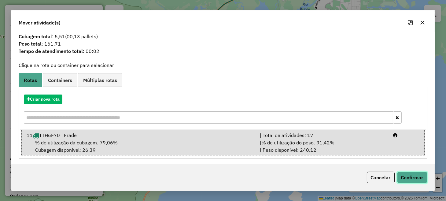
click at [407, 177] on button "Confirmar" at bounding box center [412, 178] width 30 height 12
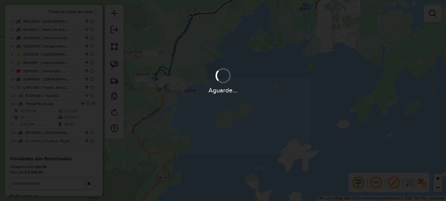
scroll to position [0, 0]
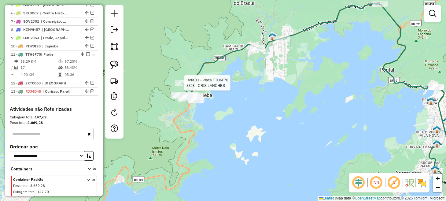
select select "**********"
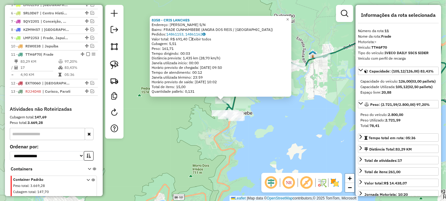
scroll to position [300, 0]
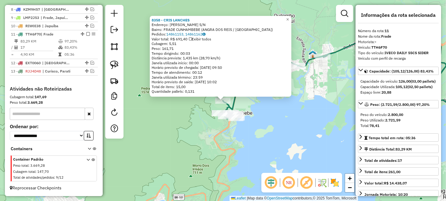
click at [347, 140] on div "8358 - CRIS LANCHES Endereço: [PERSON_NAME] S/N Bairro: FRADE CUNHAMBEBE ([GEOG…" at bounding box center [223, 100] width 446 height 201
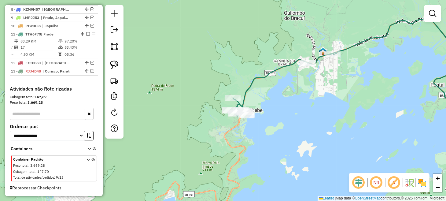
drag, startPoint x: 314, startPoint y: 109, endPoint x: 390, endPoint y: 114, distance: 76.3
click at [388, 115] on div "Janela de atendimento Grade de atendimento Capacidade Transportadoras Veículos …" at bounding box center [223, 100] width 446 height 201
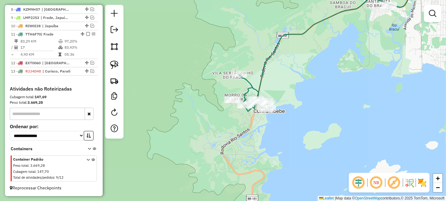
drag, startPoint x: 375, startPoint y: 77, endPoint x: 278, endPoint y: 155, distance: 124.2
click at [281, 151] on div "Janela de atendimento Grade de atendimento Capacidade Transportadoras Veículos …" at bounding box center [223, 100] width 446 height 201
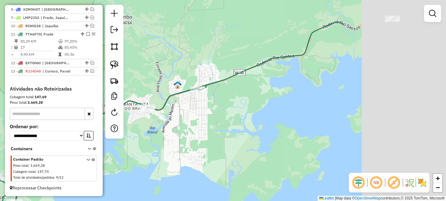
drag, startPoint x: 290, startPoint y: 97, endPoint x: 193, endPoint y: 116, distance: 98.6
click at [194, 116] on div "Janela de atendimento Grade de atendimento Capacidade Transportadoras Veículos …" at bounding box center [223, 100] width 446 height 201
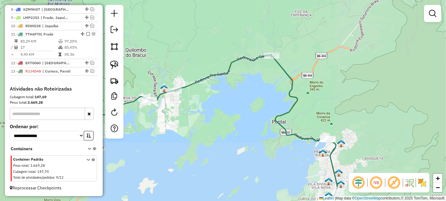
drag, startPoint x: 235, startPoint y: 97, endPoint x: 235, endPoint y: 92, distance: 4.9
click at [235, 96] on div "Janela de atendimento Grade de atendimento Capacidade Transportadoras Veículos …" at bounding box center [223, 100] width 446 height 201
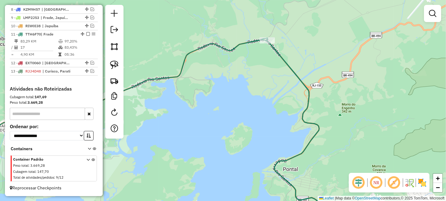
drag, startPoint x: 259, startPoint y: 78, endPoint x: 235, endPoint y: 30, distance: 53.6
click at [235, 30] on div "Janela de atendimento Grade de atendimento Capacidade Transportadoras Veículos …" at bounding box center [223, 100] width 446 height 201
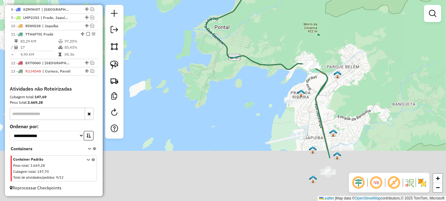
drag, startPoint x: 340, startPoint y: 101, endPoint x: 305, endPoint y: 30, distance: 79.2
click at [305, 32] on div "Janela de atendimento Grade de atendimento Capacidade Transportadoras Veículos …" at bounding box center [223, 100] width 446 height 201
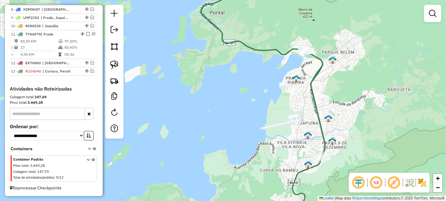
drag, startPoint x: 343, startPoint y: 121, endPoint x: 342, endPoint y: 61, distance: 60.3
click at [342, 61] on div "Janela de atendimento Grade de atendimento Capacidade Transportadoras Veículos …" at bounding box center [223, 100] width 446 height 201
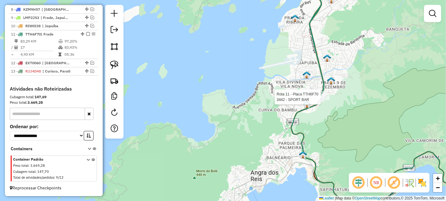
select select "**********"
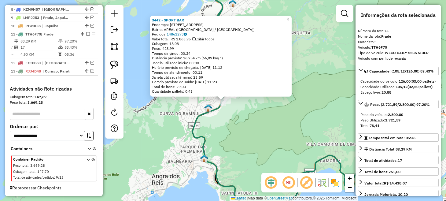
click at [268, 130] on div "3442 - SPORT BAR Endereço: R DOS COQUERAIS 124 Bairro: AREAL ([GEOGRAPHIC_DATA]…" at bounding box center [223, 100] width 446 height 201
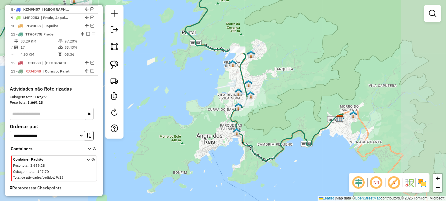
drag, startPoint x: 221, startPoint y: 66, endPoint x: 256, endPoint y: 126, distance: 69.0
click at [256, 126] on div "Janela de atendimento Grade de atendimento Capacidade Transportadoras Veículos …" at bounding box center [223, 100] width 446 height 201
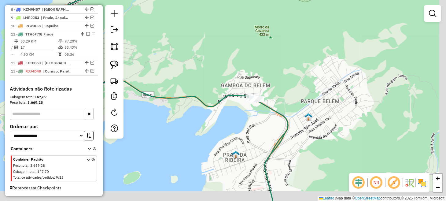
drag, startPoint x: 301, startPoint y: 109, endPoint x: 255, endPoint y: 81, distance: 53.9
click at [255, 81] on div "Janela de atendimento Grade de atendimento Capacidade Transportadoras Veículos …" at bounding box center [223, 100] width 446 height 201
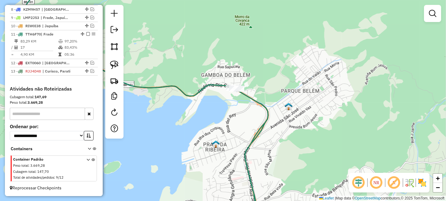
click at [122, 64] on div at bounding box center [114, 72] width 18 height 134
click at [119, 64] on link at bounding box center [114, 64] width 13 height 13
drag, startPoint x: 222, startPoint y: 80, endPoint x: 221, endPoint y: 73, distance: 7.1
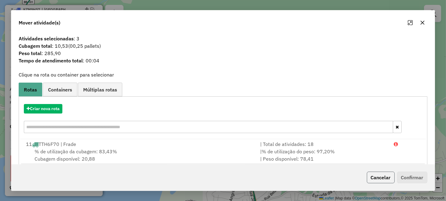
click at [385, 176] on button "Cancelar" at bounding box center [381, 178] width 28 height 12
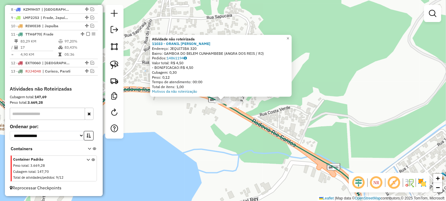
click at [185, 100] on div "Atividade não roteirizada 11033 - ORANIL [PERSON_NAME]: JEQUITIBA 320 Bairro: G…" at bounding box center [223, 100] width 446 height 201
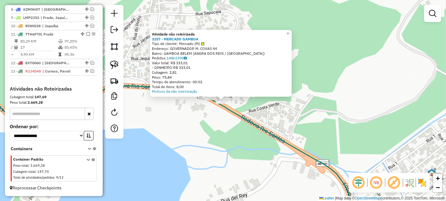
click at [193, 129] on div "Atividade não roteirizada 3257 - MERCADO GAMBOA Tipo de cliente: [PERSON_NAME] …" at bounding box center [223, 100] width 446 height 201
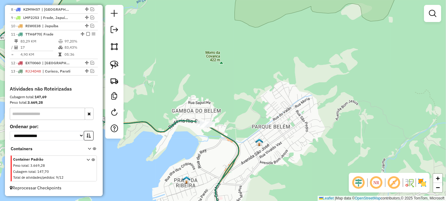
drag, startPoint x: 210, startPoint y: 154, endPoint x: 257, endPoint y: 126, distance: 55.2
click at [256, 126] on div "Janela de atendimento Grade de atendimento Capacidade Transportadoras Veículos …" at bounding box center [223, 100] width 446 height 201
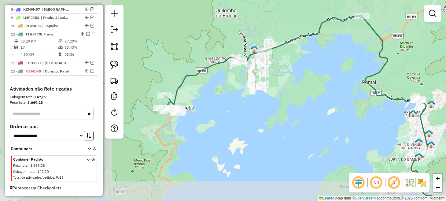
drag, startPoint x: 194, startPoint y: 143, endPoint x: 417, endPoint y: 91, distance: 229.0
click at [416, 94] on div "Janela de atendimento Grade de atendimento Capacidade Transportadoras Veículos …" at bounding box center [223, 100] width 446 height 201
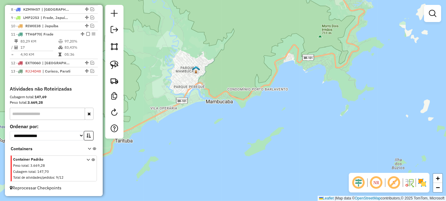
drag, startPoint x: 175, startPoint y: 149, endPoint x: 308, endPoint y: 44, distance: 169.6
click at [308, 44] on div "Janela de atendimento Grade de atendimento Capacidade Transportadoras Veículos …" at bounding box center [223, 100] width 446 height 201
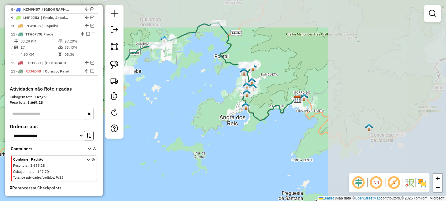
drag, startPoint x: 370, startPoint y: 83, endPoint x: 191, endPoint y: 142, distance: 188.8
click at [190, 132] on div "Janela de atendimento Grade de atendimento Capacidade Transportadoras Veículos …" at bounding box center [223, 100] width 446 height 201
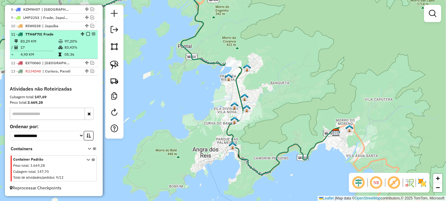
scroll to position [239, 0]
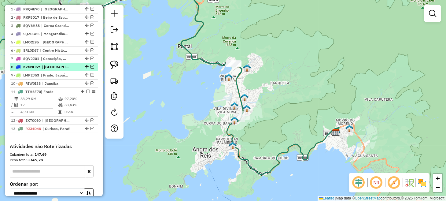
click at [91, 69] on em at bounding box center [93, 67] width 4 height 4
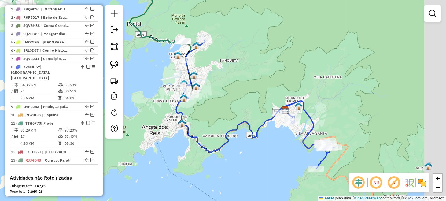
drag, startPoint x: 226, startPoint y: 102, endPoint x: 174, endPoint y: 74, distance: 58.7
click at [174, 74] on div "Janela de atendimento Grade de atendimento Capacidade Transportadoras Veículos …" at bounding box center [223, 100] width 446 height 201
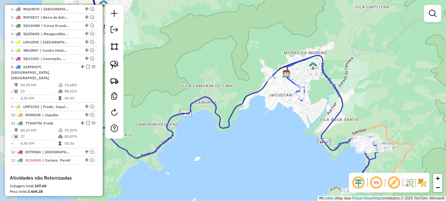
drag, startPoint x: 208, startPoint y: 121, endPoint x: 274, endPoint y: 125, distance: 66.2
click at [274, 125] on div "Janela de atendimento Grade de atendimento Capacidade Transportadoras Veículos …" at bounding box center [223, 100] width 446 height 201
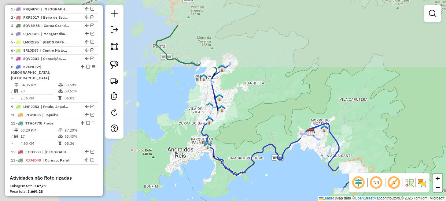
drag, startPoint x: 177, startPoint y: 71, endPoint x: 293, endPoint y: 132, distance: 129.9
click at [289, 132] on div "Janela de atendimento Grade de atendimento Capacidade Transportadoras Veículos …" at bounding box center [223, 100] width 446 height 201
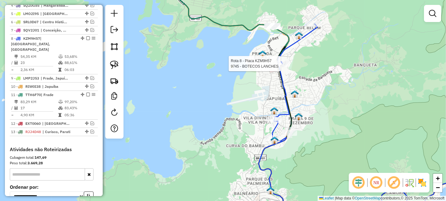
select select "**********"
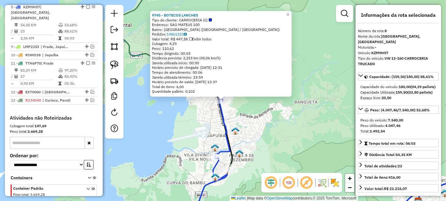
scroll to position [301, 0]
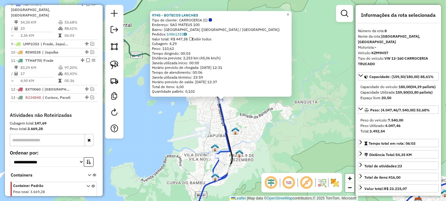
click at [273, 117] on div "9745 - BOTECOS LANCHES Tipo de cliente: CARROCERIA (C) Endereço: SAO MATEUS 100…" at bounding box center [223, 100] width 446 height 201
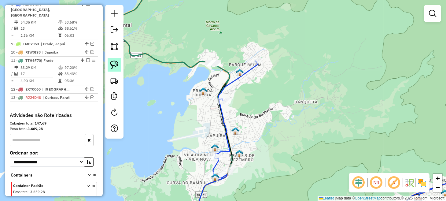
click at [114, 61] on img at bounding box center [114, 65] width 9 height 9
drag, startPoint x: 209, startPoint y: 54, endPoint x: 221, endPoint y: 56, distance: 11.7
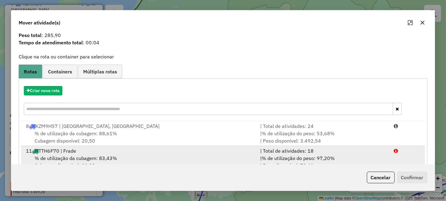
scroll to position [34, 0]
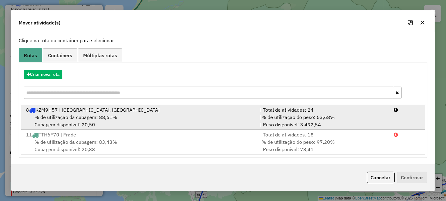
click at [205, 122] on div "% de utilização da cubagem: 88,61% Cubagem disponível: 20,50" at bounding box center [139, 121] width 234 height 15
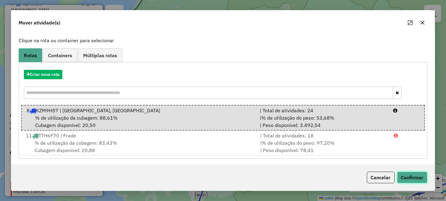
click at [407, 176] on button "Confirmar" at bounding box center [412, 178] width 30 height 12
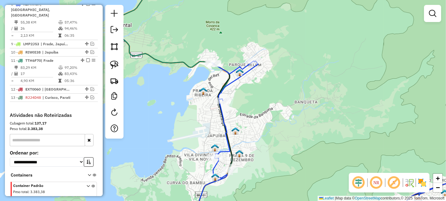
scroll to position [267, 0]
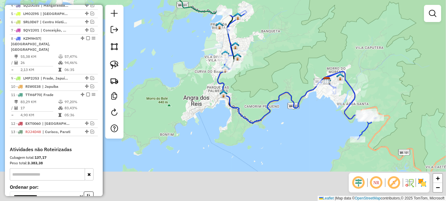
click at [270, 62] on div "Janela de atendimento Grade de atendimento Capacidade Transportadoras Veículos …" at bounding box center [223, 100] width 446 height 201
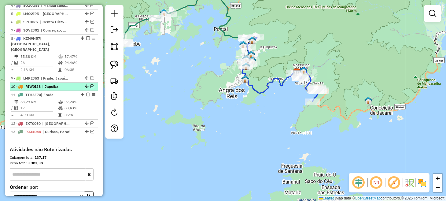
scroll to position [237, 0]
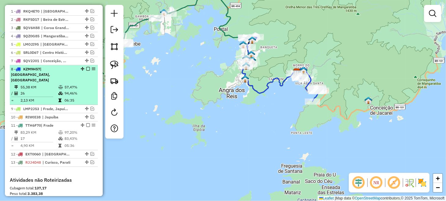
click at [86, 71] on em at bounding box center [88, 69] width 4 height 4
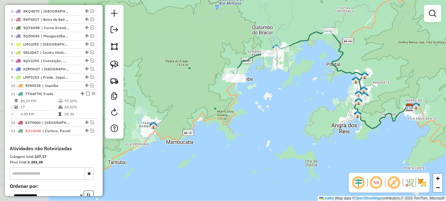
drag, startPoint x: 214, startPoint y: 68, endPoint x: 327, endPoint y: 103, distance: 118.0
click at [327, 103] on div "Janela de atendimento Grade de atendimento Capacidade Transportadoras Veículos …" at bounding box center [223, 100] width 446 height 201
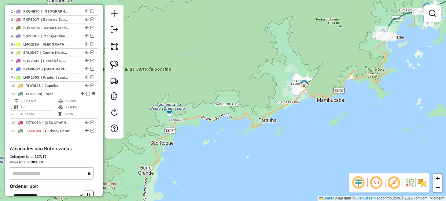
drag, startPoint x: 195, startPoint y: 101, endPoint x: 338, endPoint y: 65, distance: 148.0
click at [345, 59] on div "Janela de atendimento Grade de atendimento Capacidade Transportadoras Veículos …" at bounding box center [223, 100] width 446 height 201
click at [91, 21] on em at bounding box center [93, 19] width 4 height 4
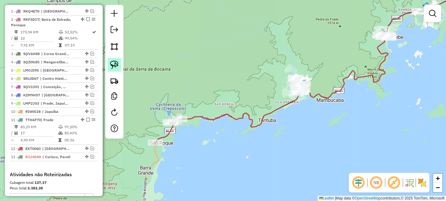
click at [115, 61] on img at bounding box center [114, 65] width 9 height 9
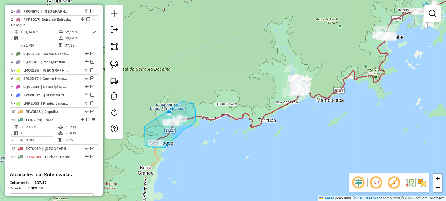
drag, startPoint x: 145, startPoint y: 127, endPoint x: 178, endPoint y: 102, distance: 41.7
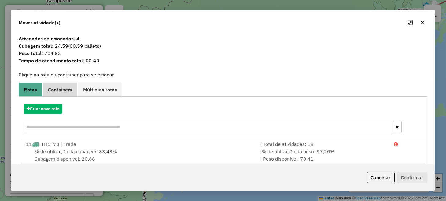
click at [67, 89] on span "Containers" at bounding box center [60, 89] width 24 height 5
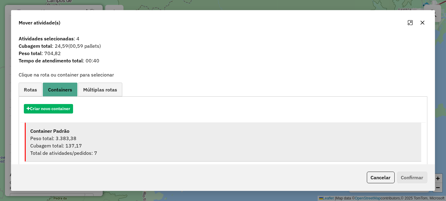
click at [113, 139] on div "Peso total: 3.383,38" at bounding box center [223, 138] width 386 height 7
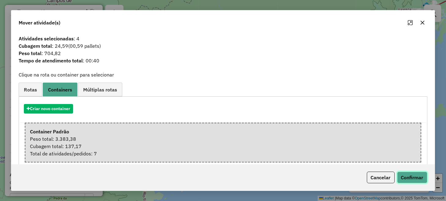
click at [417, 179] on button "Confirmar" at bounding box center [412, 178] width 30 height 12
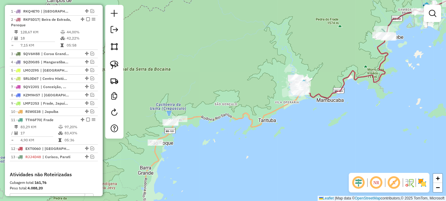
drag, startPoint x: 322, startPoint y: 108, endPoint x: 291, endPoint y: 126, distance: 36.1
click at [291, 126] on div "Janela de atendimento Grade de atendimento Capacidade Transportadoras Veículos …" at bounding box center [223, 100] width 446 height 201
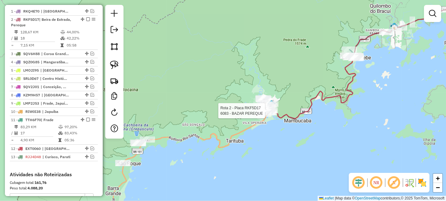
select select "**********"
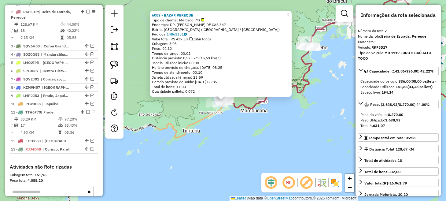
scroll to position [252, 0]
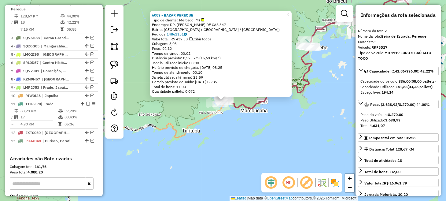
click at [185, 132] on div "6083 - BAZAR PEREQUE Tipo de cliente: Mercado (M) Endereço: DR. [PERSON_NAME] D…" at bounding box center [223, 100] width 446 height 201
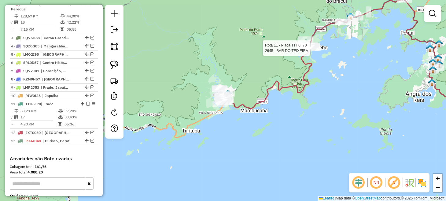
select select "**********"
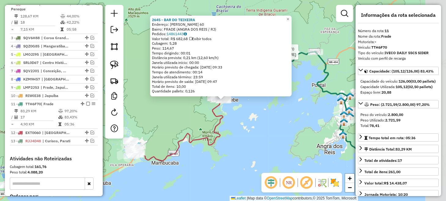
scroll to position [326, 0]
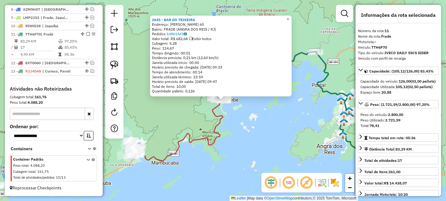
click at [315, 131] on div "2645 - BAR DO [PERSON_NAME]: [PERSON_NAME] 60 Bairro: FRADE (ANGRA DOS REIS / […" at bounding box center [223, 100] width 446 height 201
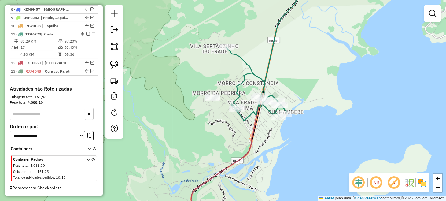
drag, startPoint x: 220, startPoint y: 104, endPoint x: 197, endPoint y: 131, distance: 35.6
click at [197, 131] on div "Janela de atendimento Grade de atendimento Capacidade Transportadoras Veículos …" at bounding box center [223, 100] width 446 height 201
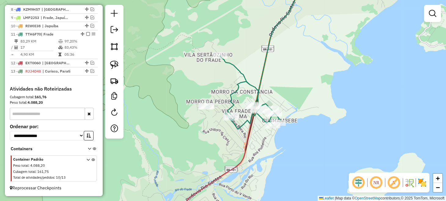
drag, startPoint x: 112, startPoint y: 64, endPoint x: 139, endPoint y: 70, distance: 27.3
click at [112, 64] on img at bounding box center [114, 65] width 9 height 9
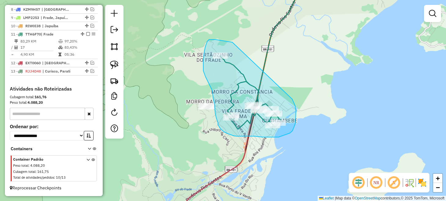
drag, startPoint x: 233, startPoint y: 42, endPoint x: 289, endPoint y: 96, distance: 78.1
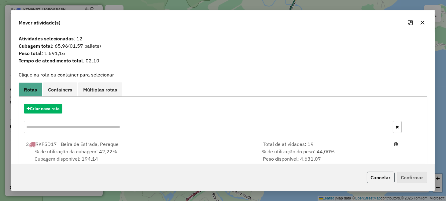
click at [368, 175] on button "Cancelar" at bounding box center [381, 178] width 28 height 12
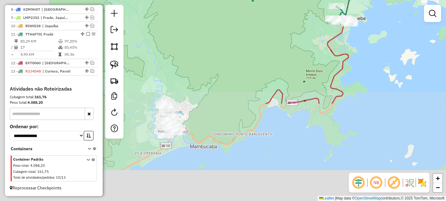
drag, startPoint x: 219, startPoint y: 146, endPoint x: 343, endPoint y: 32, distance: 168.1
click at [351, 26] on div "Janela de atendimento Grade de atendimento Capacidade Transportadoras Veículos …" at bounding box center [223, 100] width 446 height 201
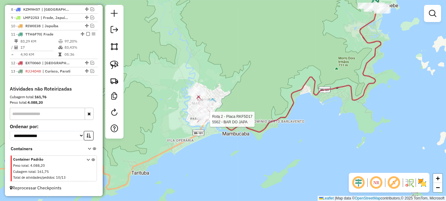
select select "**********"
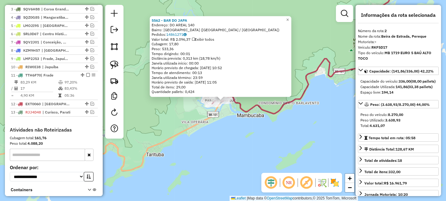
scroll to position [252, 0]
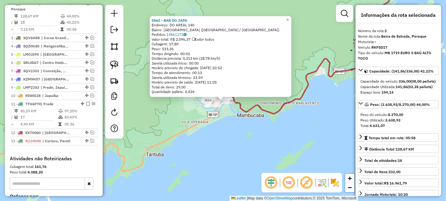
click at [304, 117] on div "5562 - BAR DO JAPA Endereço: DO AREAL 140 Bairro: [GEOGRAPHIC_DATA] ([GEOGRAPHI…" at bounding box center [223, 100] width 446 height 201
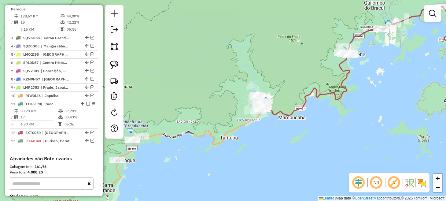
drag, startPoint x: 364, startPoint y: 125, endPoint x: 343, endPoint y: 140, distance: 25.6
click at [343, 140] on div "Janela de atendimento Grade de atendimento Capacidade Transportadoras Veículos …" at bounding box center [223, 100] width 446 height 201
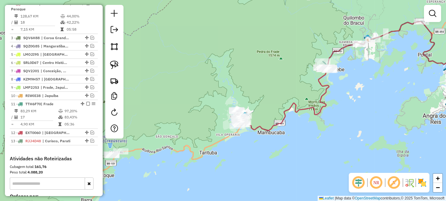
click at [358, 181] on em at bounding box center [359, 182] width 15 height 15
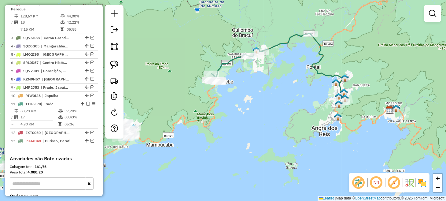
drag, startPoint x: 345, startPoint y: 128, endPoint x: 251, endPoint y: 135, distance: 94.6
click at [251, 135] on div "Janela de atendimento Grade de atendimento Capacidade Transportadoras Veículos …" at bounding box center [223, 100] width 446 height 201
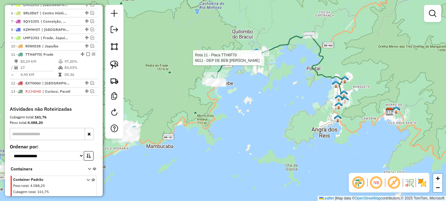
select select "**********"
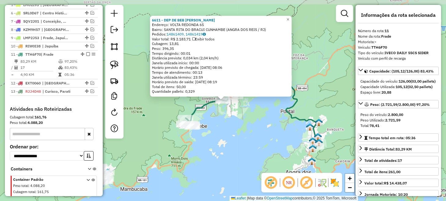
scroll to position [326, 0]
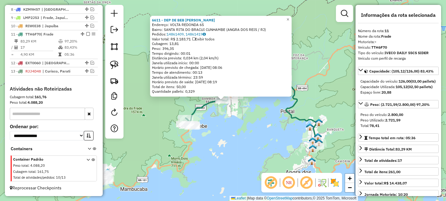
click at [200, 141] on div "6611 - DEP DE BEB ADRIANA Endereço: VOLTA REDONDA 65 Bairro: SANTA RITA DO BRAC…" at bounding box center [223, 100] width 446 height 201
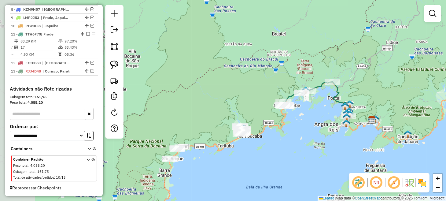
drag, startPoint x: 167, startPoint y: 100, endPoint x: 293, endPoint y: 91, distance: 127.0
click at [293, 91] on div "Janela de atendimento Grade de atendimento Capacidade Transportadoras Veículos …" at bounding box center [223, 100] width 446 height 201
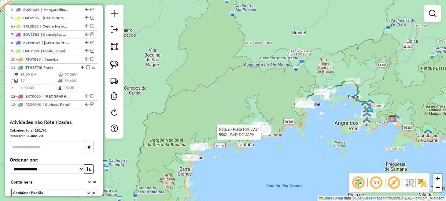
select select "**********"
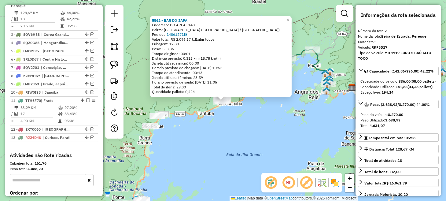
scroll to position [252, 0]
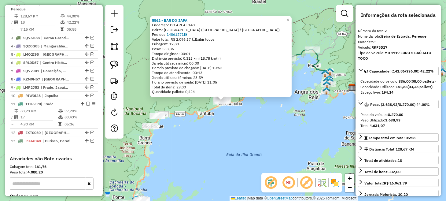
click at [269, 132] on div "5562 - BAR DO JAPA Endereço: DO AREAL 140 Bairro: PARQUE PEREQUE MAMBUCABA (ANG…" at bounding box center [223, 100] width 446 height 201
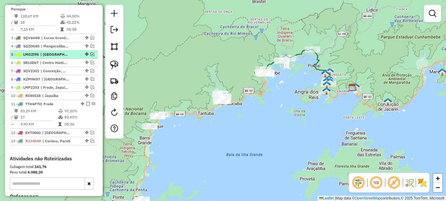
scroll to position [222, 0]
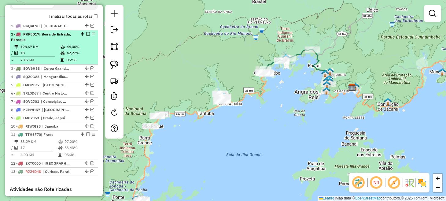
click at [87, 36] on em at bounding box center [88, 34] width 4 height 4
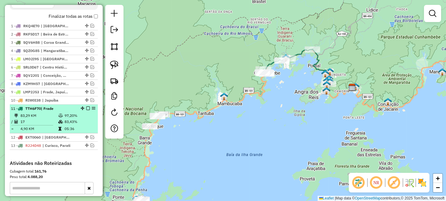
click at [87, 110] on em at bounding box center [88, 108] width 4 height 4
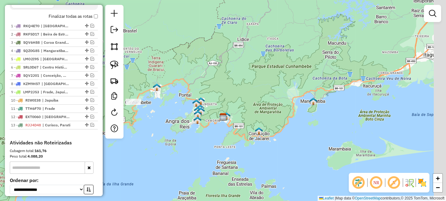
drag, startPoint x: 298, startPoint y: 118, endPoint x: 148, endPoint y: 149, distance: 153.6
click at [151, 149] on div "Janela de atendimento Grade de atendimento Capacidade Transportadoras Veículos …" at bounding box center [223, 100] width 446 height 201
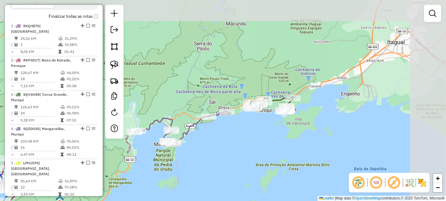
drag, startPoint x: 327, startPoint y: 88, endPoint x: 272, endPoint y: 129, distance: 68.6
click at [272, 129] on div "Janela de atendimento Grade de atendimento Capacidade Transportadoras Veículos …" at bounding box center [223, 100] width 446 height 201
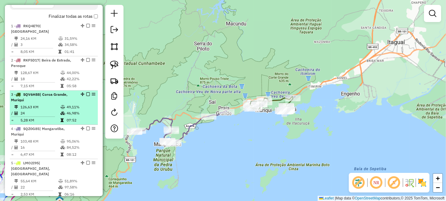
click at [87, 95] on em at bounding box center [88, 94] width 4 height 4
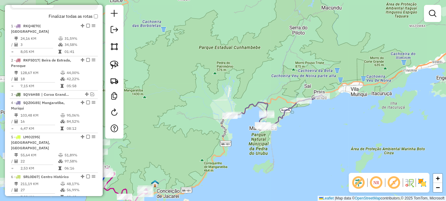
drag, startPoint x: 210, startPoint y: 159, endPoint x: 287, endPoint y: 143, distance: 78.6
click at [287, 143] on div "Janela de atendimento Grade de atendimento Capacidade Transportadoras Veículos …" at bounding box center [223, 100] width 446 height 201
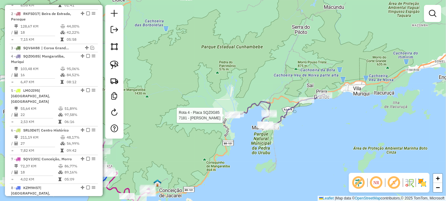
select select "**********"
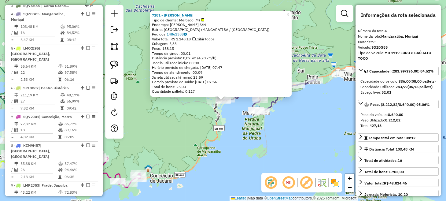
scroll to position [315, 0]
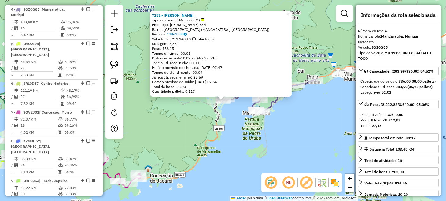
click at [252, 136] on div "7181 - BARROS MERCEARIA Tipo de cliente: Mercado (M) Endereço: CIPRIANO DA SILV…" at bounding box center [223, 100] width 446 height 201
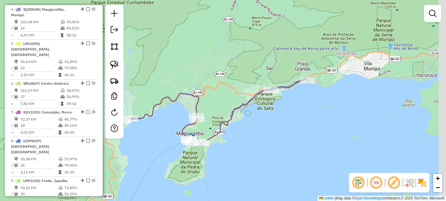
drag, startPoint x: 342, startPoint y: 84, endPoint x: 274, endPoint y: 112, distance: 73.7
click at [276, 109] on div "Janela de atendimento Grade de atendimento Capacidade Transportadoras Veículos …" at bounding box center [223, 100] width 446 height 201
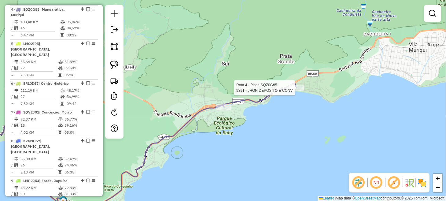
select select "**********"
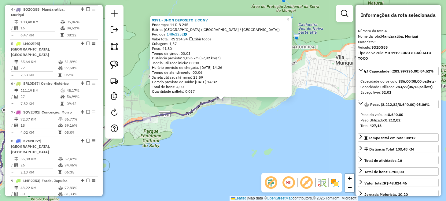
click at [225, 129] on div "Rota 4 - Placa SQZ0G85 9391 - JHON DEPOSITO E CONV 9391 - JHON DEPOSITO E CONV …" at bounding box center [223, 100] width 446 height 201
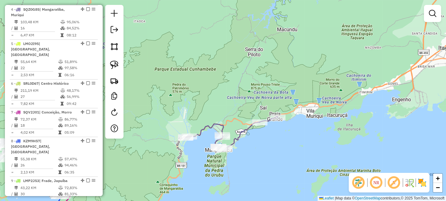
drag, startPoint x: 216, startPoint y: 161, endPoint x: 286, endPoint y: 140, distance: 72.4
click at [283, 141] on div "Janela de atendimento Grade de atendimento Capacidade Transportadoras Veículos …" at bounding box center [223, 100] width 446 height 201
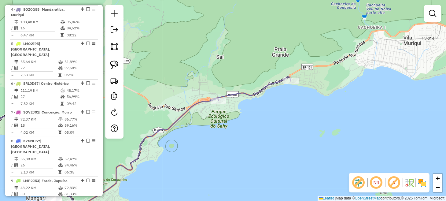
drag, startPoint x: 302, startPoint y: 113, endPoint x: 244, endPoint y: 144, distance: 65.3
click at [234, 142] on div "Janela de atendimento Grade de atendimento Capacidade Transportadoras Veículos …" at bounding box center [223, 100] width 446 height 201
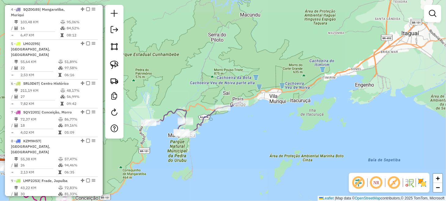
drag, startPoint x: 220, startPoint y: 151, endPoint x: 259, endPoint y: 109, distance: 57.0
click at [256, 111] on div "Janela de atendimento Grade de atendimento Capacidade Transportadoras Veículos …" at bounding box center [223, 100] width 446 height 201
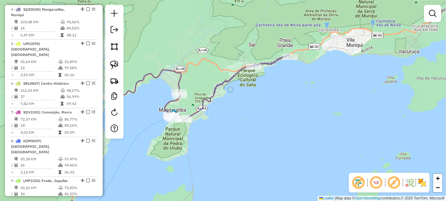
drag, startPoint x: 259, startPoint y: 91, endPoint x: 231, endPoint y: 120, distance: 40.5
click at [231, 120] on div "Janela de atendimento Grade de atendimento Capacidade Transportadoras Veículos …" at bounding box center [223, 100] width 446 height 201
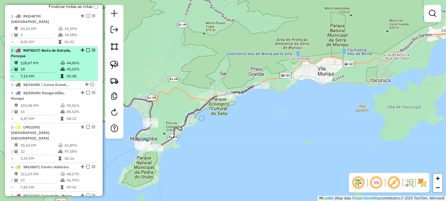
scroll to position [223, 0]
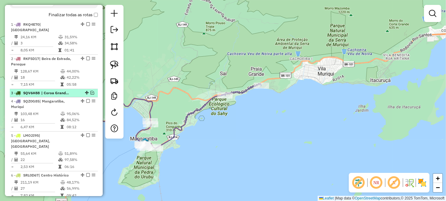
click at [91, 92] on em at bounding box center [93, 93] width 4 height 4
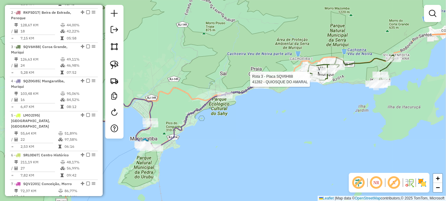
select select "**********"
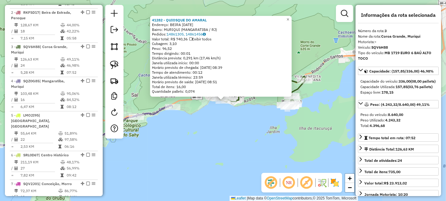
scroll to position [307, 0]
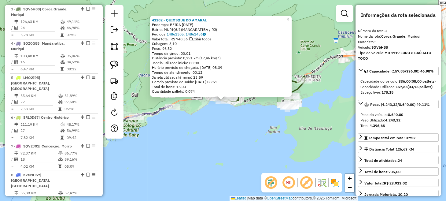
drag, startPoint x: 279, startPoint y: 136, endPoint x: 256, endPoint y: 137, distance: 23.3
click at [279, 136] on div "41282 - QUIOSQUE DO AMARAL Endereço: BEIRA MAR 5 Bairro: MURIQUI (MANGARATIBA /…" at bounding box center [223, 100] width 446 height 201
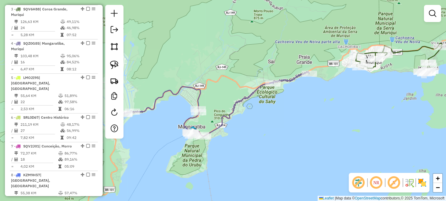
drag, startPoint x: 247, startPoint y: 137, endPoint x: 384, endPoint y: 104, distance: 140.8
click at [384, 104] on div "Janela de atendimento Grade de atendimento Capacidade Transportadoras Veículos …" at bounding box center [223, 100] width 446 height 201
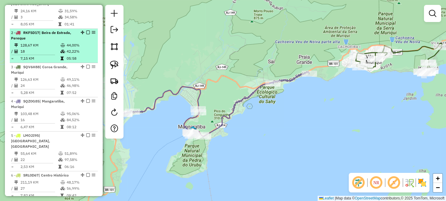
scroll to position [246, 0]
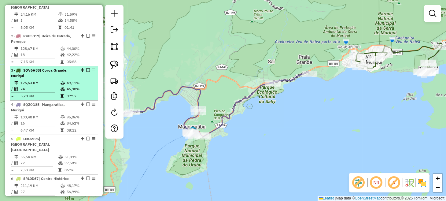
click at [86, 69] on em at bounding box center [88, 70] width 4 height 4
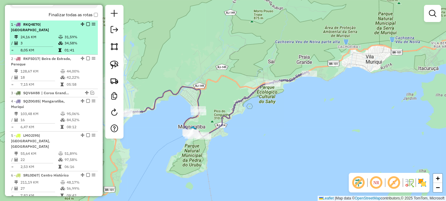
scroll to position [215, 0]
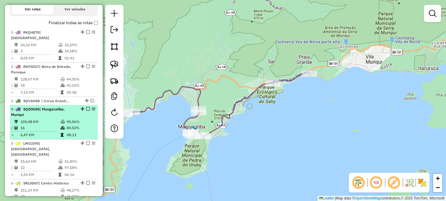
click at [86, 108] on em at bounding box center [88, 109] width 4 height 4
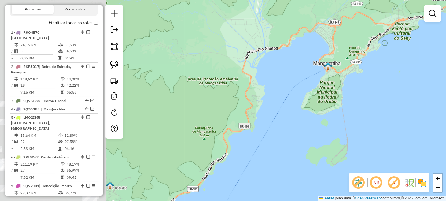
drag, startPoint x: 295, startPoint y: 98, endPoint x: 345, endPoint y: 67, distance: 58.7
click at [342, 68] on div "Janela de atendimento Grade de atendimento Capacidade Transportadoras Veículos …" at bounding box center [223, 100] width 446 height 201
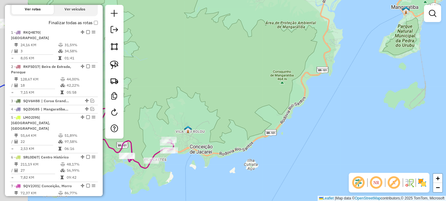
drag, startPoint x: 327, startPoint y: 104, endPoint x: 414, endPoint y: 65, distance: 95.5
click at [397, 70] on div "Janela de atendimento Grade de atendimento Capacidade Transportadoras Veículos …" at bounding box center [223, 100] width 446 height 201
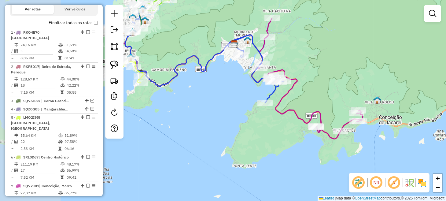
drag, startPoint x: 235, startPoint y: 138, endPoint x: 363, endPoint y: 147, distance: 128.5
click at [363, 147] on div "Janela de atendimento Grade de atendimento Capacidade Transportadoras Veículos …" at bounding box center [223, 100] width 446 height 201
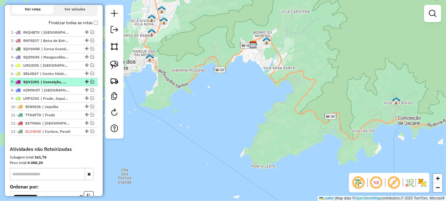
click at [91, 84] on em at bounding box center [93, 82] width 4 height 4
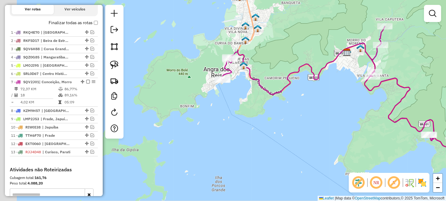
drag, startPoint x: 192, startPoint y: 110, endPoint x: 286, endPoint y: 117, distance: 94.9
click at [286, 117] on div "Janela de atendimento Grade de atendimento Capacidade Transportadoras Veículos …" at bounding box center [223, 100] width 446 height 201
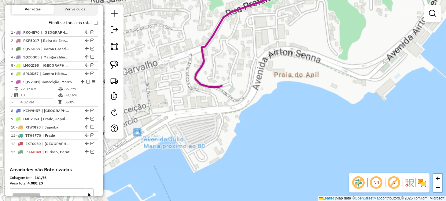
drag, startPoint x: 213, startPoint y: 68, endPoint x: 192, endPoint y: 111, distance: 47.6
click at [192, 111] on div "Janela de atendimento Grade de atendimento Capacidade Transportadoras Veículos …" at bounding box center [223, 100] width 446 height 201
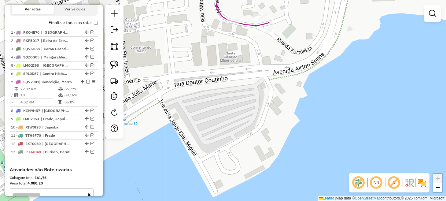
drag, startPoint x: 231, startPoint y: 76, endPoint x: 197, endPoint y: 151, distance: 82.4
click at [197, 150] on div "Janela de atendimento Grade de atendimento Capacidade Transportadoras Veículos …" at bounding box center [223, 100] width 446 height 201
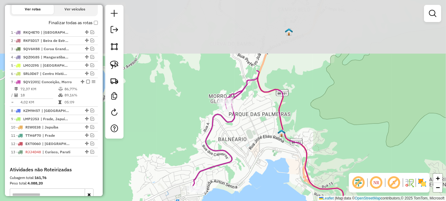
drag, startPoint x: 259, startPoint y: 81, endPoint x: 224, endPoint y: 177, distance: 101.5
click at [224, 176] on icon at bounding box center [328, 160] width 272 height 179
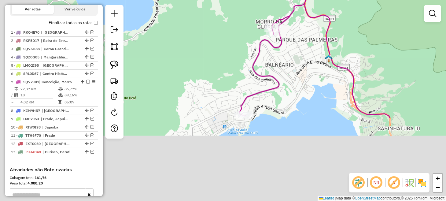
drag, startPoint x: 170, startPoint y: 164, endPoint x: 253, endPoint y: 53, distance: 138.4
click at [251, 54] on div "Janela de atendimento Grade de atendimento Capacidade Transportadoras Veículos …" at bounding box center [223, 100] width 446 height 201
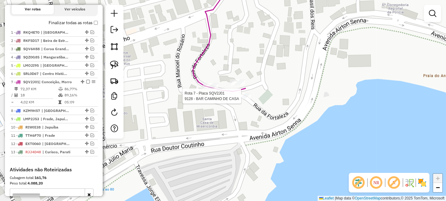
select select "**********"
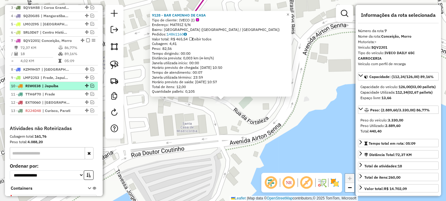
scroll to position [232, 0]
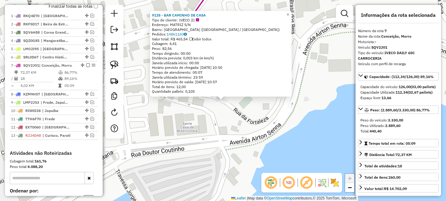
click at [225, 118] on div "9128 - BAR CAMINHO DE CASA Tipo de cliente: IVECO (I) Endereço: MATRIZ S/N Bair…" at bounding box center [223, 100] width 446 height 201
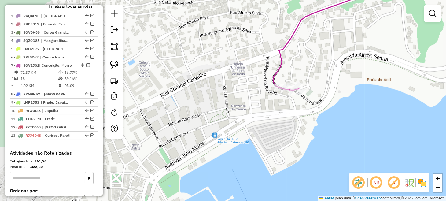
drag, startPoint x: 226, startPoint y: 118, endPoint x: 314, endPoint y: 103, distance: 89.8
click at [314, 103] on div "Janela de atendimento Grade de atendimento Capacidade Transportadoras Veículos …" at bounding box center [223, 100] width 446 height 201
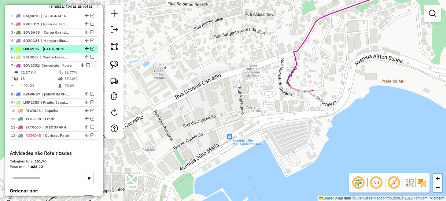
click at [91, 50] on em at bounding box center [93, 49] width 4 height 4
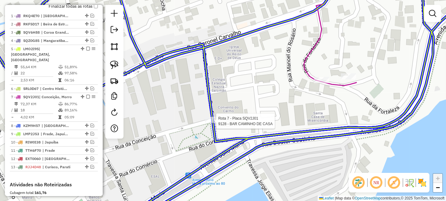
click at [211, 123] on div at bounding box center [212, 120] width 15 height 6
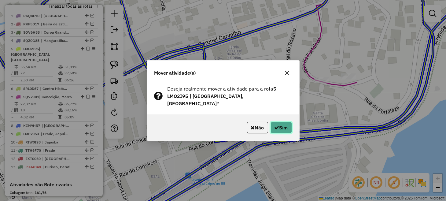
click at [279, 122] on button "Sim" at bounding box center [281, 128] width 21 height 12
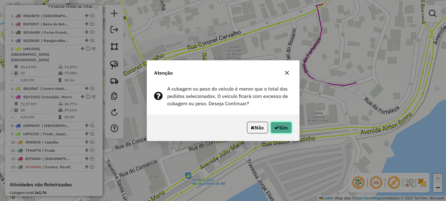
click at [279, 122] on button "Sim" at bounding box center [281, 128] width 21 height 12
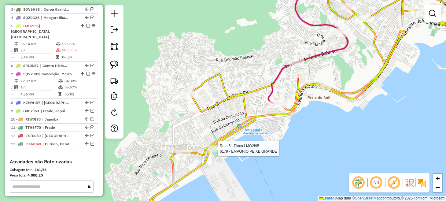
select select "**********"
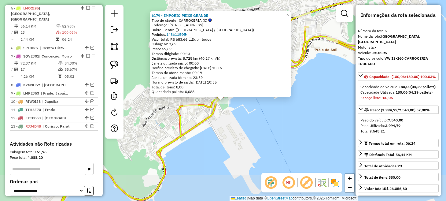
scroll to position [277, 0]
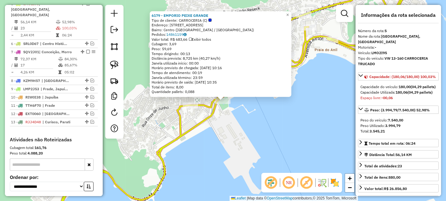
click at [274, 138] on div "6179 - EMPORIO PEIXE GRANDE Tipo de cliente: CARROCERIA (C) Endereço: Alameda I…" at bounding box center [223, 100] width 446 height 201
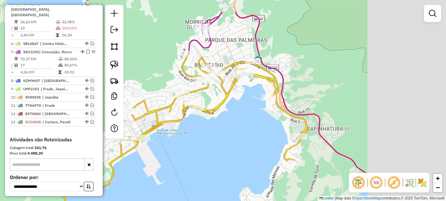
drag, startPoint x: 325, startPoint y: 109, endPoint x: 203, endPoint y: 140, distance: 126.1
click at [203, 140] on div "Janela de atendimento Grade de atendimento Capacidade Transportadoras Veículos …" at bounding box center [223, 100] width 446 height 201
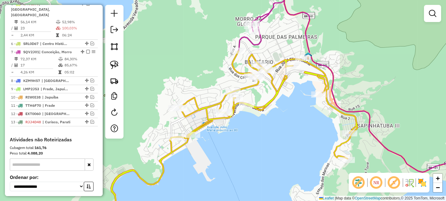
drag, startPoint x: 289, startPoint y: 154, endPoint x: 324, endPoint y: 154, distance: 34.6
click at [324, 154] on div "Janela de atendimento Grade de atendimento Capacidade Transportadoras Veículos …" at bounding box center [223, 100] width 446 height 201
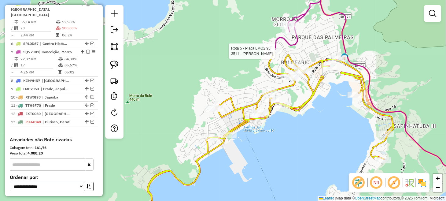
select select "**********"
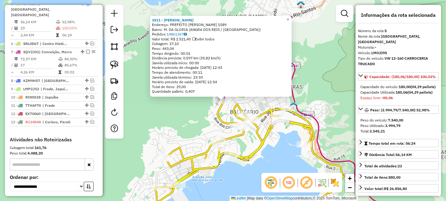
click at [171, 121] on div "3511 - JOSE DINIZ Endereço: PREFEITO JOAO GREGORIO GALINDO 1589 Bairro: M. DA G…" at bounding box center [223, 100] width 446 height 201
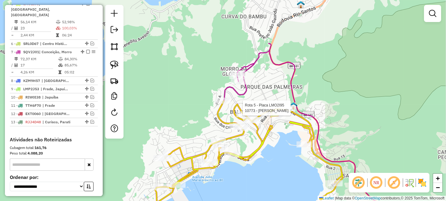
select select "**********"
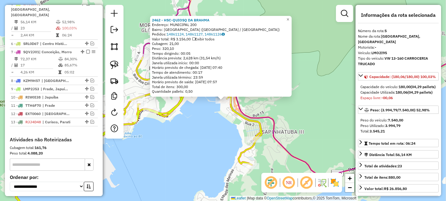
click at [194, 126] on div "2462 - HSC-QUIOSQ DA BRAHMA Endereço: MUNICIPAL 200 Bairro: PRAIA DO JARDIM (AN…" at bounding box center [223, 100] width 446 height 201
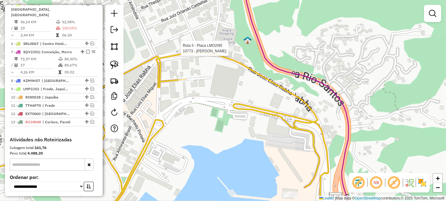
select select "**********"
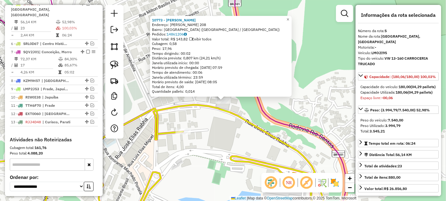
click at [208, 128] on div "10773 - TALITA VIDAL Endereço: JOSE ELIAS RABHA 208 Bairro: PARQUE DAS PALMEIRA…" at bounding box center [223, 100] width 446 height 201
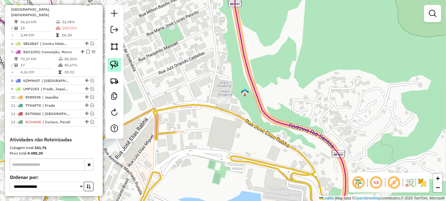
click at [116, 64] on img at bounding box center [114, 65] width 9 height 9
drag, startPoint x: 210, startPoint y: 87, endPoint x: 227, endPoint y: 95, distance: 19.0
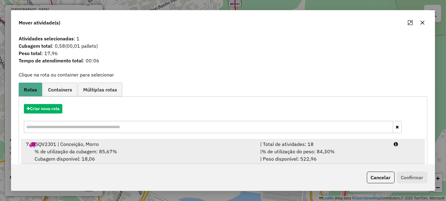
click at [142, 152] on div "% de utilização da cubagem: 85,67% Cubagem disponível: 18,06" at bounding box center [139, 155] width 234 height 15
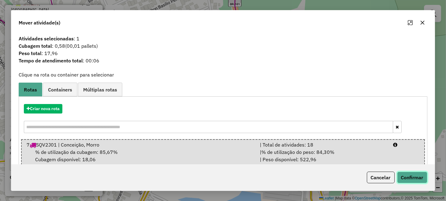
click at [400, 176] on button "Confirmar" at bounding box center [412, 178] width 30 height 12
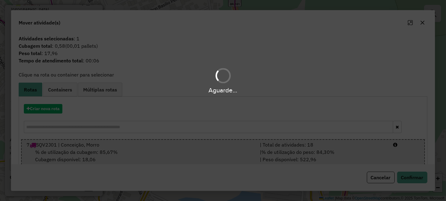
scroll to position [243, 0]
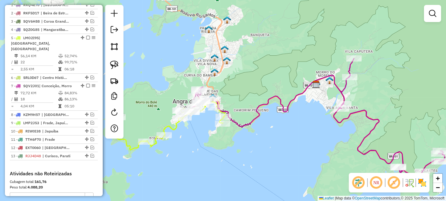
drag, startPoint x: 263, startPoint y: 100, endPoint x: 338, endPoint y: 78, distance: 78.2
click at [338, 78] on div "Janela de atendimento Grade de atendimento Capacidade Transportadoras Veículos …" at bounding box center [223, 100] width 446 height 201
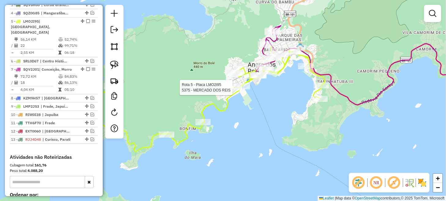
select select "**********"
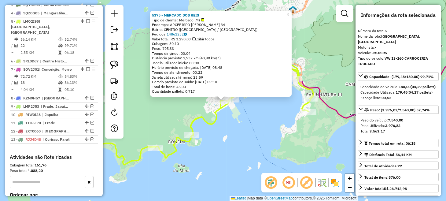
scroll to position [277, 0]
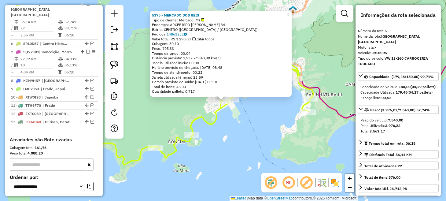
click at [210, 147] on div "5375 - MERCADO DOS REIS Tipo de cliente: Mercado (M) Endereço: ARCEBISPO SANTOS…" at bounding box center [223, 100] width 446 height 201
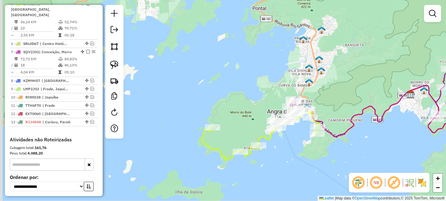
drag, startPoint x: 238, startPoint y: 155, endPoint x: 271, endPoint y: 150, distance: 32.9
click at [270, 151] on div "Janela de atendimento Grade de atendimento Capacidade Transportadoras Veículos …" at bounding box center [223, 100] width 446 height 201
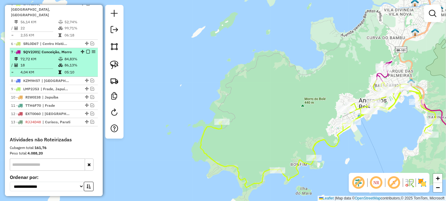
scroll to position [247, 0]
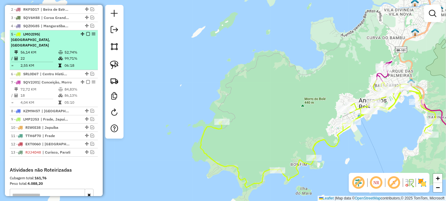
click at [87, 36] on em at bounding box center [88, 34] width 4 height 4
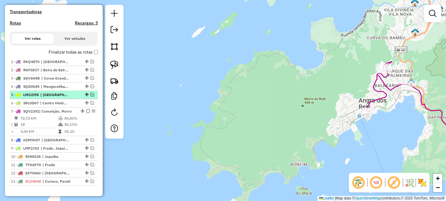
scroll to position [185, 0]
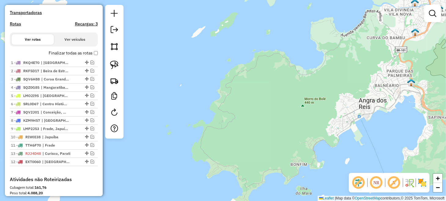
drag, startPoint x: 84, startPoint y: 158, endPoint x: 82, endPoint y: 170, distance: 13.0
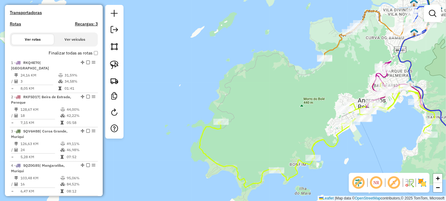
drag, startPoint x: 326, startPoint y: 96, endPoint x: 212, endPoint y: 77, distance: 115.5
click at [212, 77] on div "Janela de atendimento Grade de atendimento Capacidade Transportadoras Veículos …" at bounding box center [223, 100] width 446 height 201
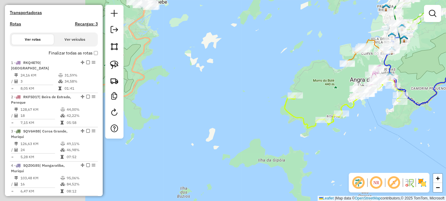
drag, startPoint x: 189, startPoint y: 133, endPoint x: 397, endPoint y: 107, distance: 209.4
click at [397, 107] on div "Janela de atendimento Grade de atendimento Capacidade Transportadoras Veículos …" at bounding box center [223, 100] width 446 height 201
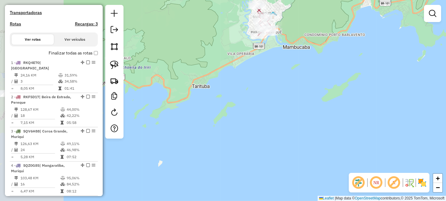
drag, startPoint x: 254, startPoint y: 149, endPoint x: 430, endPoint y: 90, distance: 185.5
click at [421, 93] on div "Janela de atendimento Grade de atendimento Capacidade Transportadoras Veículos …" at bounding box center [223, 100] width 446 height 201
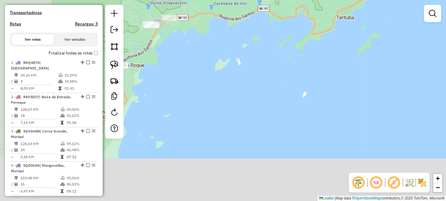
drag, startPoint x: 279, startPoint y: 170, endPoint x: 412, endPoint y: 65, distance: 169.9
click at [406, 69] on div "Janela de atendimento Grade de atendimento Capacidade Transportadoras Veículos …" at bounding box center [223, 100] width 446 height 201
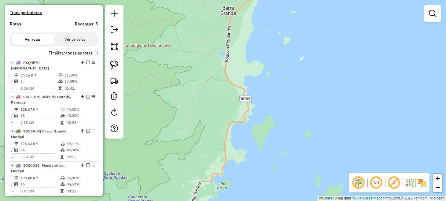
drag, startPoint x: 314, startPoint y: 94, endPoint x: 353, endPoint y: 32, distance: 73.8
click at [352, 33] on div "Janela de atendimento Grade de atendimento Capacidade Transportadoras Veículos …" at bounding box center [223, 100] width 446 height 201
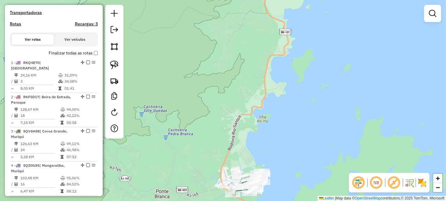
drag, startPoint x: 340, startPoint y: 55, endPoint x: 345, endPoint y: 48, distance: 8.9
click at [345, 48] on div "Janela de atendimento Grade de atendimento Capacidade Transportadoras Veículos …" at bounding box center [223, 100] width 446 height 201
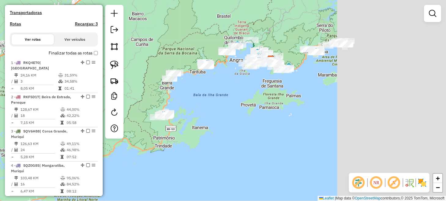
drag, startPoint x: 397, startPoint y: 98, endPoint x: 147, endPoint y: 111, distance: 251.0
click at [147, 111] on div "Janela de atendimento Grade de atendimento Capacidade Transportadoras Veículos …" at bounding box center [223, 100] width 446 height 201
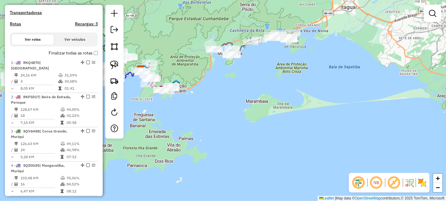
drag, startPoint x: 274, startPoint y: 44, endPoint x: 222, endPoint y: 124, distance: 95.5
click at [222, 124] on div "Janela de atendimento Grade de atendimento Capacidade Transportadoras Veículos …" at bounding box center [223, 100] width 446 height 201
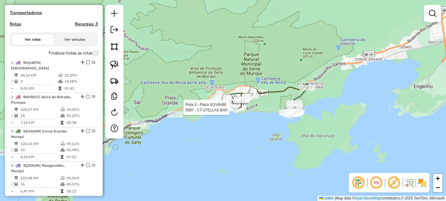
select select "**********"
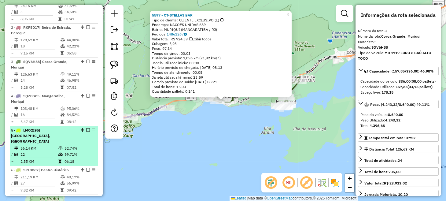
scroll to position [246, 0]
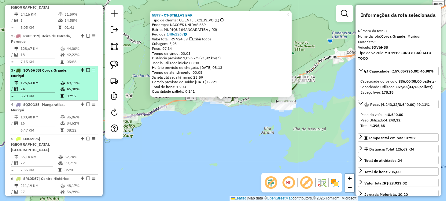
click at [86, 70] on em at bounding box center [88, 70] width 4 height 4
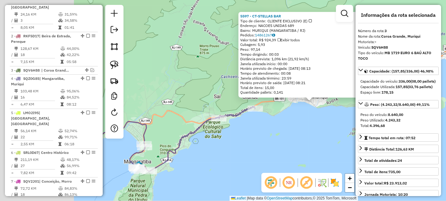
drag, startPoint x: 144, startPoint y: 132, endPoint x: 262, endPoint y: 135, distance: 118.5
click at [262, 135] on div "5597 - CT-STELLAS BAR Tipo de cliente: CLIENTE EXCLUSIVO (E) Endereço: NACOES U…" at bounding box center [223, 100] width 446 height 201
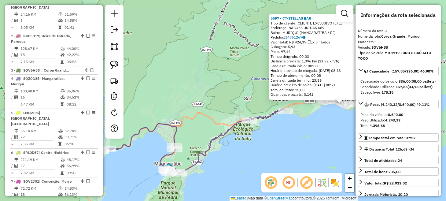
click at [239, 145] on div "5597 - CT-STELLAS BAR Tipo de cliente: CLIENTE EXCLUSIVO (E) Endereço: NACOES U…" at bounding box center [223, 100] width 446 height 201
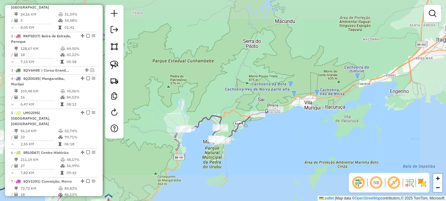
drag, startPoint x: 233, startPoint y: 155, endPoint x: 265, endPoint y: 125, distance: 44.4
click at [259, 127] on div "Janela de atendimento Grade de atendimento Capacidade Transportadoras Veículos …" at bounding box center [223, 100] width 446 height 201
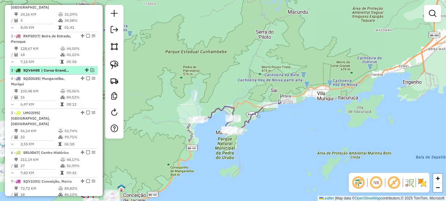
click at [91, 69] on em at bounding box center [93, 70] width 4 height 4
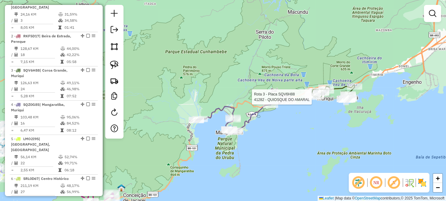
select select "**********"
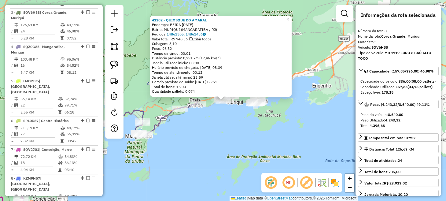
scroll to position [307, 0]
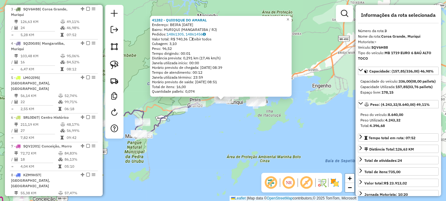
click at [215, 138] on div "41282 - QUIOSQUE DO AMARAL Endereço: BEIRA MAR 5 Bairro: MURIQUI (MANGARATIBA /…" at bounding box center [223, 100] width 446 height 201
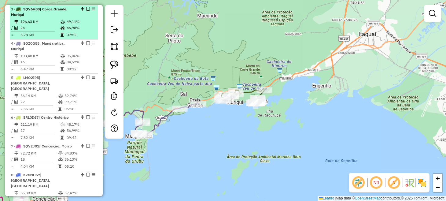
click at [86, 10] on em at bounding box center [88, 9] width 4 height 4
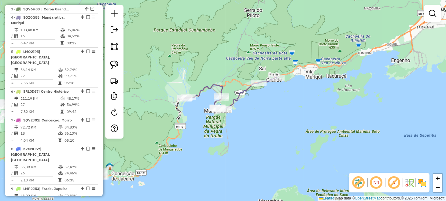
drag, startPoint x: 228, startPoint y: 62, endPoint x: 263, endPoint y: 47, distance: 37.4
click at [263, 47] on div "Janela de atendimento Grade de atendimento Capacidade Transportadoras Veículos …" at bounding box center [223, 100] width 446 height 201
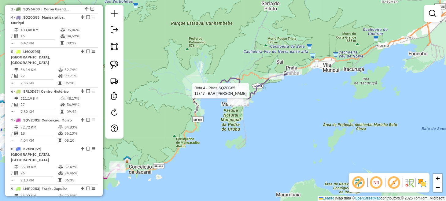
select select "**********"
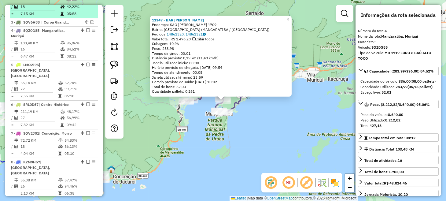
scroll to position [285, 0]
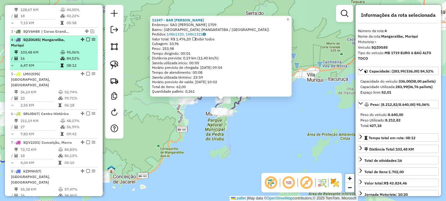
click at [86, 38] on em at bounding box center [88, 40] width 4 height 4
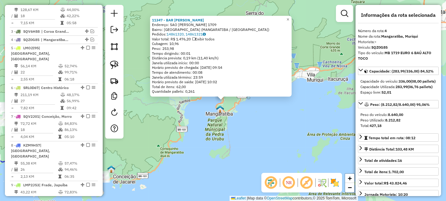
click at [183, 161] on div "11347 - BAR ROBERTO Endereço: SAO JOAO MARCOS 1709 Bairro: PRAIA DO SACO (MANGA…" at bounding box center [223, 100] width 446 height 201
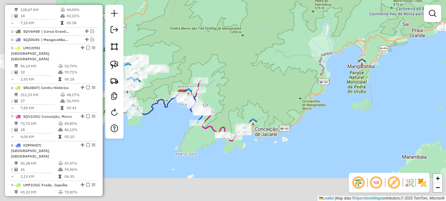
drag, startPoint x: 183, startPoint y: 161, endPoint x: 403, endPoint y: 82, distance: 233.4
click at [399, 84] on div "Janela de atendimento Grade de atendimento Capacidade Transportadoras Veículos …" at bounding box center [223, 100] width 446 height 201
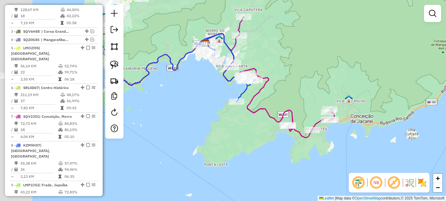
drag, startPoint x: 211, startPoint y: 86, endPoint x: 343, endPoint y: 84, distance: 132.5
click at [328, 84] on div "Janela de atendimento Grade de atendimento Capacidade Transportadoras Veículos …" at bounding box center [223, 100] width 446 height 201
click at [343, 84] on div "Janela de atendimento Grade de atendimento Capacidade Transportadoras Veículos …" at bounding box center [223, 100] width 446 height 201
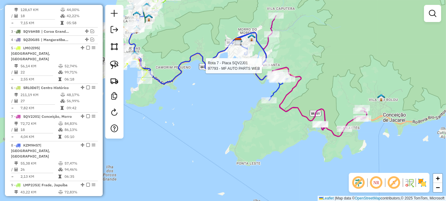
select select "**********"
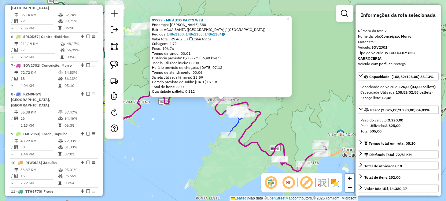
scroll to position [386, 0]
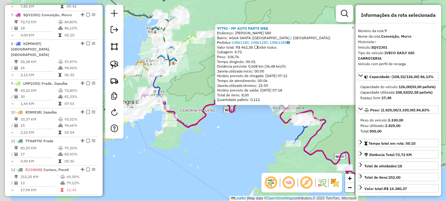
drag, startPoint x: 143, startPoint y: 135, endPoint x: 208, endPoint y: 143, distance: 65.7
click at [208, 143] on div "97793 - MF AUTO PARTS WEB Endereço: LEONTINO ANTONIO DE SOUZA 580 Bairro: AGUA …" at bounding box center [223, 100] width 446 height 201
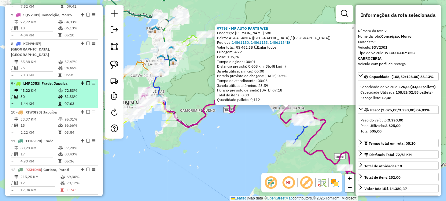
scroll to position [356, 0]
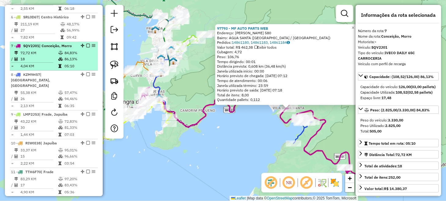
click at [87, 44] on em at bounding box center [88, 46] width 4 height 4
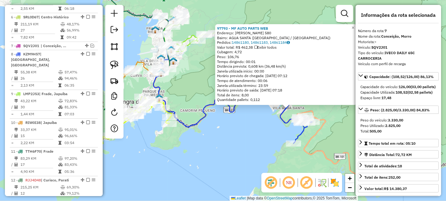
click at [189, 132] on div "Rota 5 - Placa LMO2I95 7030 - CRIATIVO 13 Rota 5 - Placa LMO2I95 4914 - BAR E M…" at bounding box center [223, 100] width 446 height 201
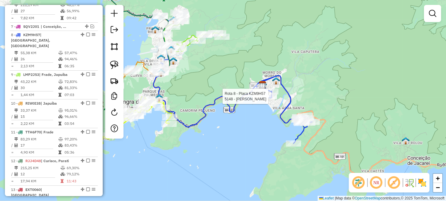
select select "**********"
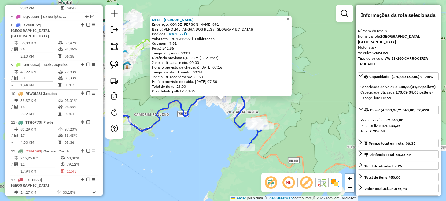
scroll to position [394, 0]
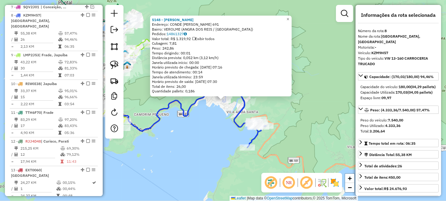
click at [240, 143] on div "Rota 8 - Placa KZM9H57 39767 - BAR MERC IRMAOS NASC 5148 - DONAANNA BAR Endereç…" at bounding box center [223, 100] width 446 height 201
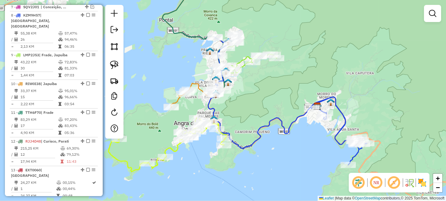
drag, startPoint x: 231, startPoint y: 144, endPoint x: 387, endPoint y: 177, distance: 159.3
click at [387, 177] on hb-router-mapa "Informações da Sessão 979703 - 15/08/2025 Criação: 14/08/2025 18:01 Depósito: L…" at bounding box center [223, 100] width 446 height 201
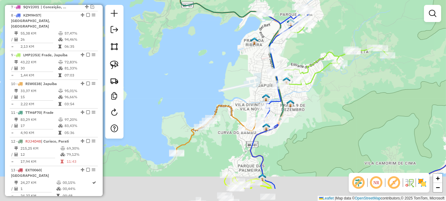
drag, startPoint x: 209, startPoint y: 110, endPoint x: 251, endPoint y: 72, distance: 56.7
click at [251, 72] on div "Rota 8 - Placa KZM9H57 39767 - BAR MERC IRMAOS NASC Janela de atendimento Grade…" at bounding box center [223, 100] width 446 height 201
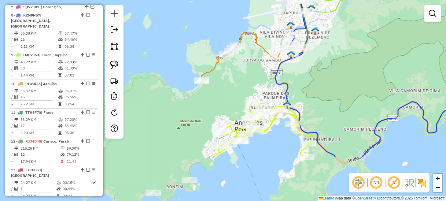
drag, startPoint x: 233, startPoint y: 144, endPoint x: 244, endPoint y: 79, distance: 65.8
click at [244, 79] on div "Rota 8 - Placa KZM9H57 39767 - BAR MERC IRMAOS NASC Janela de atendimento Grade…" at bounding box center [223, 100] width 446 height 201
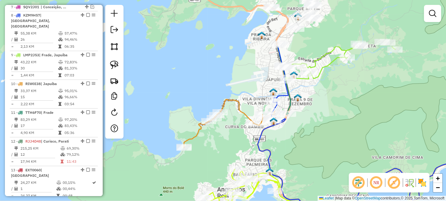
drag, startPoint x: 314, startPoint y: 77, endPoint x: 297, endPoint y: 150, distance: 74.4
click at [297, 149] on div "Rota 8 - Placa KZM9H57 39767 - BAR MERC IRMAOS NASC Janela de atendimento Grade…" at bounding box center [223, 100] width 446 height 201
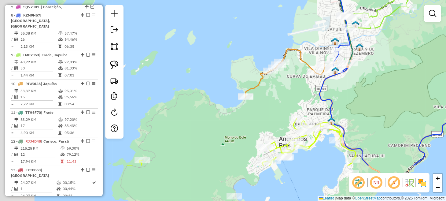
drag, startPoint x: 313, startPoint y: 121, endPoint x: 387, endPoint y: 50, distance: 101.9
click at [387, 50] on div "Rota 8 - Placa KZM9H57 39767 - BAR MERC IRMAOS NASC Janela de atendimento Grade…" at bounding box center [223, 100] width 446 height 201
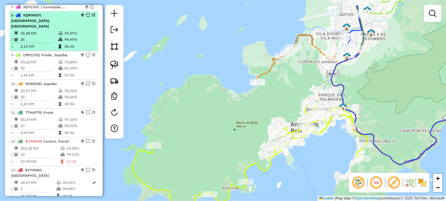
click at [88, 13] on em at bounding box center [88, 15] width 4 height 4
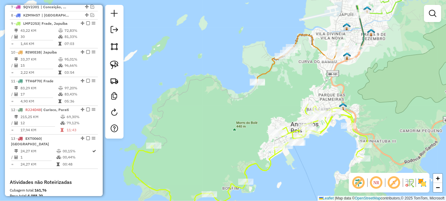
click at [373, 99] on div "Janela de atendimento Grade de atendimento Capacidade Transportadoras Veículos …" at bounding box center [223, 100] width 446 height 201
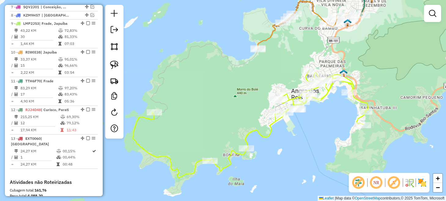
drag, startPoint x: 371, startPoint y: 105, endPoint x: 358, endPoint y: 47, distance: 59.2
click at [369, 61] on div "Janela de atendimento Grade de atendimento Capacidade Transportadoras Veículos …" at bounding box center [223, 100] width 446 height 201
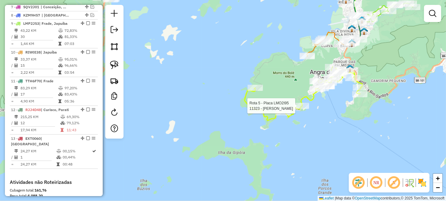
select select "**********"
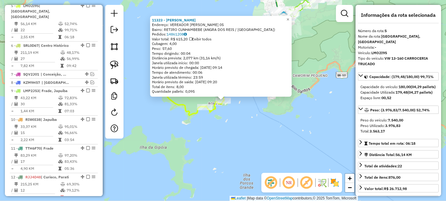
scroll to position [324, 0]
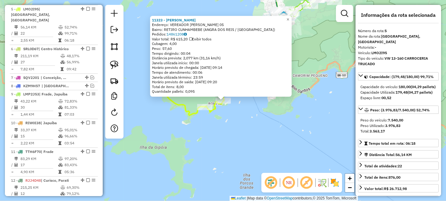
click at [313, 114] on div "11323 - LETICIA VERISSIMO Endereço: VEREADOR BENEDITO ADELINO 05 Bairro: RETIRO…" at bounding box center [223, 100] width 446 height 201
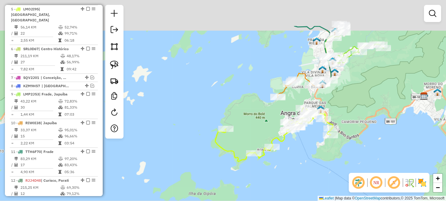
drag, startPoint x: 302, startPoint y: 69, endPoint x: 370, endPoint y: 137, distance: 96.3
click at [370, 137] on div "Janela de atendimento Grade de atendimento Capacidade Transportadoras Veículos …" at bounding box center [223, 100] width 446 height 201
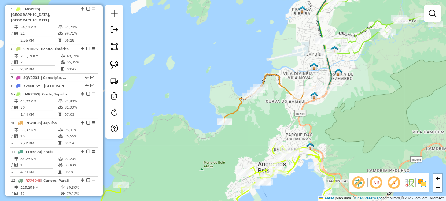
drag, startPoint x: 267, startPoint y: 137, endPoint x: 209, endPoint y: 93, distance: 73.0
click at [269, 105] on div "Janela de atendimento Grade de atendimento Capacidade Transportadoras Veículos …" at bounding box center [223, 100] width 446 height 201
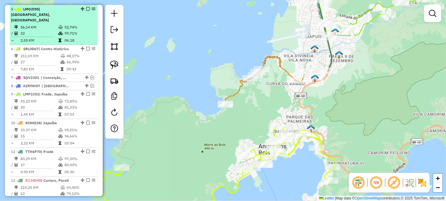
click at [88, 7] on em at bounding box center [88, 9] width 4 height 4
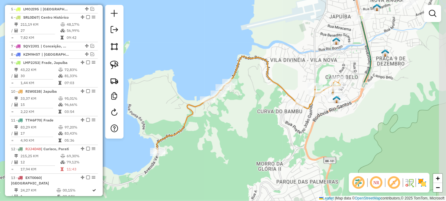
drag, startPoint x: 286, startPoint y: 133, endPoint x: 293, endPoint y: 137, distance: 7.8
click at [286, 135] on div "Janela de atendimento Grade de atendimento Capacidade Transportadoras Veículos …" at bounding box center [223, 100] width 446 height 201
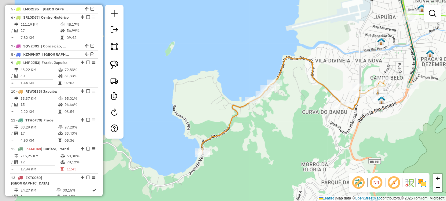
drag, startPoint x: 293, startPoint y: 137, endPoint x: 333, endPoint y: 134, distance: 40.8
click at [333, 134] on div "Janela de atendimento Grade de atendimento Capacidade Transportadoras Veículos …" at bounding box center [223, 100] width 446 height 201
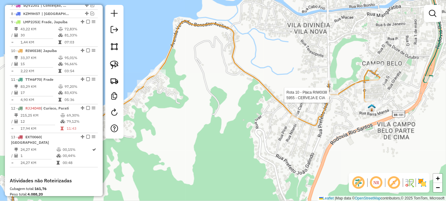
select select "**********"
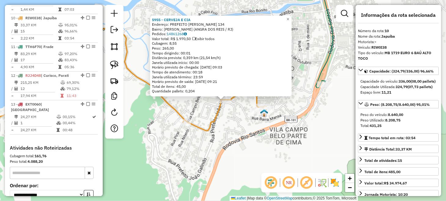
scroll to position [405, 0]
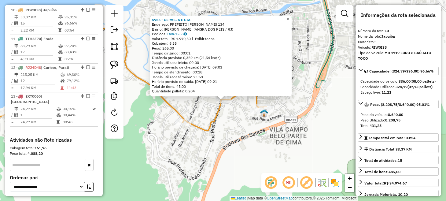
click at [237, 114] on div "5955 - CERVEJA E CIA Endereço: PREFEITO JOAO GREGORIO GALINDO 134 Bairro: JAPUI…" at bounding box center [223, 100] width 446 height 201
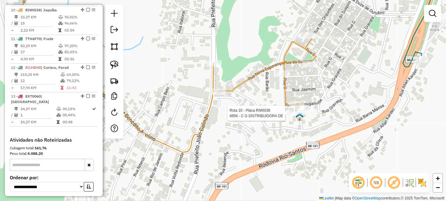
select select "**********"
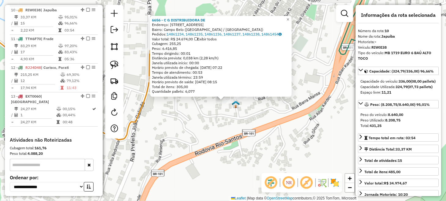
click at [198, 130] on div "6656 - C G DISTRIBUIDORA DE Endereço: Rua Nova Esperança, 221 Bairro: Campo Bel…" at bounding box center [223, 100] width 446 height 201
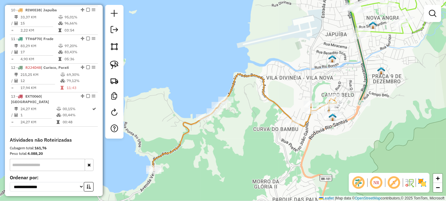
drag, startPoint x: 190, startPoint y: 152, endPoint x: 316, endPoint y: 145, distance: 125.9
click at [316, 145] on div "Janela de atendimento Grade de atendimento Capacidade Transportadoras Veículos …" at bounding box center [223, 100] width 446 height 201
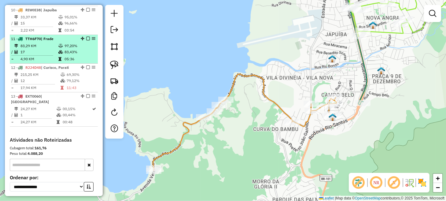
scroll to position [375, 0]
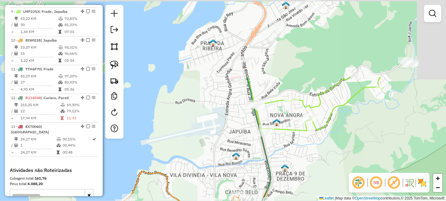
drag, startPoint x: 395, startPoint y: 72, endPoint x: 255, endPoint y: 174, distance: 174.1
click at [255, 174] on div "Janela de atendimento Grade de atendimento Capacidade Transportadoras Veículos …" at bounding box center [223, 100] width 446 height 201
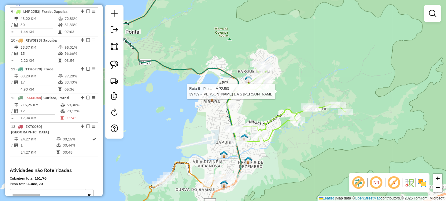
select select "**********"
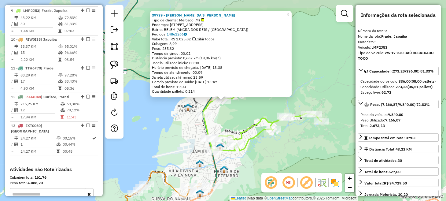
scroll to position [377, 0]
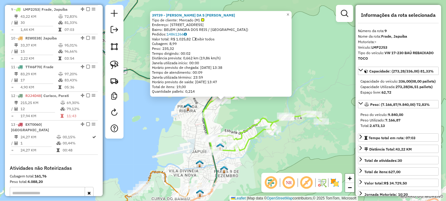
click at [321, 151] on div "39739 - MARILDA DA S FELIX M Tipo de cliente: Mercado (M) Endereço: Av BOM JESU…" at bounding box center [223, 100] width 446 height 201
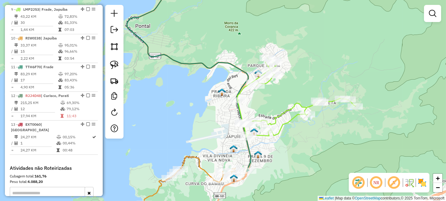
drag, startPoint x: 256, startPoint y: 172, endPoint x: 322, endPoint y: 136, distance: 75.6
click at [322, 136] on div "Janela de atendimento Grade de atendimento Capacidade Transportadoras Veículos …" at bounding box center [223, 100] width 446 height 201
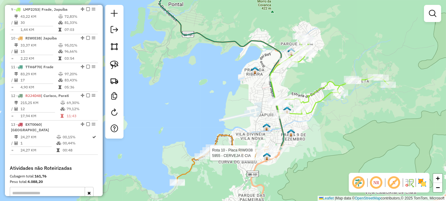
select select "**********"
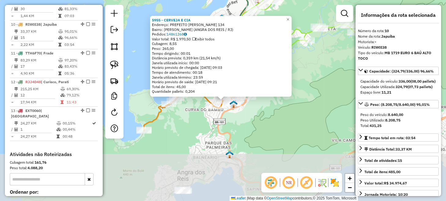
scroll to position [405, 0]
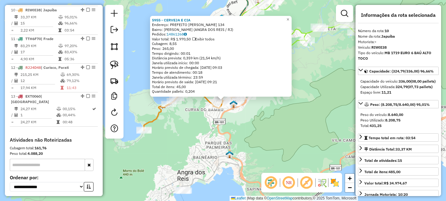
click at [265, 118] on div "5955 - CERVEJA E CIA Endereço: PREFEITO JOAO GREGORIO GALINDO 134 Bairro: JAPUI…" at bounding box center [223, 100] width 446 height 201
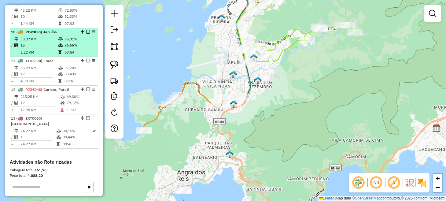
scroll to position [375, 0]
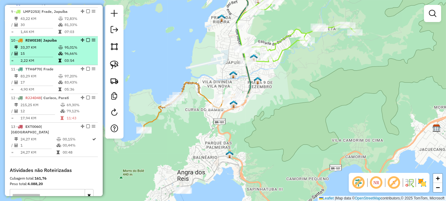
click at [89, 39] on div at bounding box center [86, 40] width 18 height 4
select select "**********"
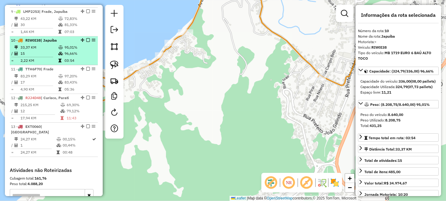
click at [86, 38] on em at bounding box center [88, 40] width 4 height 4
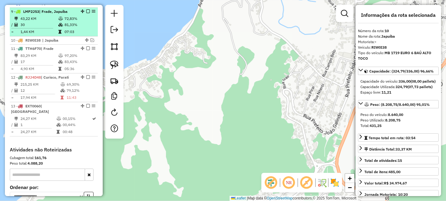
click at [86, 9] on em at bounding box center [88, 11] width 4 height 4
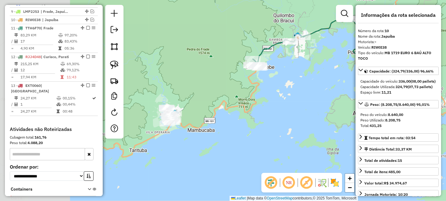
drag, startPoint x: 225, startPoint y: 71, endPoint x: 360, endPoint y: 80, distance: 135.2
click at [360, 80] on hb-router-mapa "Informações da Sessão 979703 - 15/08/2025 Criação: 14/08/2025 18:01 Depósito: L…" at bounding box center [223, 100] width 446 height 201
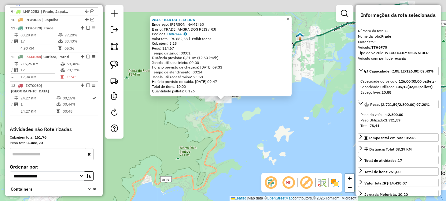
scroll to position [393, 0]
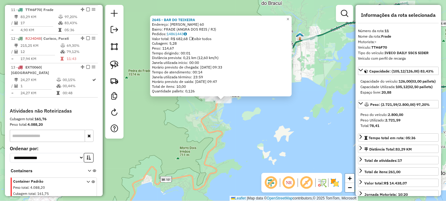
click at [282, 129] on div "2645 - BAR DO TEIXEIRA Endereço: SILVA TRAVASSOS 60 Bairro: FRADE (ANGRA DOS RE…" at bounding box center [223, 100] width 446 height 201
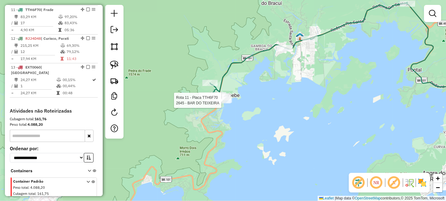
select select "**********"
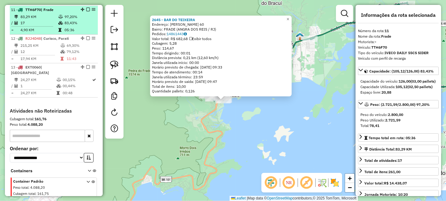
click at [86, 9] on em at bounding box center [88, 10] width 4 height 4
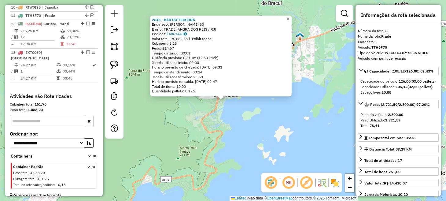
click at [207, 108] on div "2645 - BAR DO TEIXEIRA Endereço: SILVA TRAVASSOS 60 Bairro: FRADE (ANGRA DOS RE…" at bounding box center [223, 100] width 446 height 201
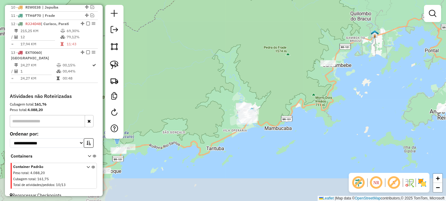
drag, startPoint x: 203, startPoint y: 130, endPoint x: 329, endPoint y: 89, distance: 131.5
click at [329, 89] on div "Janela de atendimento Grade de atendimento Capacidade Transportadoras Veículos …" at bounding box center [223, 100] width 446 height 201
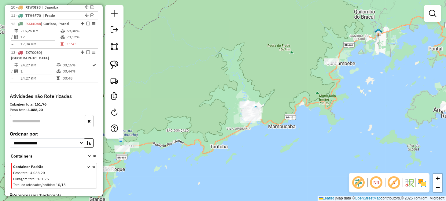
drag, startPoint x: 367, startPoint y: 109, endPoint x: 267, endPoint y: 118, distance: 99.6
click at [267, 118] on div "Janela de atendimento Grade de atendimento Capacidade Transportadoras Veículos …" at bounding box center [223, 100] width 446 height 201
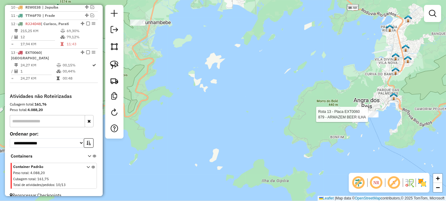
select select "**********"
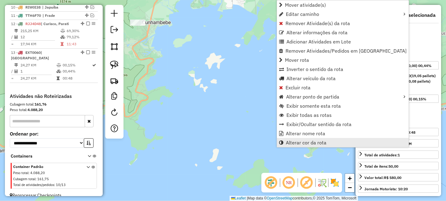
drag, startPoint x: 308, startPoint y: 140, endPoint x: 328, endPoint y: 139, distance: 19.6
click at [309, 140] on span "Alterar cor da rota" at bounding box center [306, 142] width 41 height 5
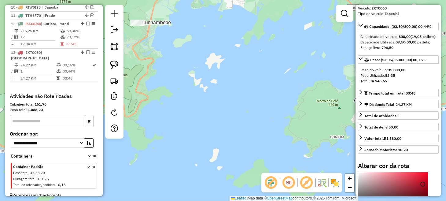
scroll to position [92, 0]
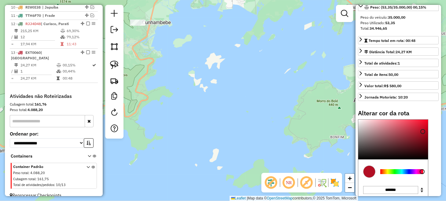
type input "*******"
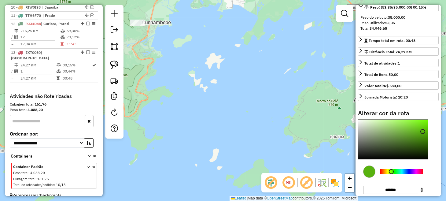
click at [392, 174] on div at bounding box center [402, 171] width 43 height 5
click at [320, 138] on div "Janela de atendimento Grade de atendimento Capacidade Transportadoras Veículos …" at bounding box center [223, 100] width 446 height 201
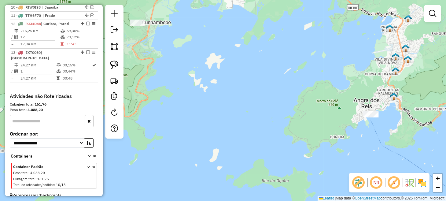
click at [257, 111] on div "Janela de atendimento Grade de atendimento Capacidade Transportadoras Veículos …" at bounding box center [223, 100] width 446 height 201
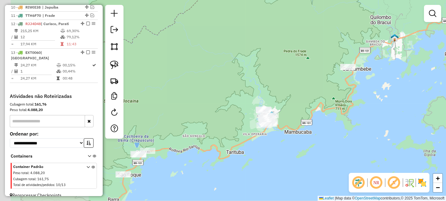
drag, startPoint x: 223, startPoint y: 126, endPoint x: 378, endPoint y: 126, distance: 154.8
click at [380, 126] on div "Janela de atendimento Grade de atendimento Capacidade Transportadoras Veículos …" at bounding box center [223, 100] width 446 height 201
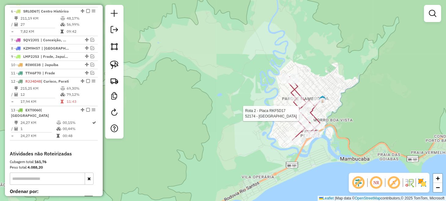
select select "**********"
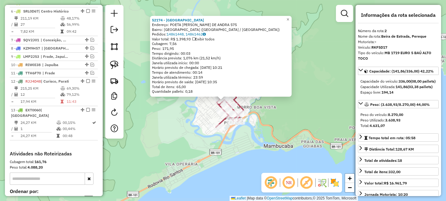
scroll to position [273, 0]
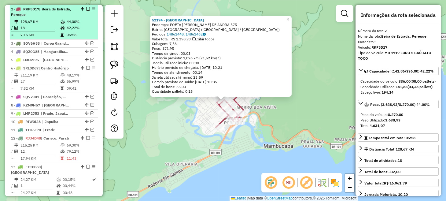
click at [86, 8] on em at bounding box center [88, 9] width 4 height 4
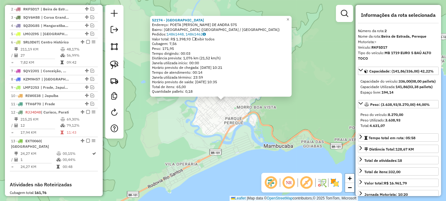
click at [200, 117] on div "52174 - DELICIAS DO NORTE Endereço: POETA CARLOS DRUMMOND DE ANDRA 575 Bairro: …" at bounding box center [223, 100] width 446 height 201
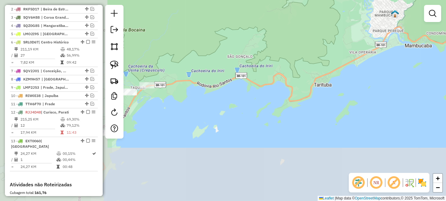
drag, startPoint x: 268, startPoint y: 106, endPoint x: 389, endPoint y: 47, distance: 133.6
click at [389, 47] on div "Janela de atendimento Grade de atendimento Capacidade Transportadoras Veículos …" at bounding box center [223, 100] width 446 height 201
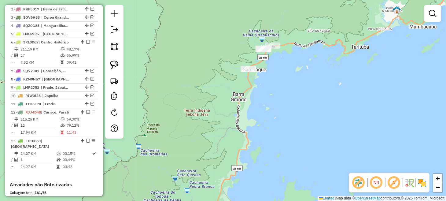
drag, startPoint x: 273, startPoint y: 125, endPoint x: 353, endPoint y: 22, distance: 130.2
click at [353, 22] on div "Janela de atendimento Grade de atendimento Capacidade Transportadoras Veículos …" at bounding box center [223, 100] width 446 height 201
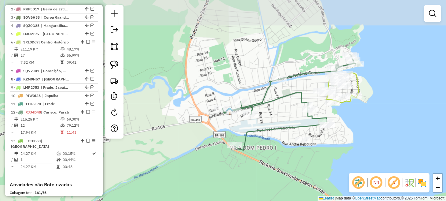
drag, startPoint x: 362, startPoint y: 91, endPoint x: 351, endPoint y: 121, distance: 32.1
click at [351, 121] on div "Janela de atendimento Grade de atendimento Capacidade Transportadoras Veículos …" at bounding box center [223, 100] width 446 height 201
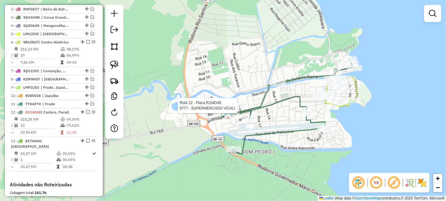
select select "**********"
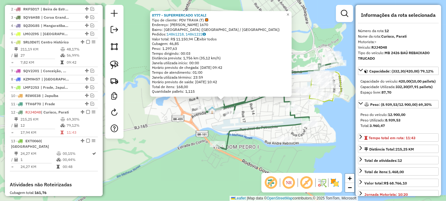
scroll to position [361, 0]
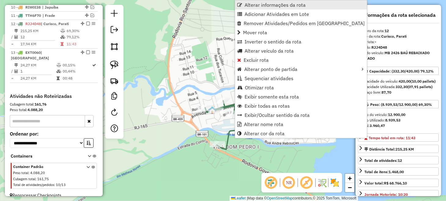
click at [282, 6] on span "Alterar informações da rota" at bounding box center [275, 4] width 61 height 5
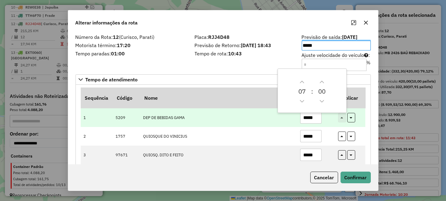
click at [239, 113] on td "DEP DE BEBIDAS GAMA" at bounding box center [218, 117] width 157 height 19
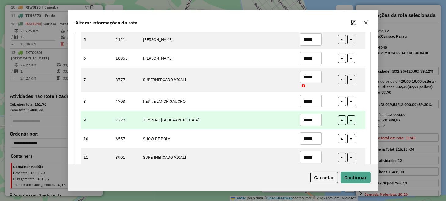
scroll to position [183, 0]
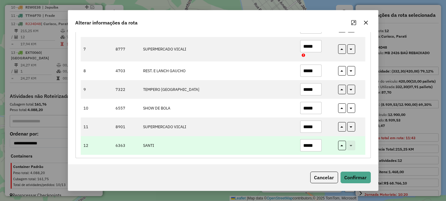
drag, startPoint x: 318, startPoint y: 144, endPoint x: 296, endPoint y: 147, distance: 22.2
click at [297, 147] on td "*****" at bounding box center [316, 145] width 38 height 19
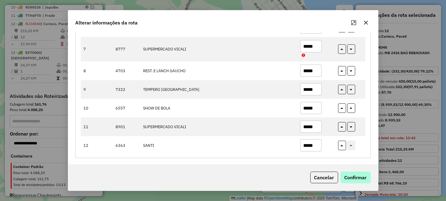
type input "*****"
click at [357, 176] on button "Confirmar" at bounding box center [356, 178] width 30 height 12
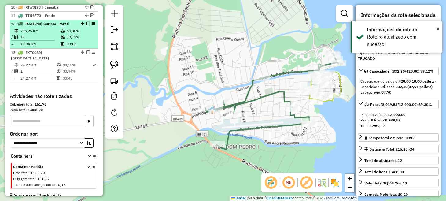
click at [86, 22] on em at bounding box center [88, 24] width 4 height 4
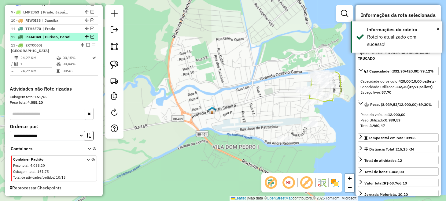
scroll to position [341, 0]
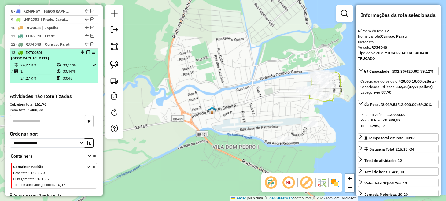
click at [86, 50] on em at bounding box center [88, 52] width 4 height 4
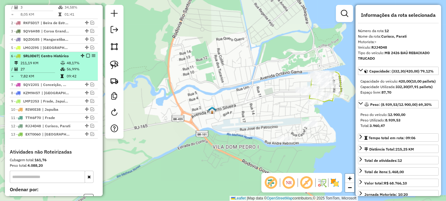
scroll to position [229, 0]
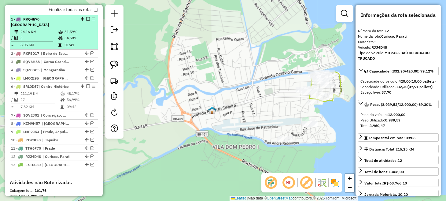
click at [87, 21] on em at bounding box center [88, 19] width 4 height 4
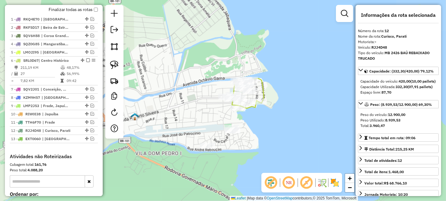
drag, startPoint x: 253, startPoint y: 98, endPoint x: 174, endPoint y: 105, distance: 79.3
click at [174, 105] on div "Janela de atendimento Grade de atendimento Capacidade Transportadoras Veículos …" at bounding box center [223, 100] width 446 height 201
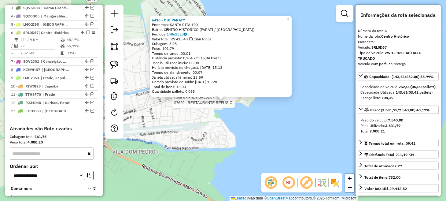
scroll to position [285, 0]
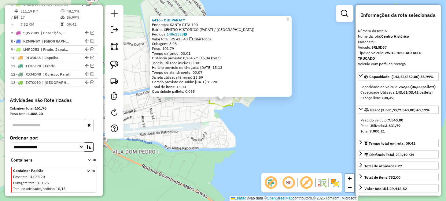
click at [266, 121] on div "6416 - OUI PARATY Endereço: SANTA RITA 190 Bairro: CENTRO HISTORICO (PARATI / R…" at bounding box center [223, 100] width 446 height 201
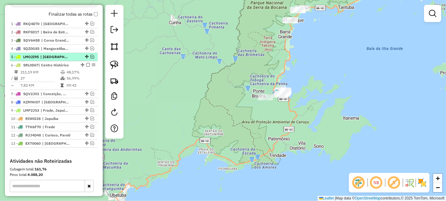
scroll to position [224, 0]
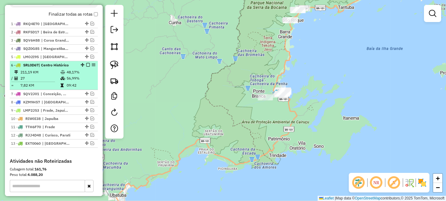
click at [86, 67] on em at bounding box center [88, 65] width 4 height 4
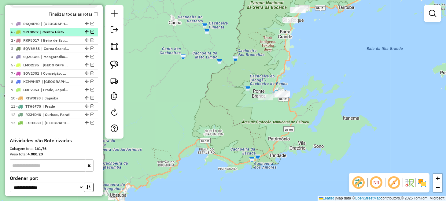
drag, startPoint x: 84, startPoint y: 69, endPoint x: 83, endPoint y: 33, distance: 35.2
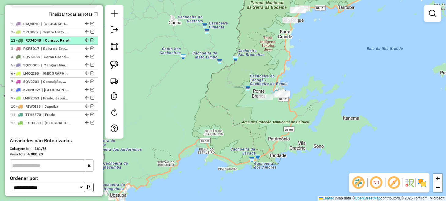
drag, startPoint x: 84, startPoint y: 118, endPoint x: 83, endPoint y: 42, distance: 76.2
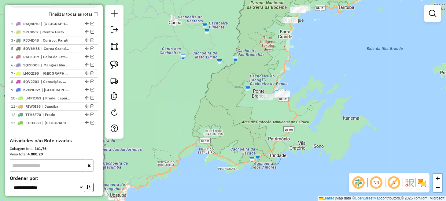
drag, startPoint x: 84, startPoint y: 62, endPoint x: 84, endPoint y: 53, distance: 8.6
drag, startPoint x: 86, startPoint y: 69, endPoint x: 84, endPoint y: 59, distance: 10.2
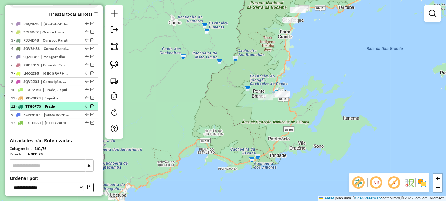
drag, startPoint x: 84, startPoint y: 93, endPoint x: 81, endPoint y: 120, distance: 26.5
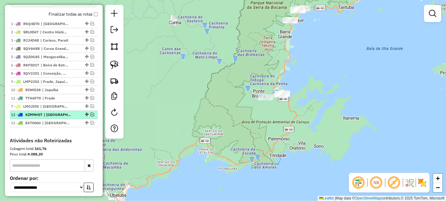
drag, startPoint x: 84, startPoint y: 77, endPoint x: 83, endPoint y: 118, distance: 40.1
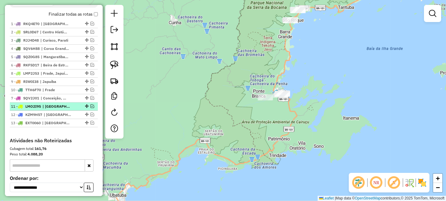
drag, startPoint x: 84, startPoint y: 78, endPoint x: 82, endPoint y: 108, distance: 29.5
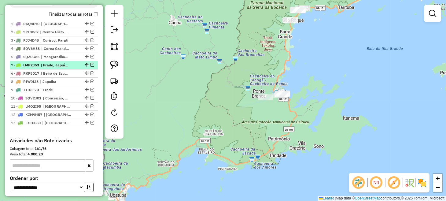
drag, startPoint x: 84, startPoint y: 77, endPoint x: 84, endPoint y: 67, distance: 10.7
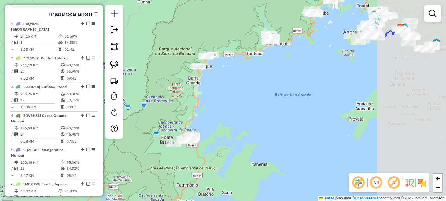
drag, startPoint x: 351, startPoint y: 35, endPoint x: 215, endPoint y: 109, distance: 154.3
click at [217, 108] on div "Janela de atendimento Grade de atendimento Capacidade Transportadoras Veículos …" at bounding box center [223, 100] width 446 height 201
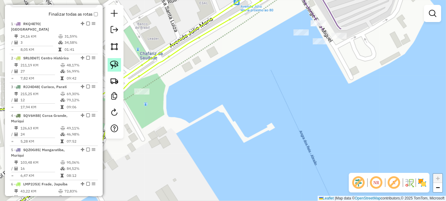
click at [111, 63] on img at bounding box center [114, 65] width 9 height 9
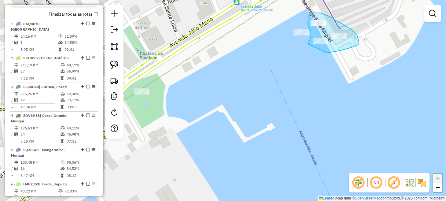
drag, startPoint x: 359, startPoint y: 44, endPoint x: 308, endPoint y: 51, distance: 50.9
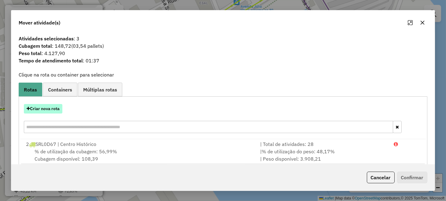
click at [53, 106] on button "Criar nova rota" at bounding box center [43, 108] width 39 height 9
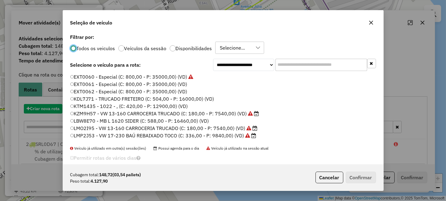
scroll to position [3, 2]
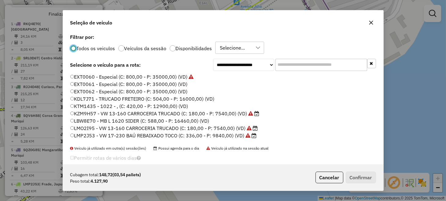
click at [100, 122] on label "LBW8E70 - MB L 1620 SIDER (C: 588,00 - P: 16460,00) (VD)" at bounding box center [139, 120] width 139 height 7
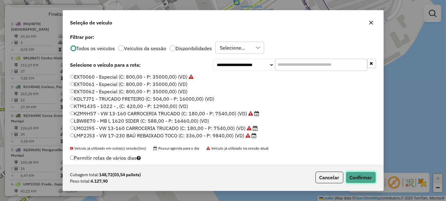
click at [353, 177] on button "Confirmar" at bounding box center [361, 178] width 30 height 12
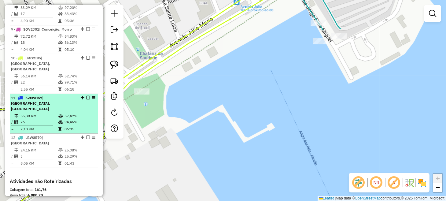
scroll to position [461, 0]
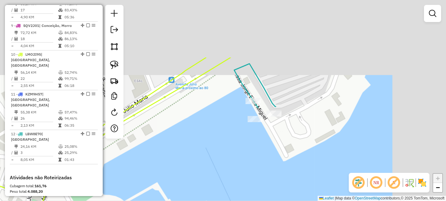
drag, startPoint x: 219, startPoint y: 86, endPoint x: 136, endPoint y: 179, distance: 125.3
click at [136, 179] on div "Janela de atendimento Grade de atendimento Capacidade Transportadoras Veículos …" at bounding box center [223, 100] width 446 height 201
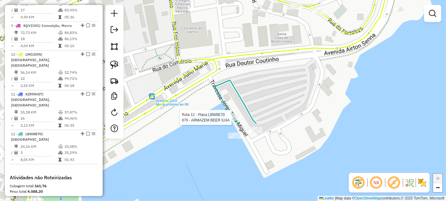
click at [235, 121] on div at bounding box center [233, 117] width 15 height 6
select select "**********"
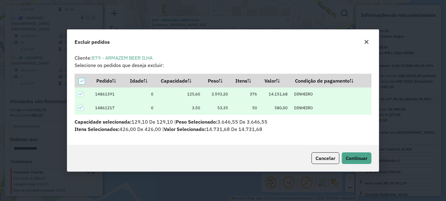
scroll to position [0, 0]
click at [81, 96] on icon at bounding box center [80, 94] width 4 height 4
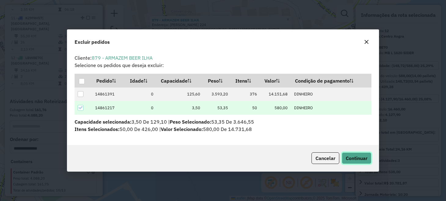
click at [349, 154] on button "Continuar" at bounding box center [357, 158] width 30 height 12
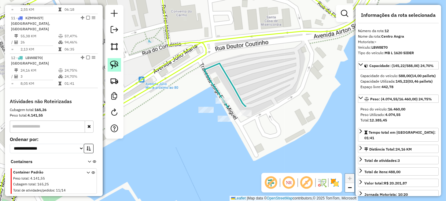
click at [110, 66] on img at bounding box center [114, 65] width 9 height 9
drag, startPoint x: 187, startPoint y: 98, endPoint x: 207, endPoint y: 102, distance: 21.2
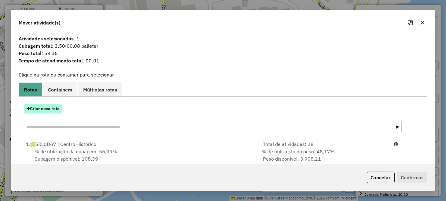
click at [60, 109] on button "Criar nova rota" at bounding box center [43, 108] width 39 height 9
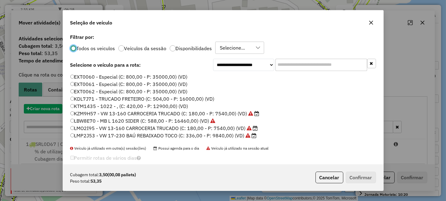
scroll to position [3, 2]
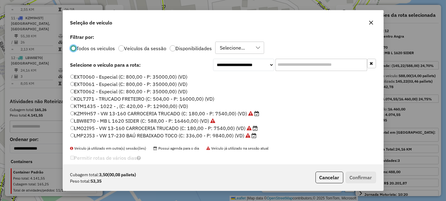
click at [90, 76] on label "EXT0060 - Especial (C: 800,00 - P: 35000,00) (VD)" at bounding box center [129, 76] width 118 height 7
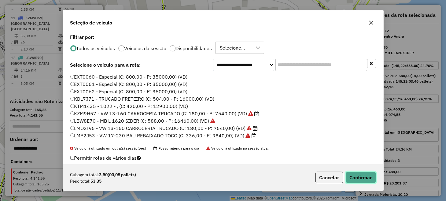
click at [363, 178] on button "Confirmar" at bounding box center [361, 178] width 30 height 12
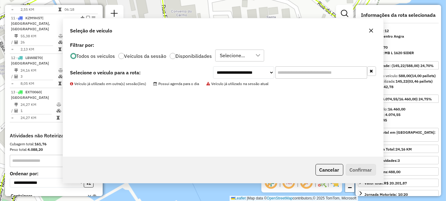
scroll to position [566, 0]
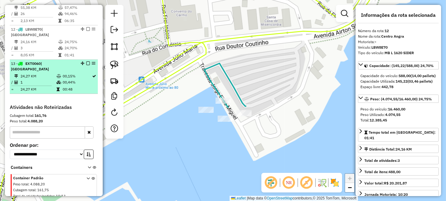
click at [84, 62] on div at bounding box center [86, 64] width 18 height 4
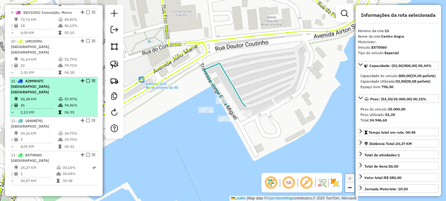
scroll to position [474, 0]
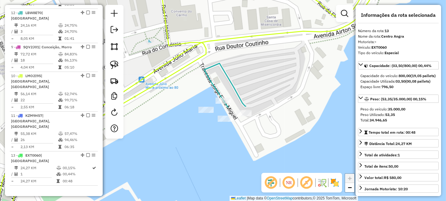
drag, startPoint x: 80, startPoint y: 114, endPoint x: 75, endPoint y: -3, distance: 116.4
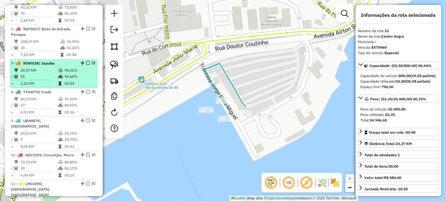
scroll to position [352, 0]
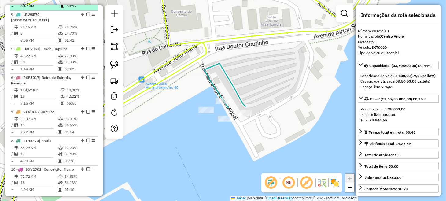
drag, startPoint x: 80, startPoint y: 140, endPoint x: 77, endPoint y: 12, distance: 128.3
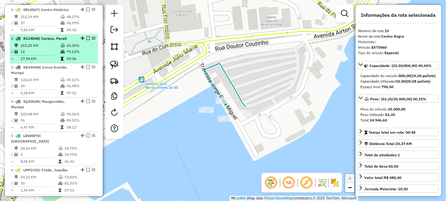
scroll to position [229, 0]
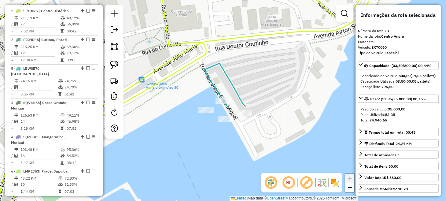
drag, startPoint x: 80, startPoint y: 142, endPoint x: 78, endPoint y: 8, distance: 133.7
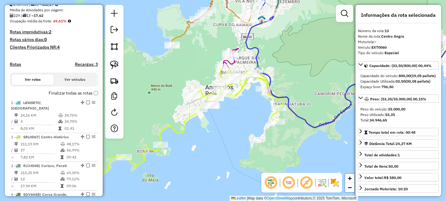
scroll to position [15, 0]
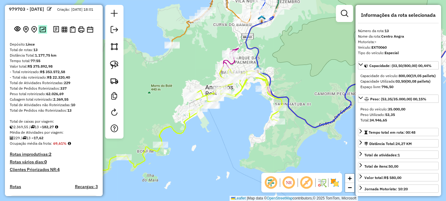
click at [40, 33] on button at bounding box center [42, 29] width 9 height 8
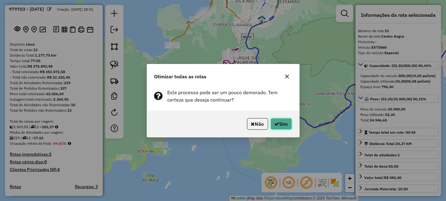
click at [281, 125] on button "Sim" at bounding box center [281, 124] width 21 height 12
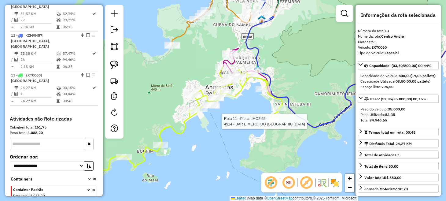
scroll to position [572, 0]
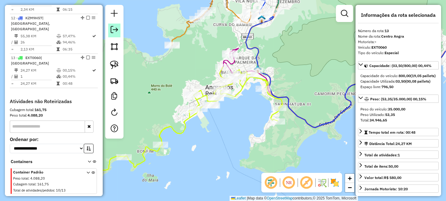
click at [115, 28] on em at bounding box center [114, 29] width 7 height 7
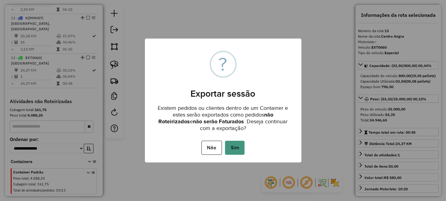
click at [233, 151] on button "Sim" at bounding box center [235, 148] width 20 height 14
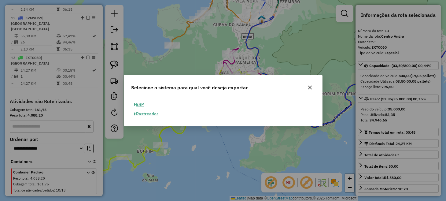
click at [140, 104] on button "ERP" at bounding box center [140, 104] width 16 height 9
select select "**"
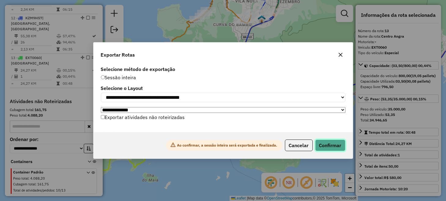
click at [326, 146] on button "Confirmar" at bounding box center [330, 146] width 30 height 12
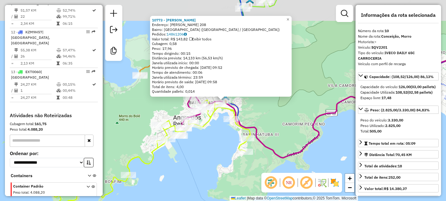
scroll to position [516, 0]
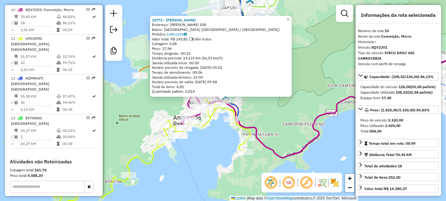
click at [327, 80] on div "10773 - TALITA VIDAL Endereço: JOSE ELIAS RABHA 208 Bairro: PARQUE DAS PALMEIRA…" at bounding box center [223, 100] width 446 height 201
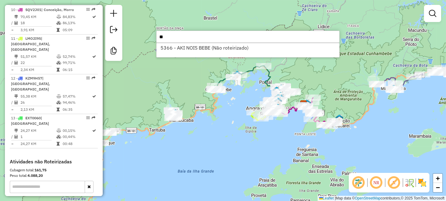
type input "*"
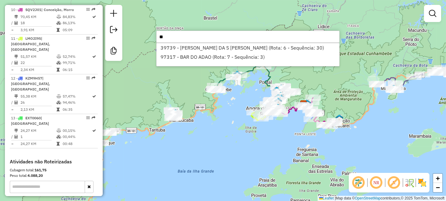
type input "*"
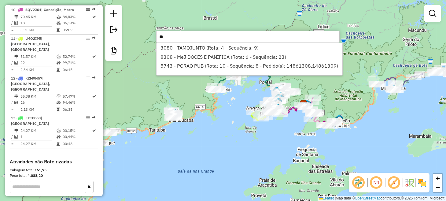
type input "*"
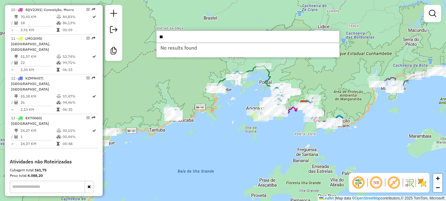
type input "*"
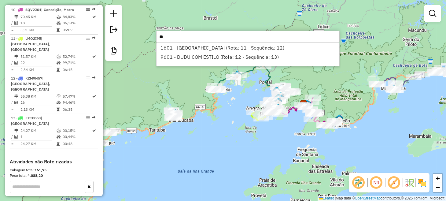
type input "*"
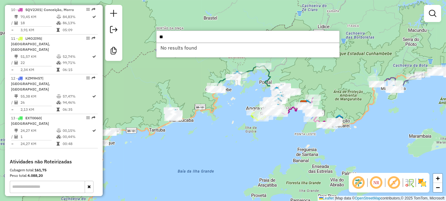
type input "*"
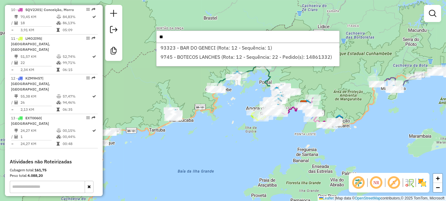
type input "*"
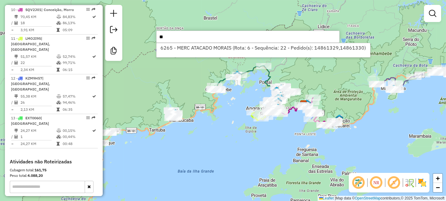
type input "*"
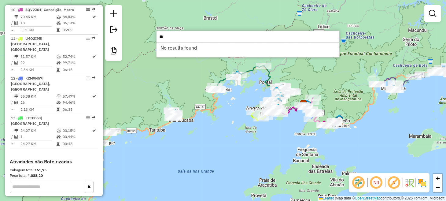
type input "*"
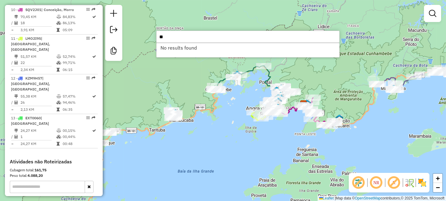
type input "*"
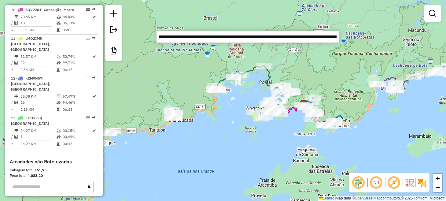
scroll to position [0, 2989]
type input "..."
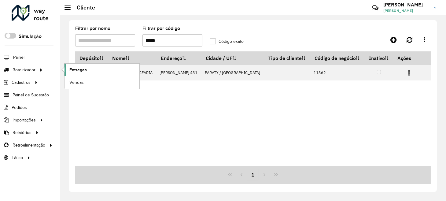
click at [68, 69] on link "Entregas" at bounding box center [102, 70] width 75 height 12
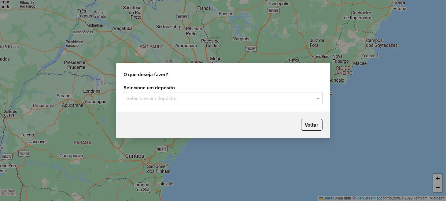
click at [195, 101] on input "text" at bounding box center [217, 98] width 181 height 7
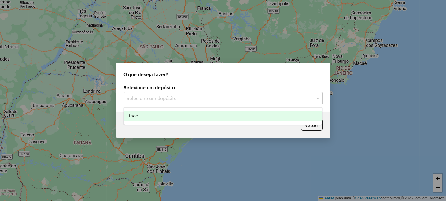
click at [183, 119] on div "Lince" at bounding box center [223, 116] width 198 height 10
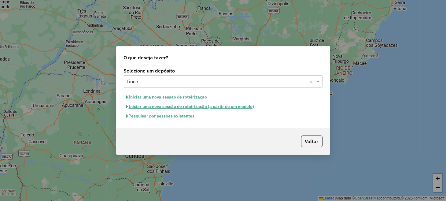
click at [189, 118] on button "Pesquisar por sessões existentes" at bounding box center [161, 115] width 74 height 9
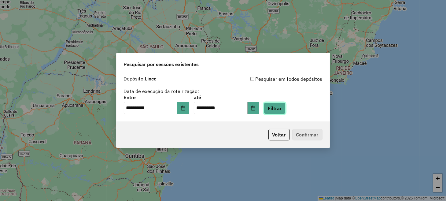
click at [286, 110] on button "Filtrar" at bounding box center [275, 109] width 22 height 12
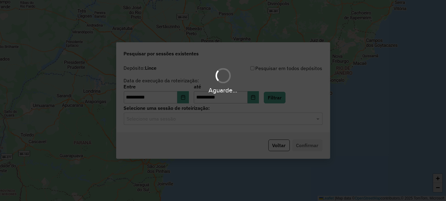
click at [193, 118] on hb-app "**********" at bounding box center [223, 100] width 446 height 201
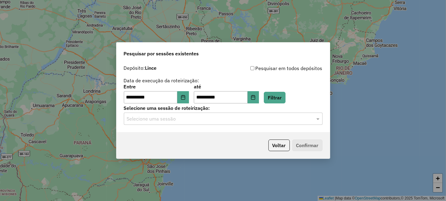
click at [185, 122] on input "text" at bounding box center [217, 118] width 181 height 7
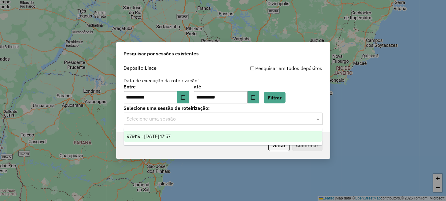
click at [185, 138] on div "979119 - [DATE] 17:57" at bounding box center [223, 136] width 198 height 10
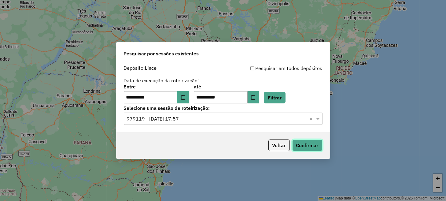
click at [311, 147] on button "Confirmar" at bounding box center [308, 146] width 30 height 12
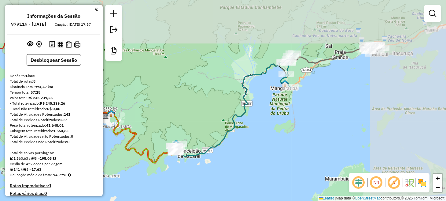
drag, startPoint x: 341, startPoint y: 87, endPoint x: 252, endPoint y: 144, distance: 105.5
click at [252, 144] on div "Janela de atendimento Grade de atendimento Capacidade Transportadoras Veículos …" at bounding box center [223, 100] width 446 height 201
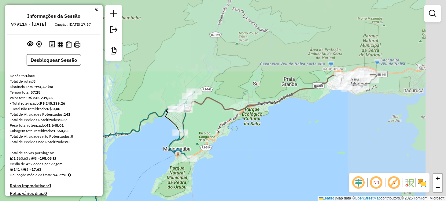
drag, startPoint x: 334, startPoint y: 80, endPoint x: 222, endPoint y: 159, distance: 136.7
click at [222, 159] on div "Janela de atendimento Grade de atendimento Capacidade Transportadoras Veículos …" at bounding box center [223, 100] width 446 height 201
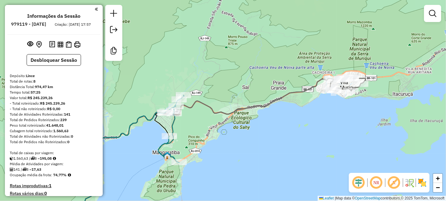
drag, startPoint x: 316, startPoint y: 107, endPoint x: 256, endPoint y: 134, distance: 65.9
click at [256, 133] on div "Janela de atendimento Grade de atendimento Capacidade Transportadoras Veículos …" at bounding box center [223, 100] width 446 height 201
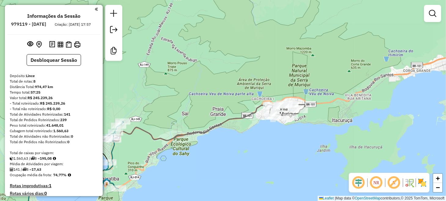
drag, startPoint x: 237, startPoint y: 113, endPoint x: 326, endPoint y: 109, distance: 89.1
click at [326, 109] on div "Janela de atendimento Grade de atendimento Capacidade Transportadoras Veículos …" at bounding box center [223, 100] width 446 height 201
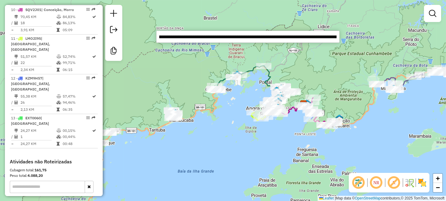
scroll to position [0, 6321]
type input "..."
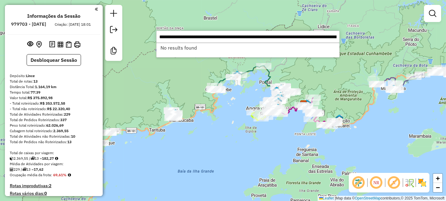
scroll to position [516, 0]
